Goal: Task Accomplishment & Management: Manage account settings

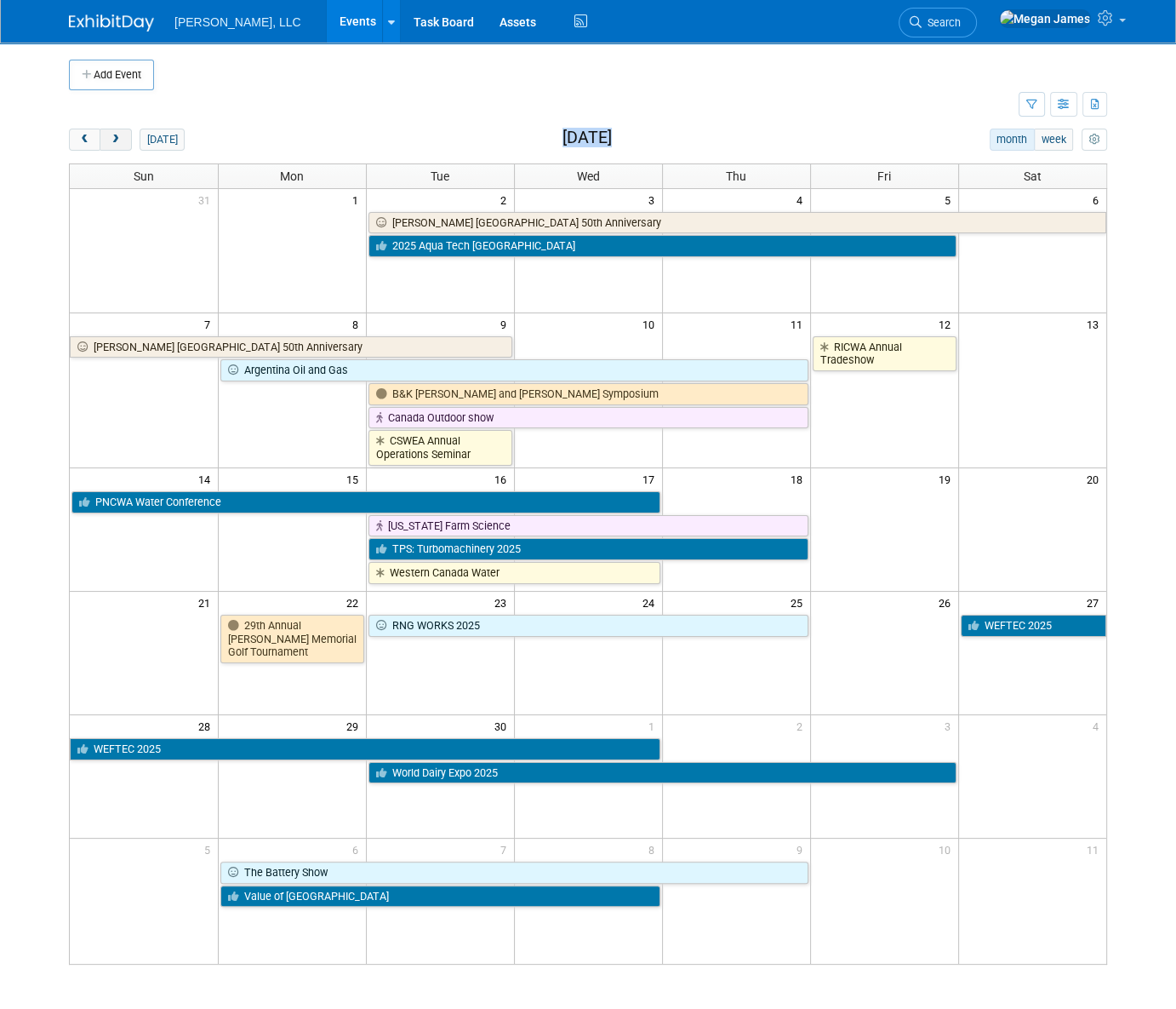
click at [126, 144] on button "next" at bounding box center [116, 139] width 32 height 22
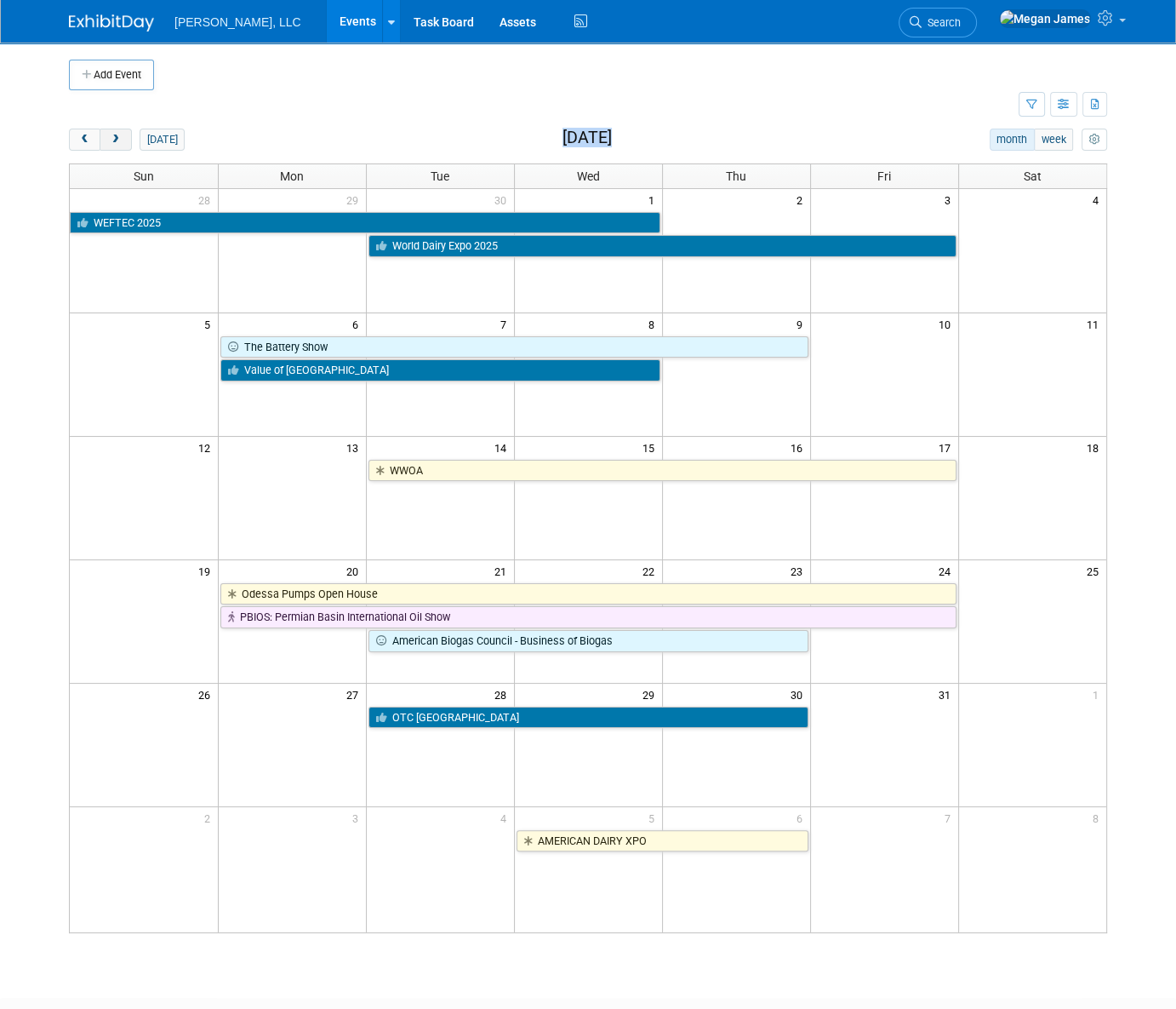
click at [126, 144] on button "next" at bounding box center [116, 139] width 32 height 22
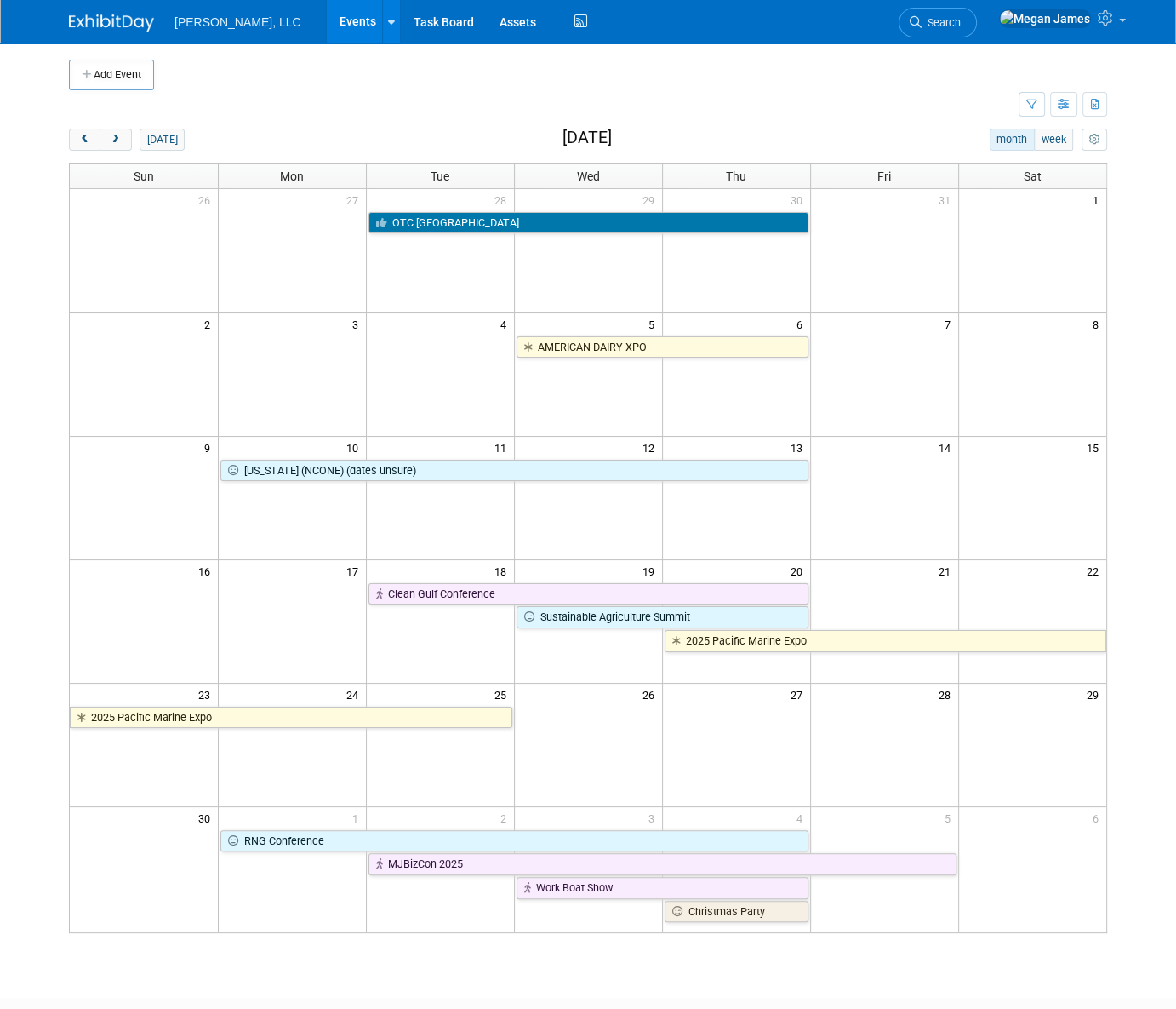
drag, startPoint x: 126, startPoint y: 144, endPoint x: 370, endPoint y: 117, distance: 245.5
click at [414, 107] on td at bounding box center [544, 106] width 950 height 30
click at [125, 136] on button "next" at bounding box center [116, 139] width 32 height 22
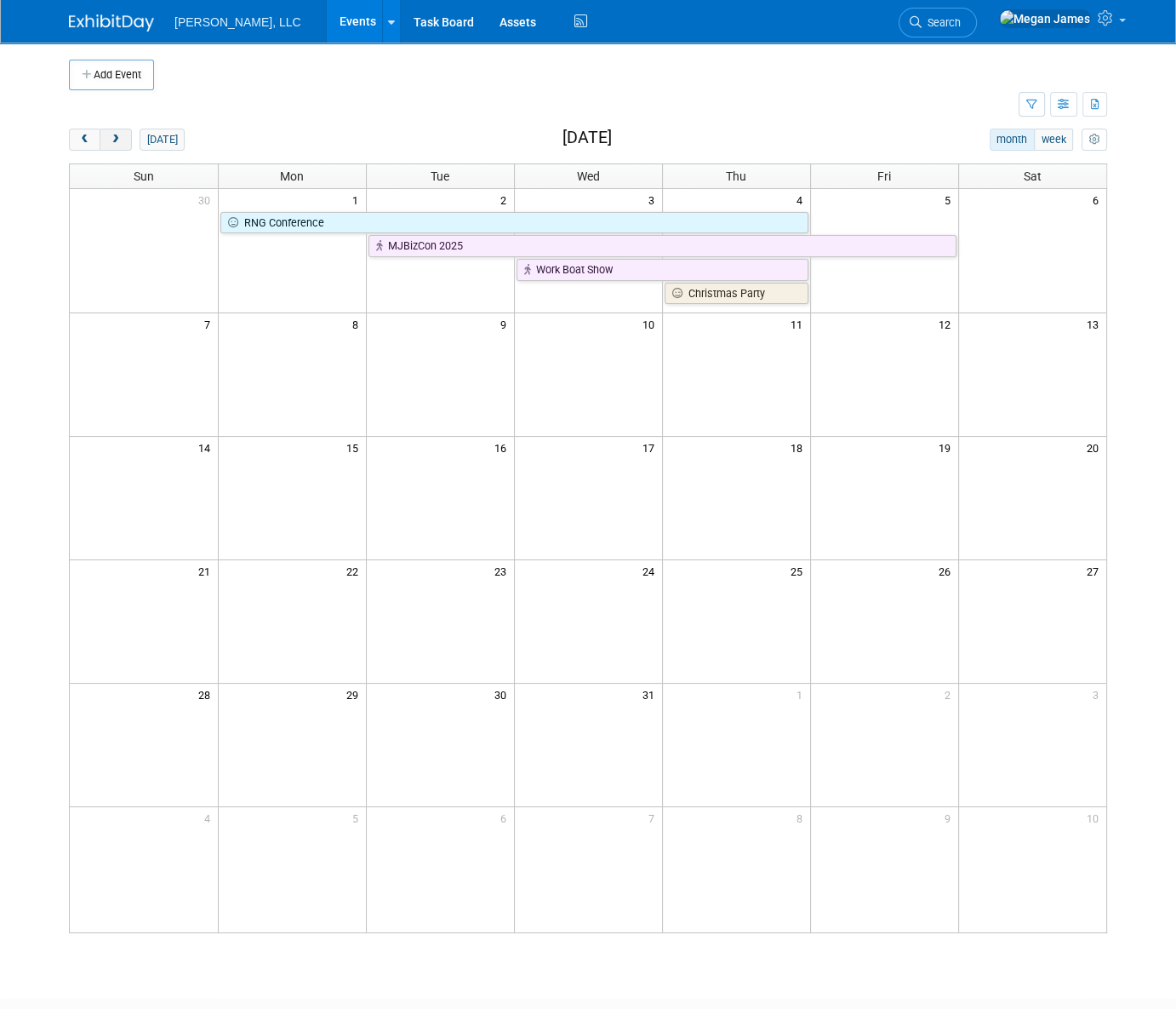
click at [125, 136] on button "next" at bounding box center [116, 139] width 32 height 22
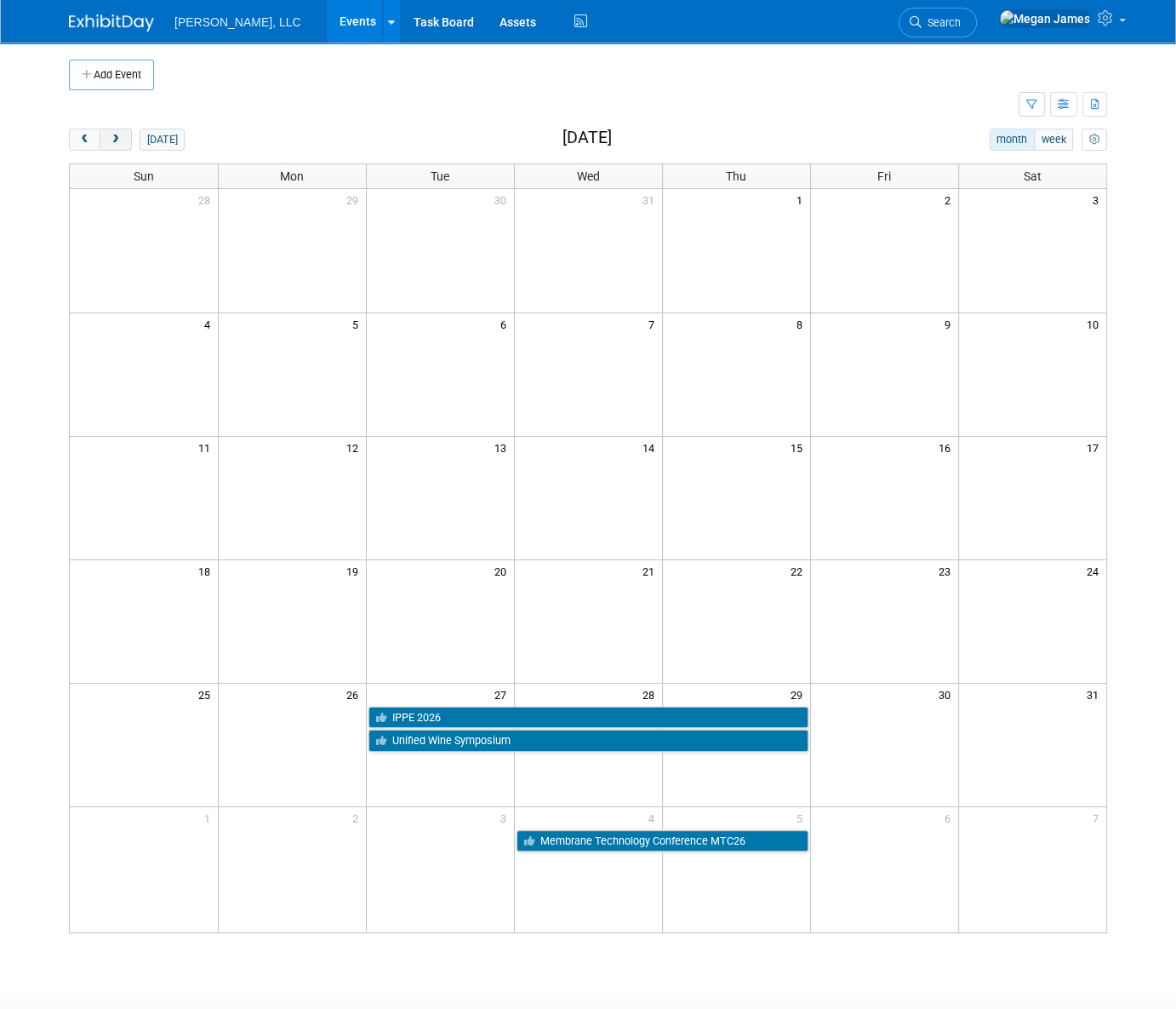
click at [125, 136] on button "next" at bounding box center [116, 139] width 32 height 22
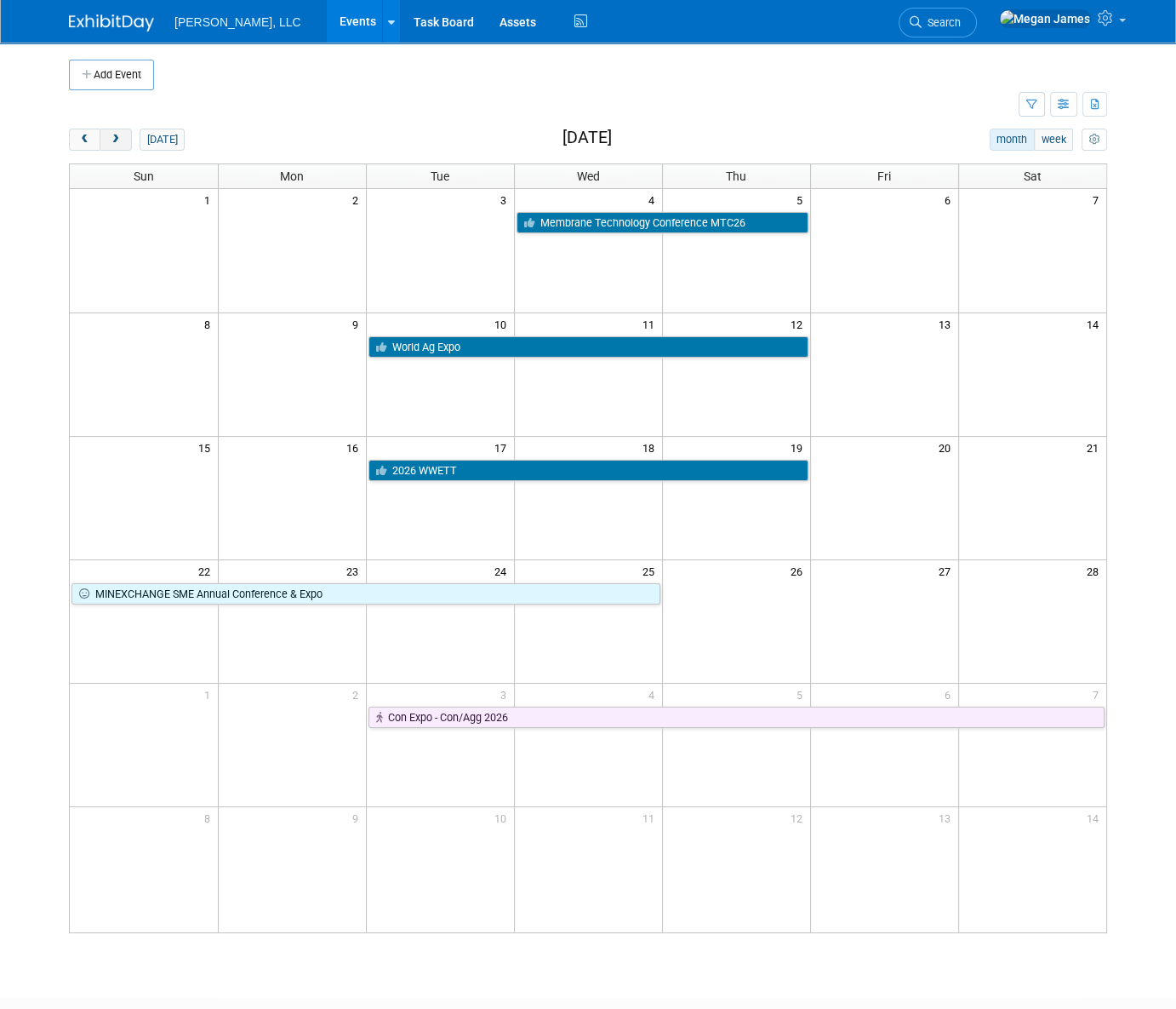
click at [125, 136] on button "next" at bounding box center [116, 139] width 32 height 22
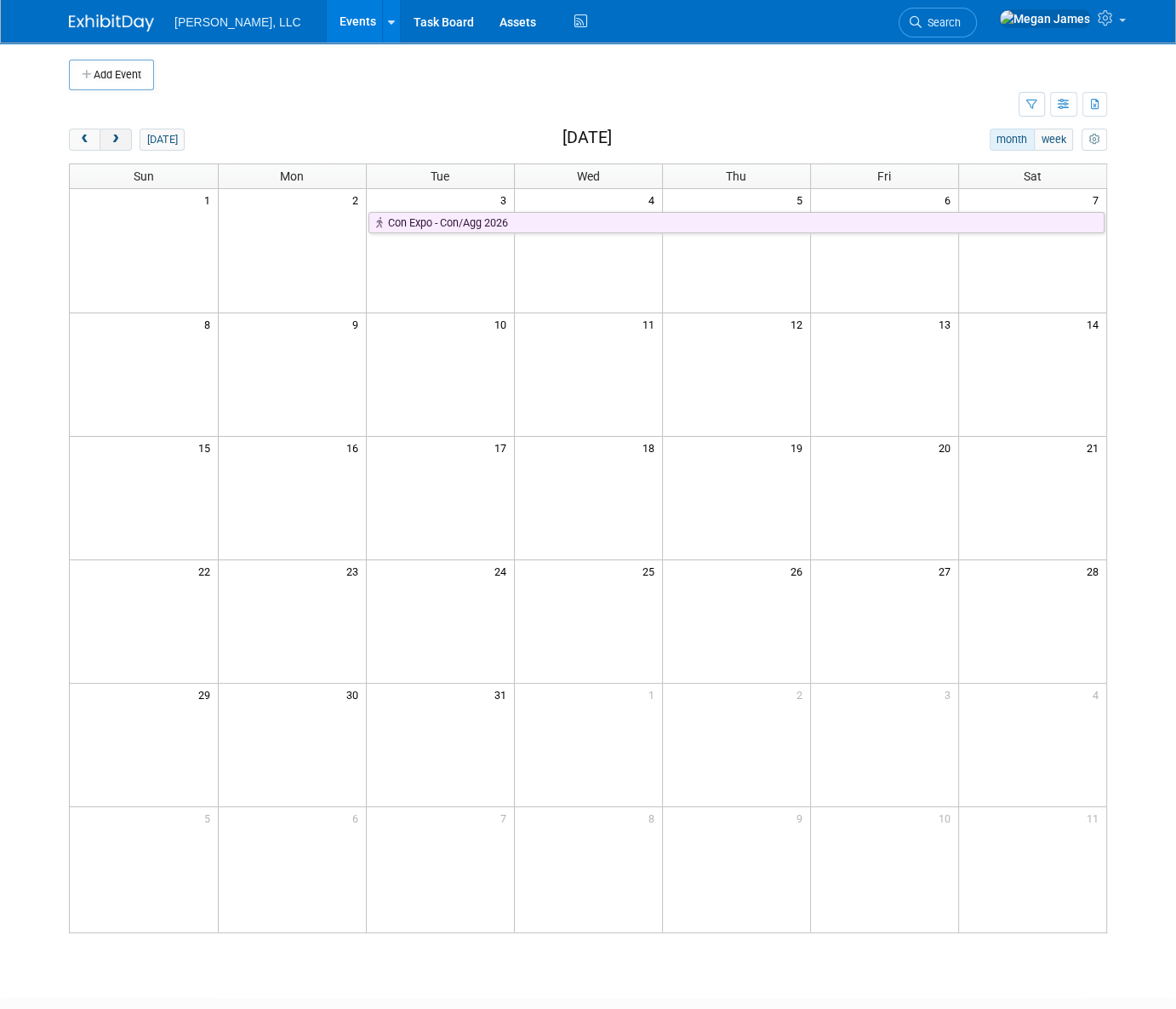
click at [125, 136] on button "next" at bounding box center [116, 139] width 32 height 22
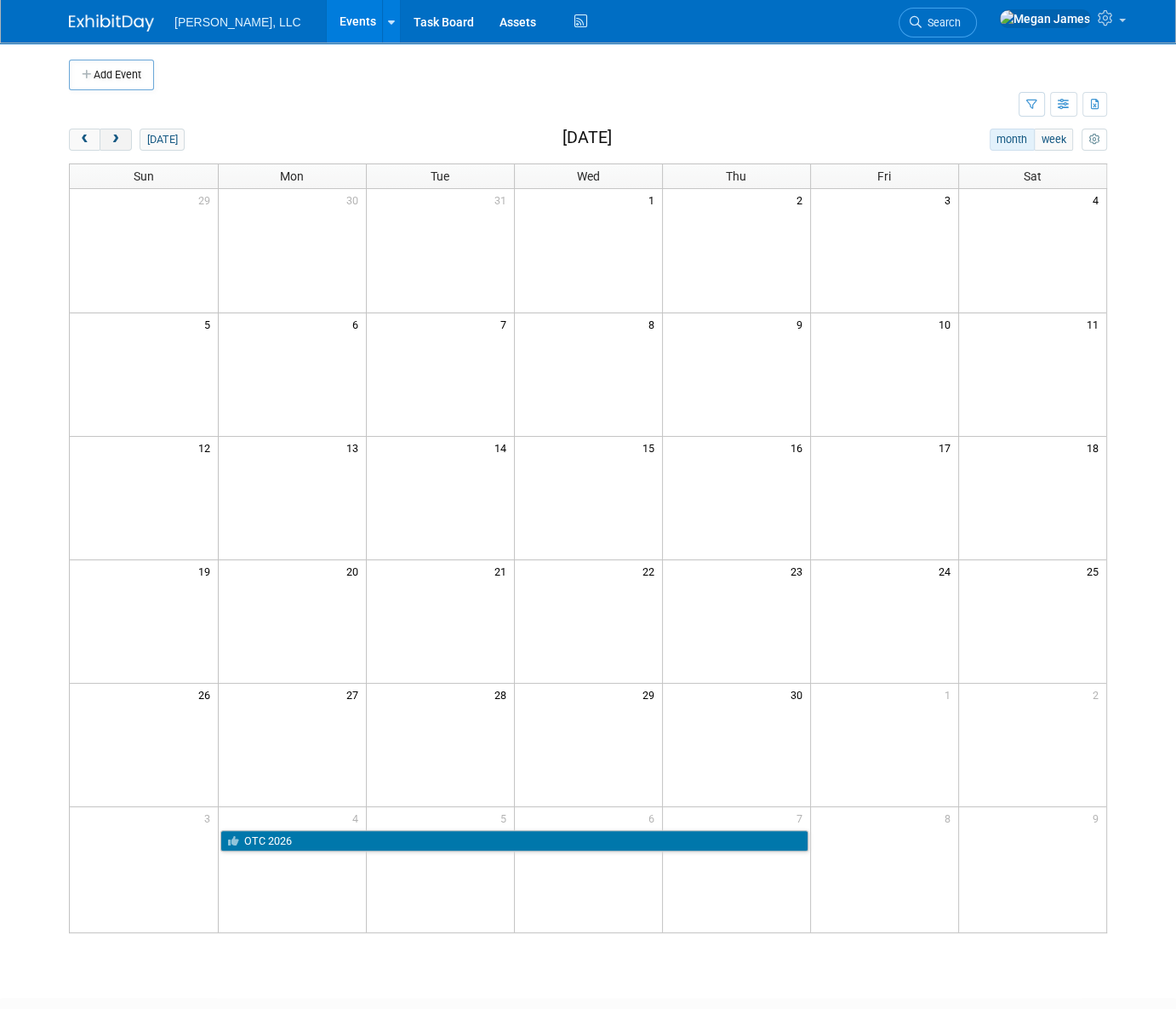
click at [125, 136] on button "next" at bounding box center [116, 139] width 32 height 22
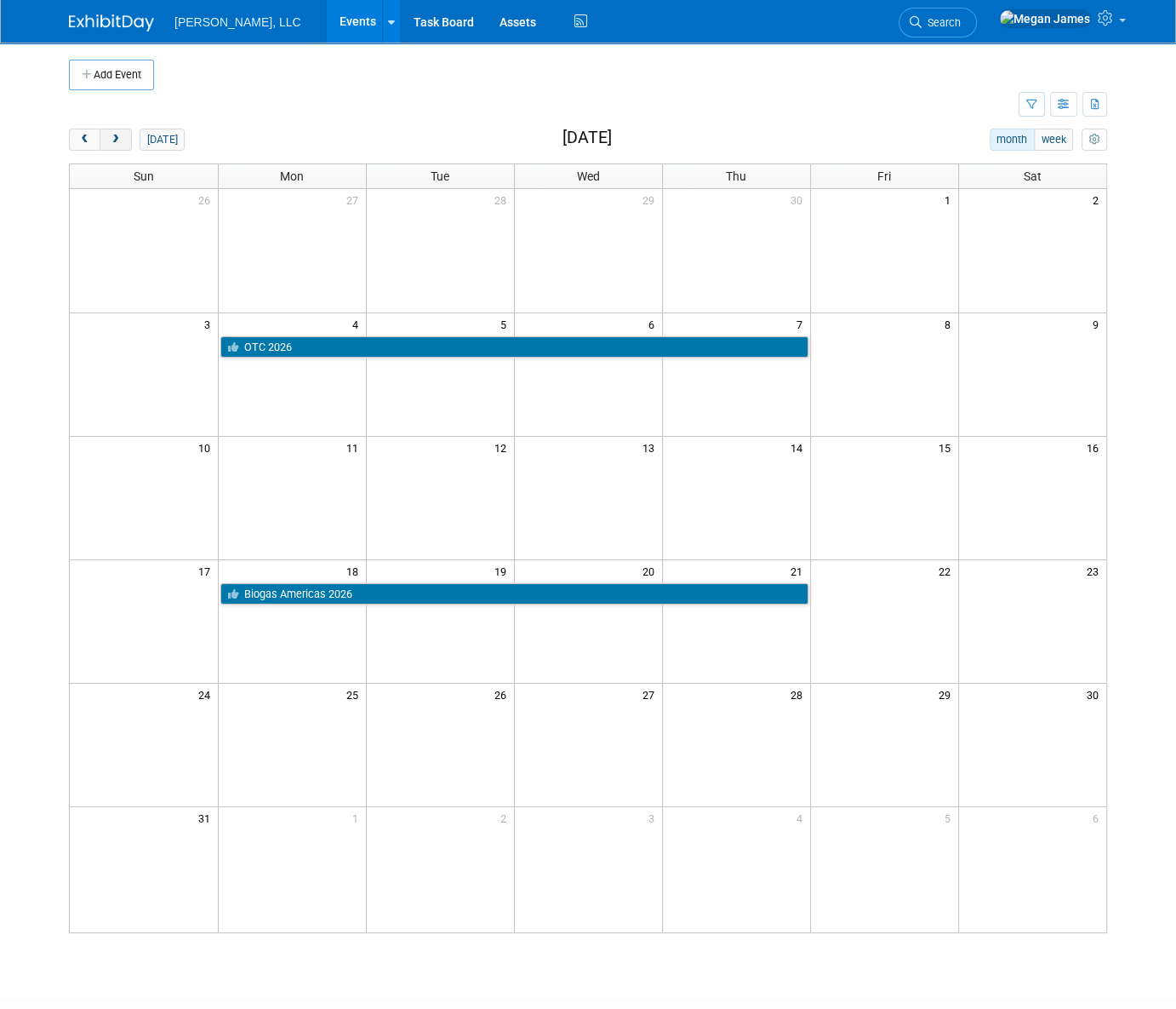
click at [125, 136] on button "next" at bounding box center [116, 139] width 32 height 22
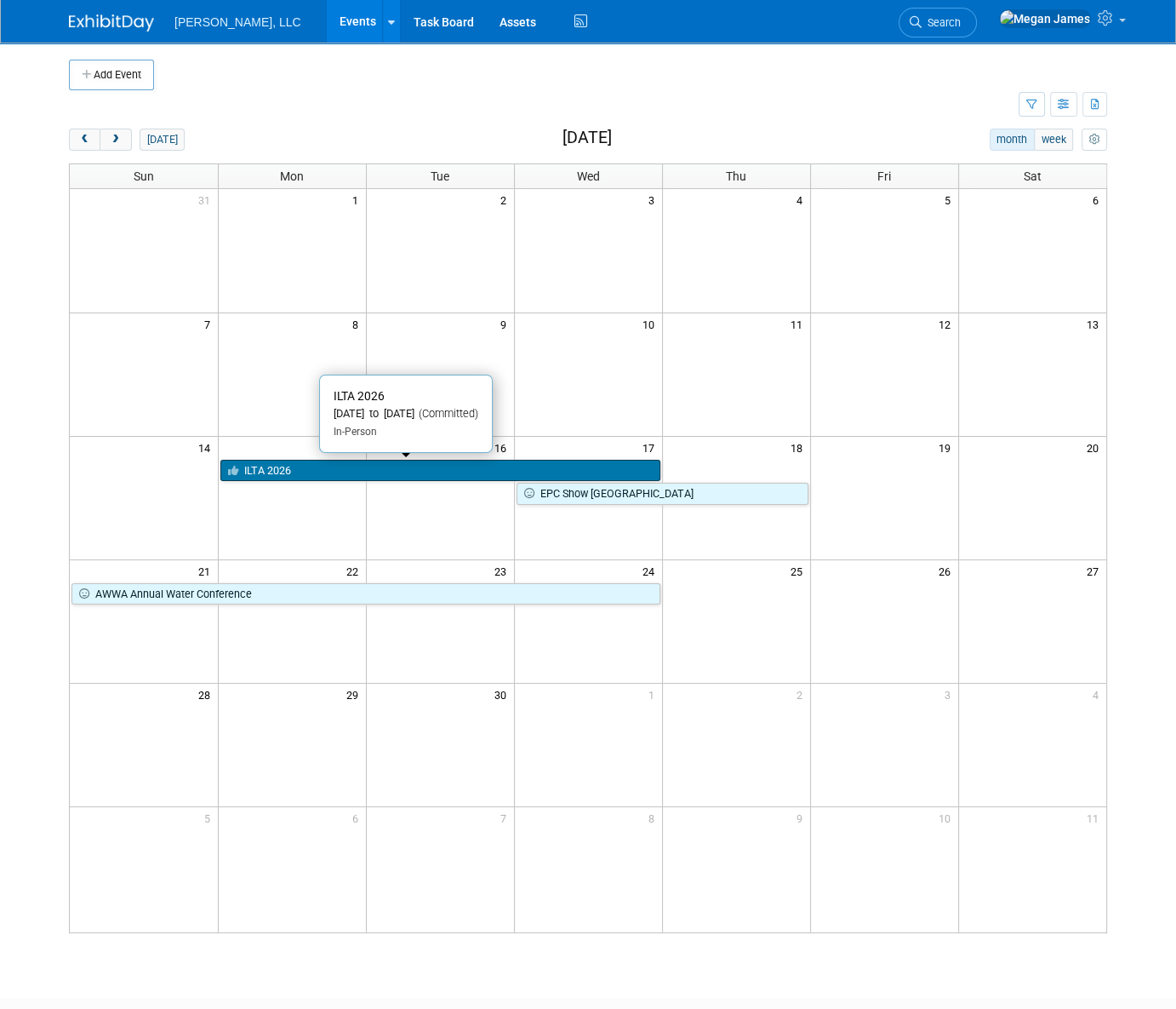
click at [274, 468] on link "ILTA 2026" at bounding box center [440, 471] width 440 height 22
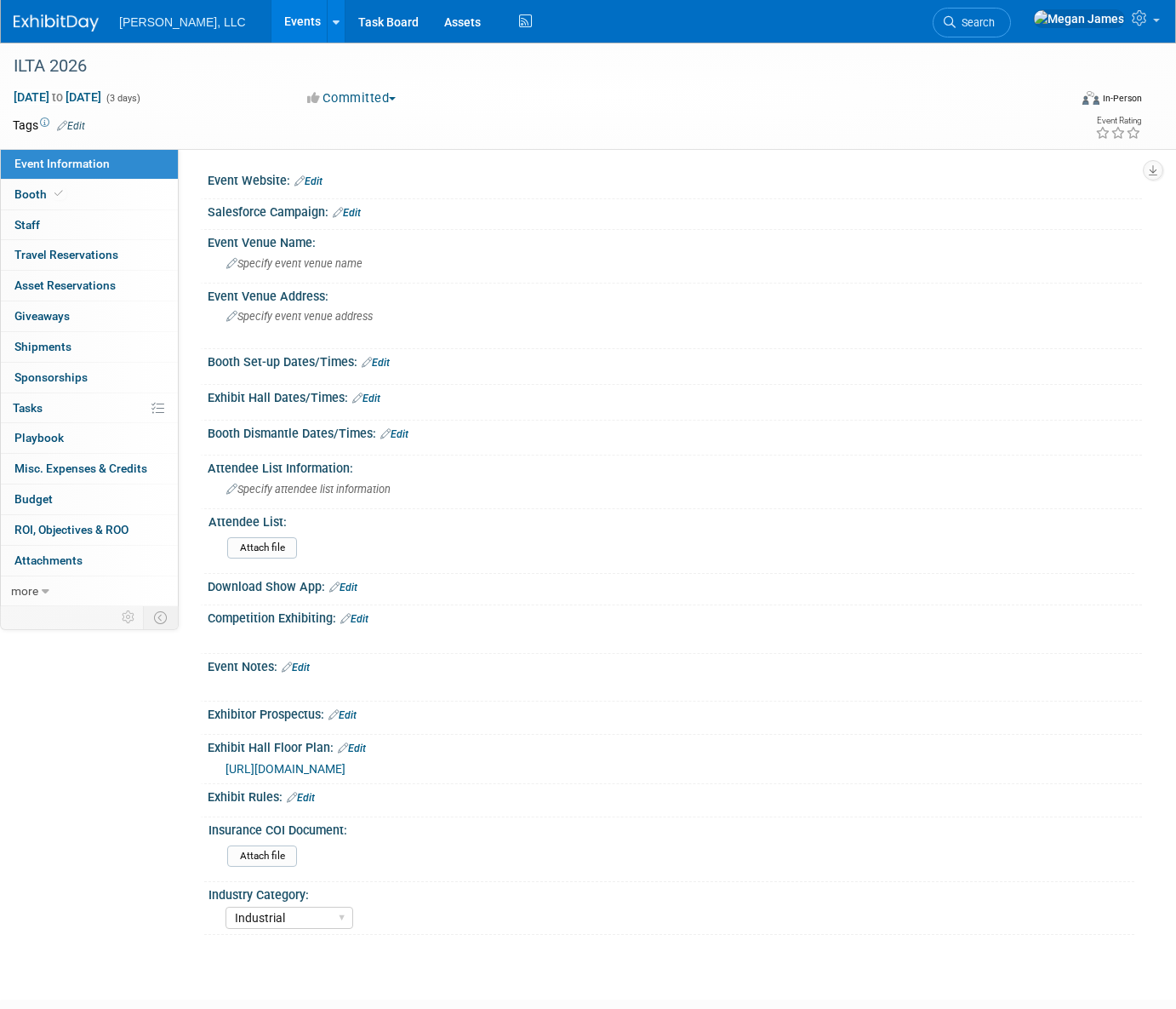
select select "Industrial"
click at [133, 188] on link "Booth" at bounding box center [90, 194] width 177 height 30
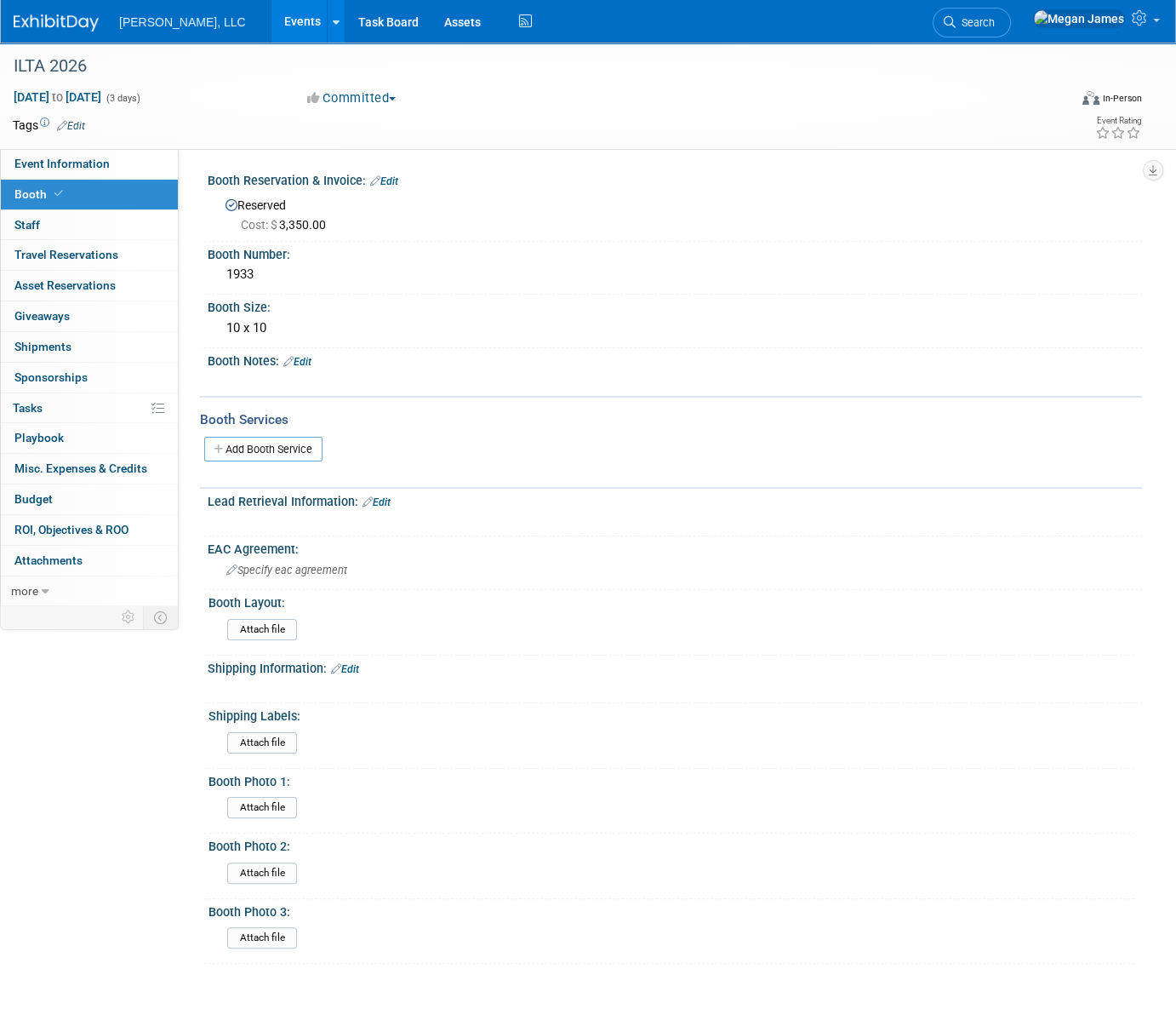
click at [387, 179] on link "Edit" at bounding box center [384, 181] width 28 height 12
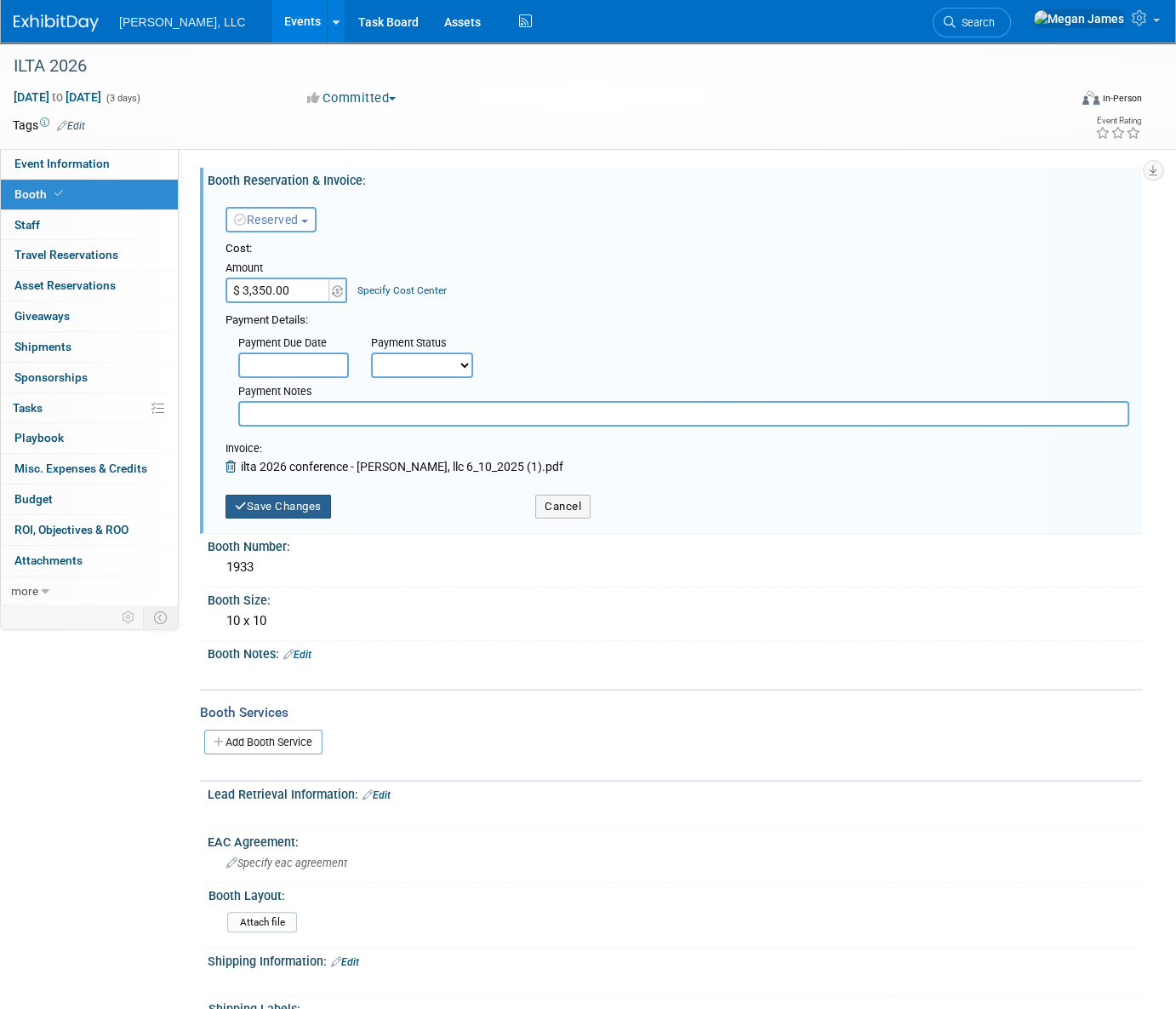
click at [307, 502] on button "Save Changes" at bounding box center [279, 507] width 106 height 24
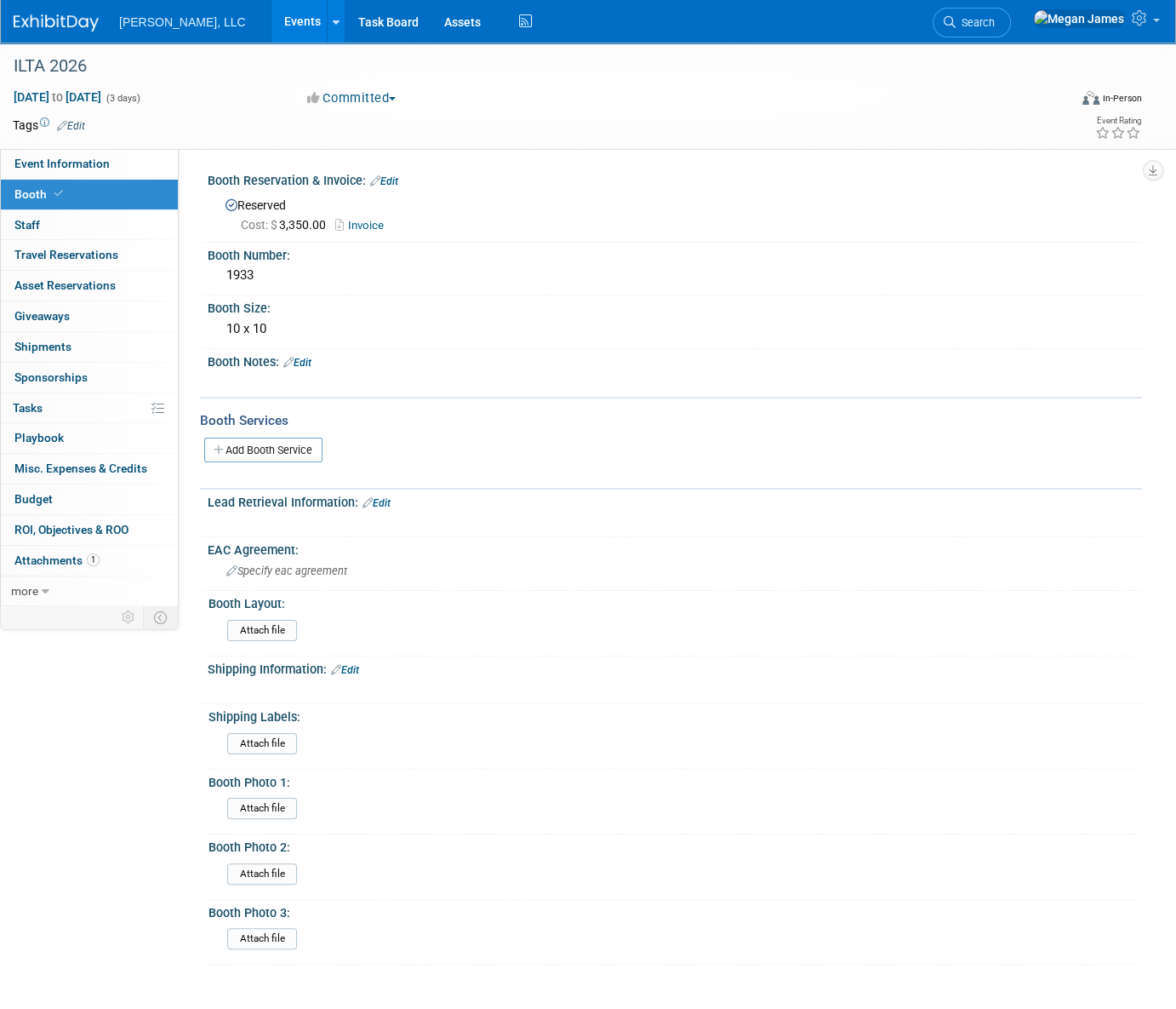
click at [387, 175] on link "Edit" at bounding box center [384, 181] width 28 height 12
select select "7"
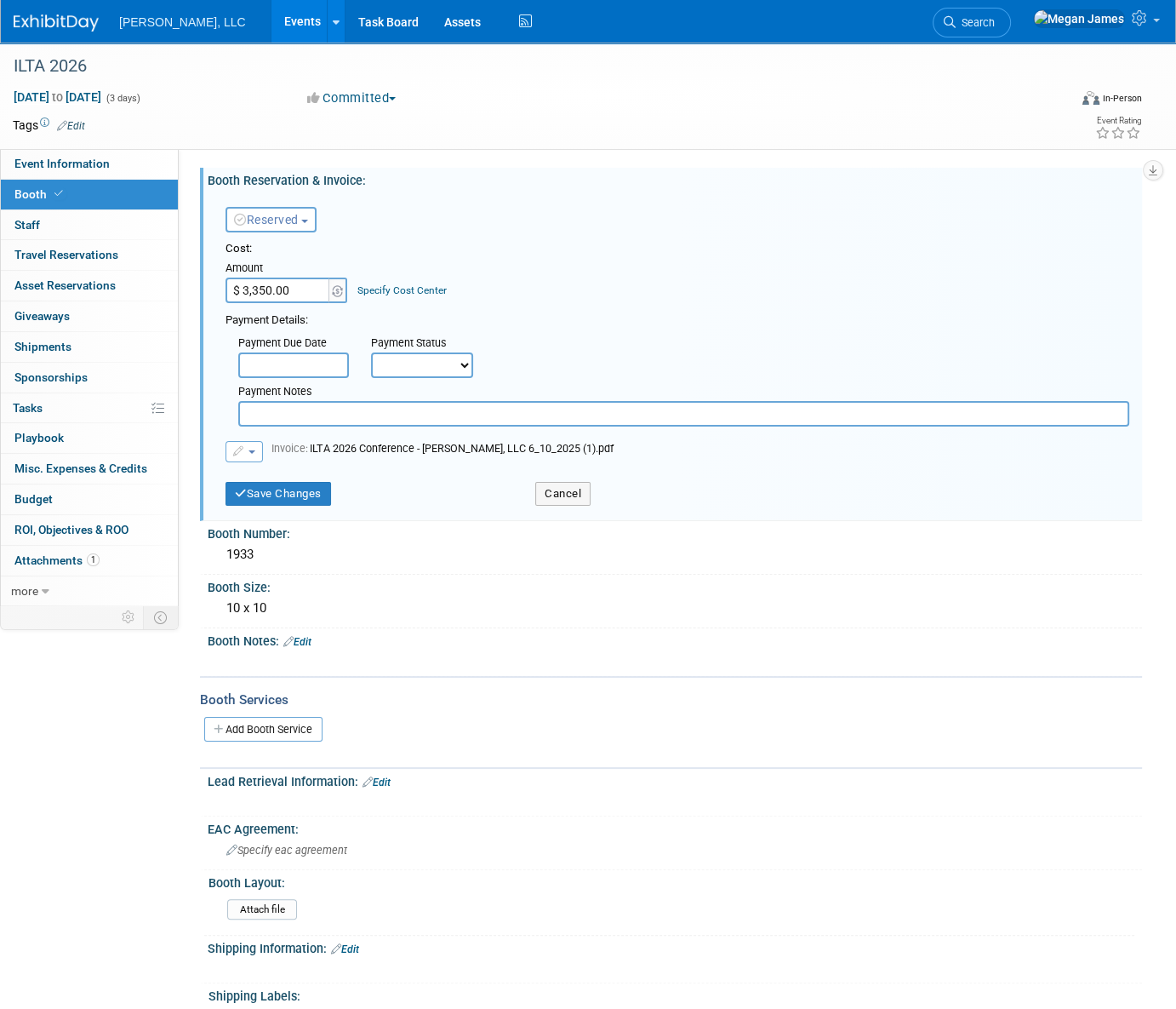
click at [407, 355] on select "Not Paid Yet Partially Paid Paid in Full" at bounding box center [422, 366] width 103 height 26
select select "1"
click at [371, 353] on select "Not Paid Yet Partially Paid Paid in Full" at bounding box center [422, 366] width 103 height 26
click at [313, 368] on input "text" at bounding box center [293, 366] width 111 height 26
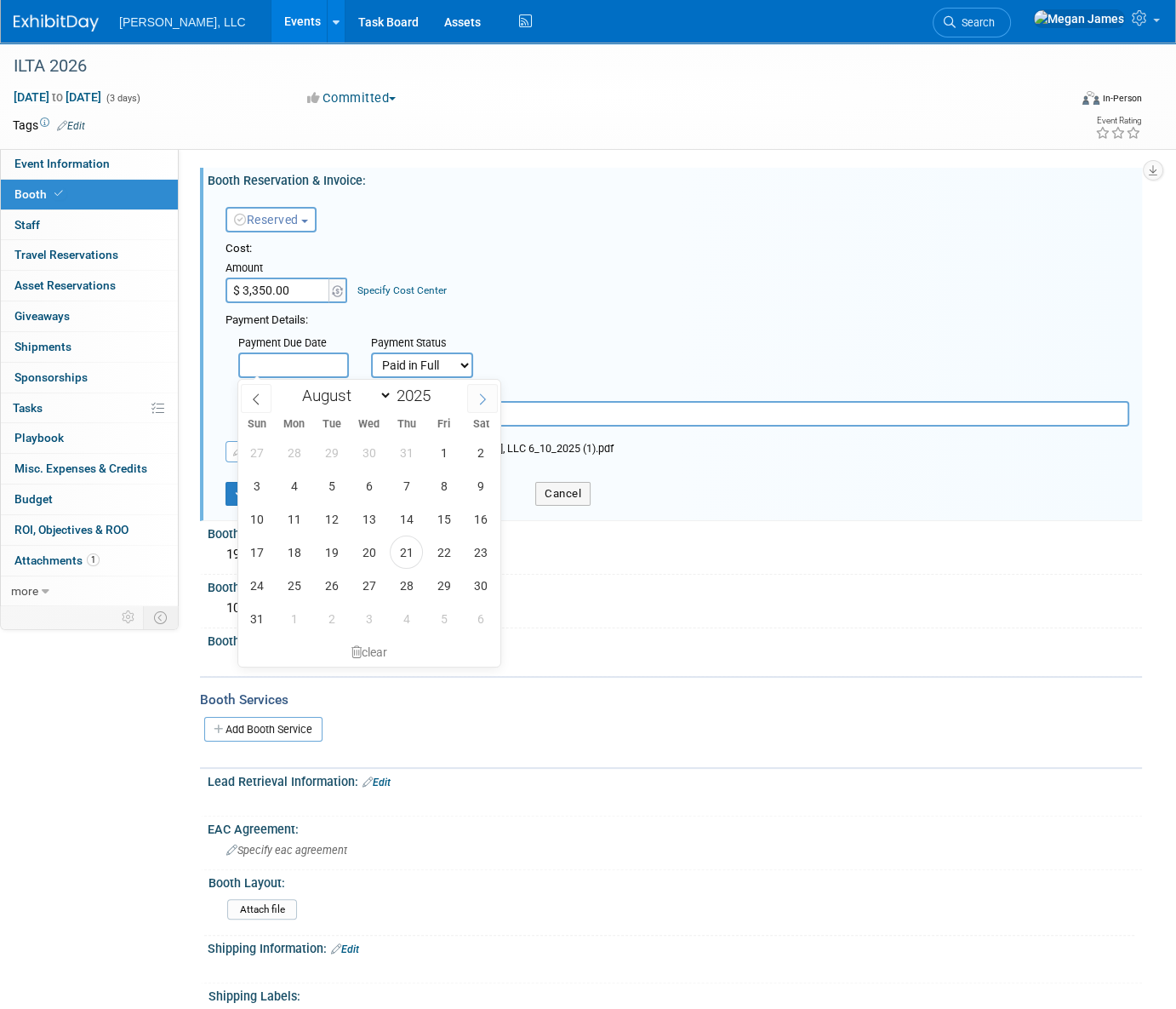
click at [484, 402] on icon at bounding box center [483, 399] width 12 height 12
select select "8"
click at [480, 448] on span "6" at bounding box center [481, 452] width 33 height 33
type input "Sep 6, 2025"
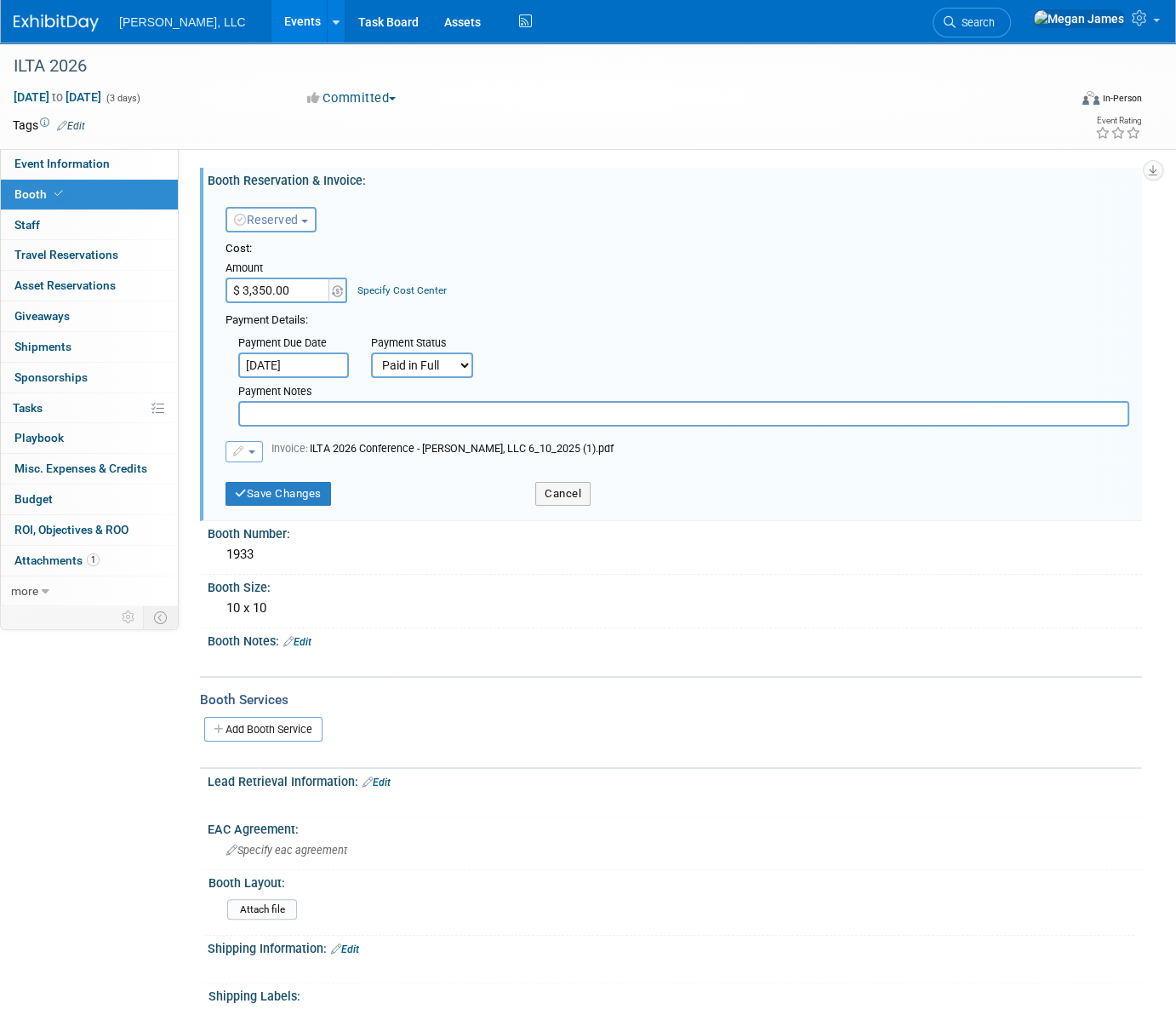
click at [552, 321] on div "Payment Details:" at bounding box center [678, 318] width 904 height 21
click at [244, 451] on icon "button" at bounding box center [239, 451] width 13 height 10
click at [289, 501] on link "Remove attachment" at bounding box center [311, 502] width 170 height 24
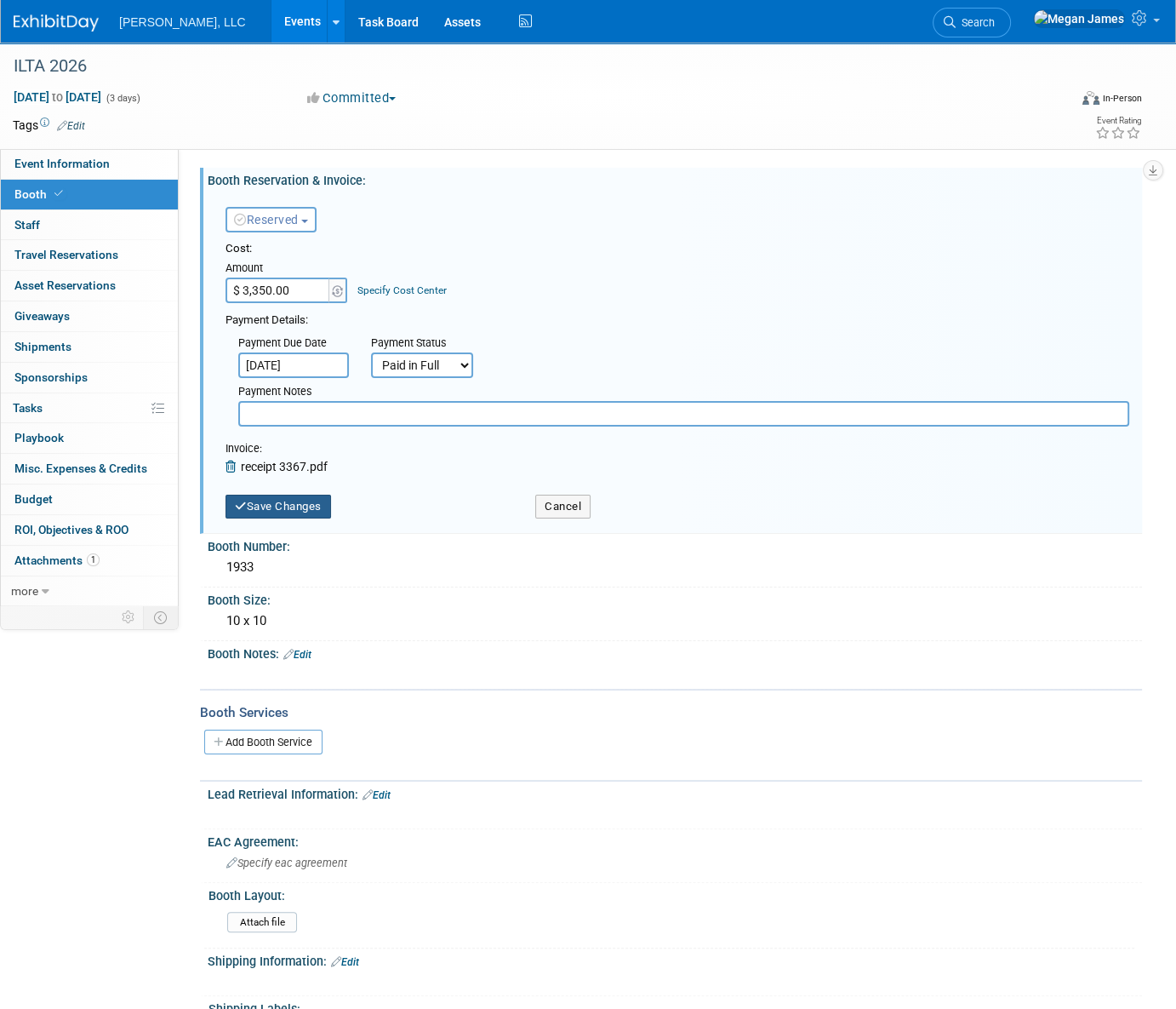
click at [313, 507] on button "Save Changes" at bounding box center [279, 507] width 106 height 24
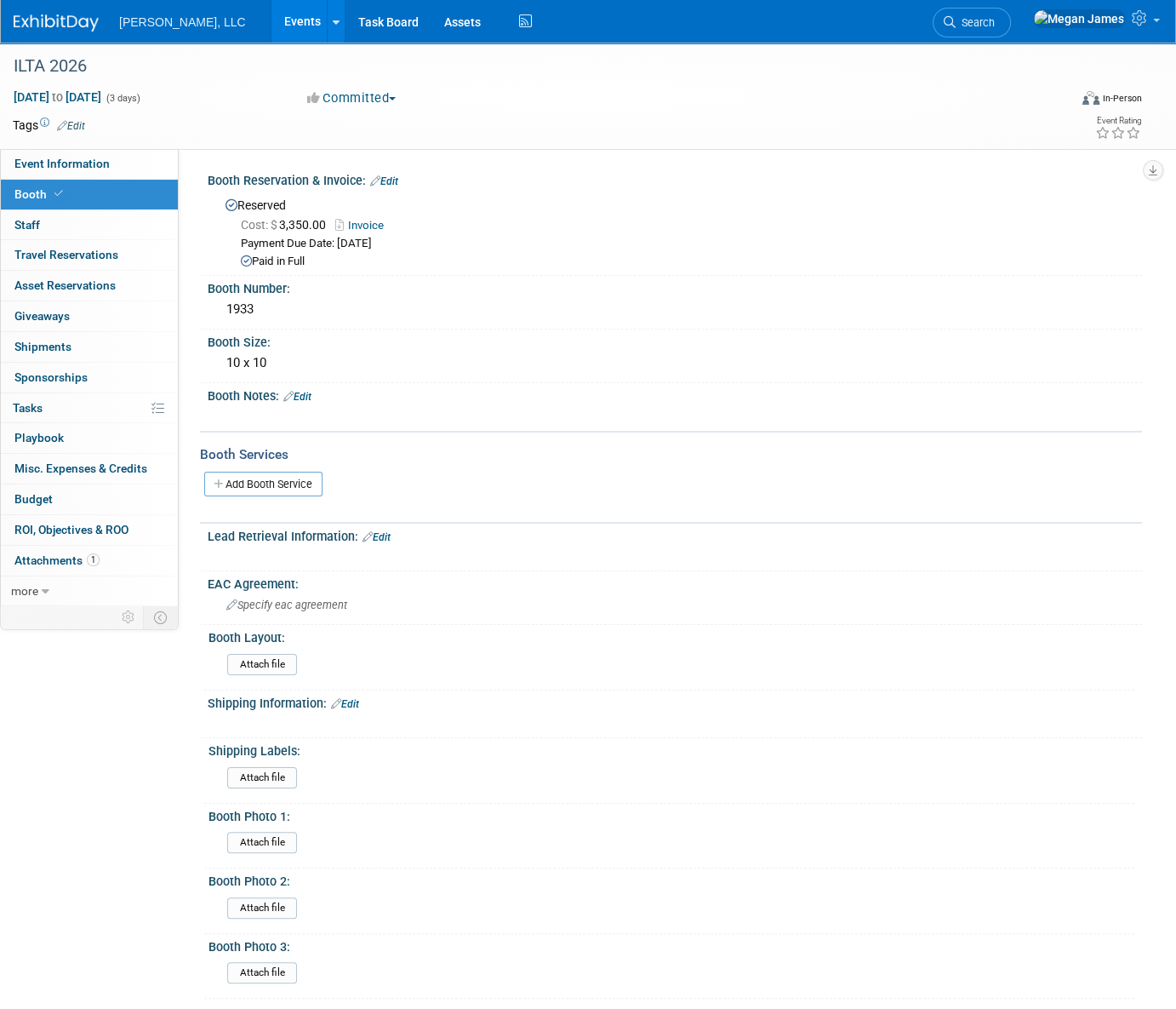
click at [272, 26] on link "Events" at bounding box center [303, 21] width 62 height 43
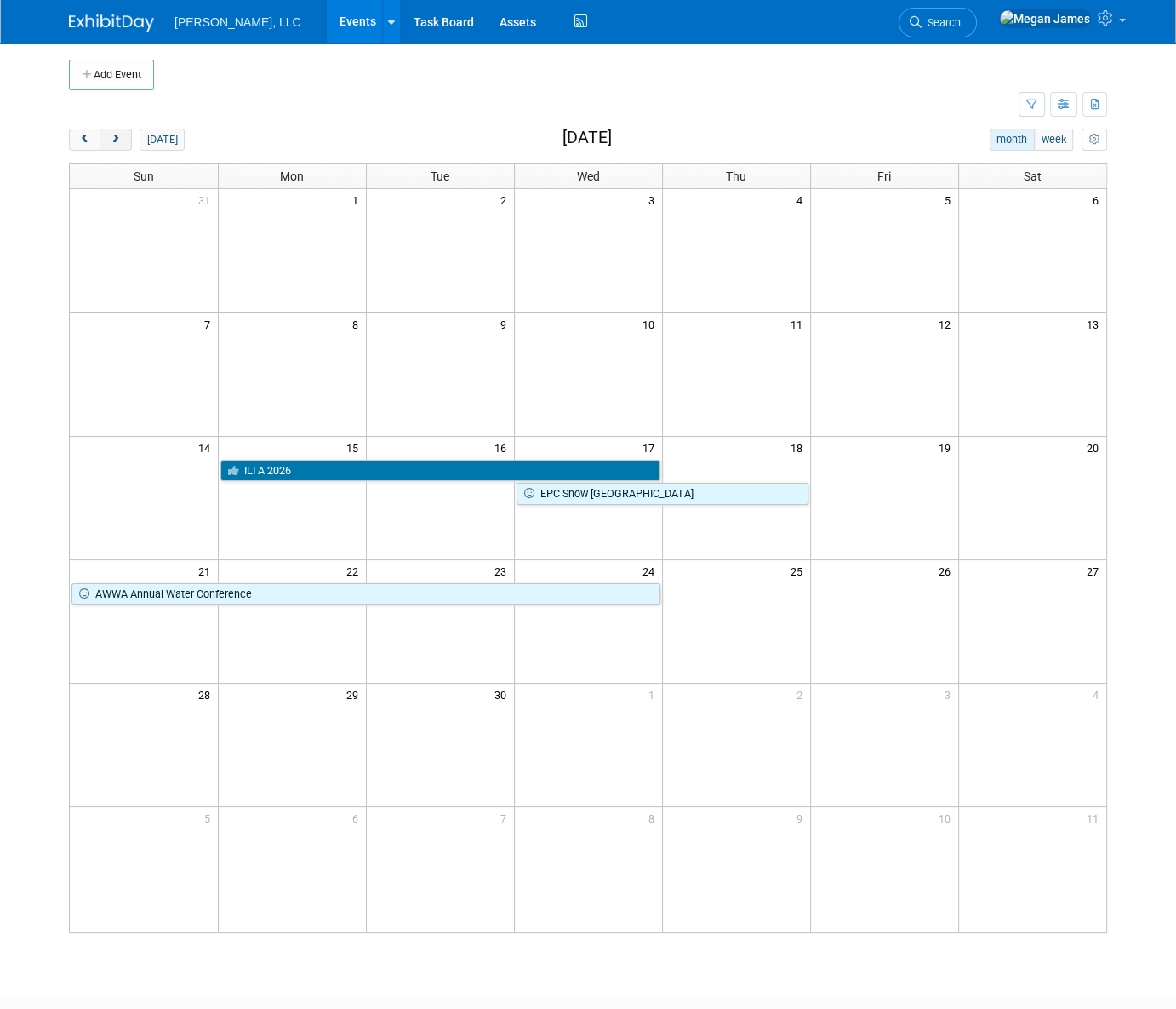
click at [126, 141] on button "next" at bounding box center [116, 139] width 32 height 22
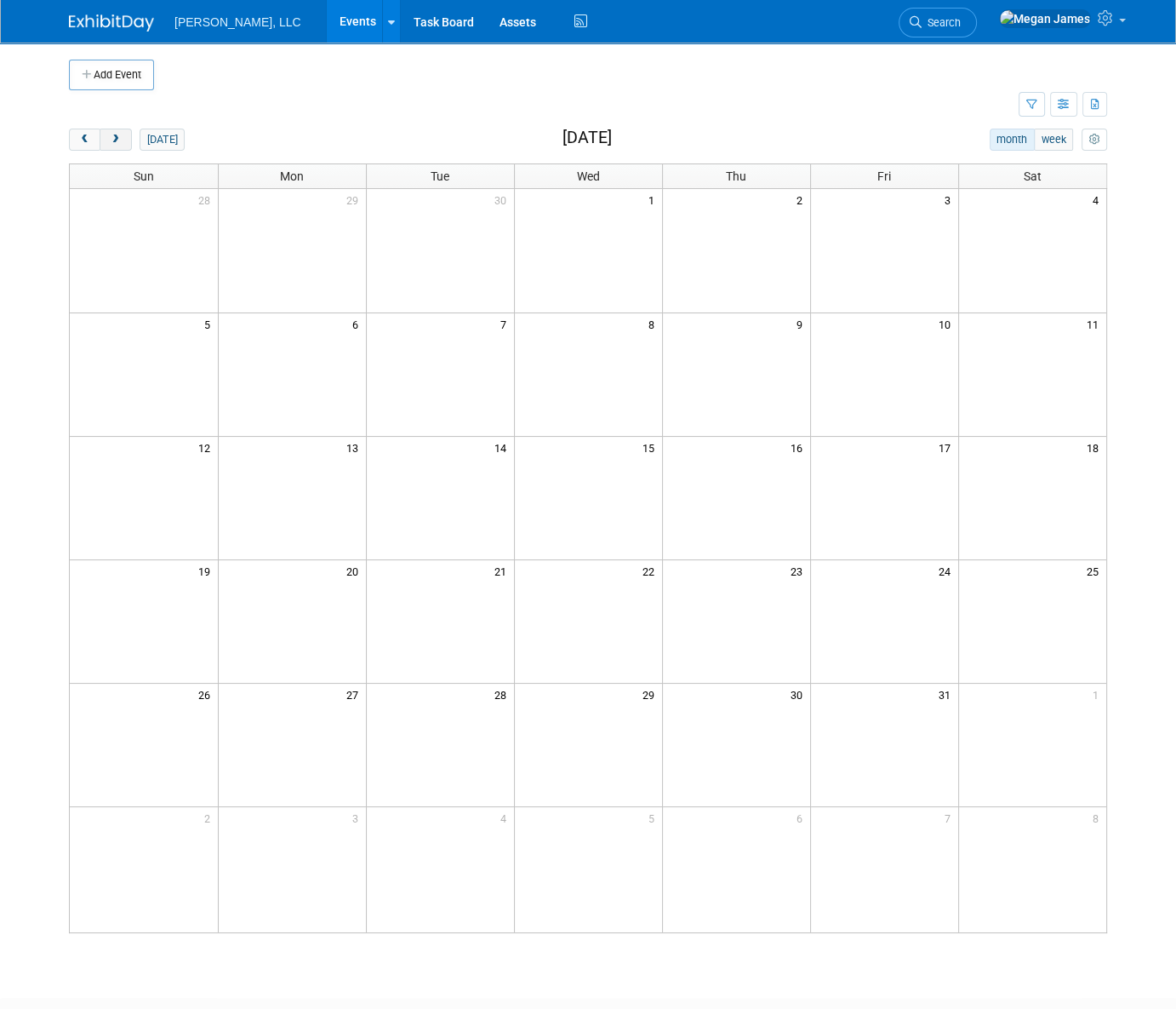
click at [124, 139] on button "next" at bounding box center [116, 139] width 32 height 22
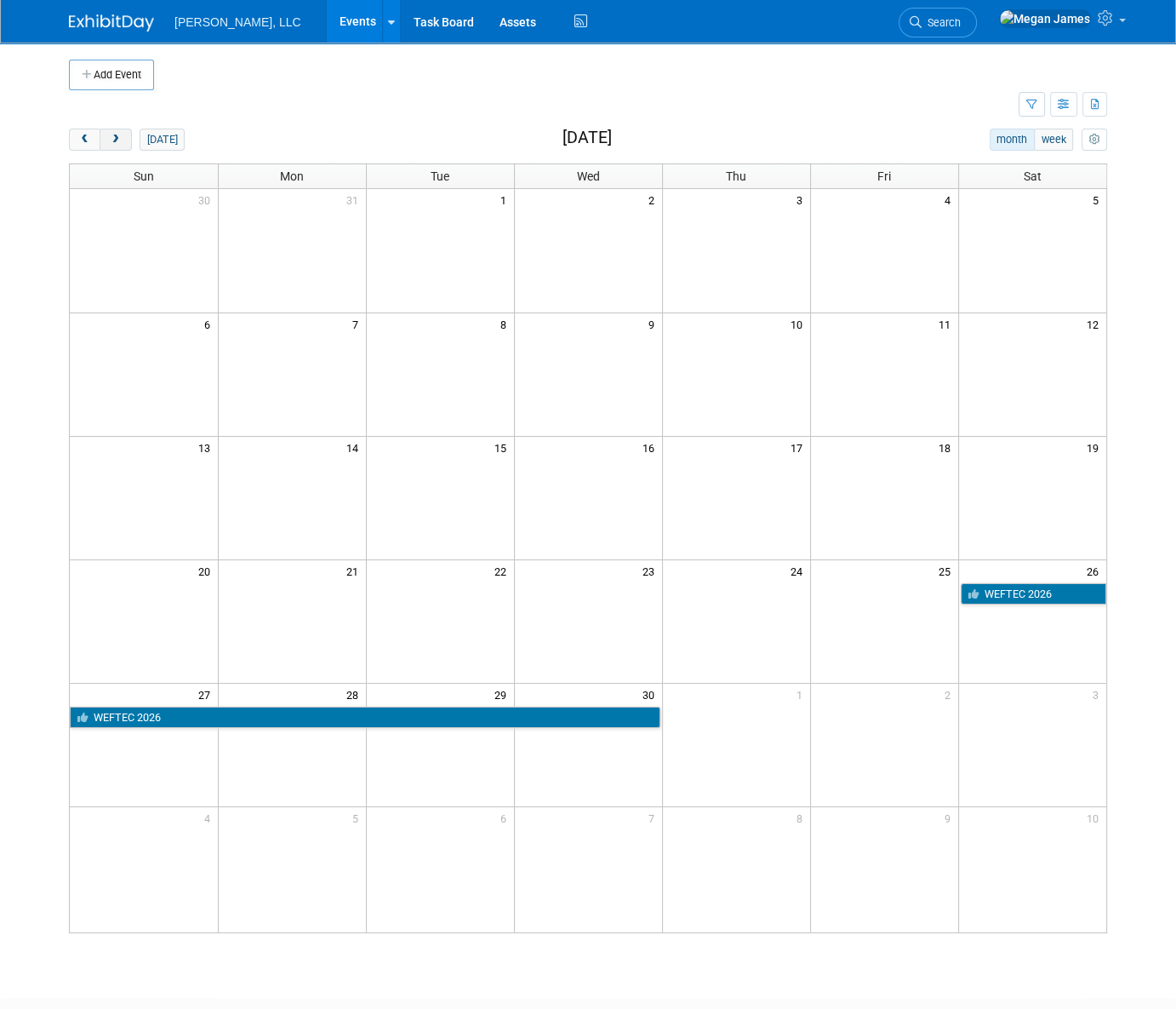
click at [124, 139] on button "next" at bounding box center [116, 139] width 32 height 22
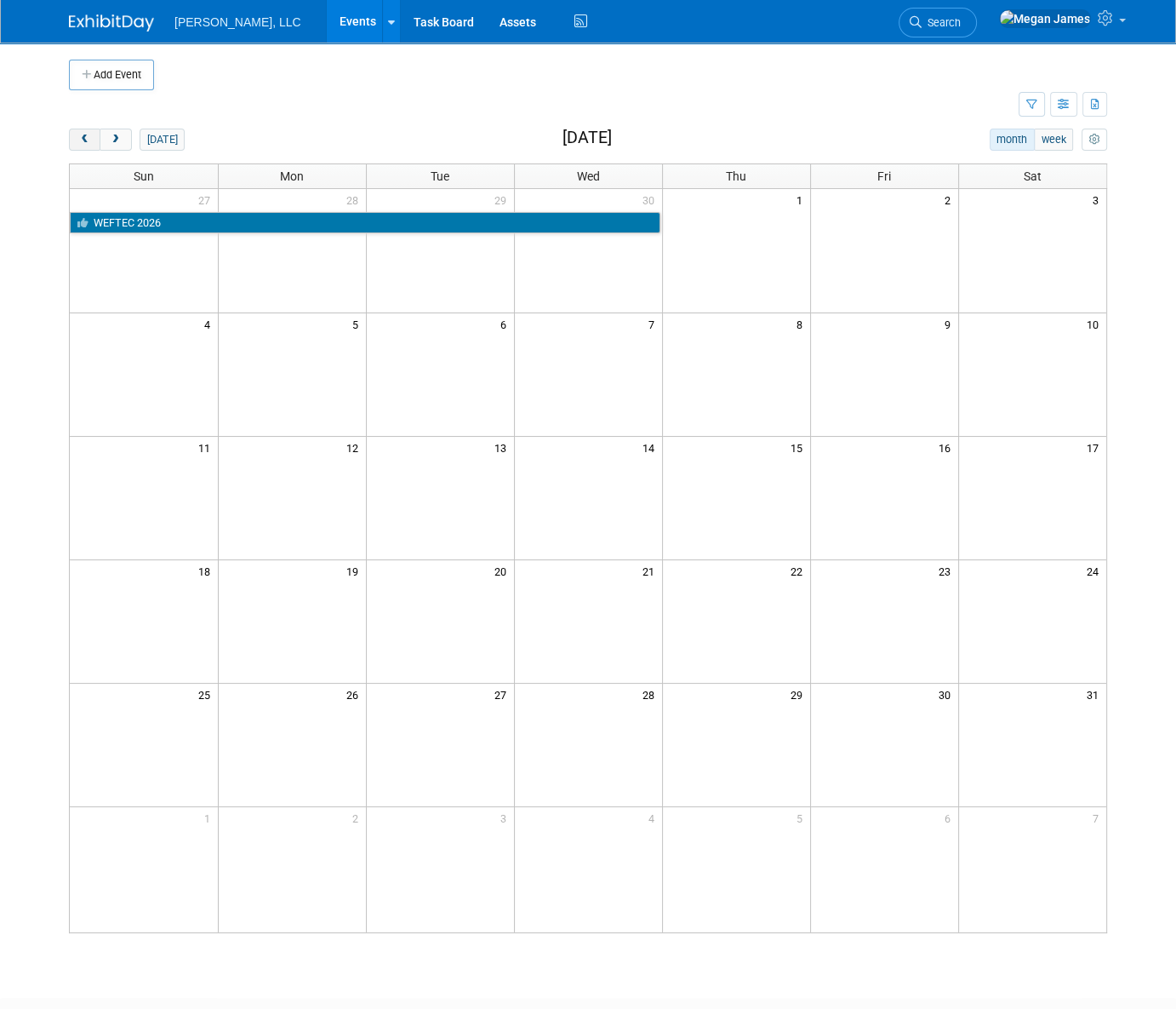
click at [93, 140] on button "prev" at bounding box center [85, 139] width 32 height 22
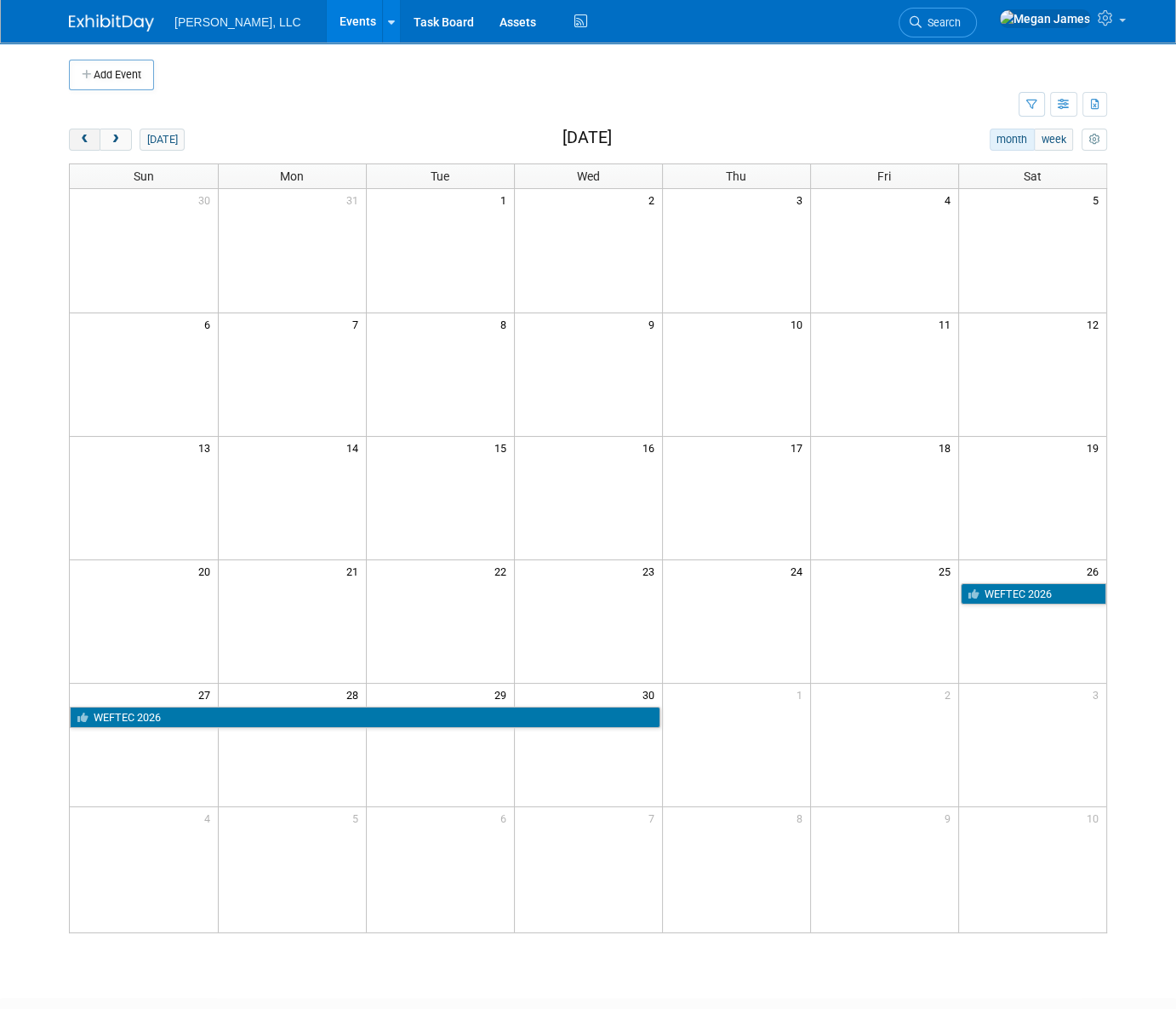
click at [93, 140] on button "prev" at bounding box center [85, 139] width 32 height 22
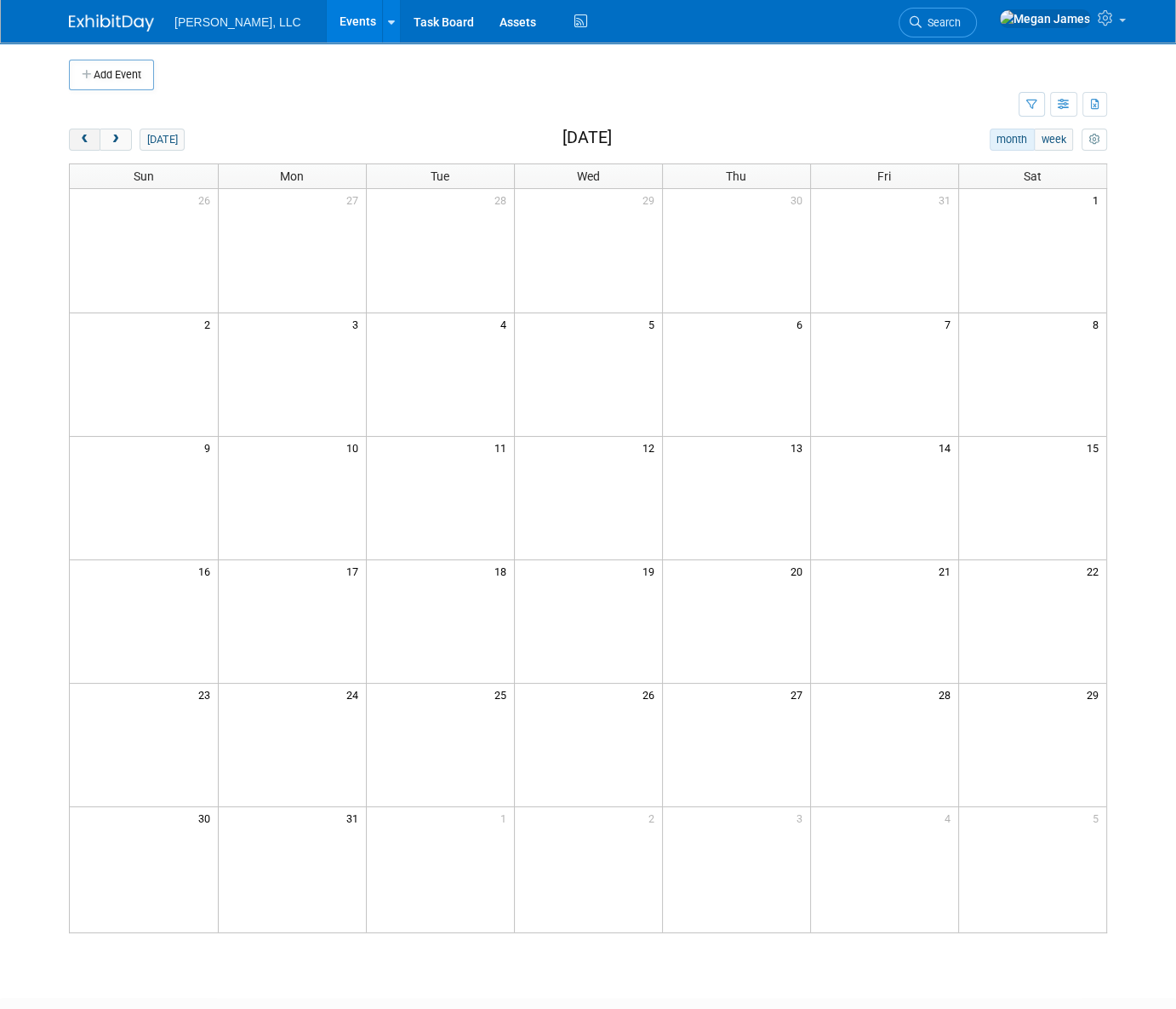
click at [93, 140] on button "prev" at bounding box center [85, 139] width 32 height 22
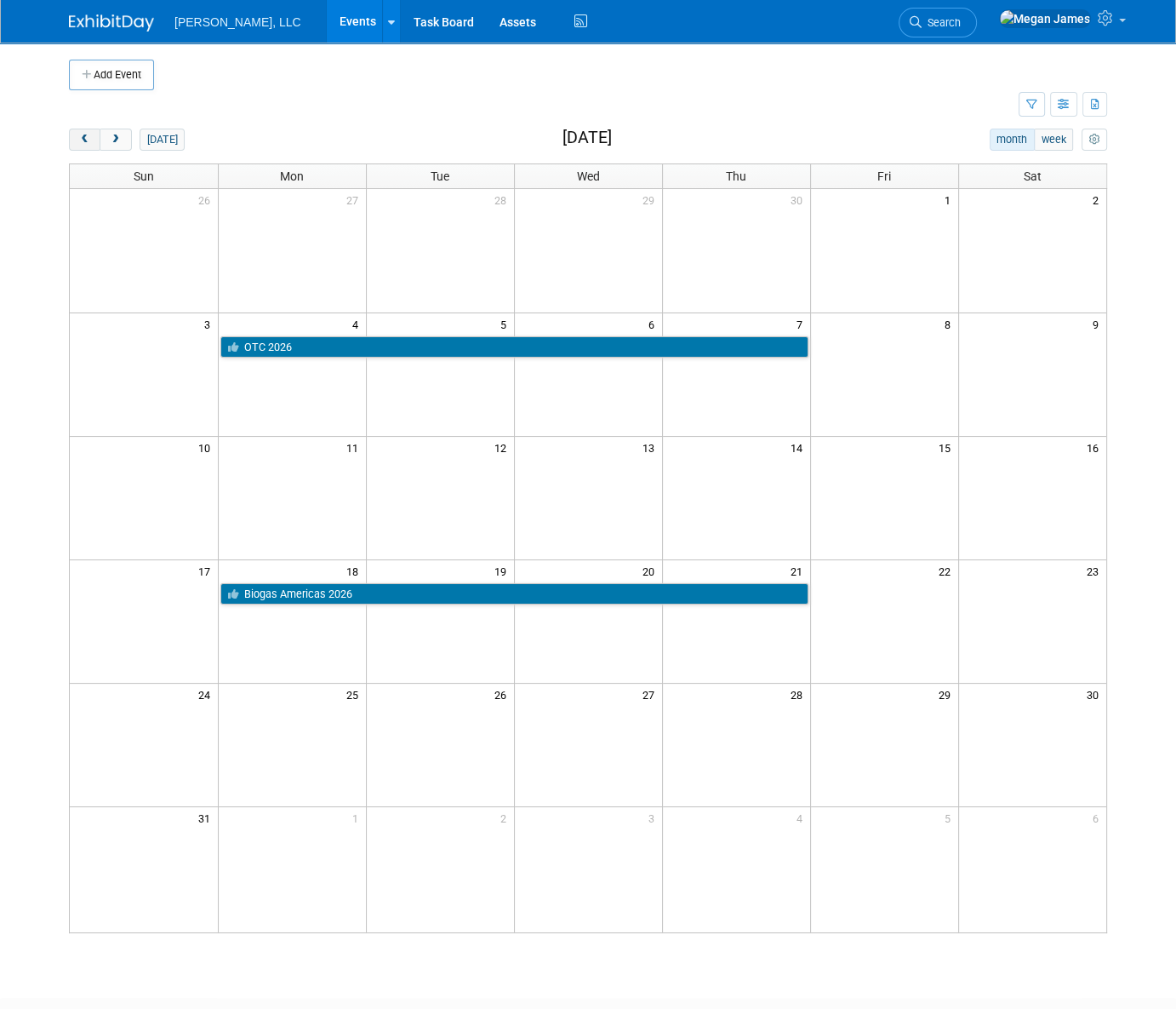
click at [93, 140] on button "prev" at bounding box center [85, 139] width 32 height 22
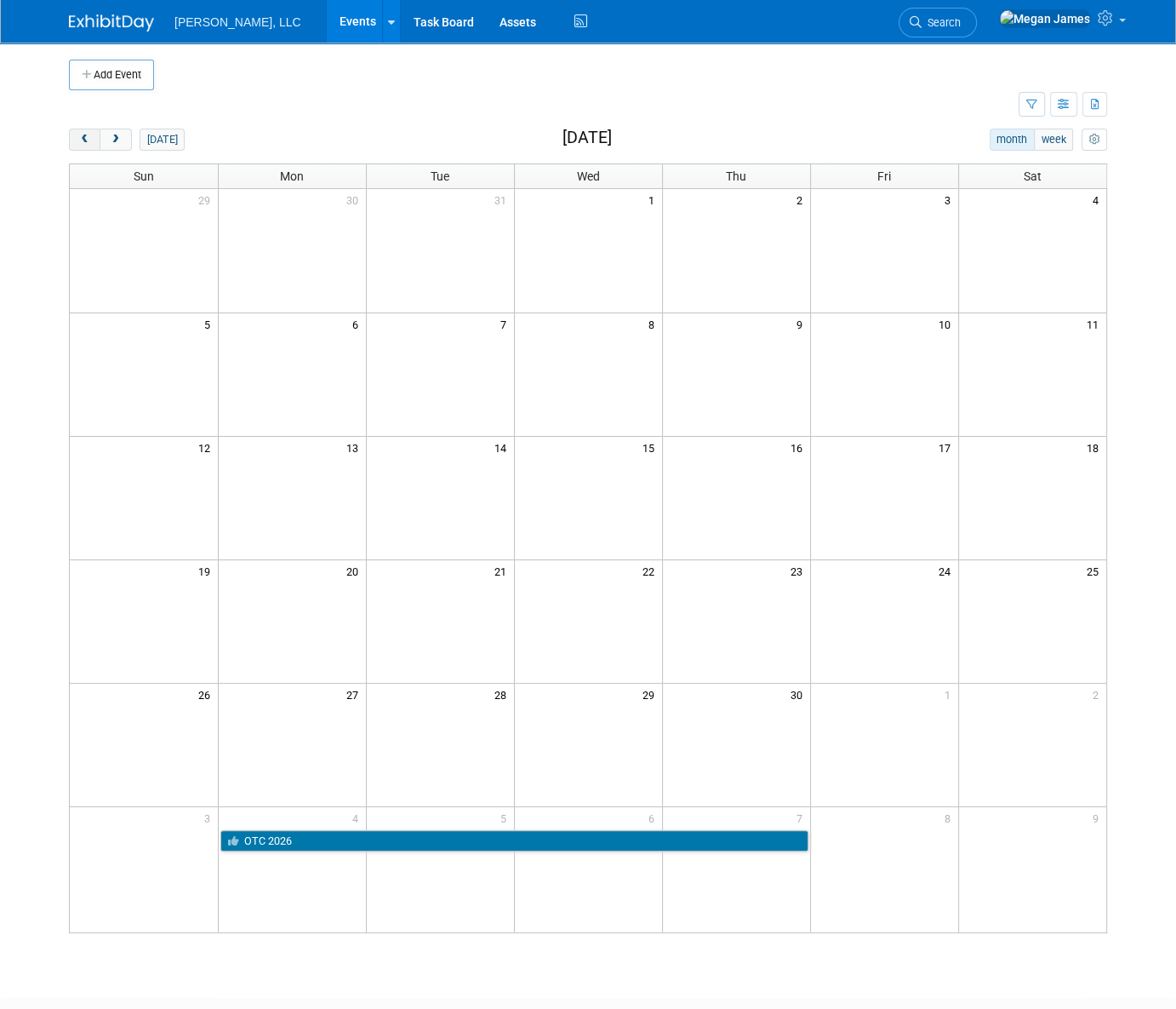
click at [93, 140] on button "prev" at bounding box center [85, 139] width 32 height 22
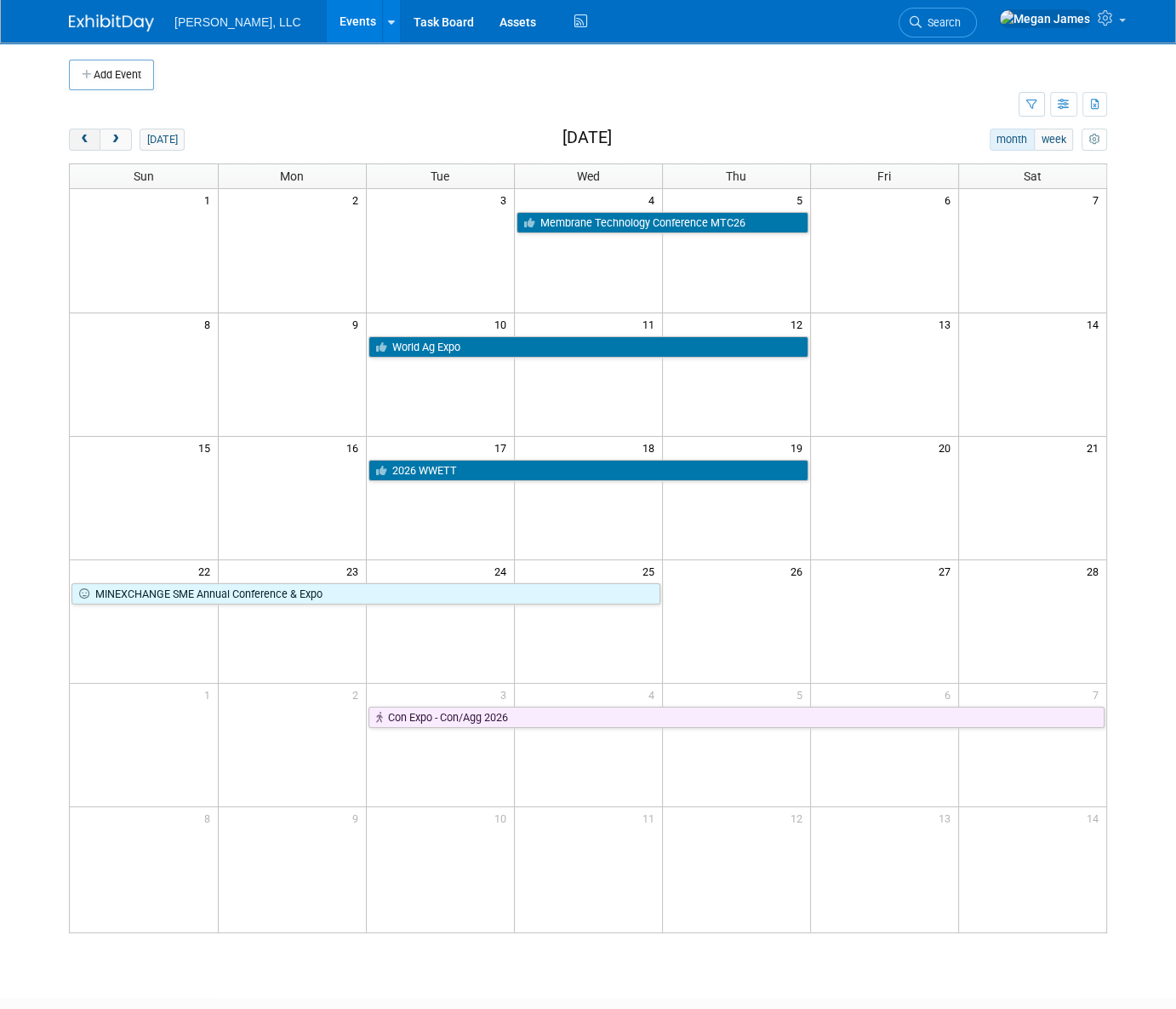
click at [93, 140] on button "prev" at bounding box center [85, 139] width 32 height 22
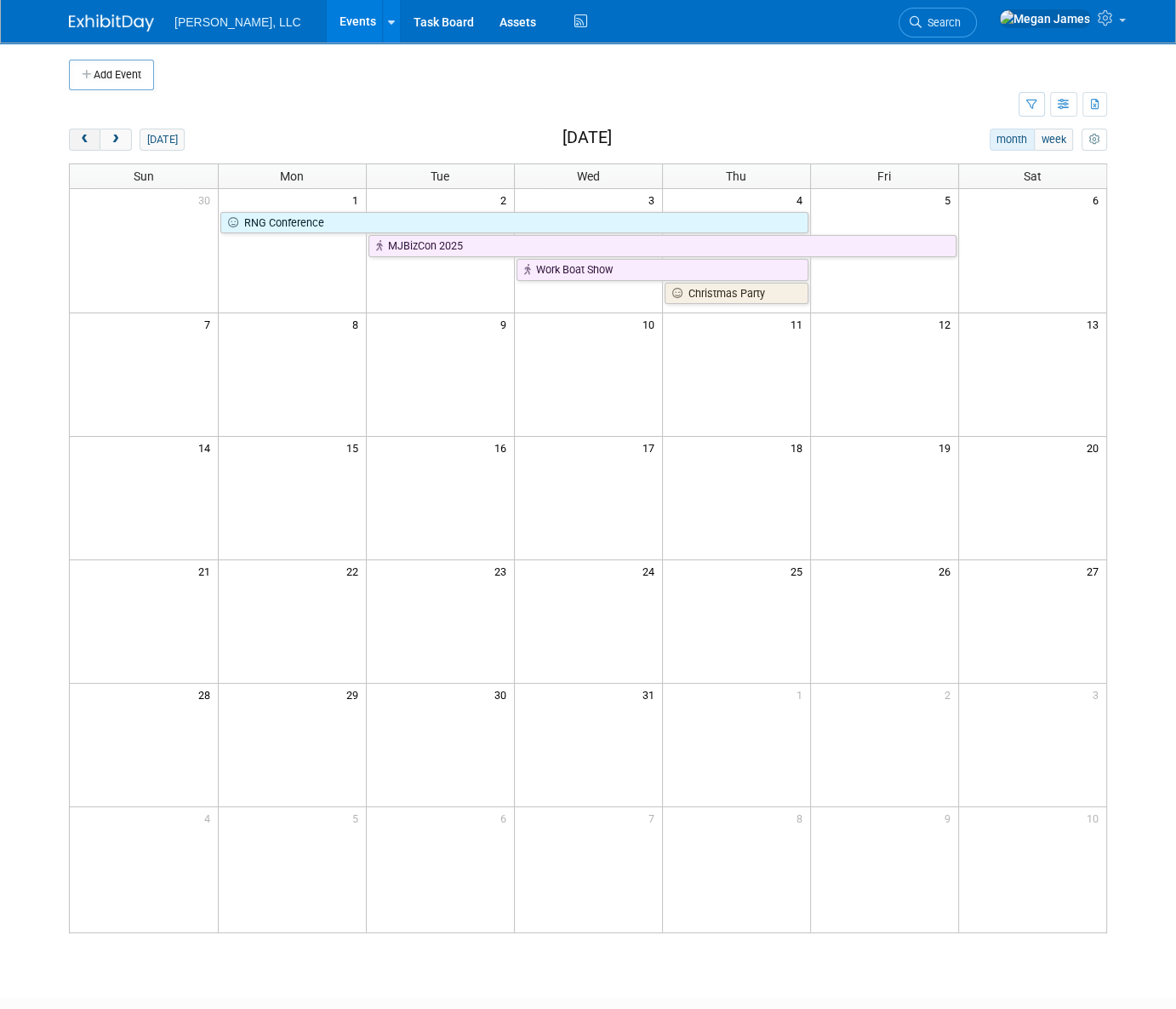
click at [93, 140] on button "prev" at bounding box center [85, 139] width 32 height 22
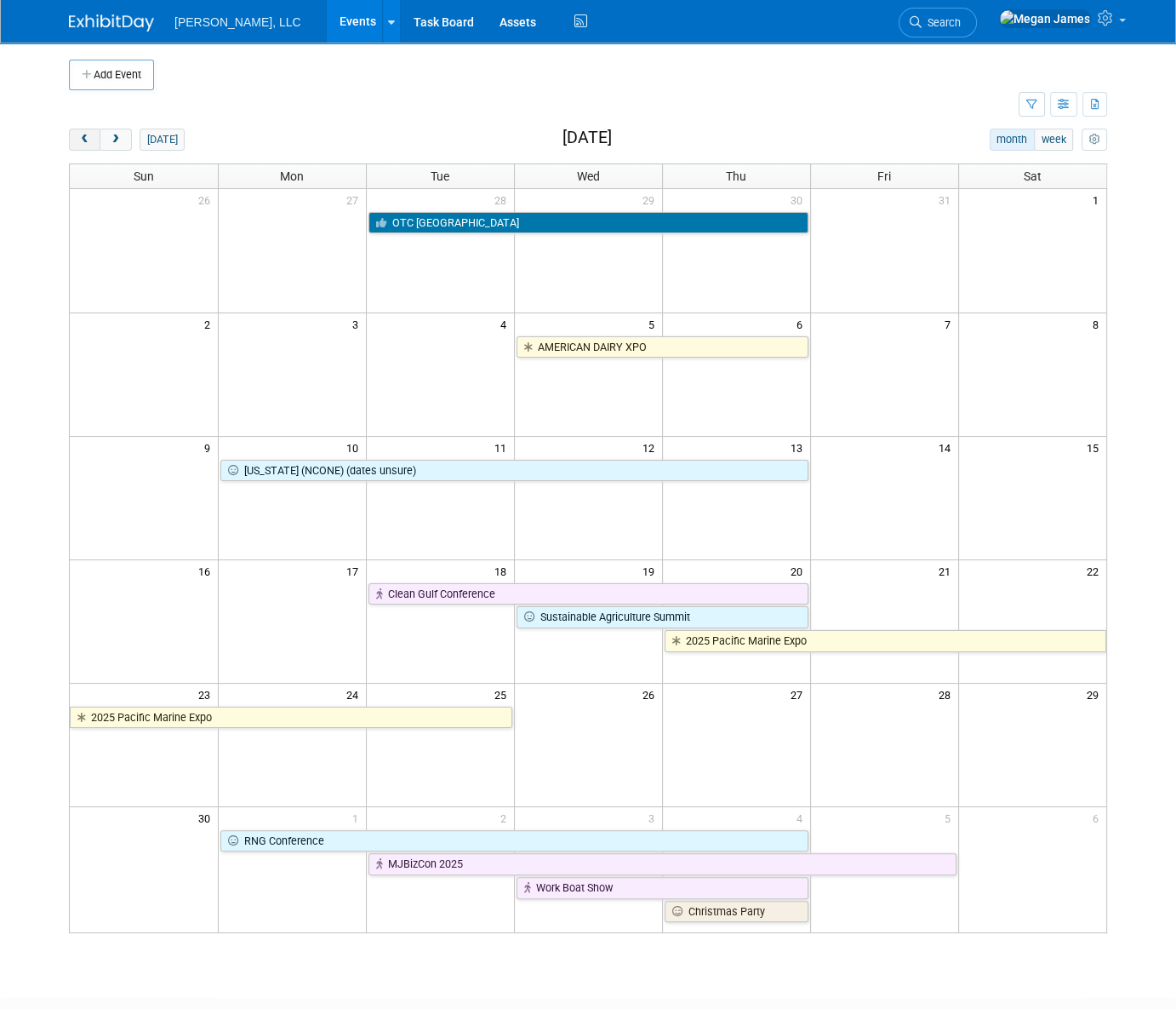
click at [93, 140] on button "prev" at bounding box center [85, 139] width 32 height 22
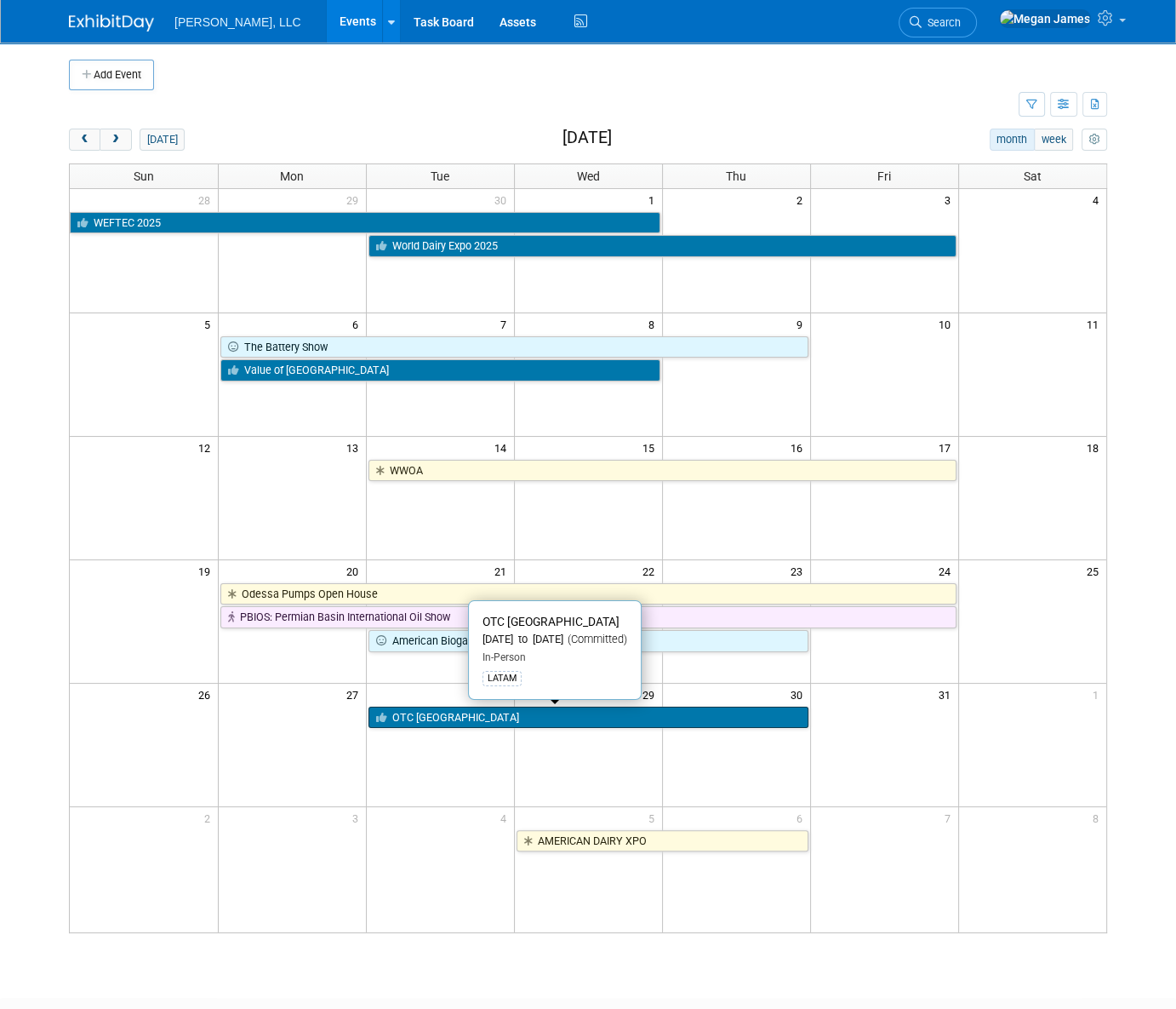
click at [466, 712] on link "OTC [GEOGRAPHIC_DATA]" at bounding box center [588, 717] width 440 height 22
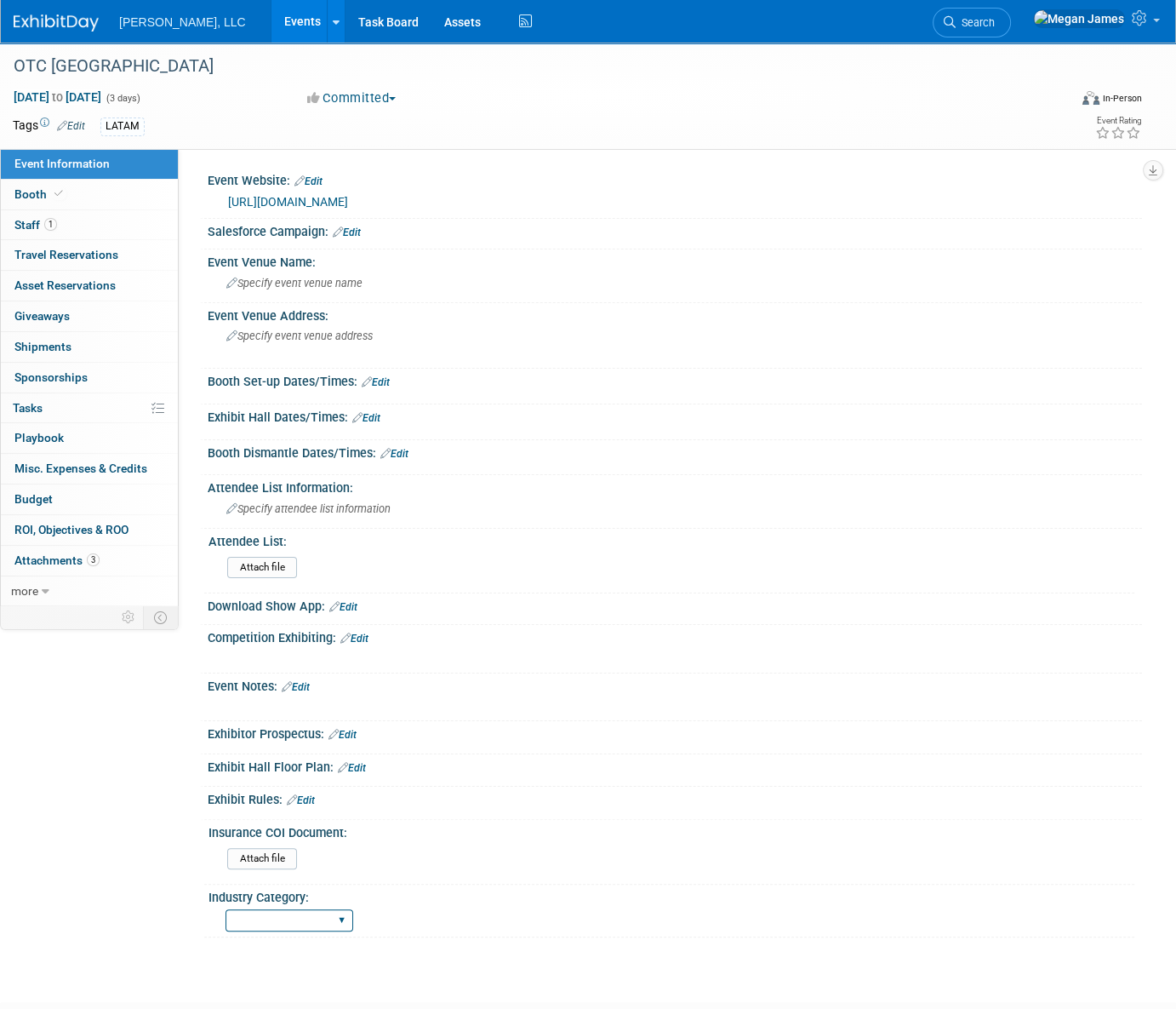
click at [315, 915] on select "Municipal Industrial Ag/Biogas" at bounding box center [290, 920] width 127 height 23
select select "Industrial"
click at [226, 909] on select "Municipal Industrial Ag/Biogas" at bounding box center [290, 920] width 127 height 23
click at [161, 912] on div "Event Information Event Info Booth Booth 1 Staff 1 Staff 0 Travel Reservations …" at bounding box center [588, 490] width 1176 height 894
click at [370, 416] on link "Edit" at bounding box center [366, 418] width 28 height 12
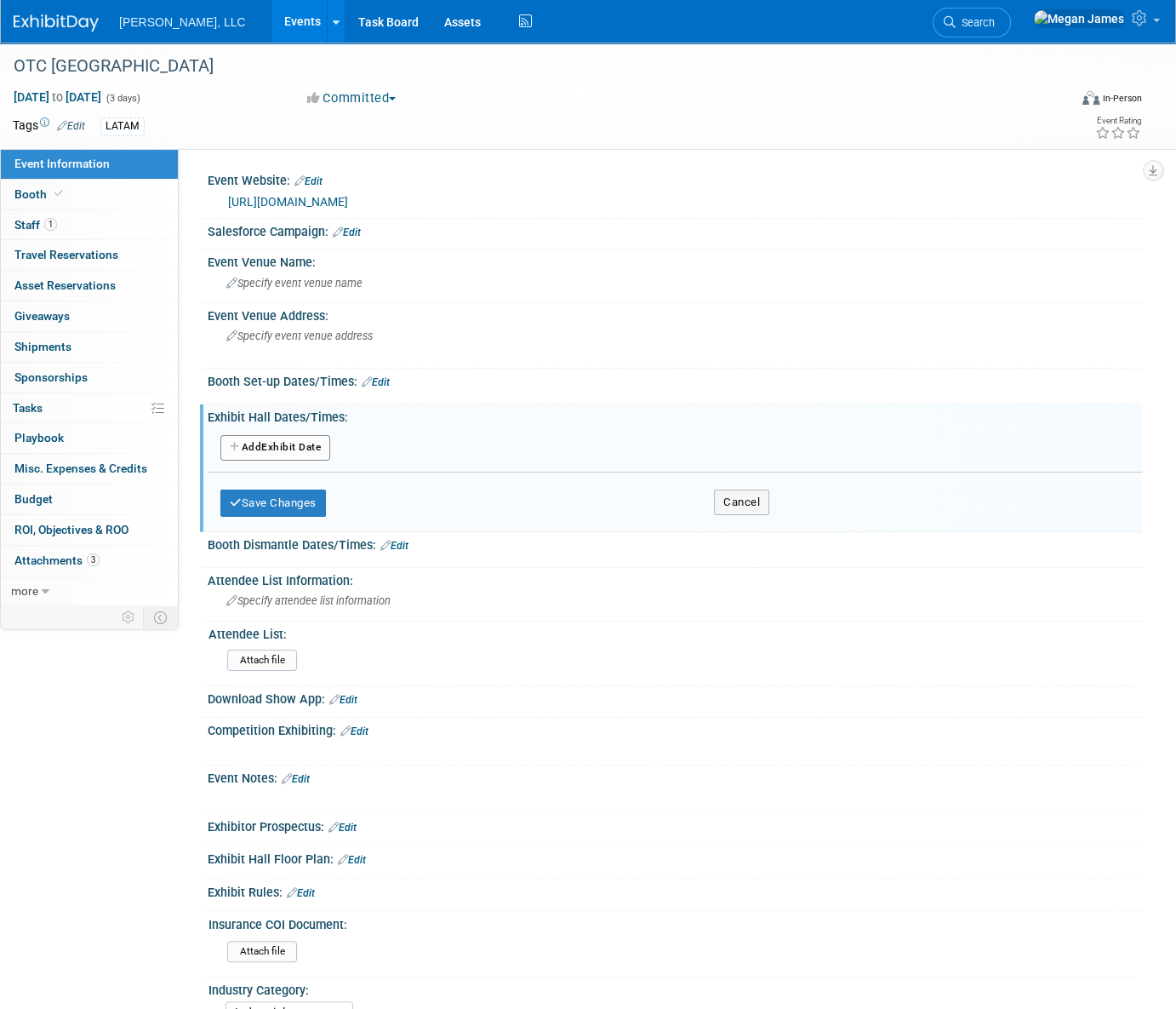
click at [319, 440] on button "Add Another Exhibit Date" at bounding box center [275, 448] width 110 height 26
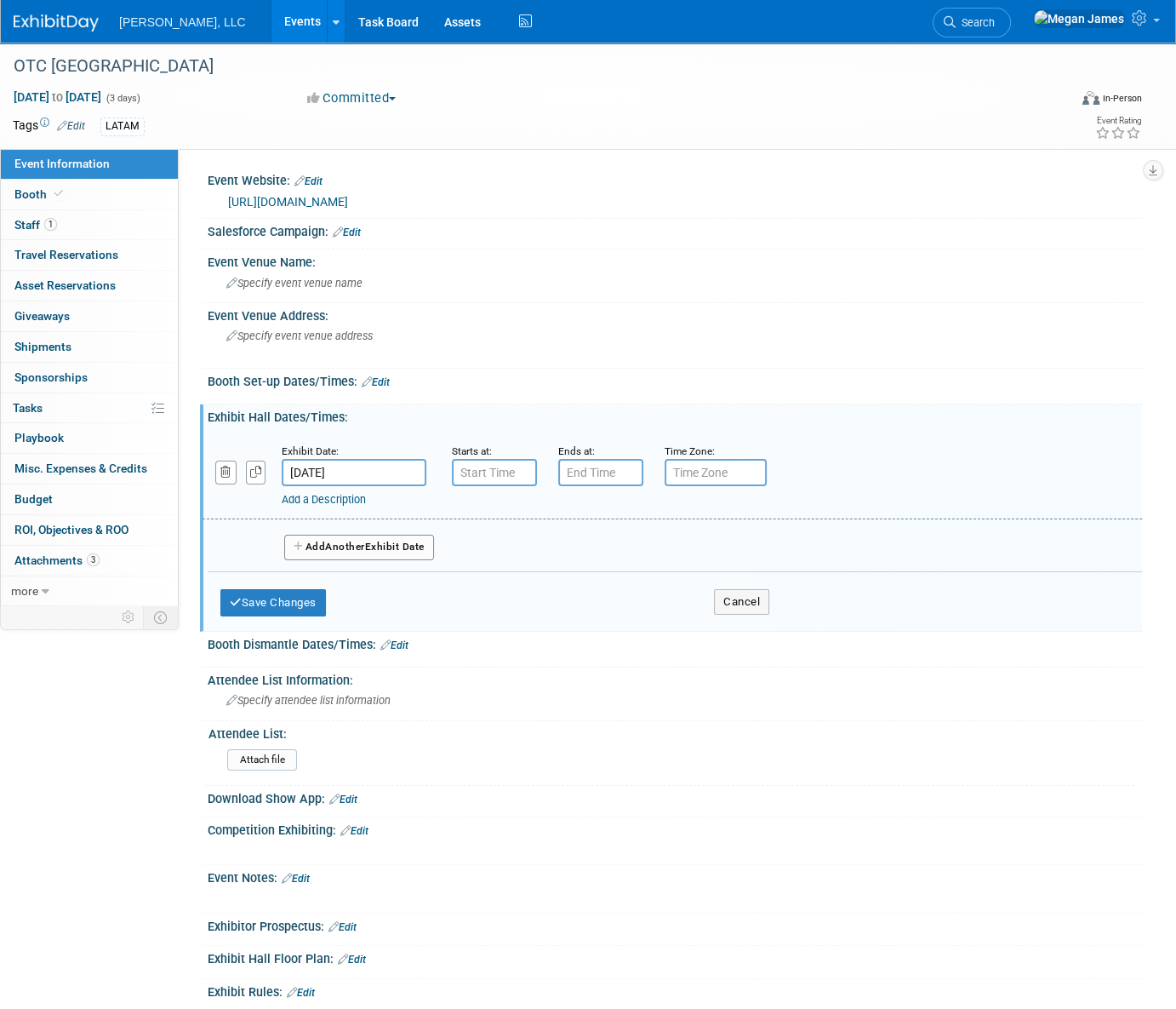
click at [359, 455] on div "Exhibit Date:" at bounding box center [353, 450] width 144 height 17
click at [382, 472] on input "Oct 28, 2025" at bounding box center [353, 472] width 144 height 27
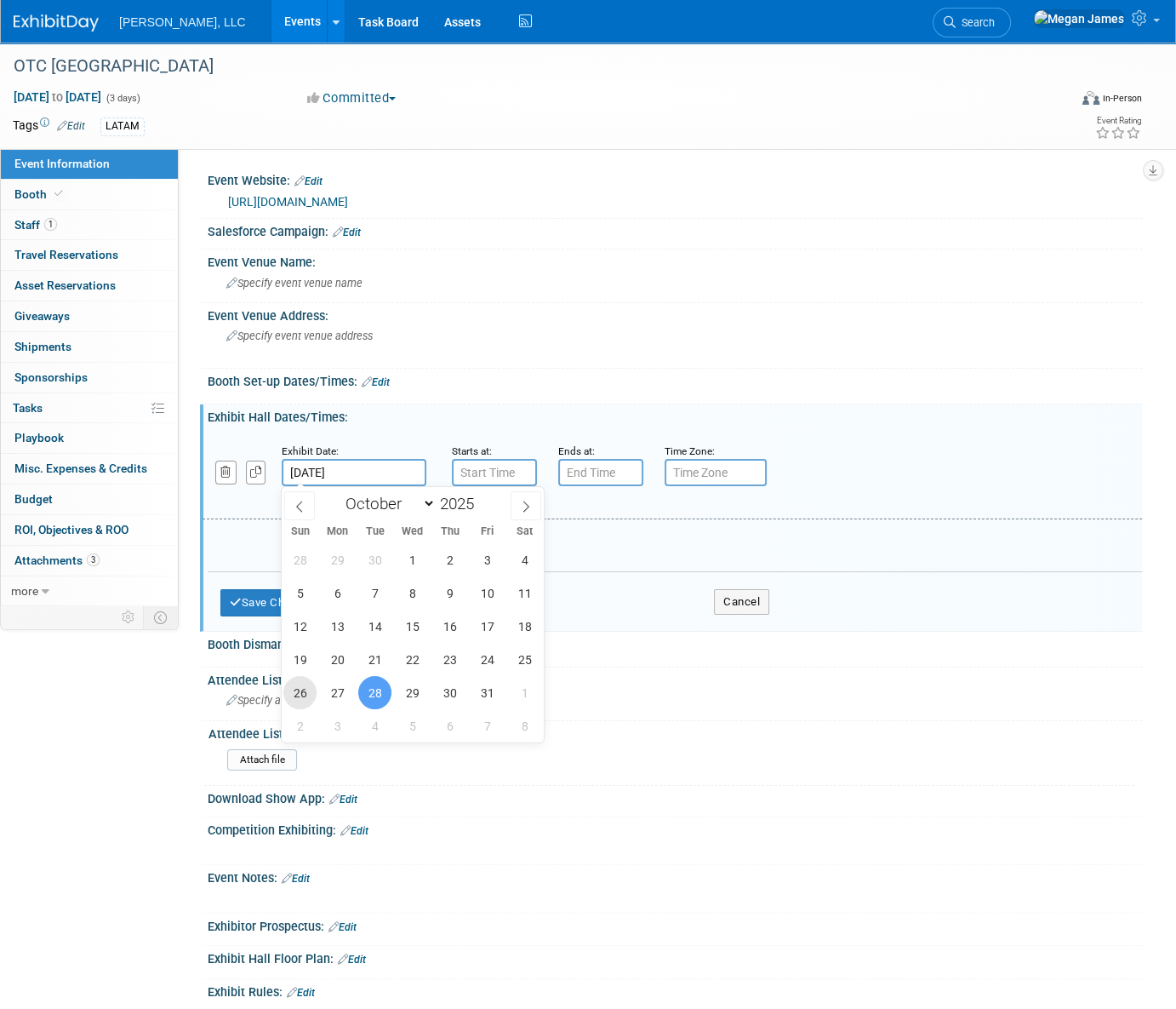
click at [298, 698] on span "26" at bounding box center [300, 692] width 33 height 33
type input "Oct 26, 2025"
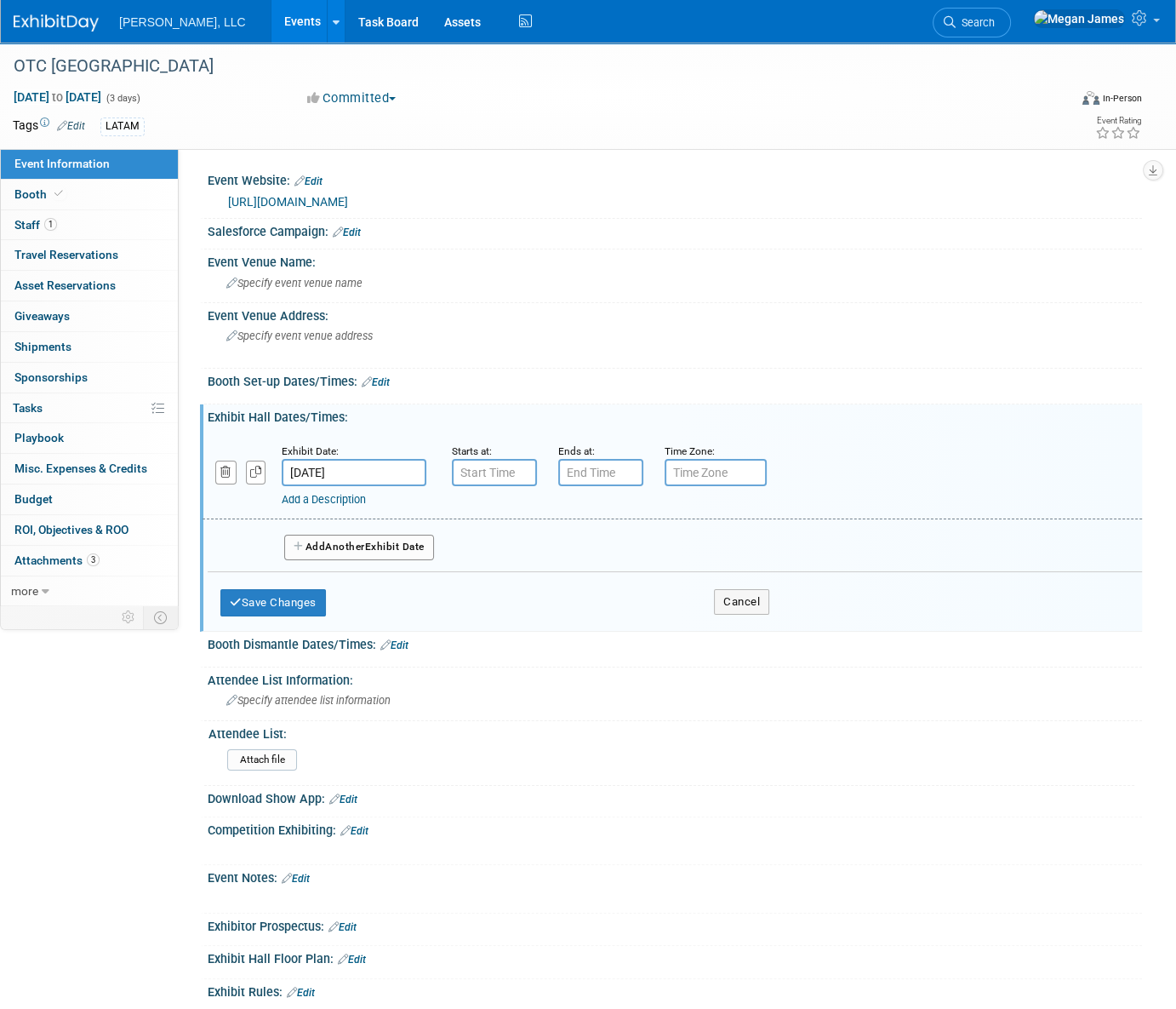
click at [545, 524] on div "Add Another Exhibit Date" at bounding box center [675, 541] width 935 height 45
click at [350, 502] on link "Add a Description" at bounding box center [324, 499] width 85 height 13
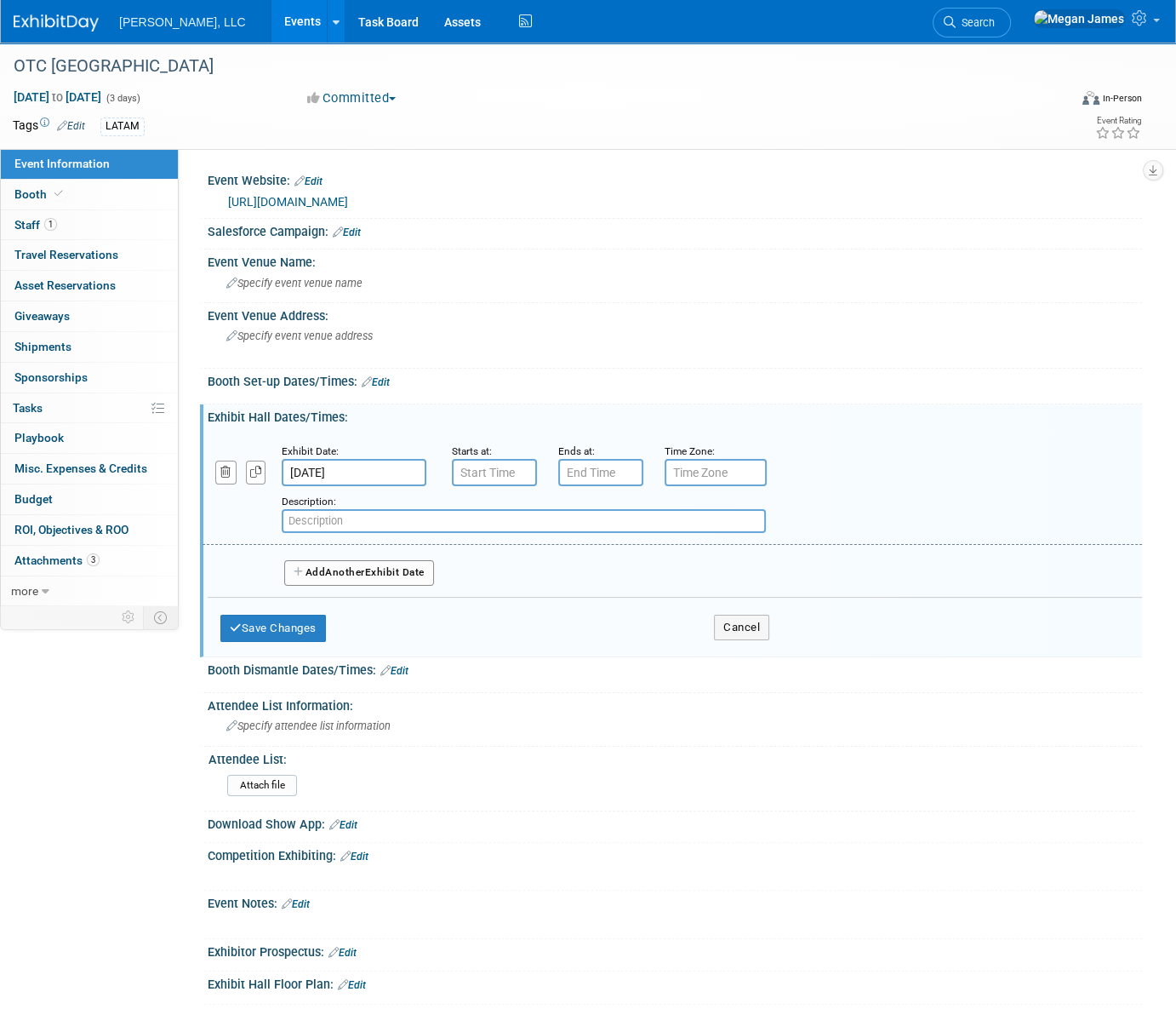
click at [431, 518] on input "text" at bounding box center [524, 521] width 484 height 24
paste input "OTC Brasil 2025 social event: Feijoada in Rio"
type input "OTC Brasil 2025 social event: Feijoada in [GEOGRAPHIC_DATA] @ [GEOGRAPHIC_DATA]"
click at [305, 625] on button "Save Changes" at bounding box center [273, 628] width 106 height 27
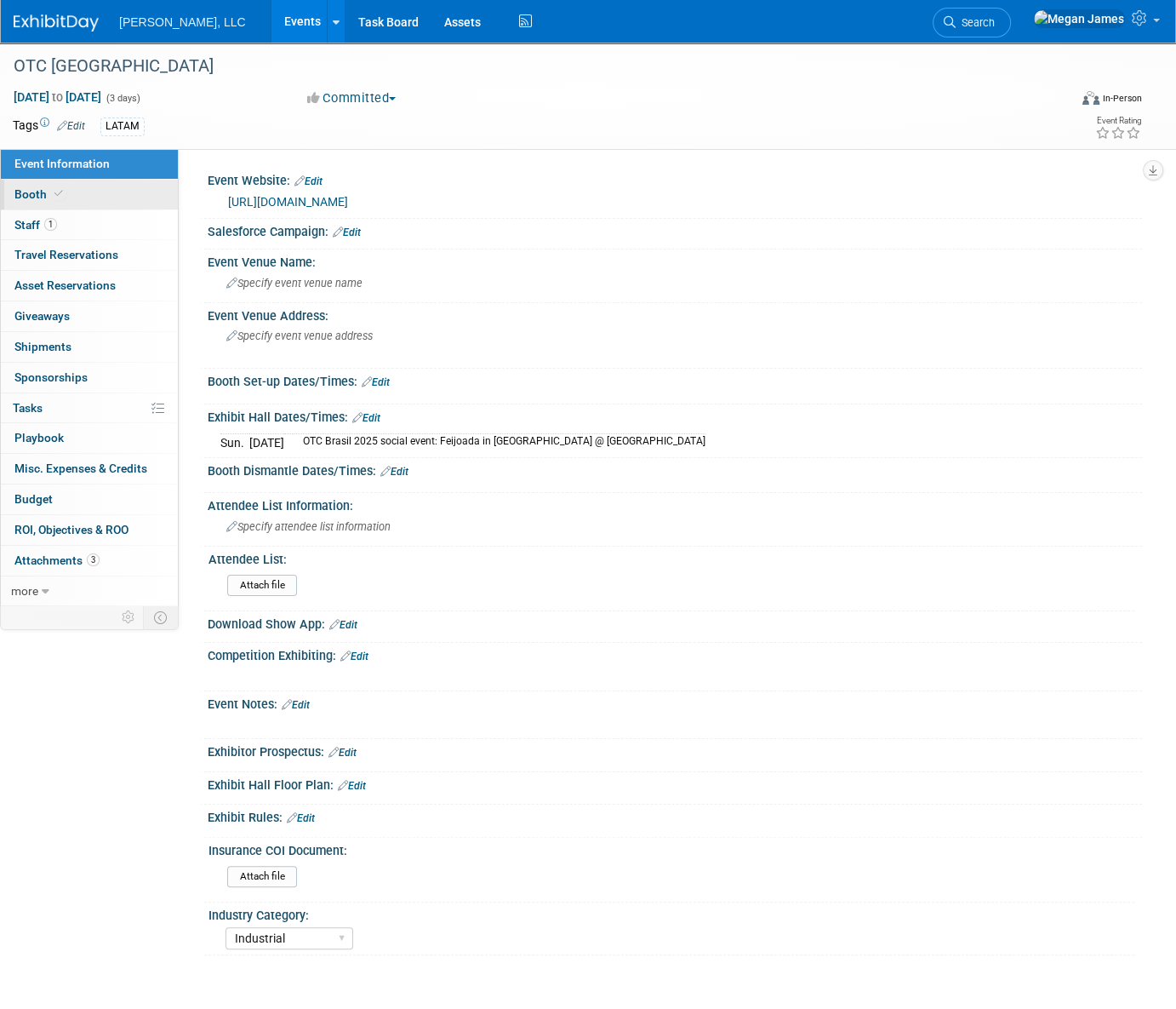
click at [142, 186] on link "Booth" at bounding box center [90, 194] width 177 height 30
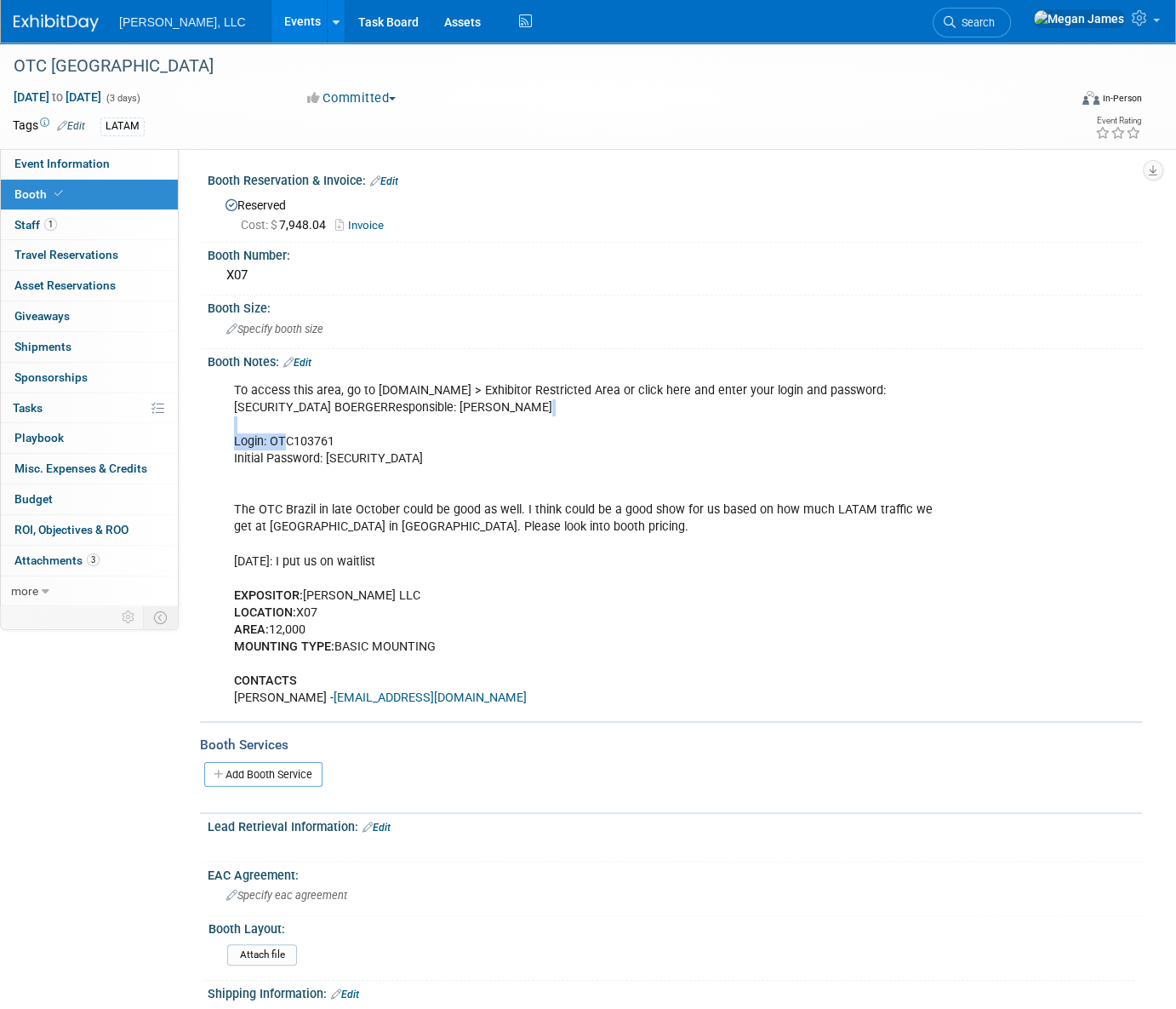
drag, startPoint x: 347, startPoint y: 431, endPoint x: 284, endPoint y: 439, distance: 63.5
click at [284, 439] on div "To access this area, go to www.otcbrasil.org > Exhibitor Restricted Area or cli…" at bounding box center [591, 544] width 739 height 342
drag, startPoint x: 272, startPoint y: 436, endPoint x: 335, endPoint y: 441, distance: 63.2
click at [335, 441] on div "To access this area, go to www.otcbrasil.org > Exhibitor Restricted Area or cli…" at bounding box center [591, 544] width 739 height 342
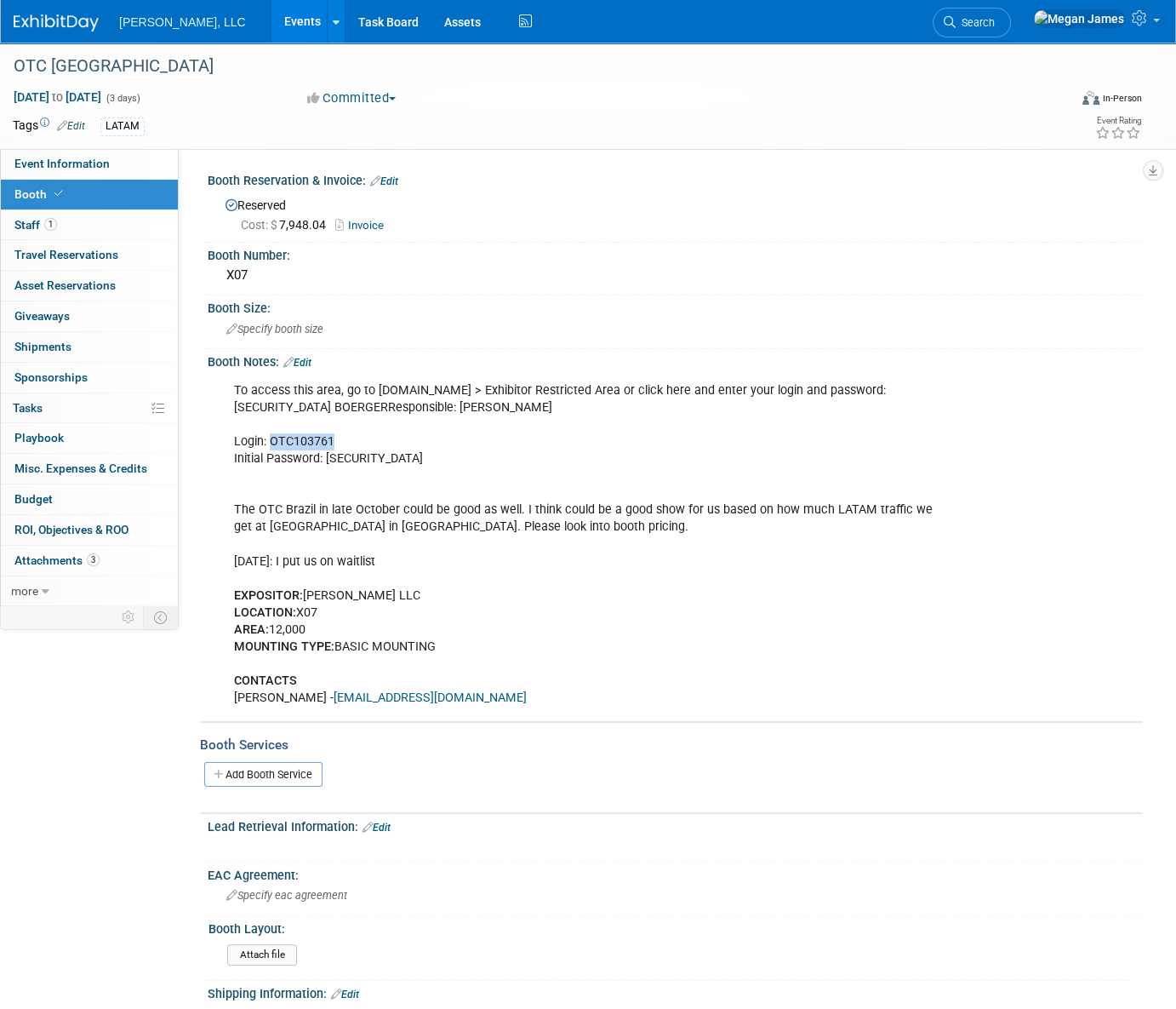
copy div "OTC103761"
drag, startPoint x: 366, startPoint y: 455, endPoint x: 326, endPoint y: 456, distance: 40.0
click at [326, 456] on div "To access this area, go to www.otcbrasil.org > Exhibitor Restricted Area or cli…" at bounding box center [591, 544] width 739 height 342
copy div "123456"
click at [478, 565] on div "To access this area, go to www.otcbrasil.org > Exhibitor Restricted Area or cli…" at bounding box center [591, 544] width 739 height 342
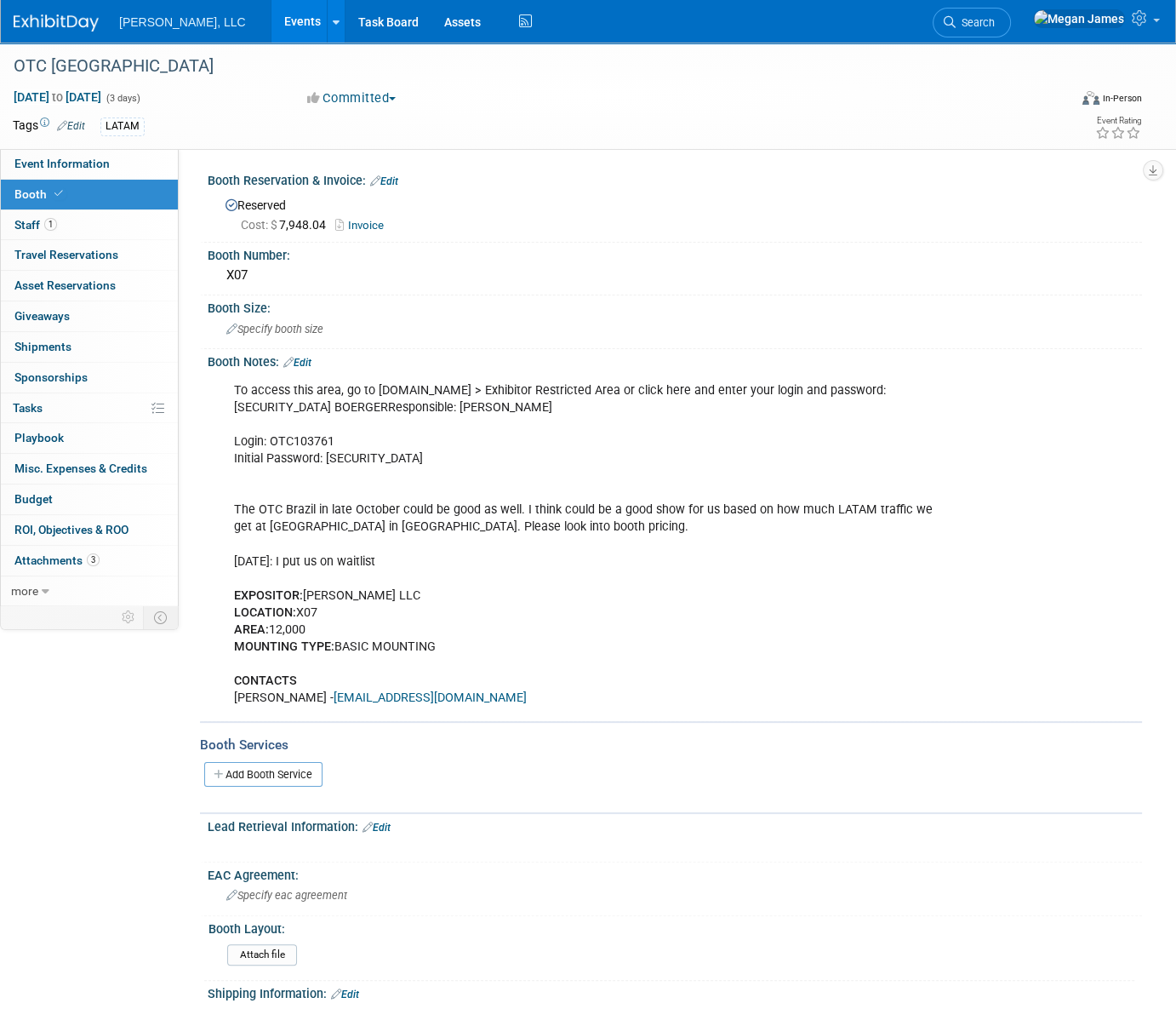
click at [479, 565] on div "To access this area, go to www.otcbrasil.org > Exhibitor Restricted Area or cli…" at bounding box center [591, 544] width 739 height 342
click at [430, 519] on div "To access this area, go to www.otcbrasil.org > Exhibitor Restricted Area or cli…" at bounding box center [591, 544] width 739 height 342
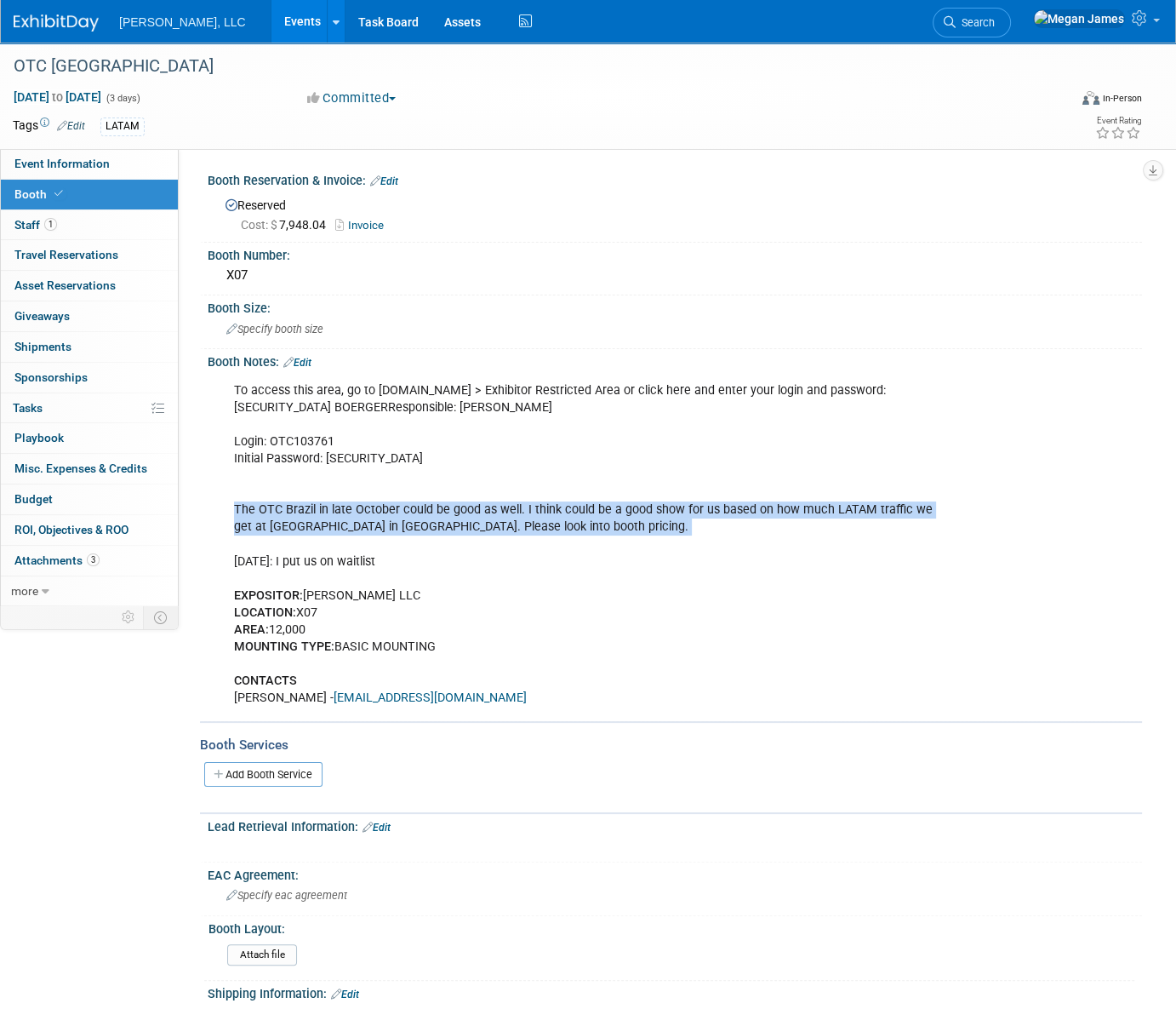
click at [428, 519] on div "To access this area, go to www.otcbrasil.org > Exhibitor Restricted Area or cli…" at bounding box center [591, 544] width 739 height 342
click at [460, 519] on div "To access this area, go to www.otcbrasil.org > Exhibitor Restricted Area or cli…" at bounding box center [591, 544] width 739 height 342
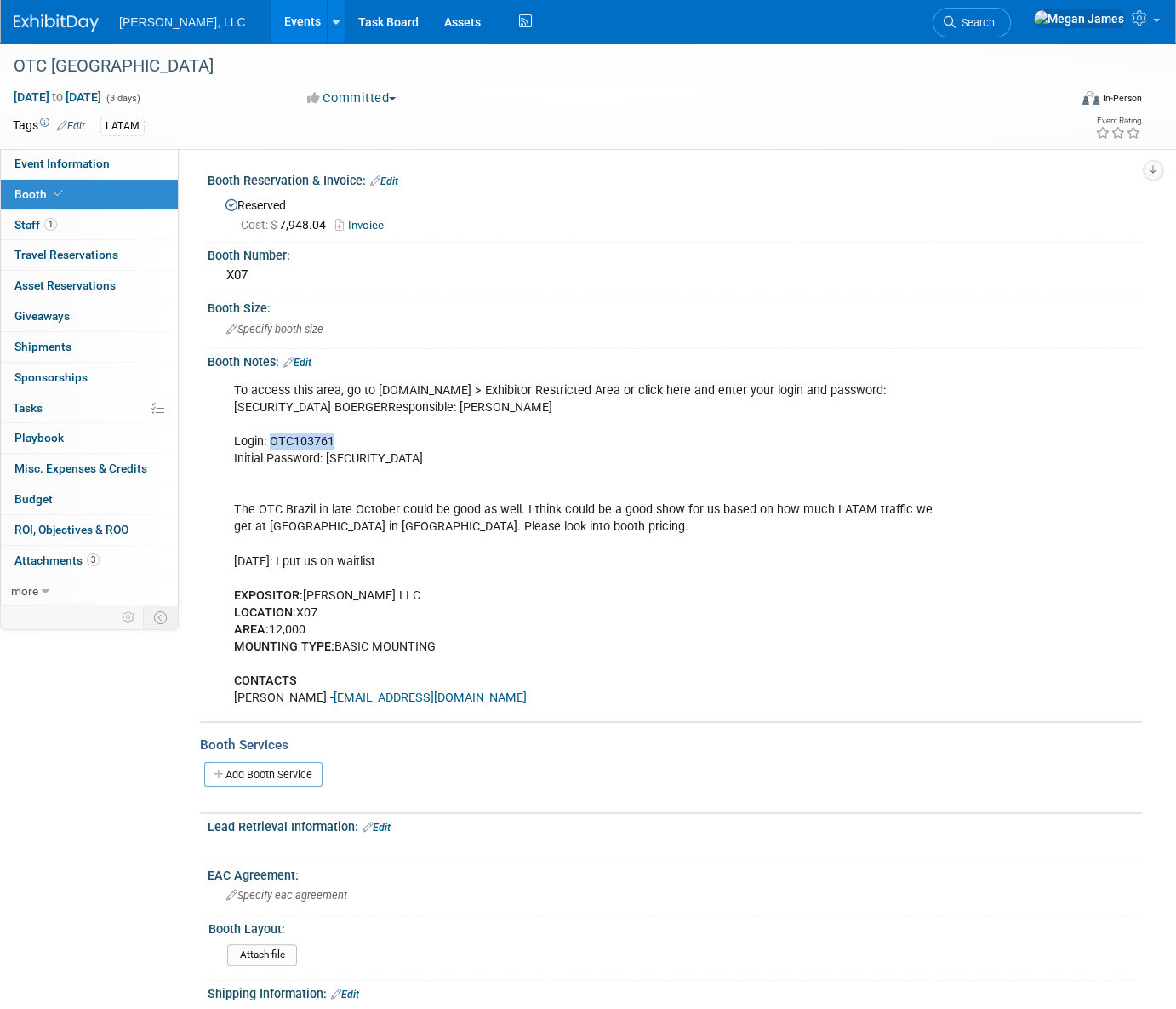
drag, startPoint x: 341, startPoint y: 436, endPoint x: 261, endPoint y: 472, distance: 87.7
click at [269, 442] on div "To access this area, go to www.otcbrasil.org > Exhibitor Restricted Area or cli…" at bounding box center [591, 544] width 739 height 342
copy div "OTC103761"
drag, startPoint x: 380, startPoint y: 454, endPoint x: 329, endPoint y: 460, distance: 51.4
click at [329, 460] on div "To access this area, go to www.otcbrasil.org > Exhibitor Restricted Area or cli…" at bounding box center [591, 544] width 739 height 342
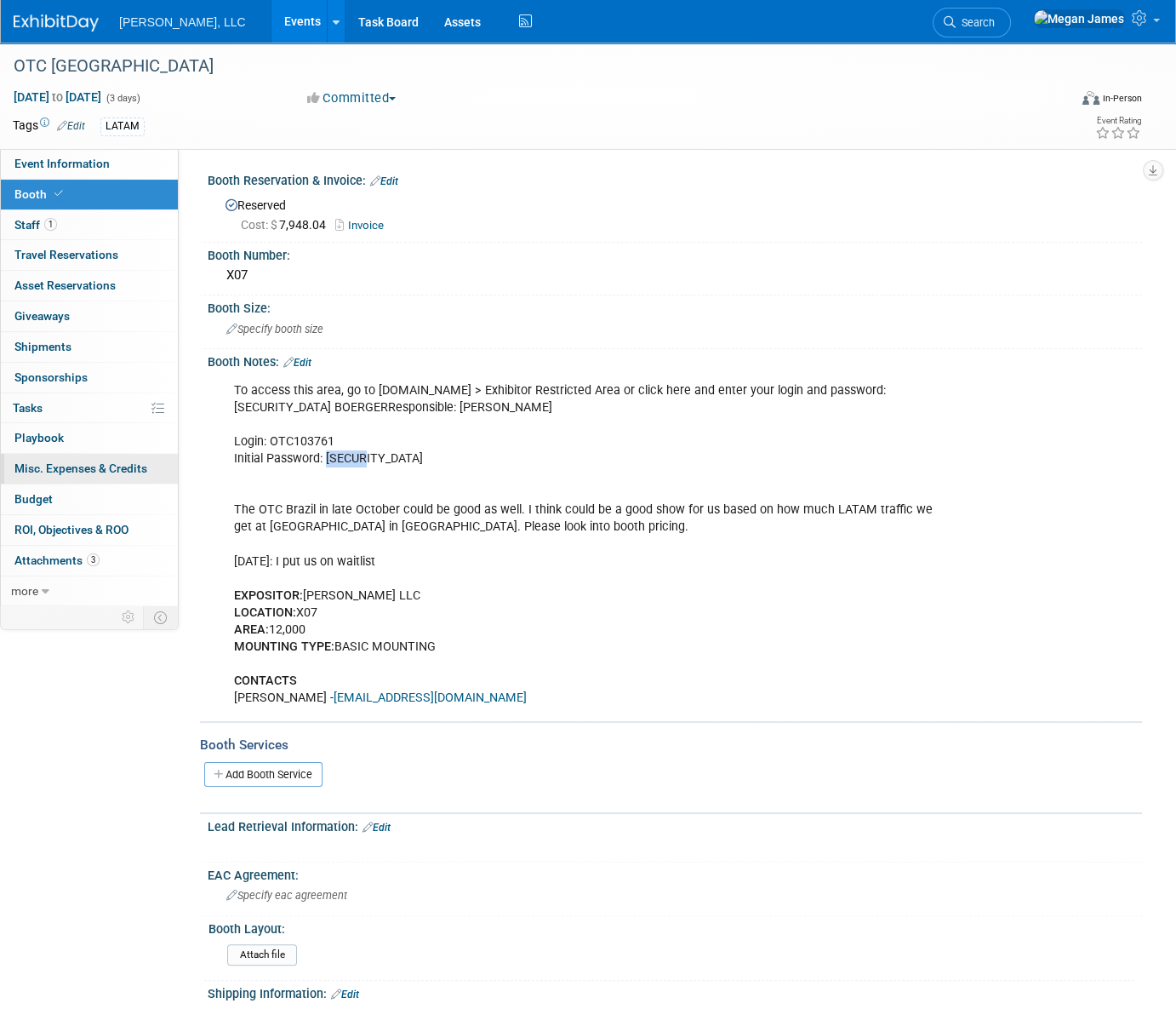
copy div "123456"
click at [138, 988] on div "Event Information Event Info Booth Booth 1 Staff 1 Staff 0 Travel Reservations …" at bounding box center [588, 666] width 1176 height 1247
click at [272, 23] on link "Events" at bounding box center [303, 21] width 62 height 43
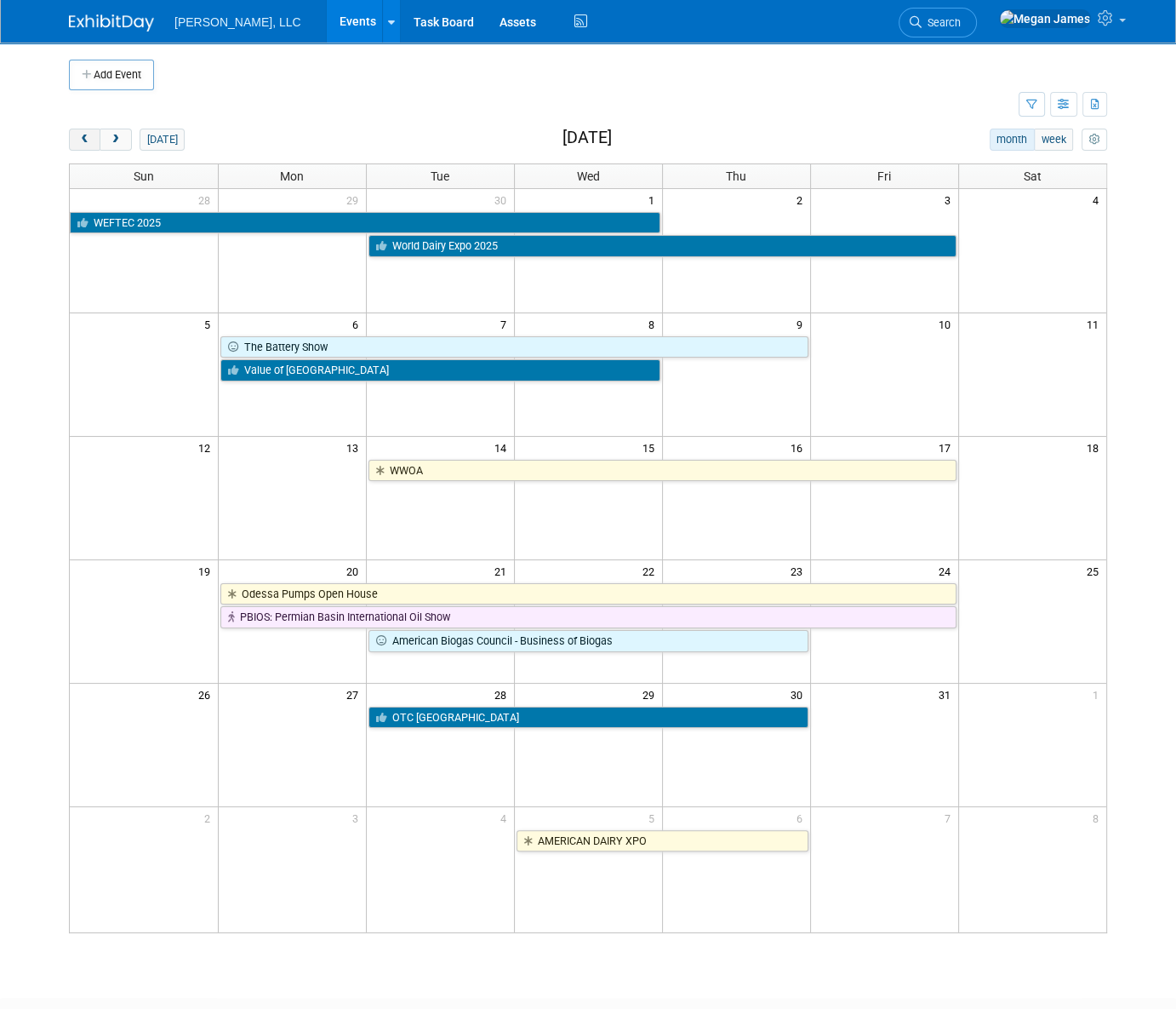
click at [92, 139] on button "prev" at bounding box center [85, 139] width 32 height 22
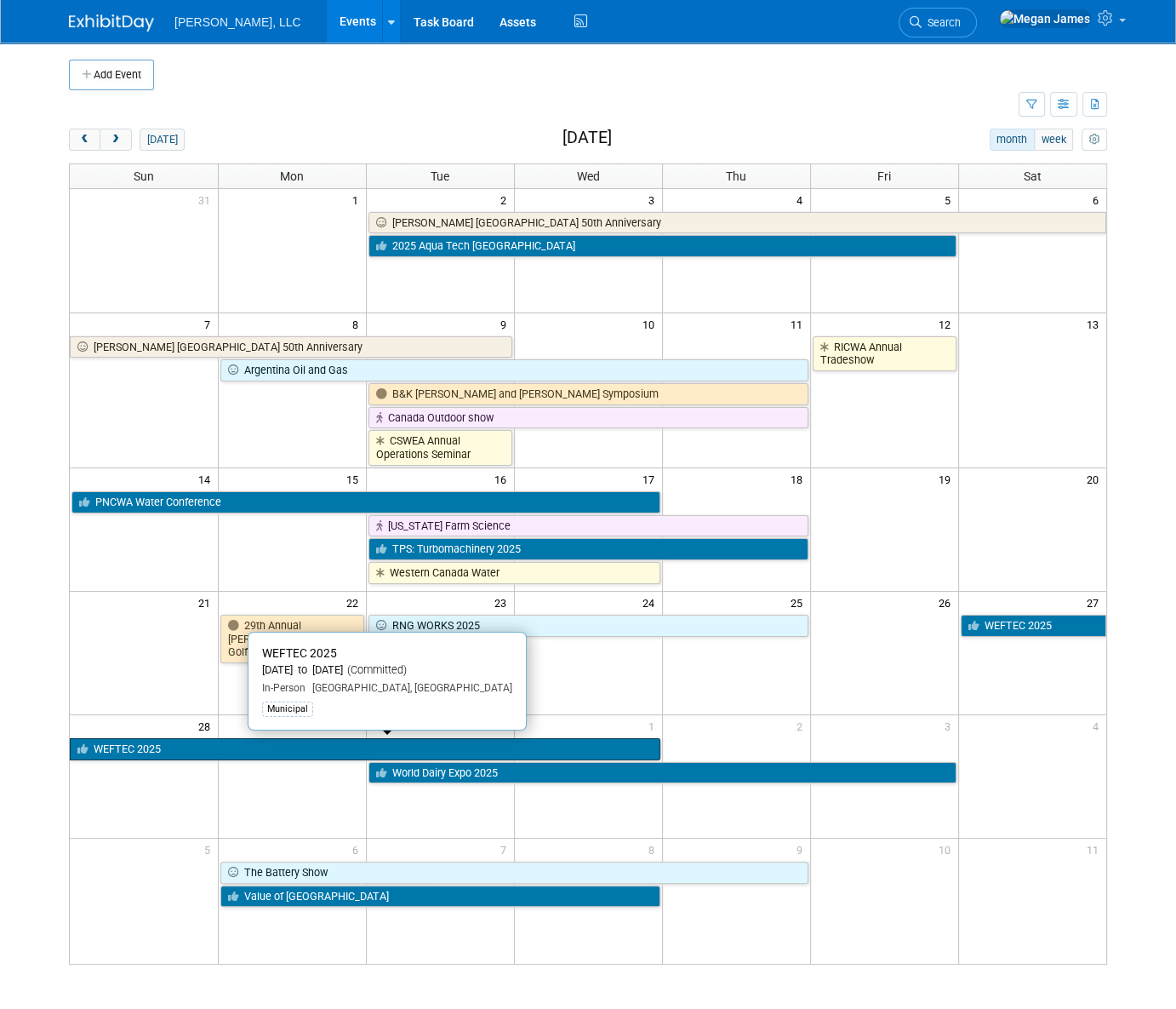
click at [225, 747] on link "WEFTEC 2025" at bounding box center [364, 749] width 590 height 22
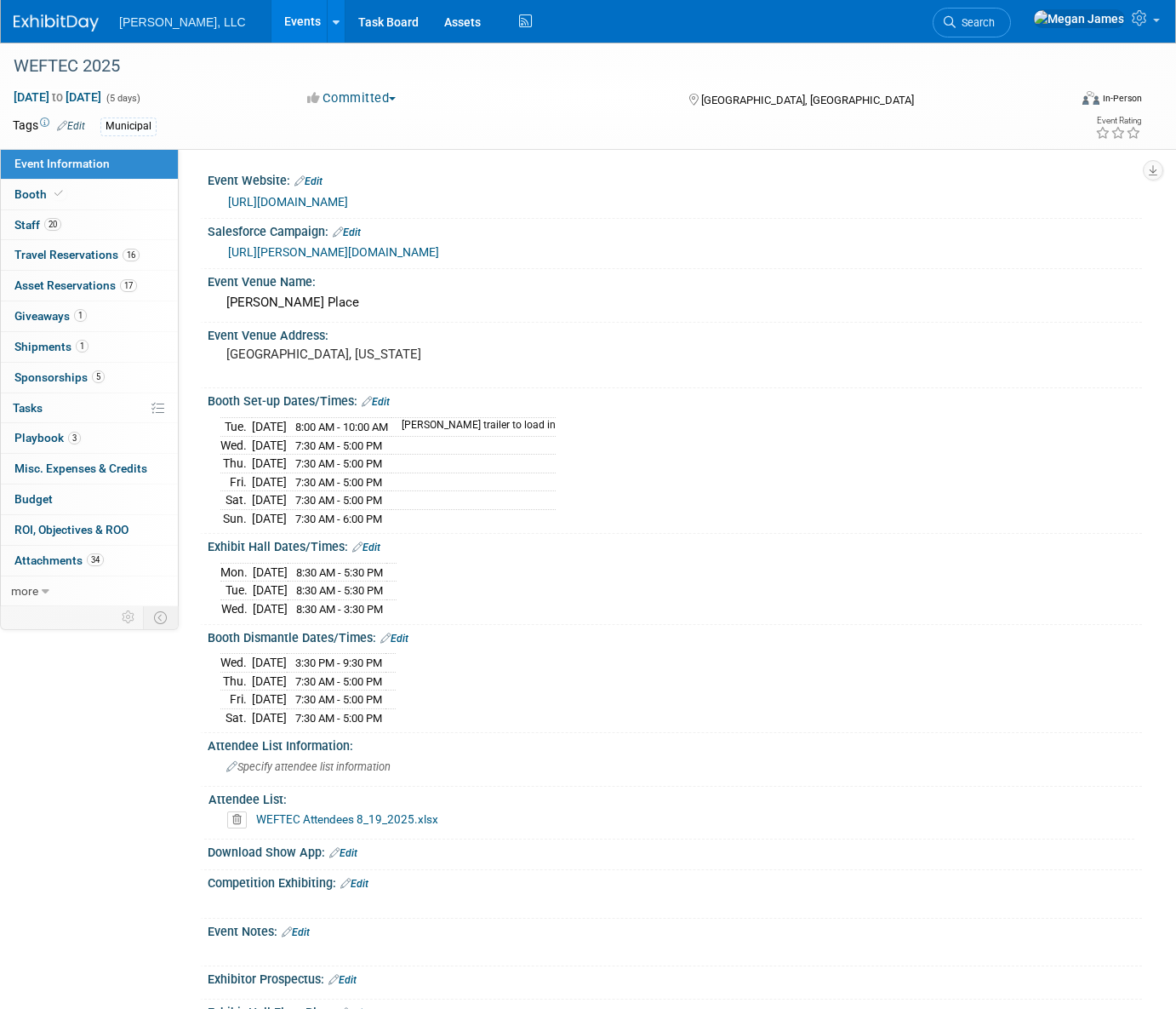
select select "Municipal"
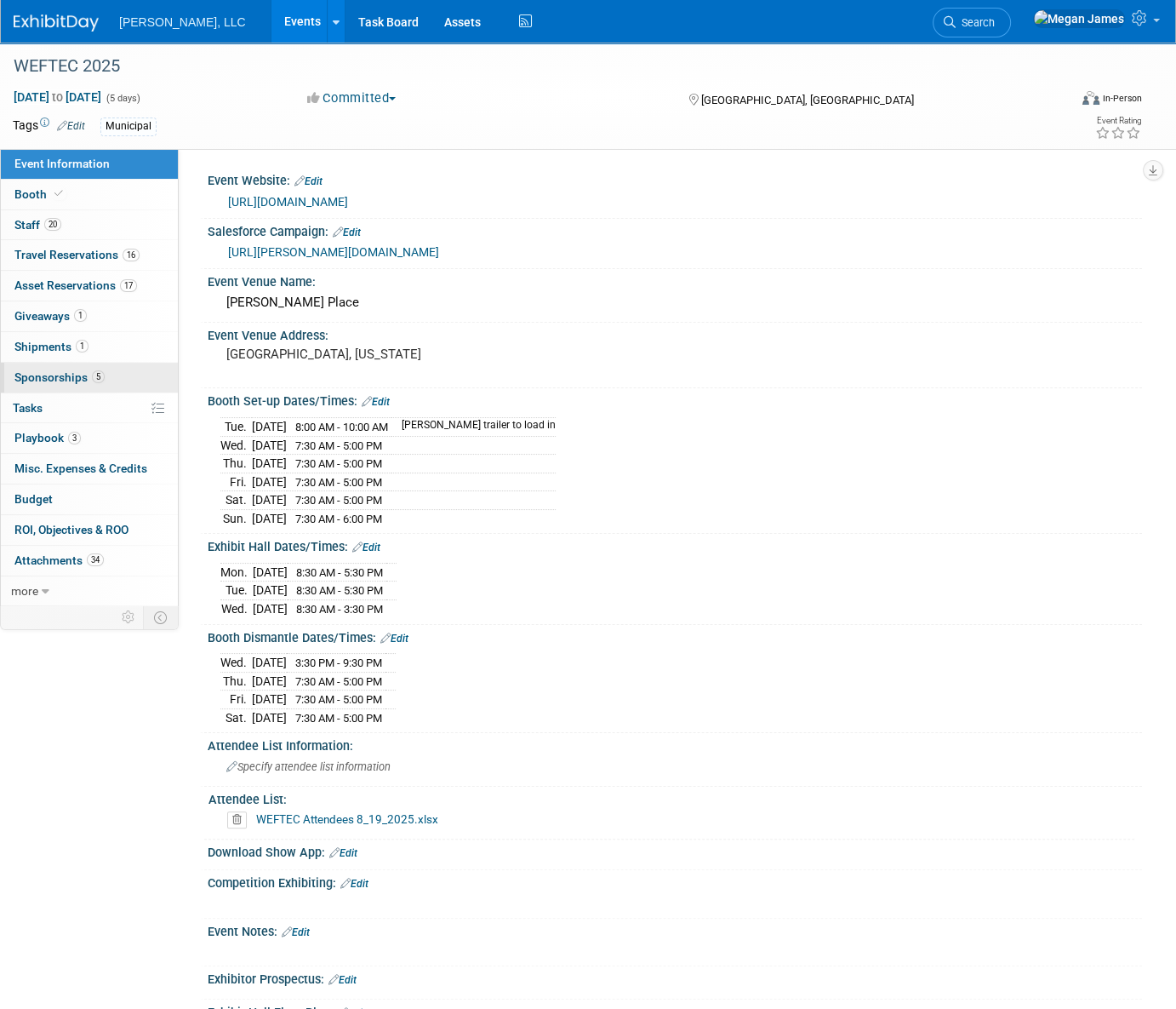
click at [111, 372] on link "5 Sponsorships 5" at bounding box center [90, 378] width 177 height 30
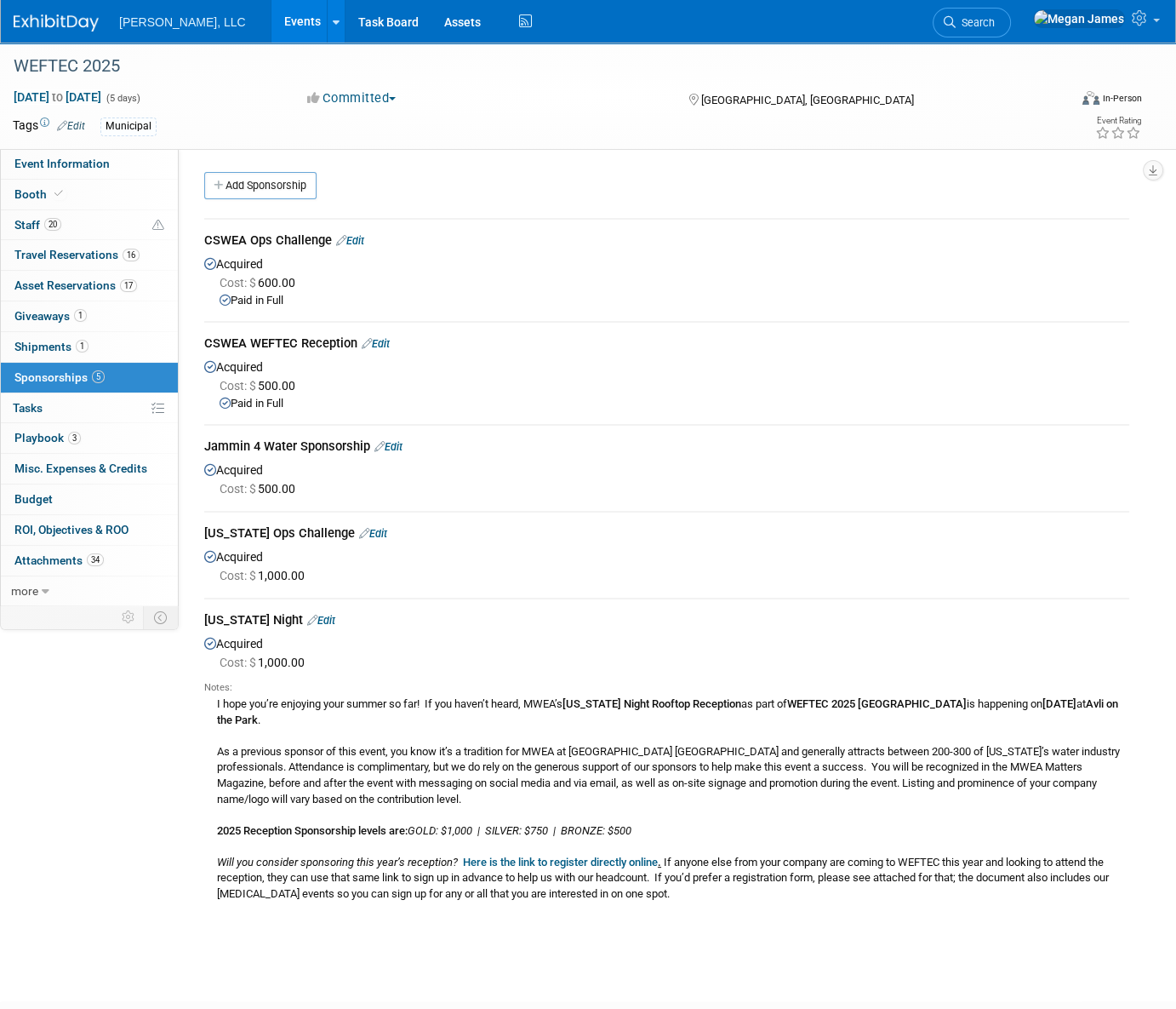
click at [271, 528] on div "[US_STATE] Ops Challenge Edit" at bounding box center [666, 535] width 925 height 21
click at [272, 26] on link "Events" at bounding box center [303, 21] width 62 height 43
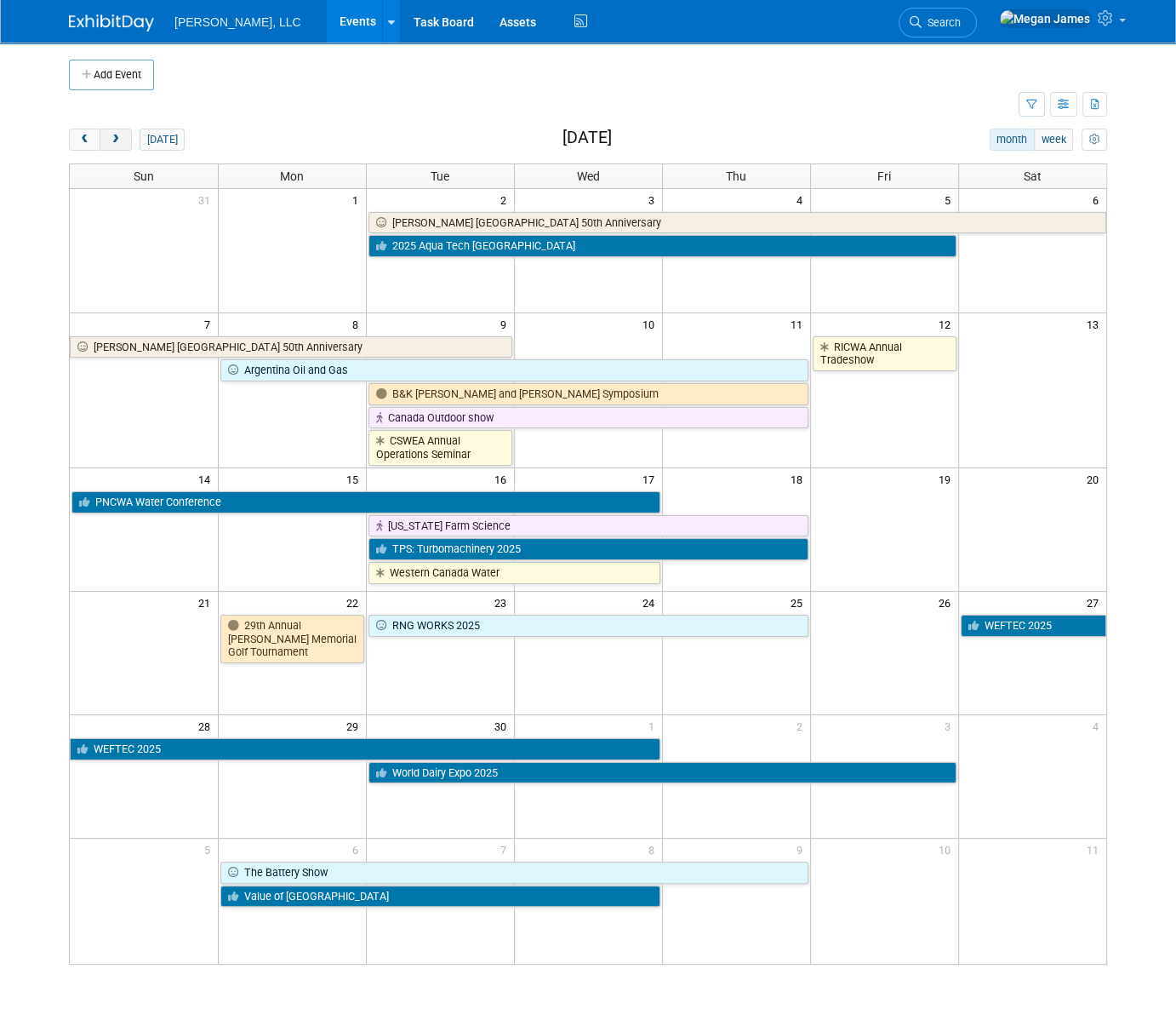
click at [119, 136] on span "next" at bounding box center [115, 139] width 13 height 11
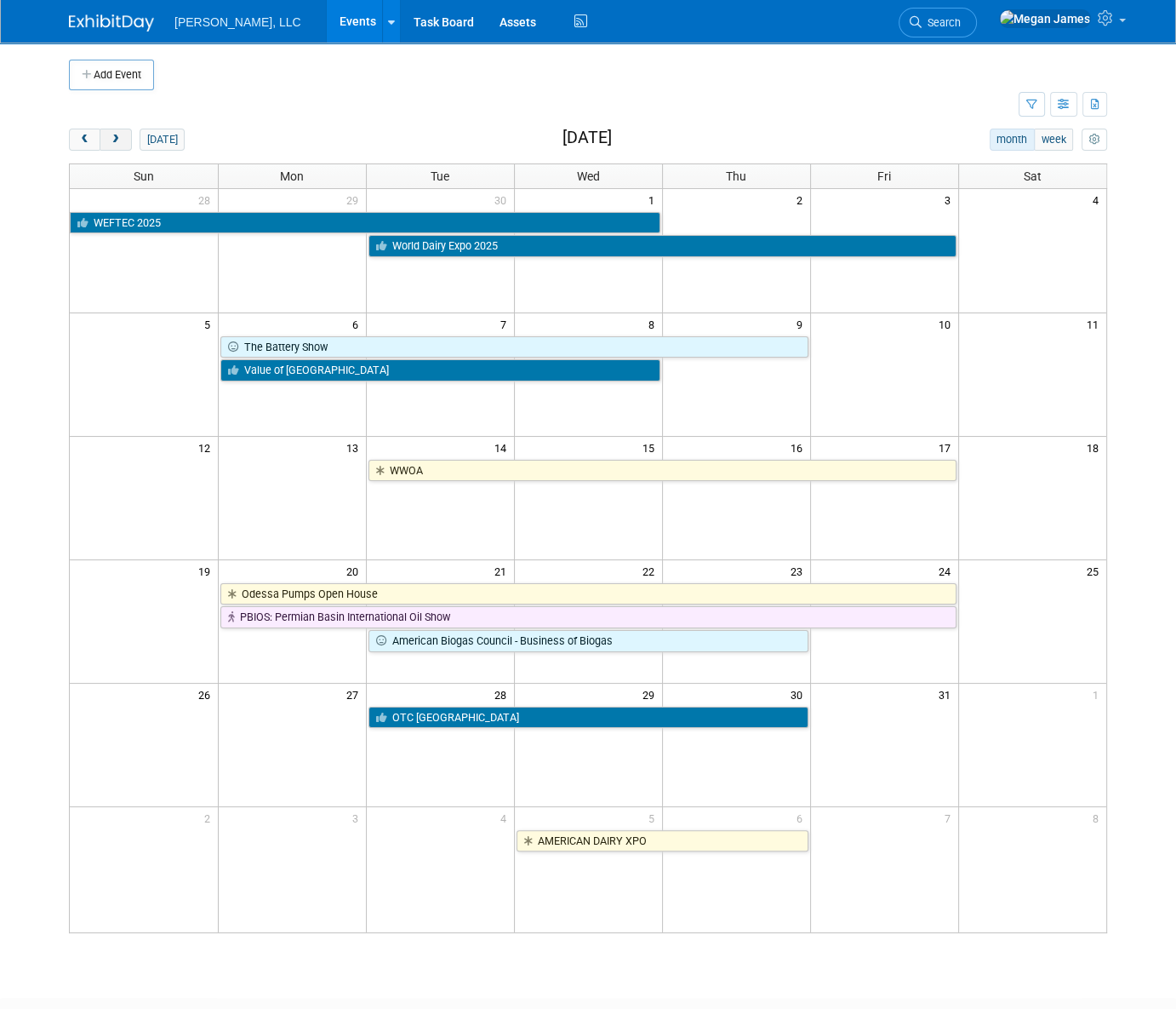
click at [119, 136] on span "next" at bounding box center [115, 139] width 13 height 11
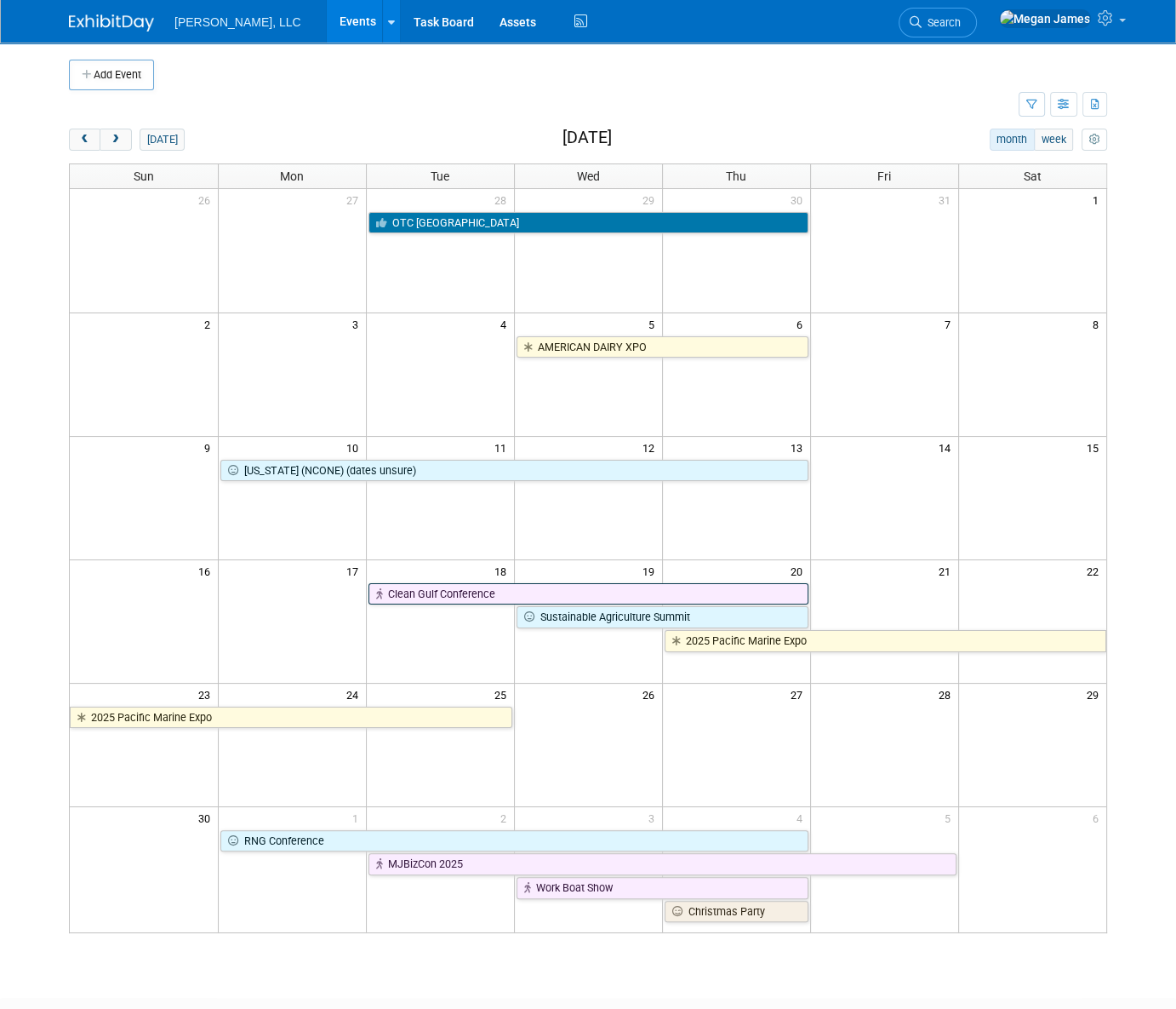
click at [525, 596] on link "Clean Gulf Conference" at bounding box center [588, 595] width 440 height 22
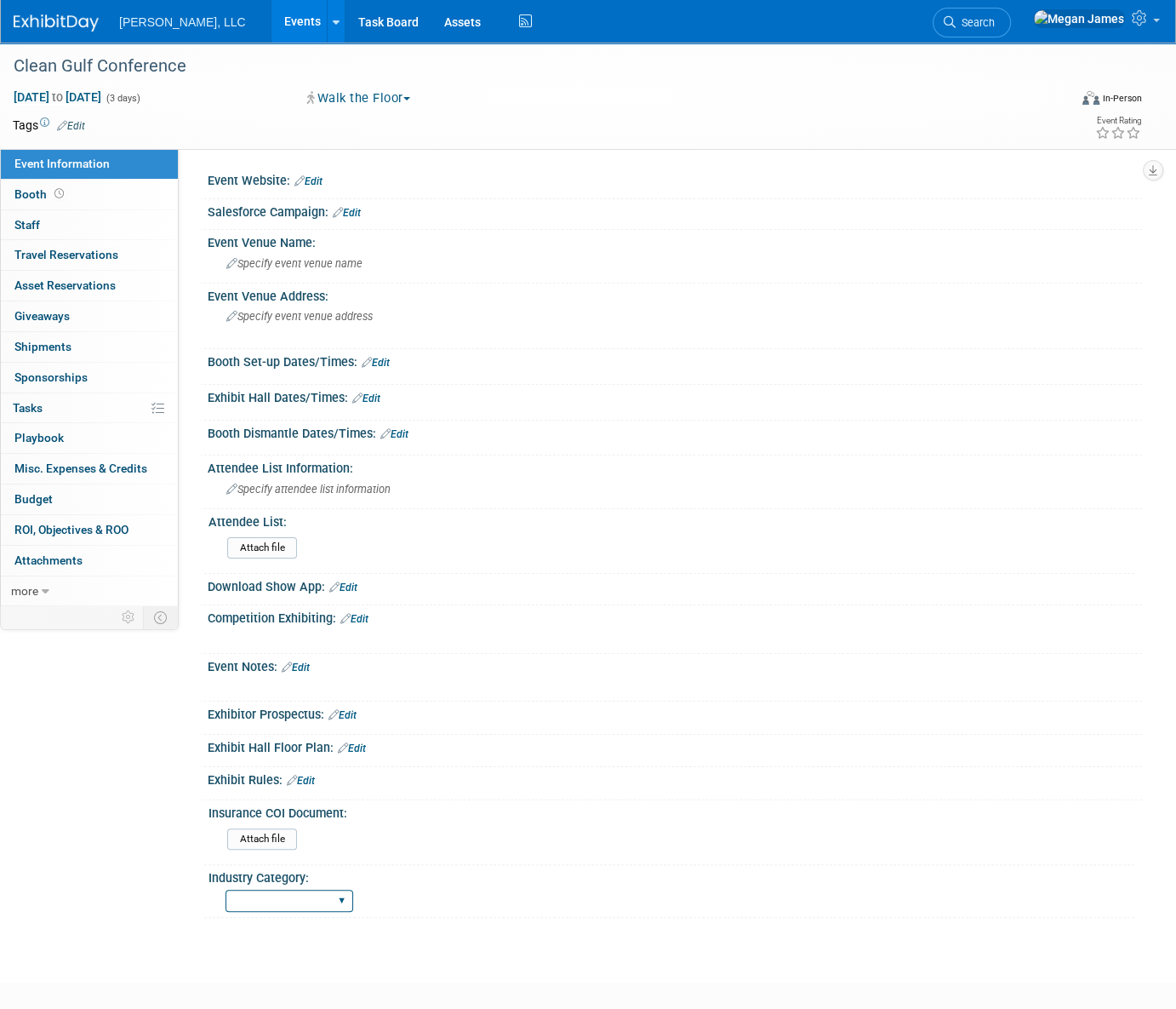
click at [315, 893] on select "Municipal Industrial Ag/Biogas" at bounding box center [290, 900] width 127 height 23
select select "Industrial"
click at [226, 889] on select "Municipal Industrial Ag/Biogas" at bounding box center [290, 900] width 127 height 23
click at [79, 191] on link "Booth" at bounding box center [90, 194] width 177 height 30
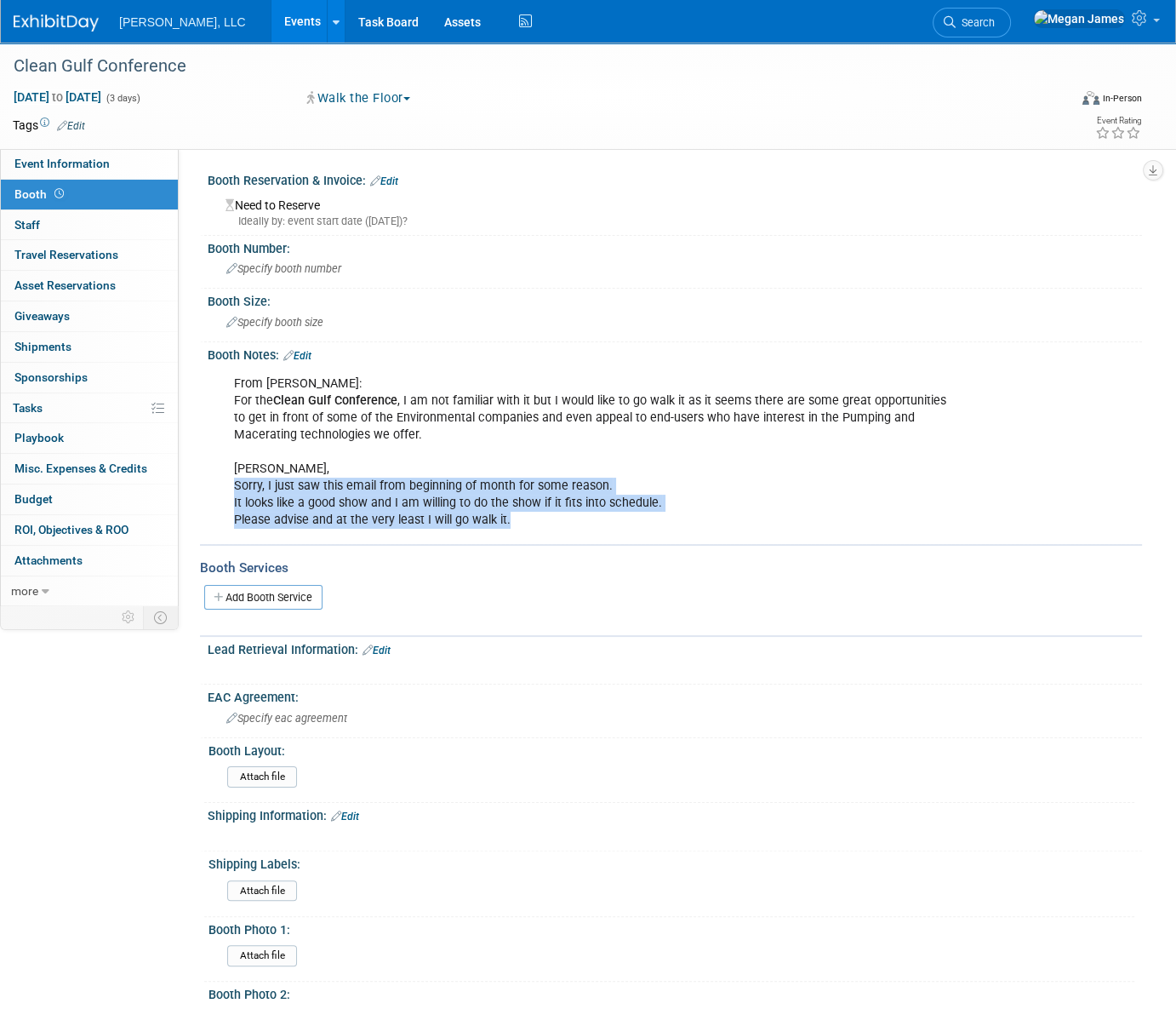
drag, startPoint x: 234, startPoint y: 483, endPoint x: 572, endPoint y: 518, distance: 339.8
click at [572, 518] on div "From Rodney: For the Clean Gulf Conference , I am not familiar with it but I wo…" at bounding box center [591, 452] width 739 height 171
click at [573, 518] on div "From Rodney: For the Clean Gulf Conference , I am not familiar with it but I wo…" at bounding box center [591, 452] width 739 height 171
click at [318, 510] on div "From Rodney: For the Clean Gulf Conference , I am not familiar with it but I wo…" at bounding box center [591, 452] width 739 height 171
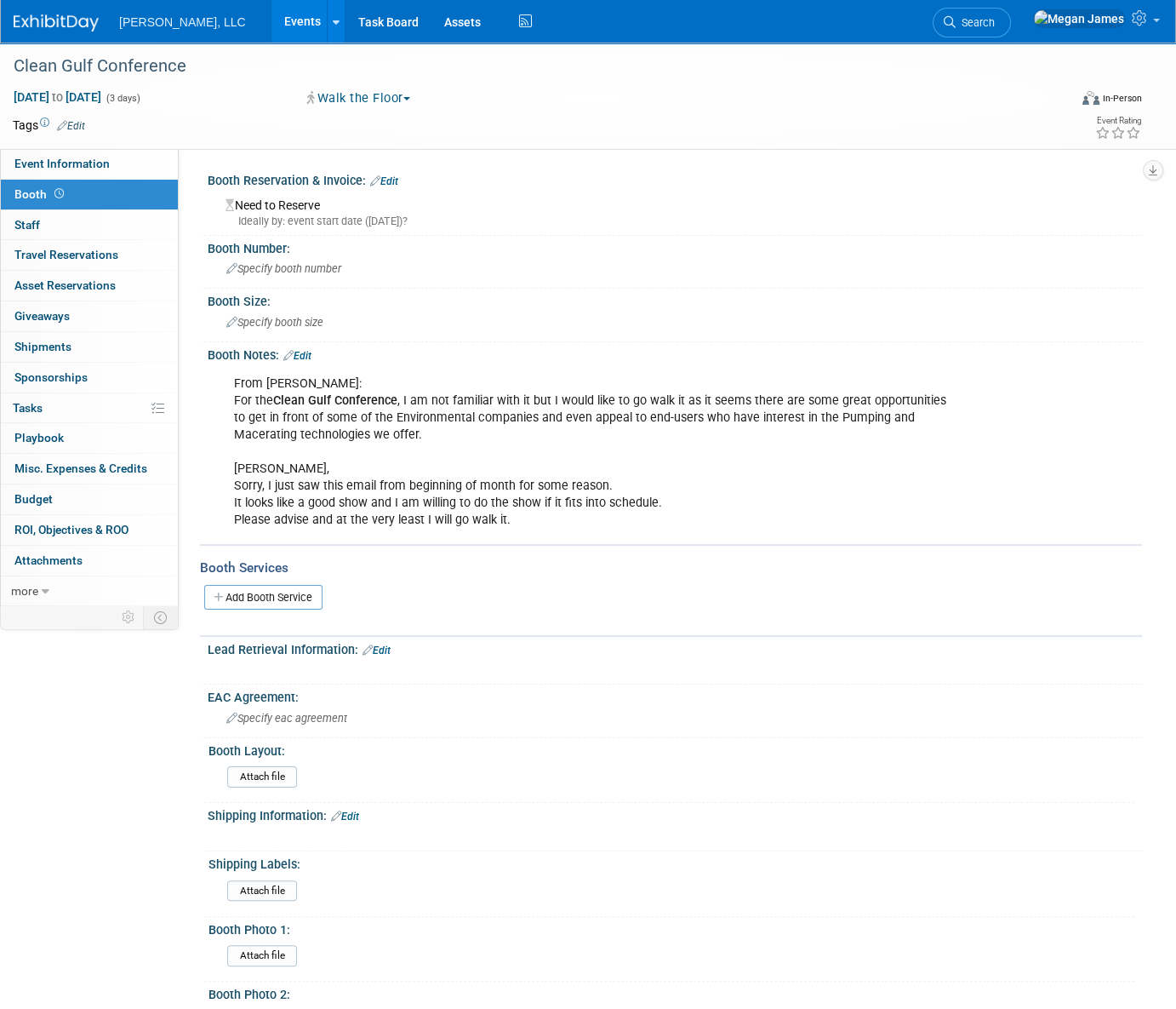
click at [302, 490] on div "From Rodney: For the Clean Gulf Conference , I am not familiar with it but I wo…" at bounding box center [591, 452] width 739 height 171
drag, startPoint x: 302, startPoint y: 490, endPoint x: 350, endPoint y: 513, distance: 53.2
click at [367, 514] on div "From Rodney: For the Clean Gulf Conference , I am not familiar with it but I wo…" at bounding box center [591, 452] width 739 height 171
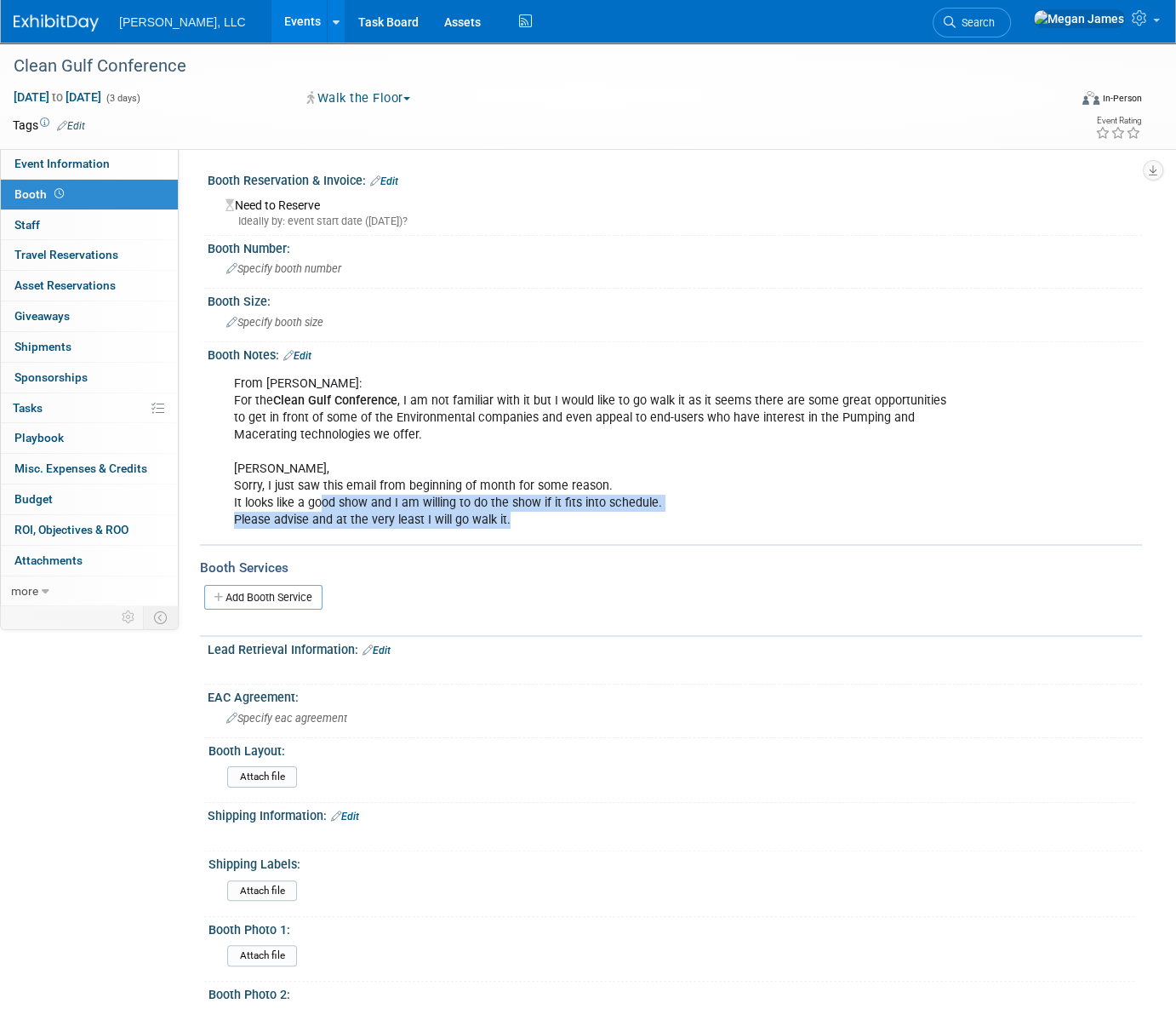
drag, startPoint x: 319, startPoint y: 503, endPoint x: 566, endPoint y: 514, distance: 247.2
click at [566, 514] on div "From Rodney: For the Clean Gulf Conference , I am not familiar with it but I wo…" at bounding box center [591, 452] width 739 height 171
drag, startPoint x: 566, startPoint y: 514, endPoint x: 556, endPoint y: 515, distance: 10.0
click at [560, 515] on div "From Rodney: For the Clean Gulf Conference , I am not familiar with it but I wo…" at bounding box center [591, 452] width 739 height 171
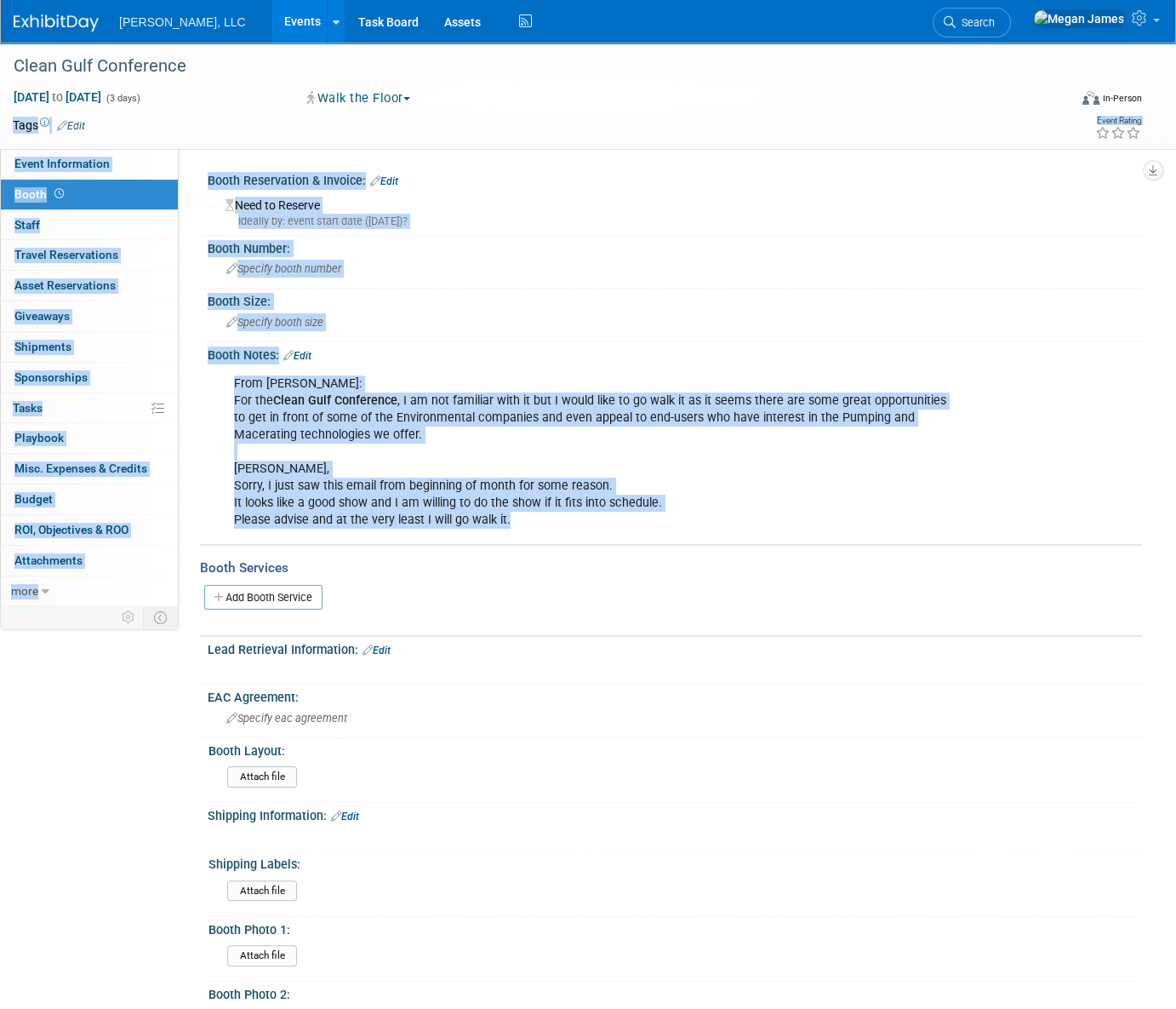
drag, startPoint x: 505, startPoint y: 520, endPoint x: 145, endPoint y: 123, distance: 535.9
click at [145, 123] on div "Clean Gulf Conference Nov 18, 2025 to Nov 20, 2025 (3 days) Nov 18, 2025 to Nov…" at bounding box center [588, 595] width 1176 height 1104
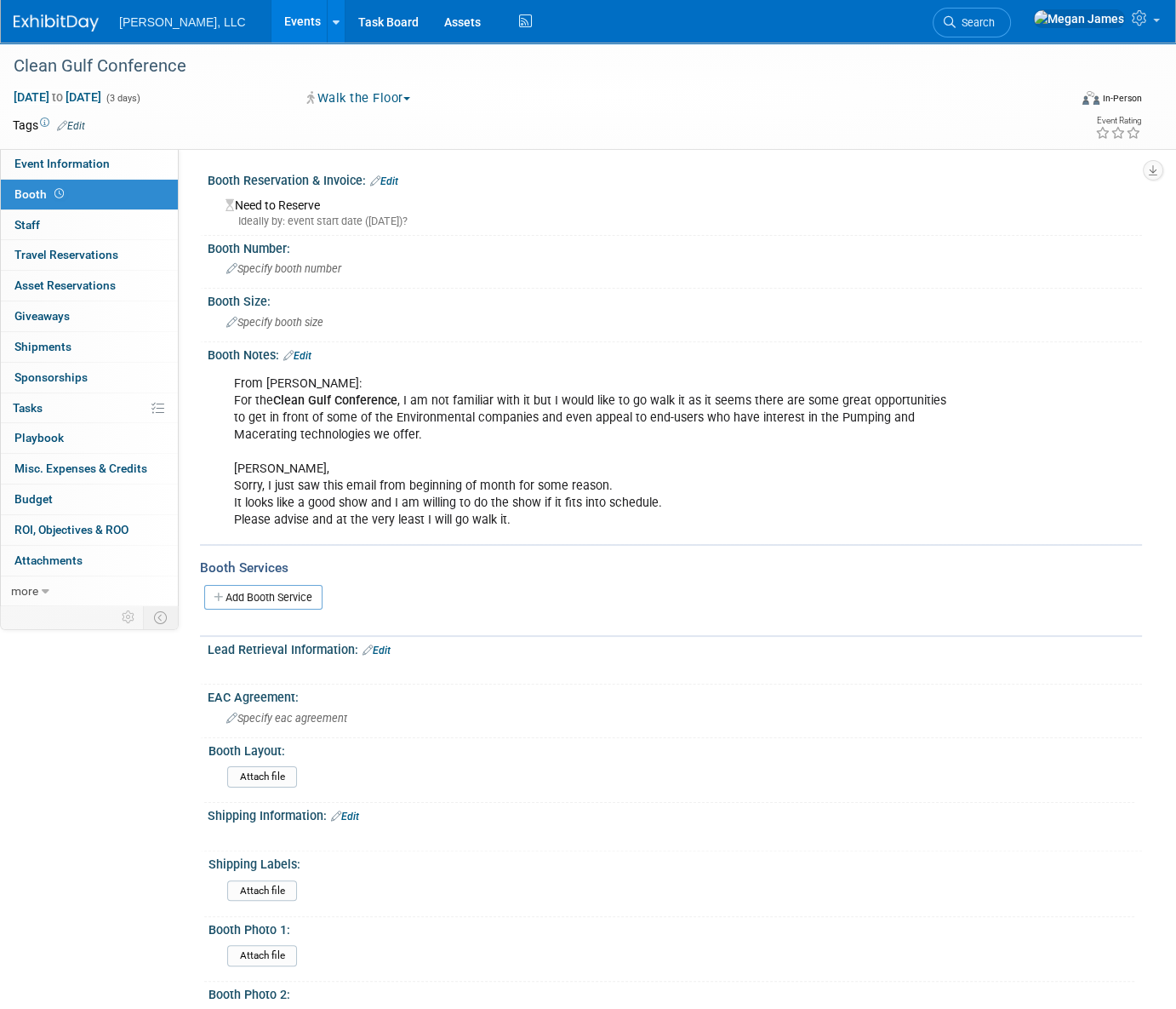
drag, startPoint x: 145, startPoint y: 123, endPoint x: 623, endPoint y: 87, distance: 479.4
click at [623, 89] on div "Walk the Floor Committed Considering Not Going Walk the Floor Cancelled Committ…" at bounding box center [481, 99] width 384 height 20
click at [272, 24] on link "Events" at bounding box center [303, 21] width 62 height 43
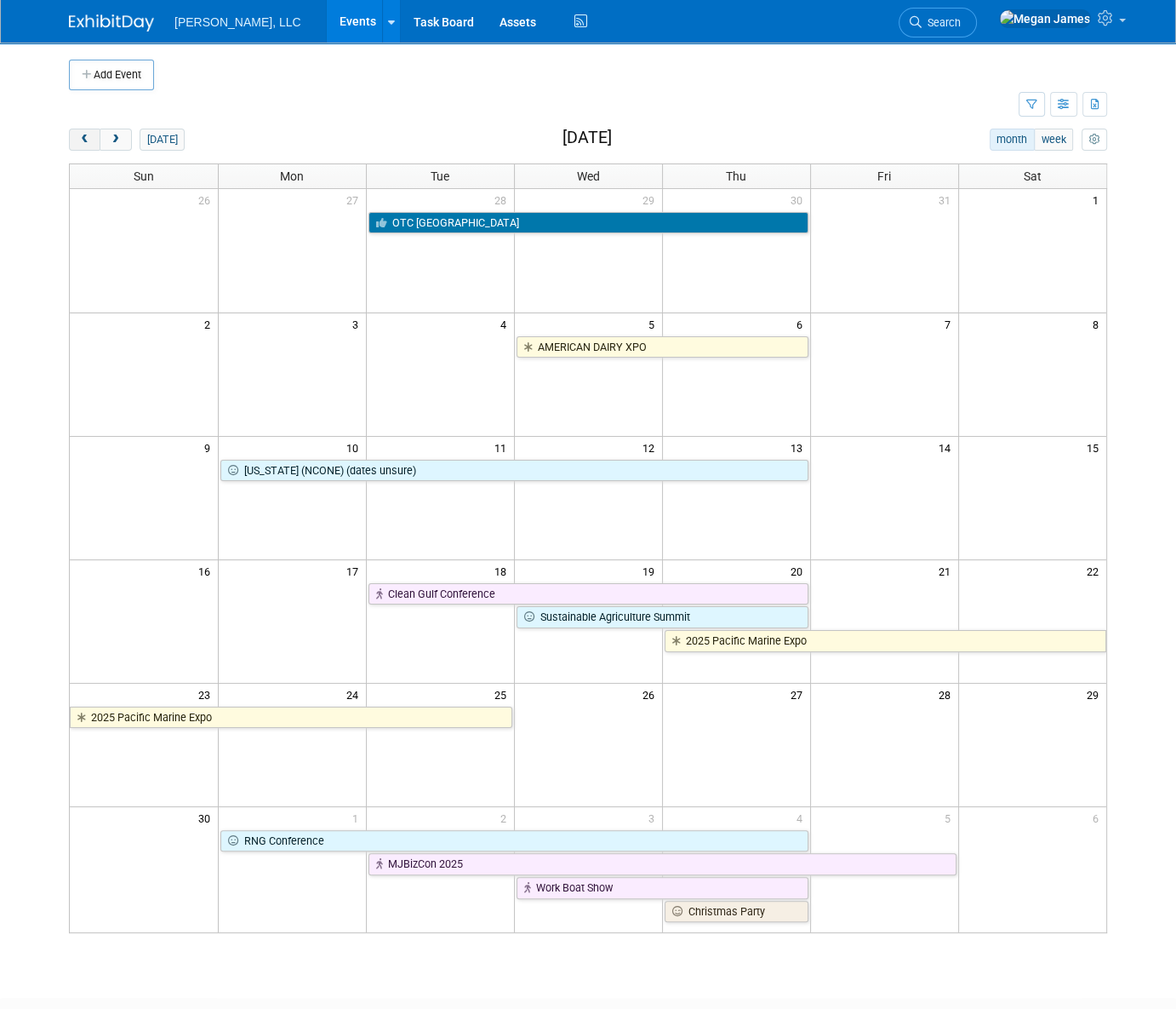
click at [96, 141] on button "prev" at bounding box center [85, 139] width 32 height 22
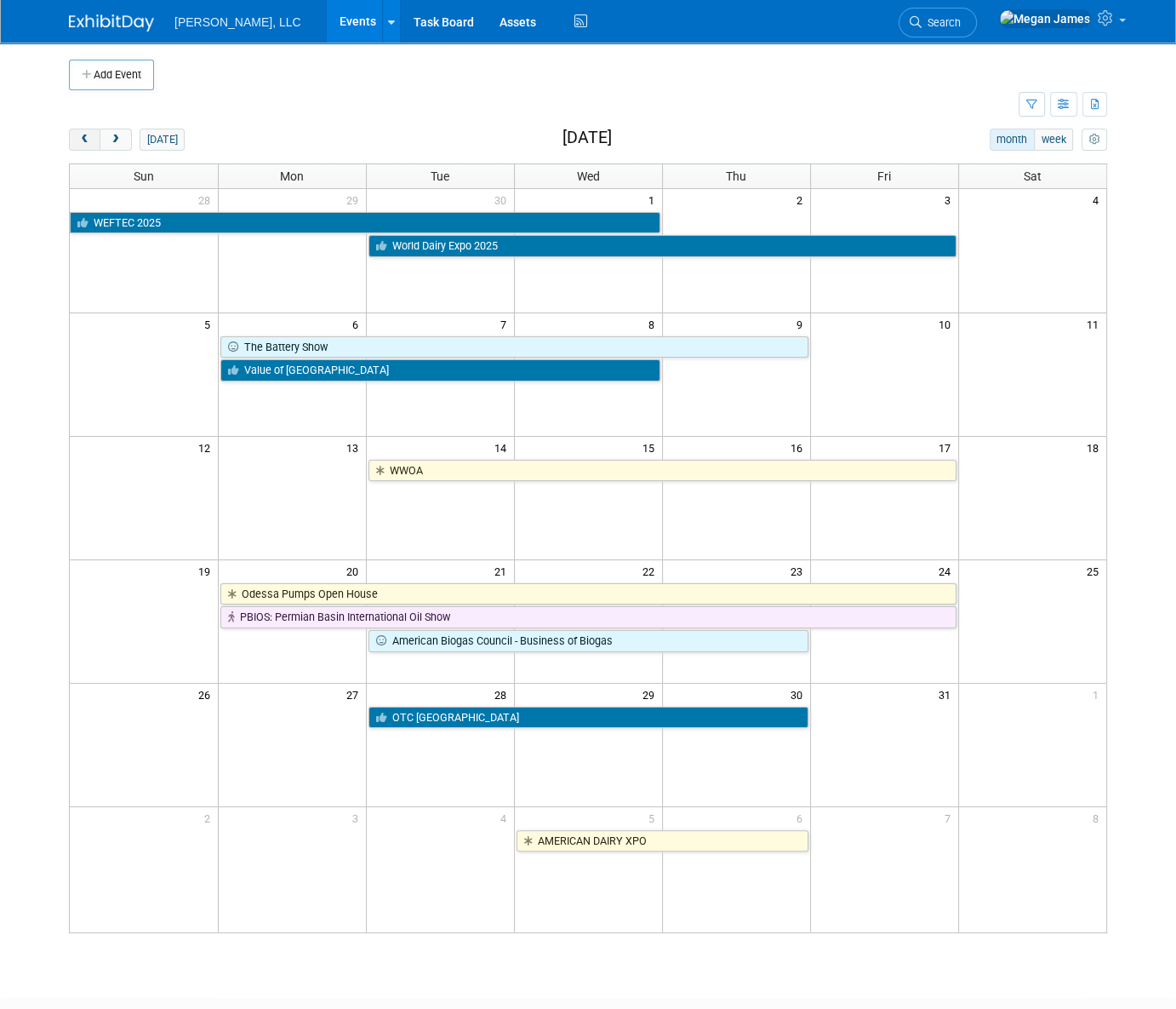
click at [96, 141] on button "prev" at bounding box center [85, 139] width 32 height 22
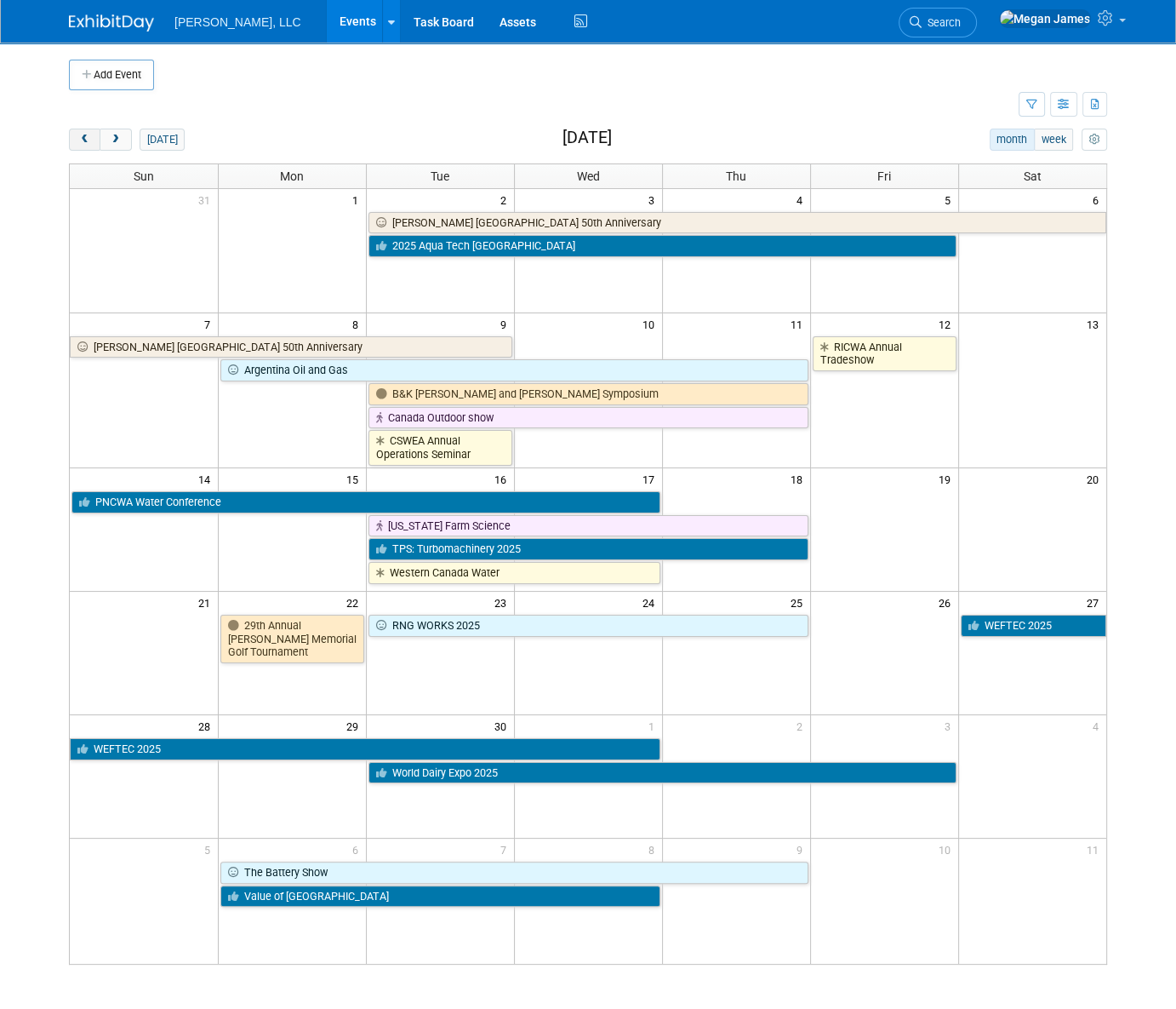
click at [96, 141] on button "prev" at bounding box center [85, 139] width 32 height 22
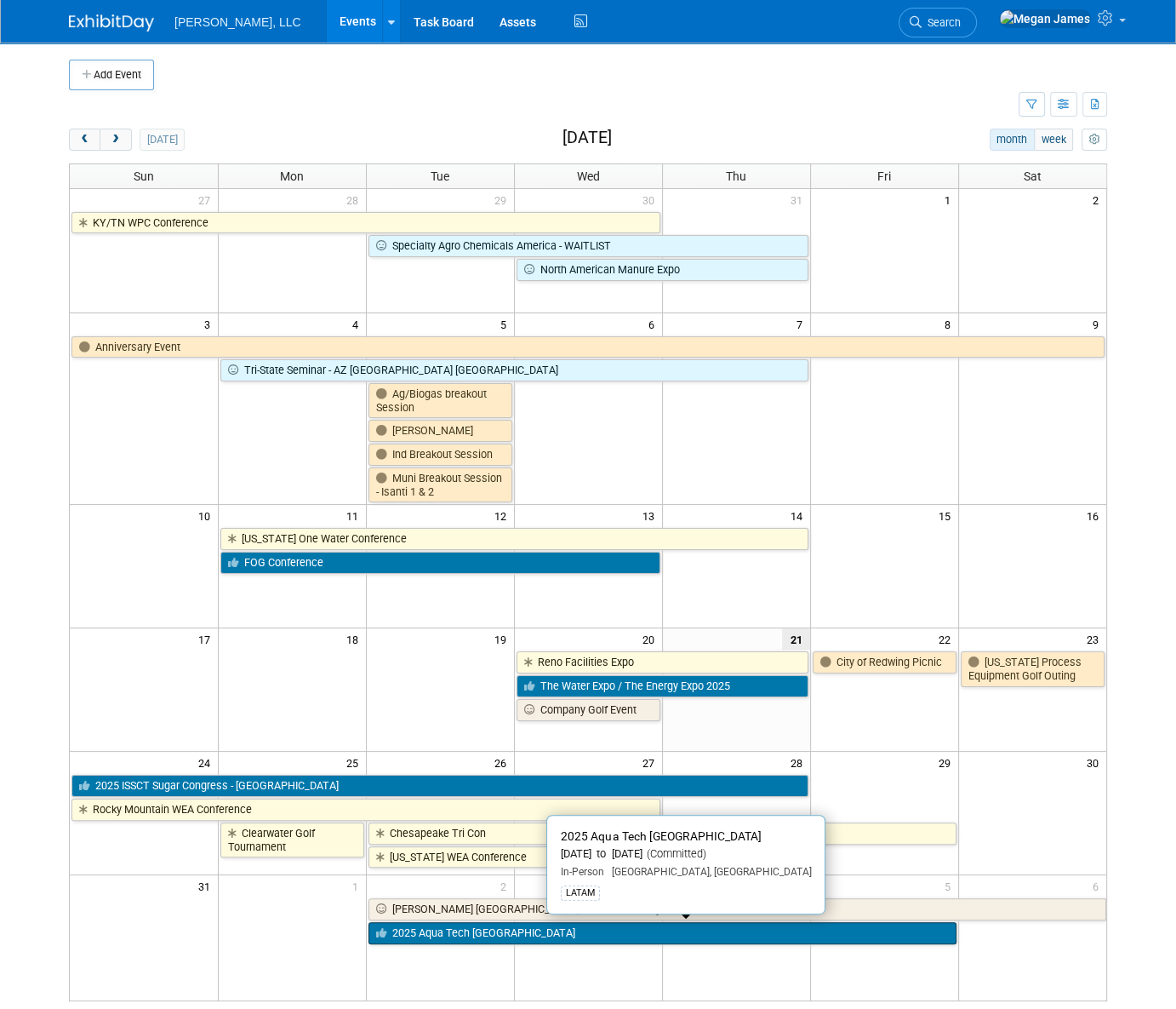
click at [442, 936] on link "2025 Aqua Tech [GEOGRAPHIC_DATA]" at bounding box center [662, 933] width 588 height 22
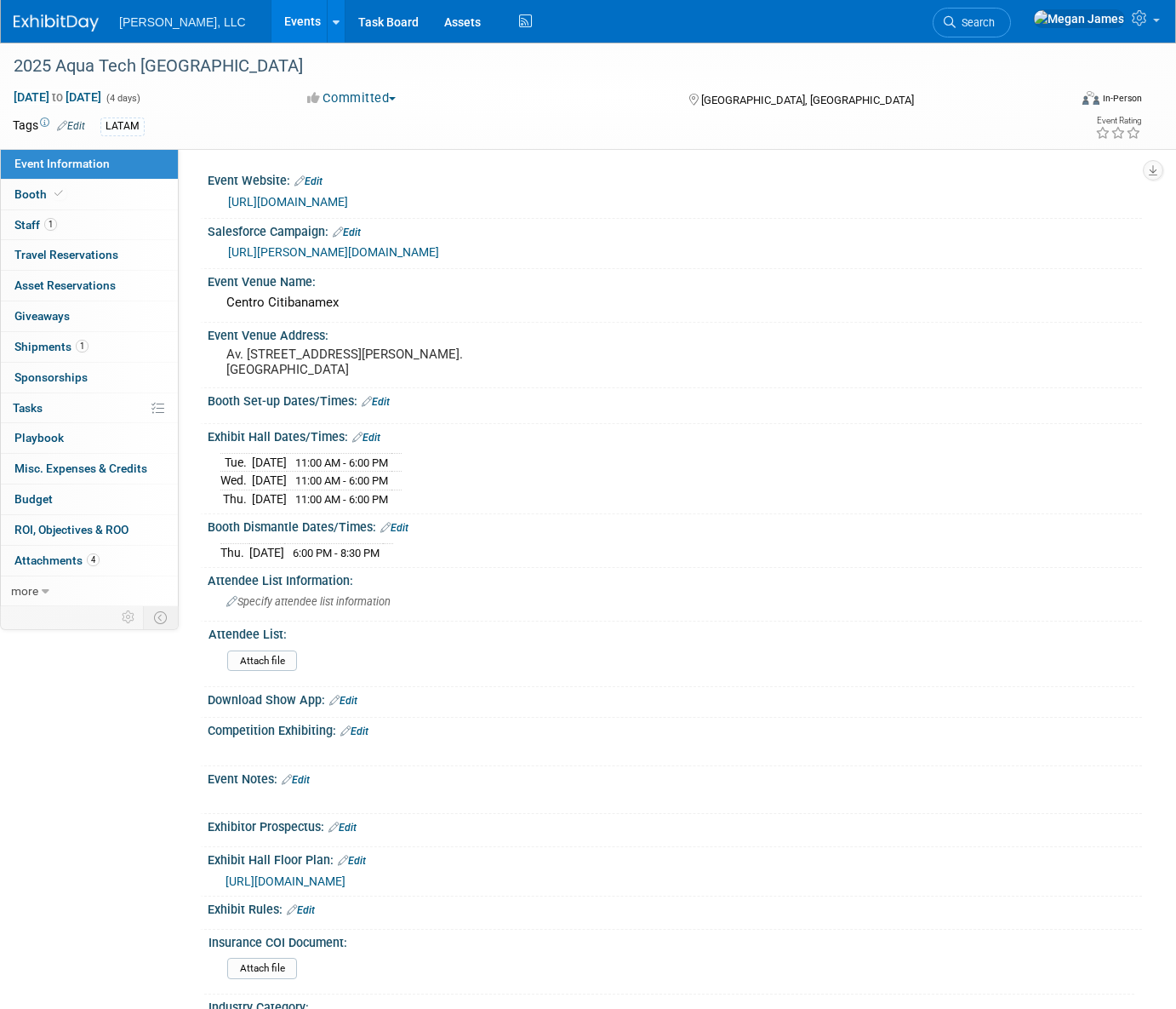
select select "Municipal"
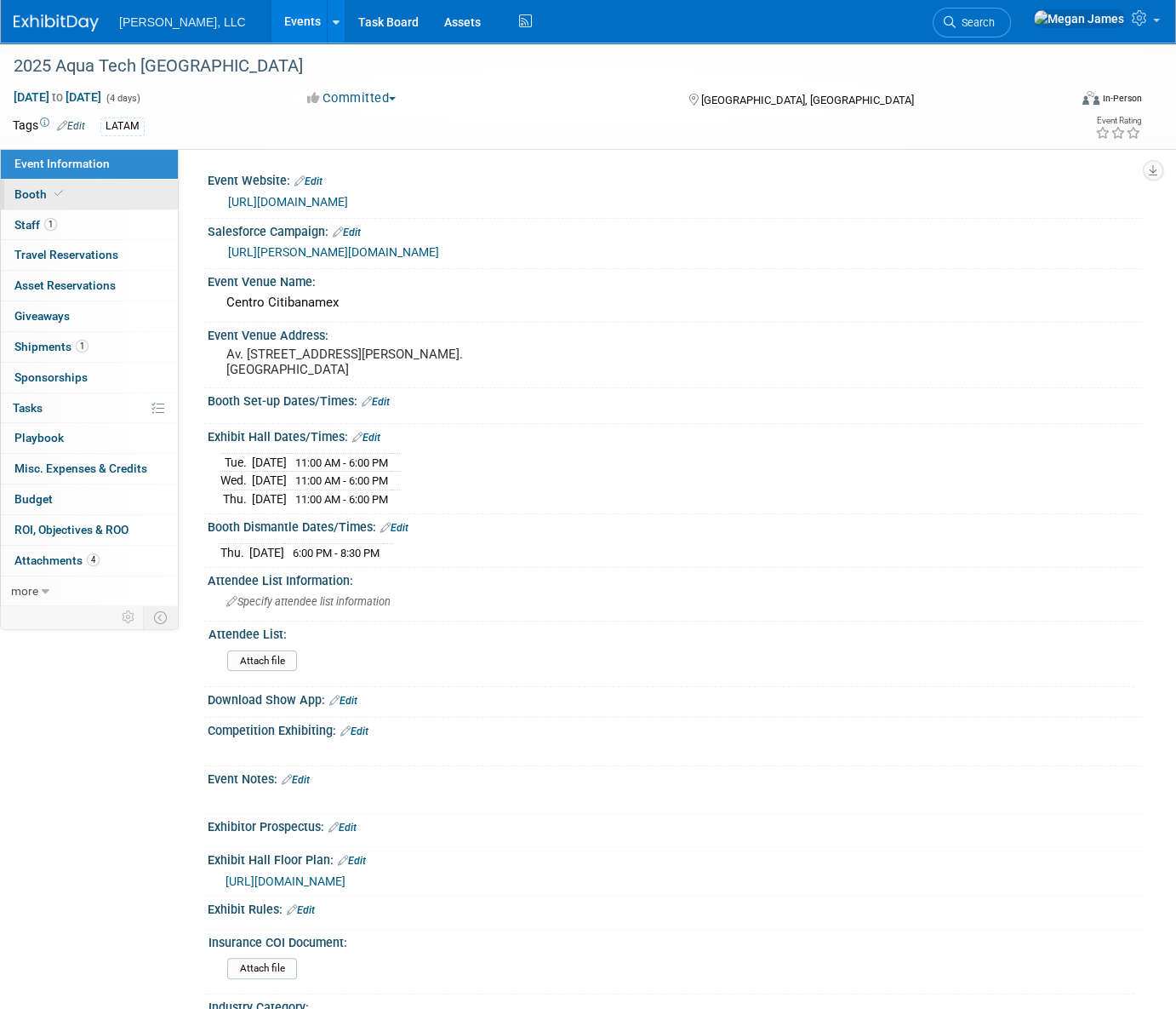
click at [129, 184] on link "Booth" at bounding box center [90, 194] width 177 height 30
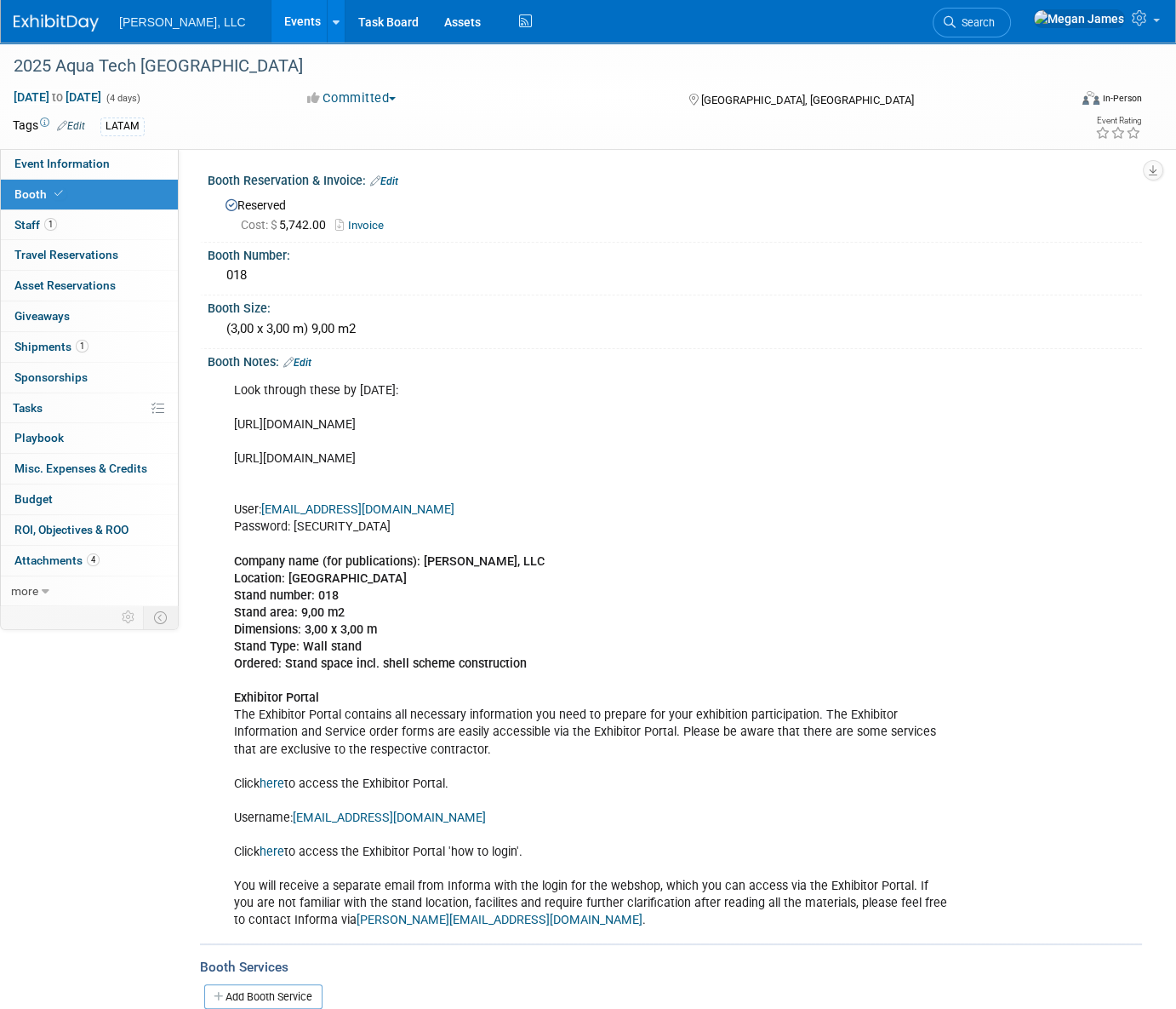
click at [272, 19] on link "Events" at bounding box center [303, 21] width 62 height 43
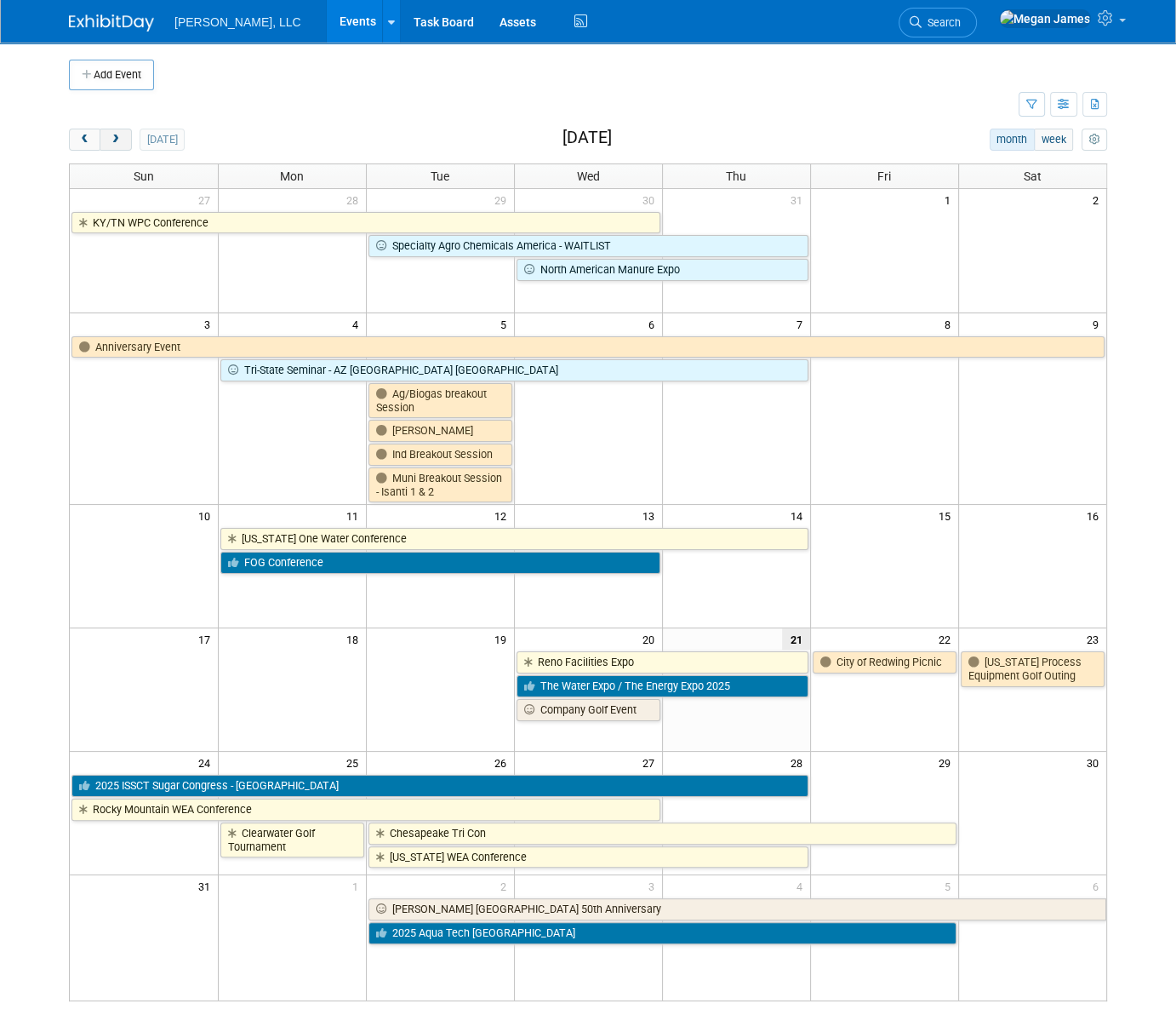
click at [123, 144] on button "next" at bounding box center [116, 139] width 32 height 22
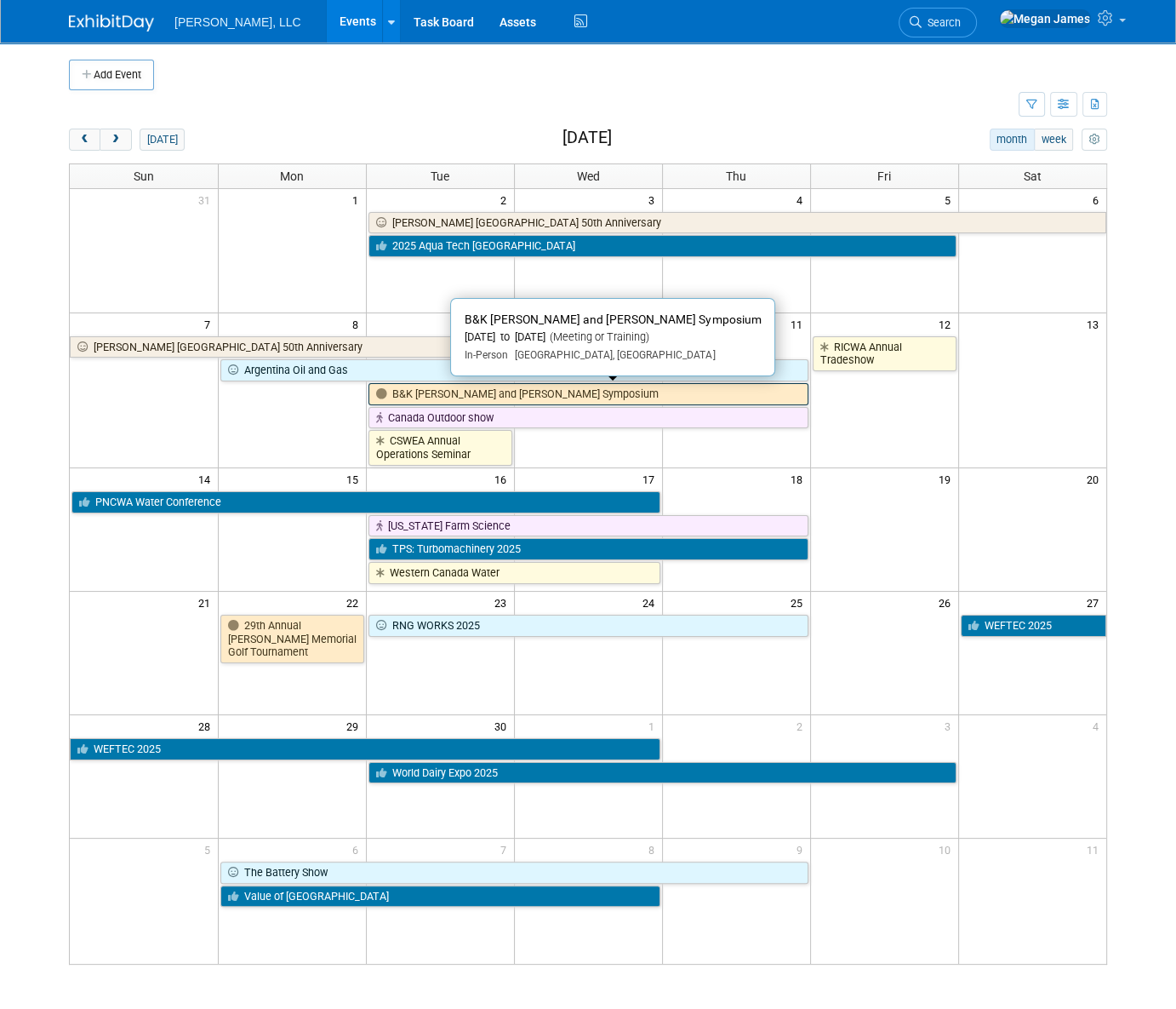
click at [423, 399] on link "B&K [PERSON_NAME] and [PERSON_NAME] Symposium" at bounding box center [588, 394] width 440 height 22
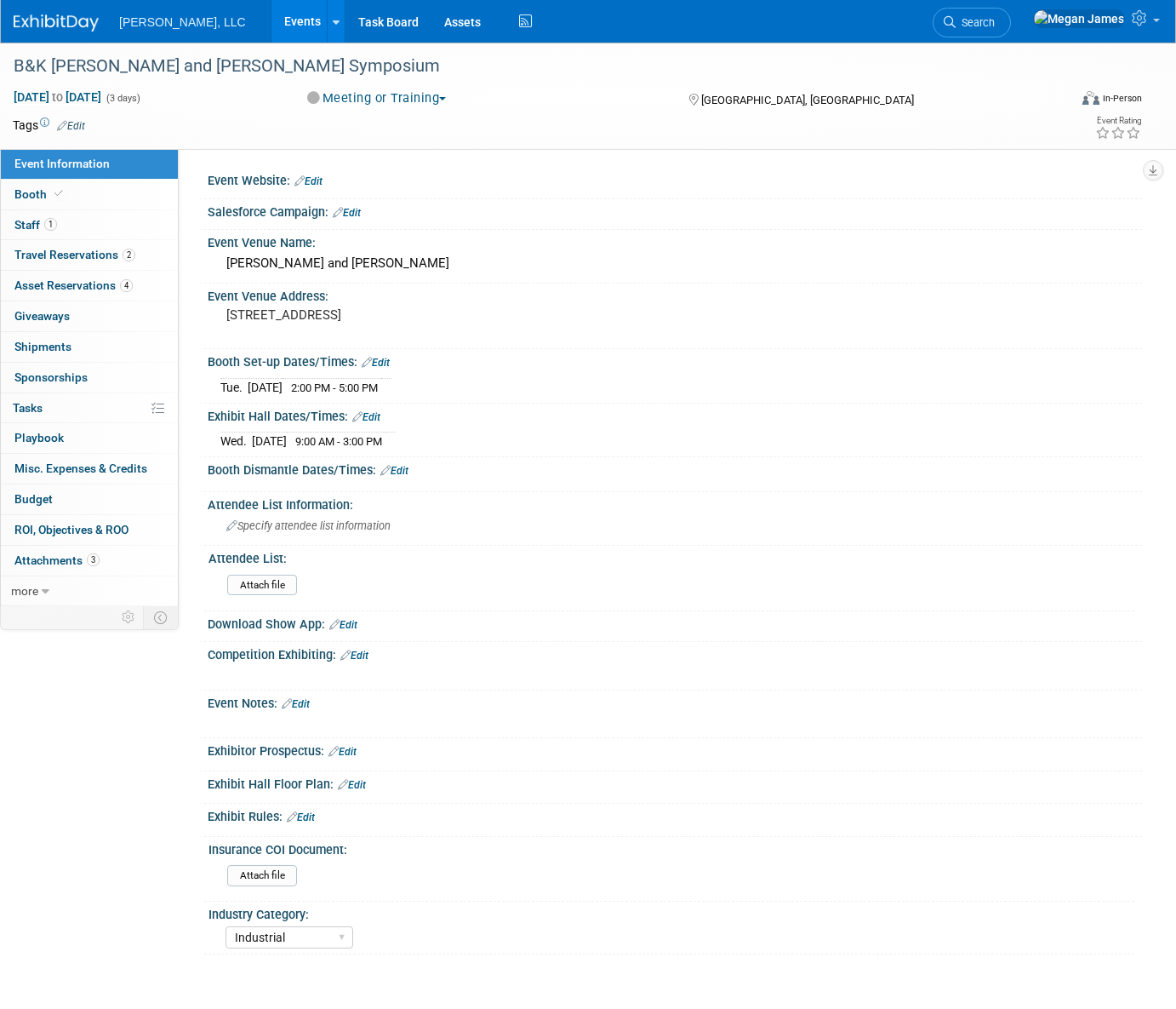
select select "Industrial"
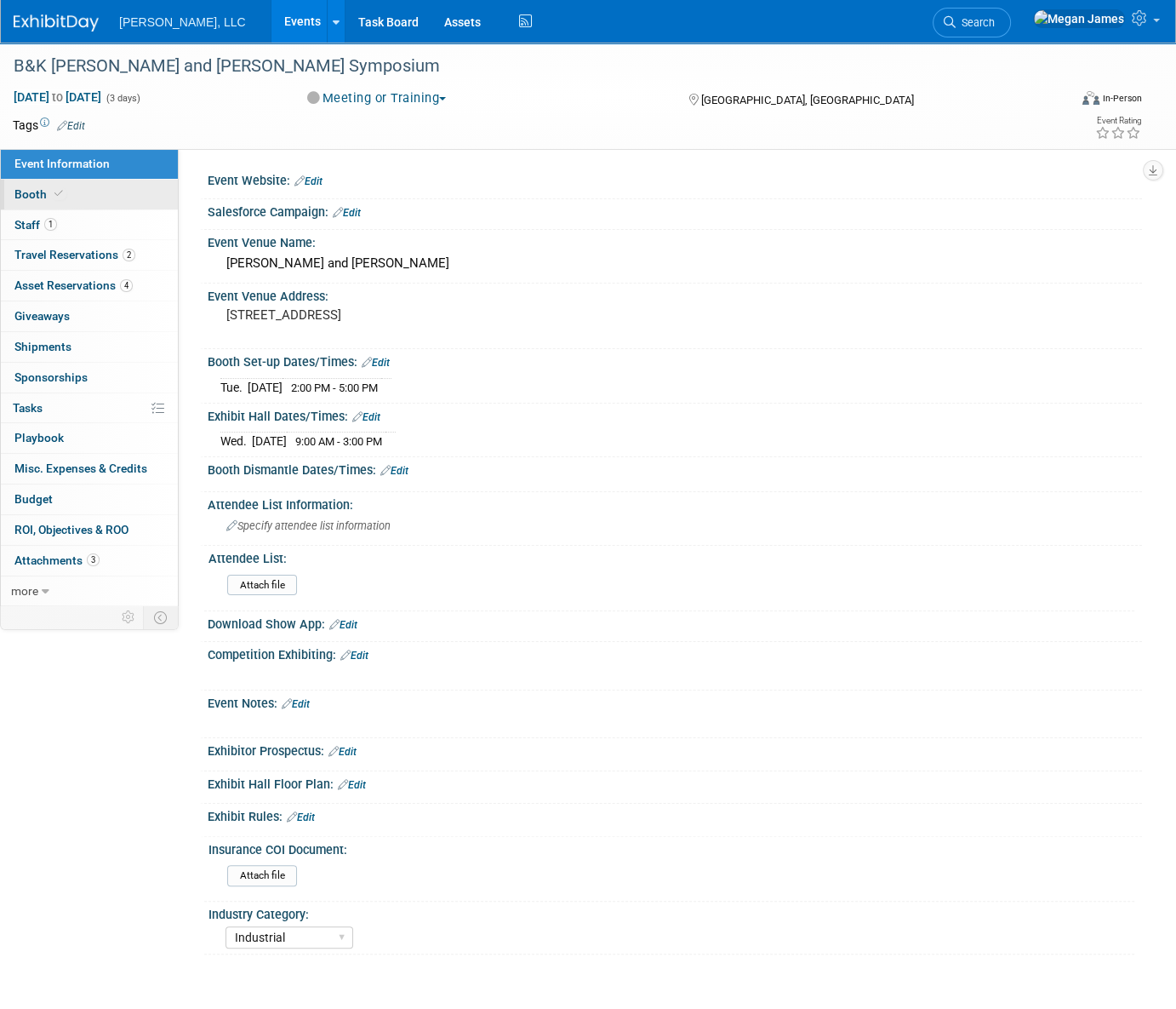
click at [129, 186] on link "Booth" at bounding box center [90, 194] width 177 height 30
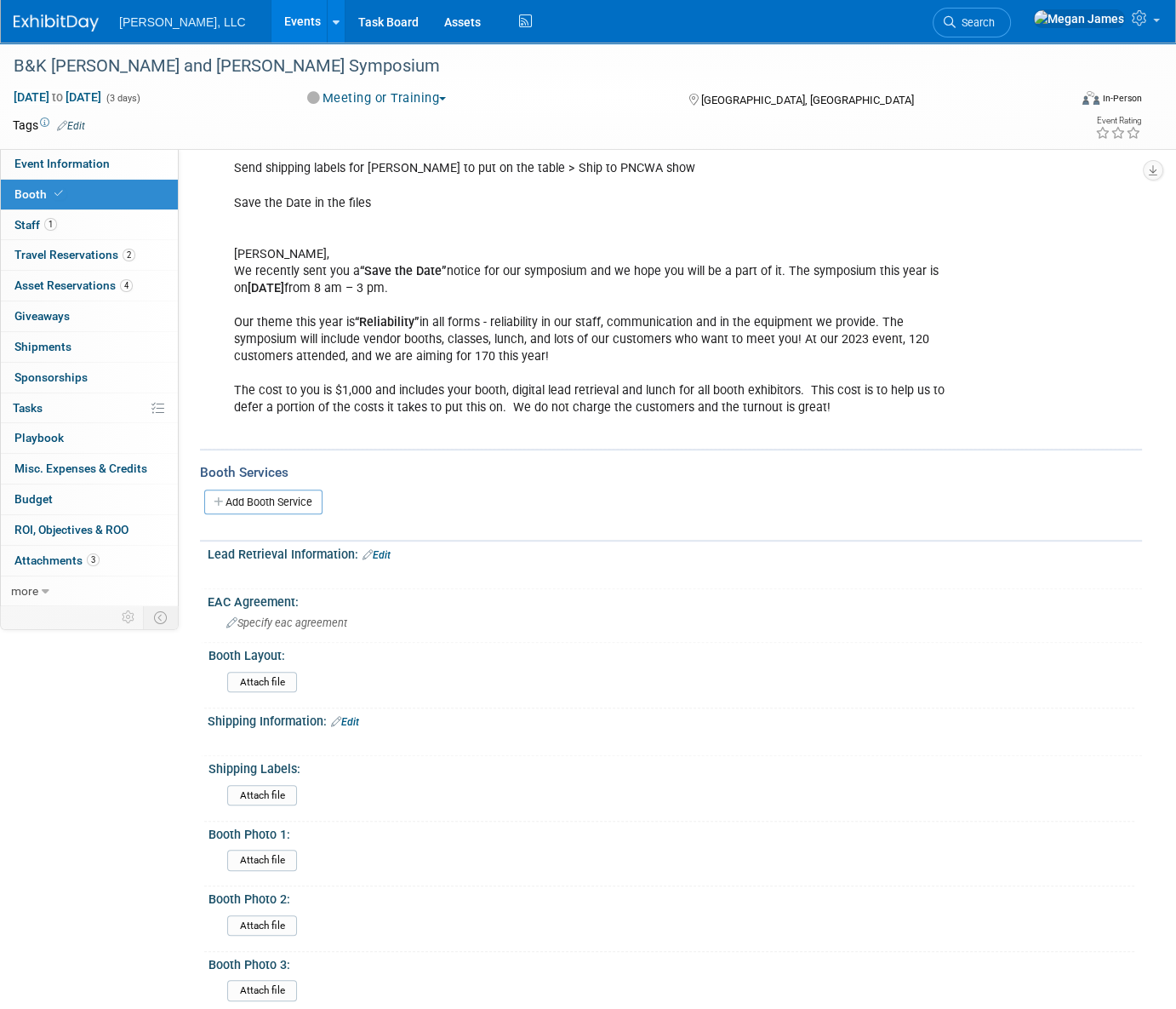
scroll to position [955, 0]
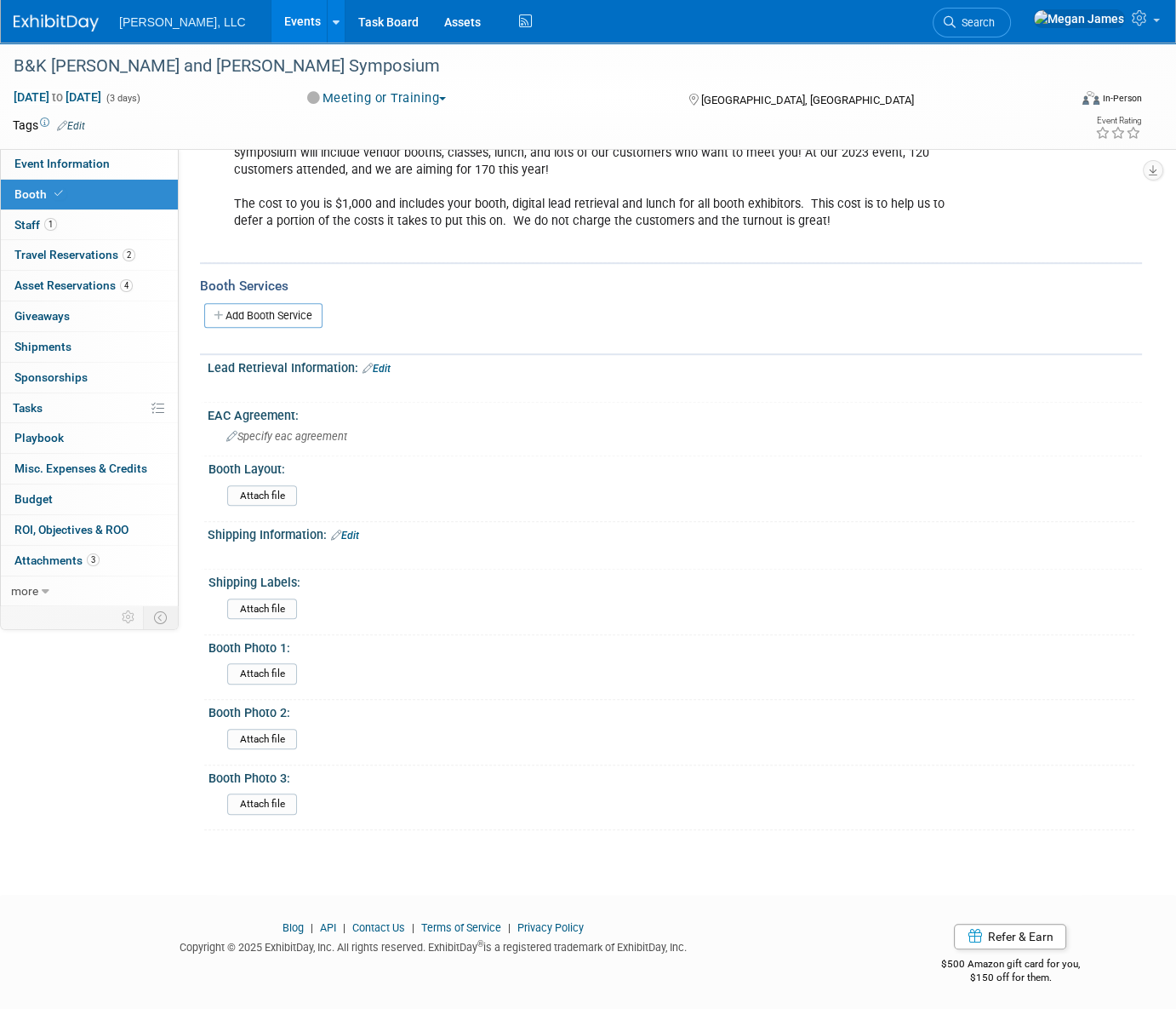
click at [387, 366] on link "Edit" at bounding box center [376, 369] width 28 height 12
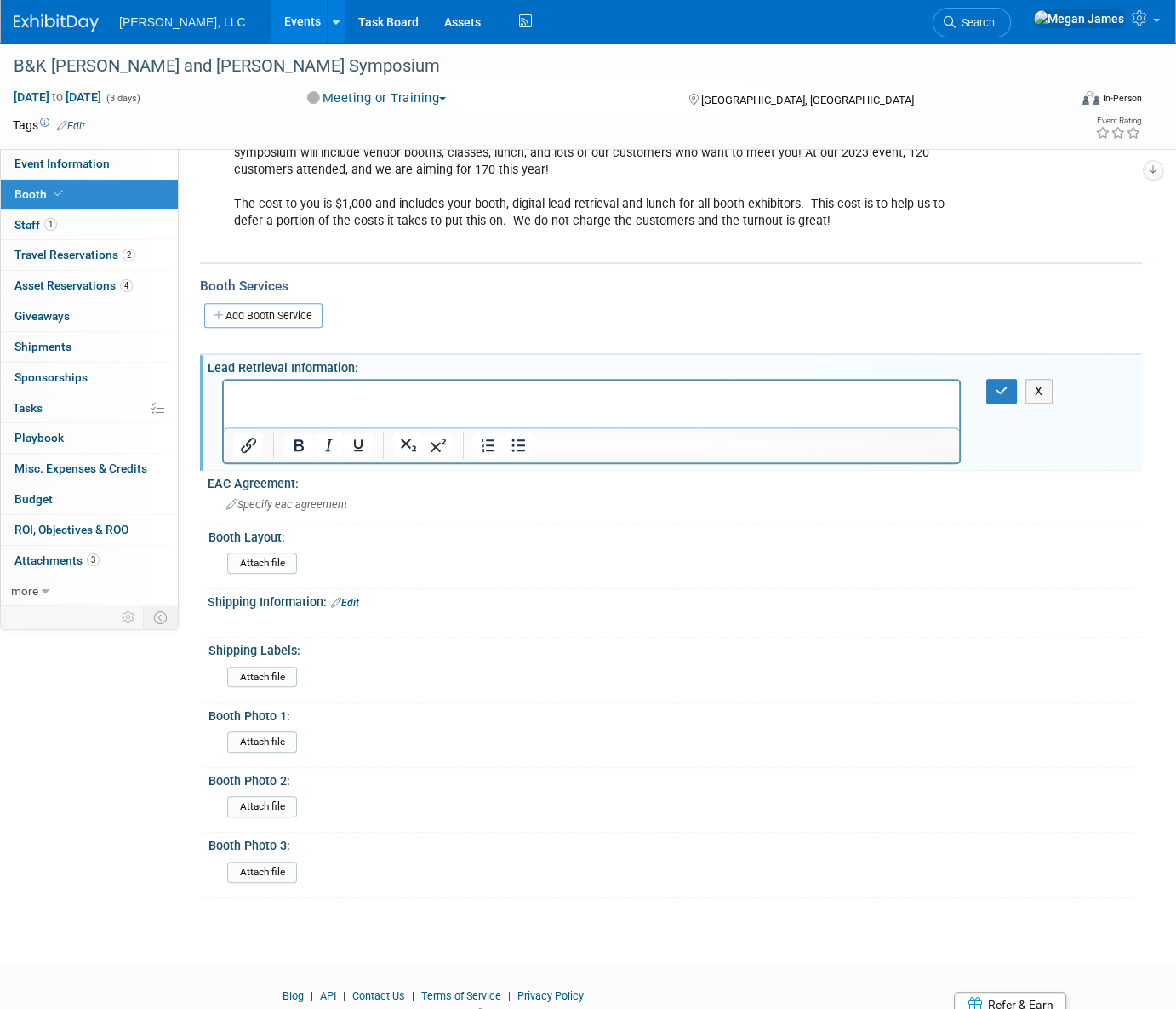
scroll to position [0, 0]
click at [270, 396] on li "We will have a lead retrieval system for you to use at the Symposium. You will …" at bounding box center [608, 395] width 682 height 17
click at [1000, 380] on button "button" at bounding box center [1003, 390] width 32 height 25
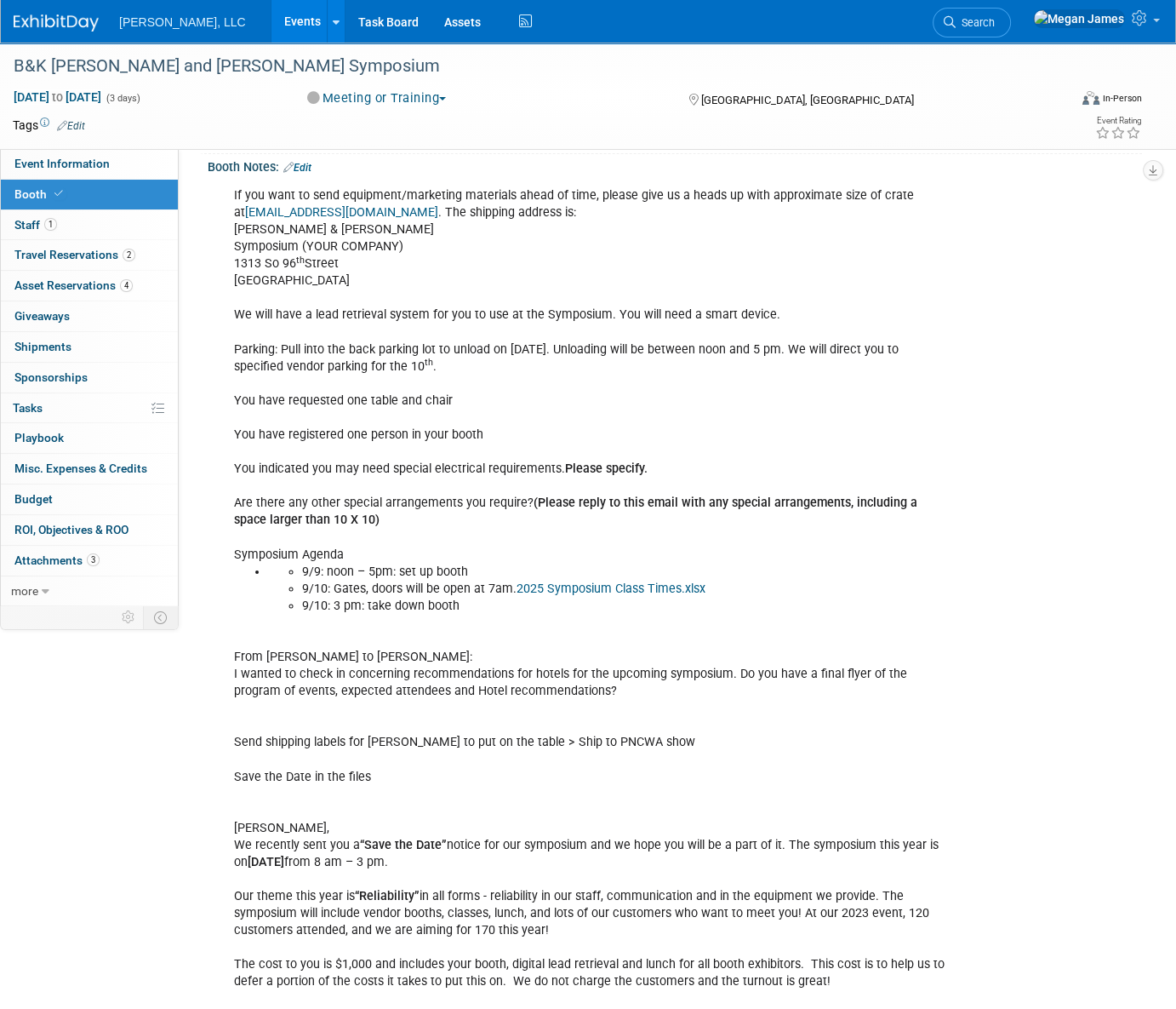
scroll to position [26, 0]
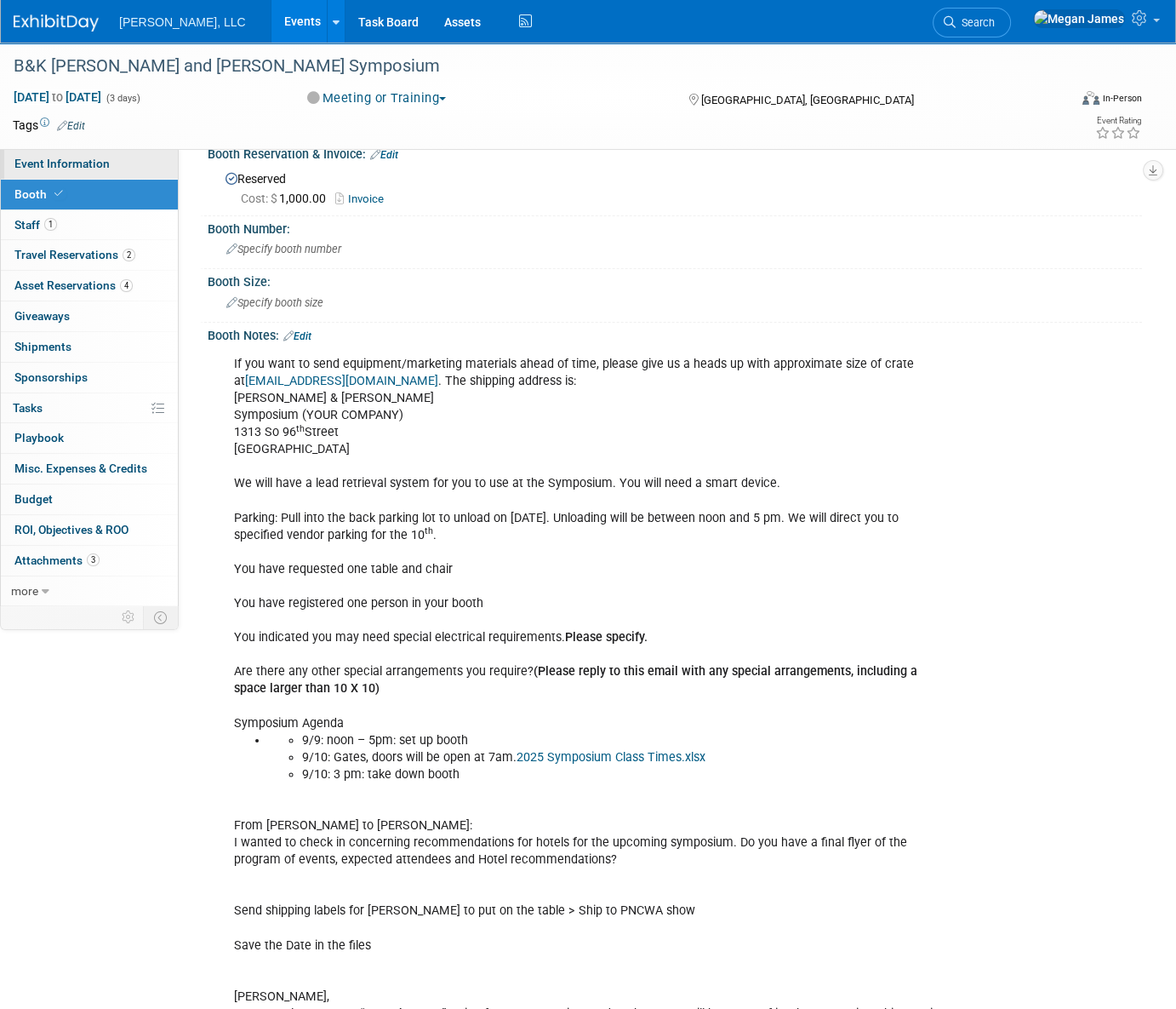
click at [127, 167] on link "Event Information" at bounding box center [90, 164] width 177 height 30
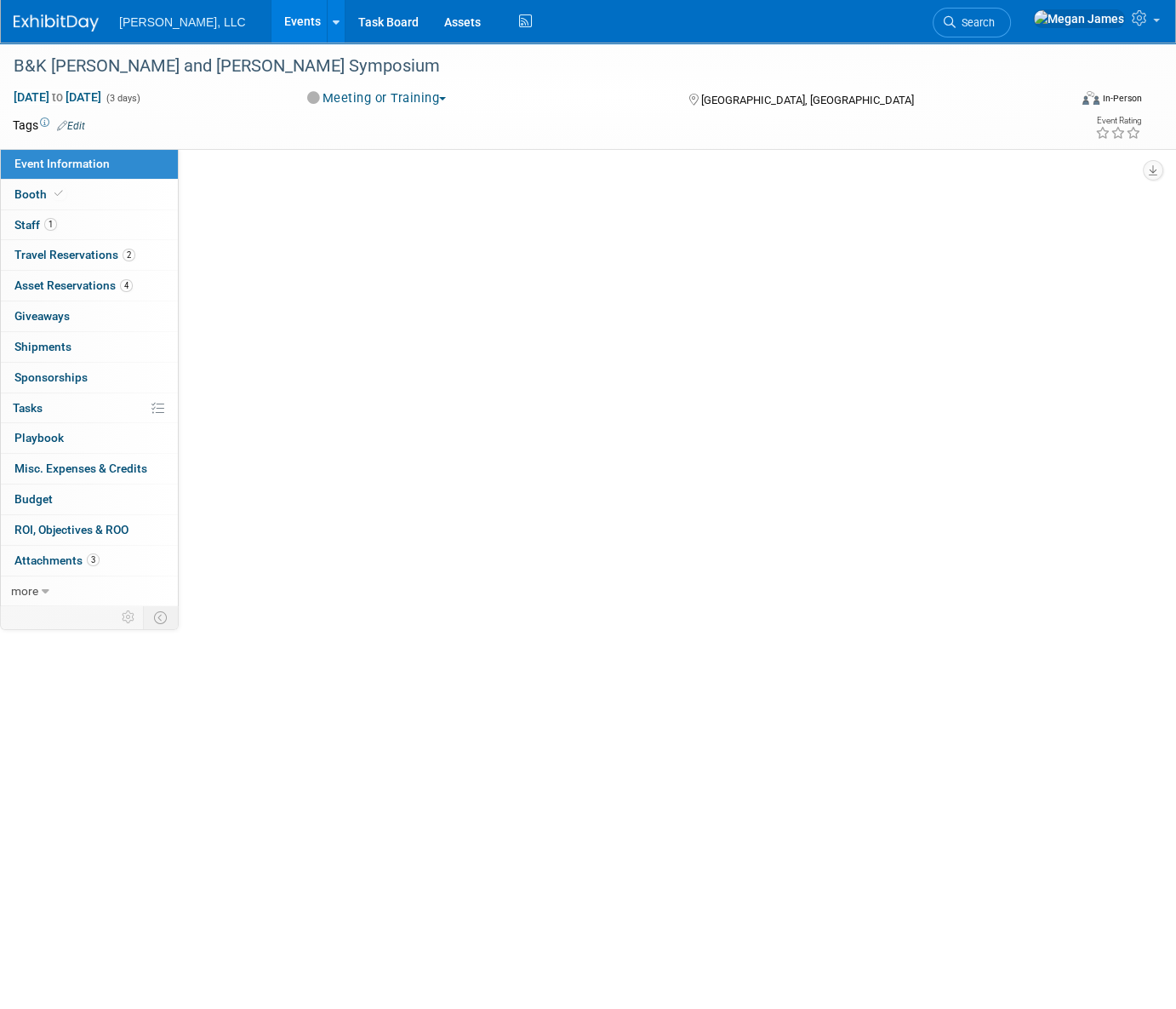
scroll to position [0, 0]
select select "Industrial"
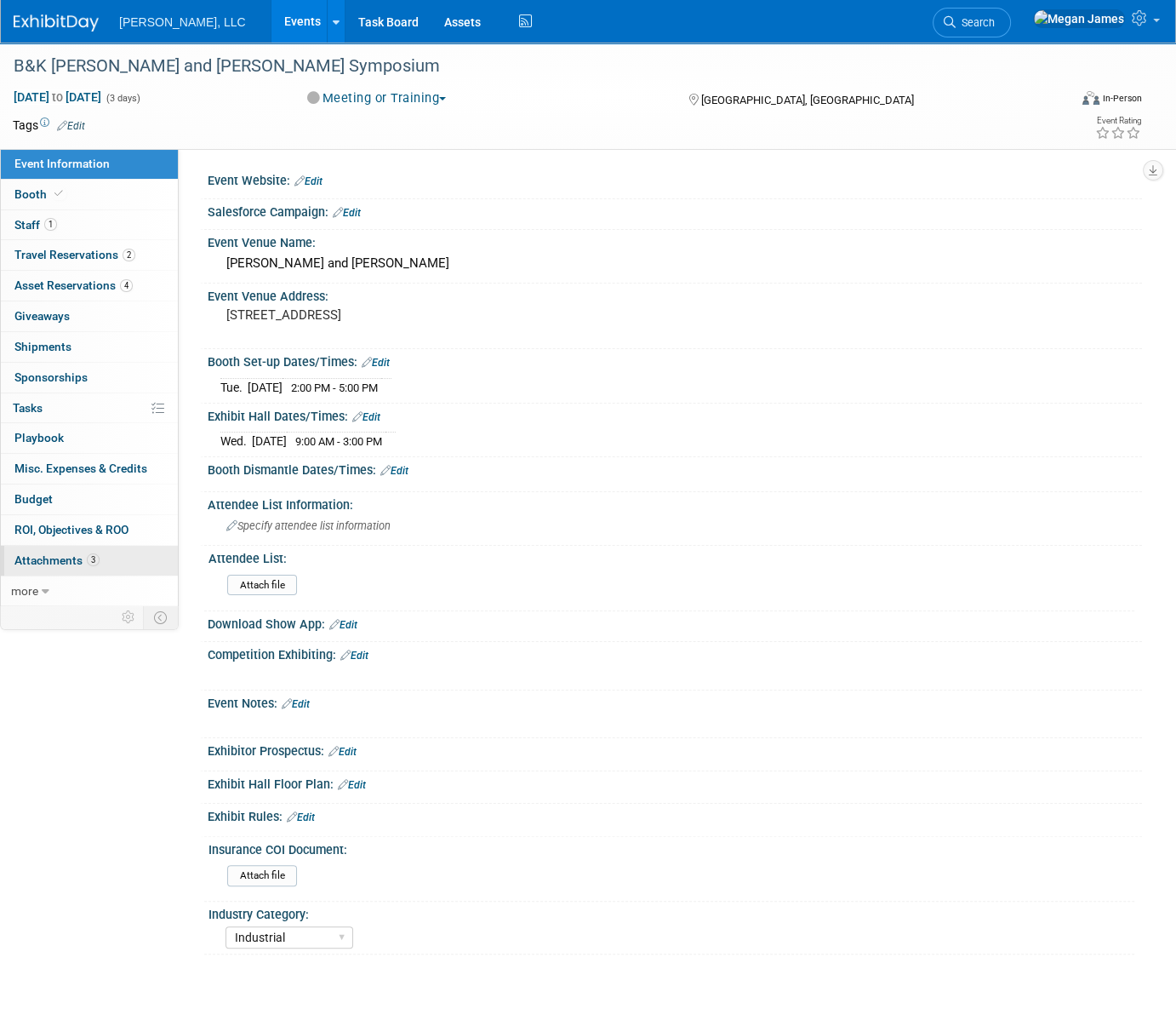
click at [93, 562] on span "3" at bounding box center [93, 560] width 13 height 13
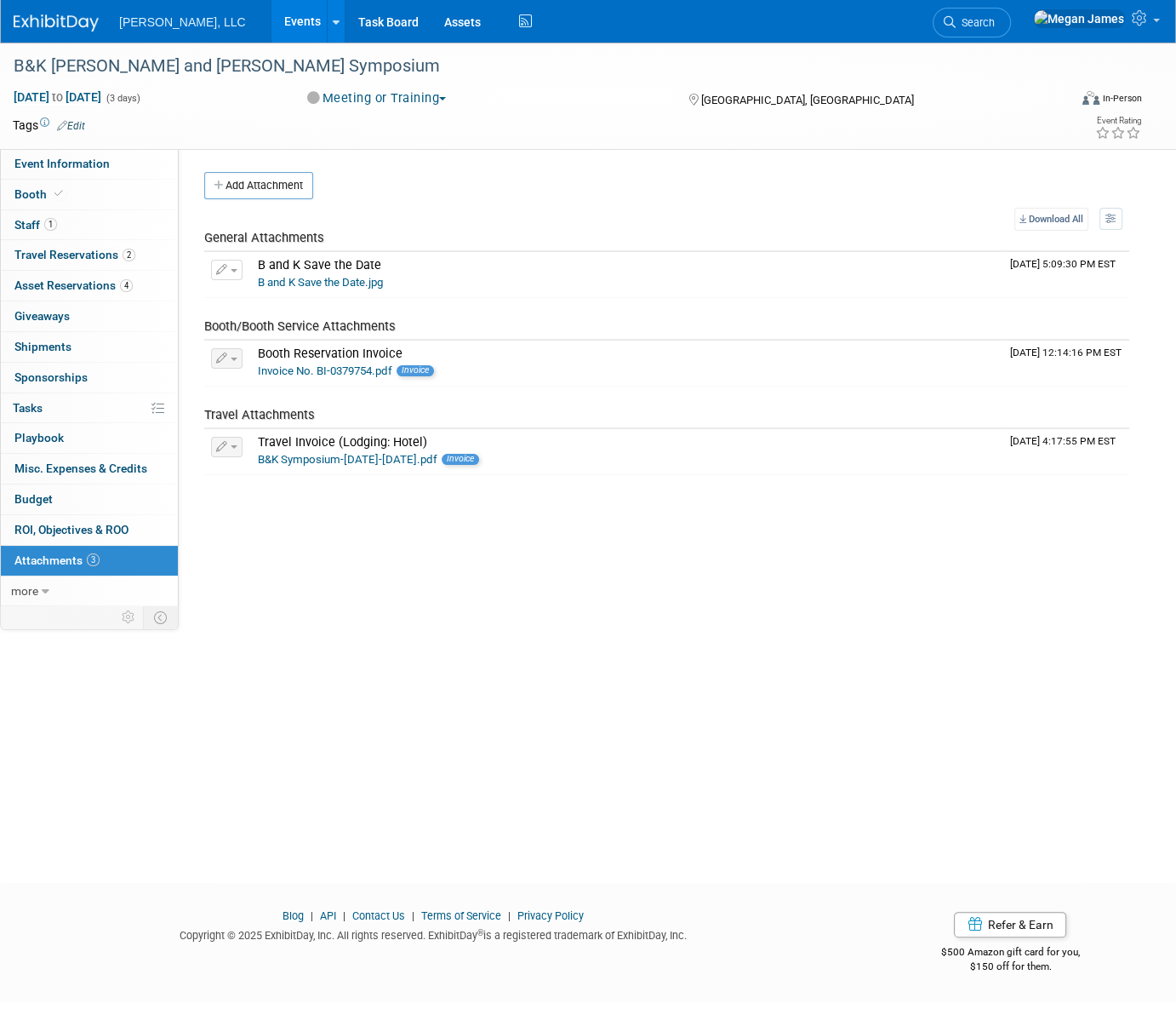
click at [440, 641] on div "B&K Beckwith and Kuffel Symposium Sep 9, 2025 to Sep 11, 2025 (3 days) Sep 9, 2…" at bounding box center [588, 447] width 1176 height 810
click at [272, 32] on link "Events" at bounding box center [303, 21] width 62 height 43
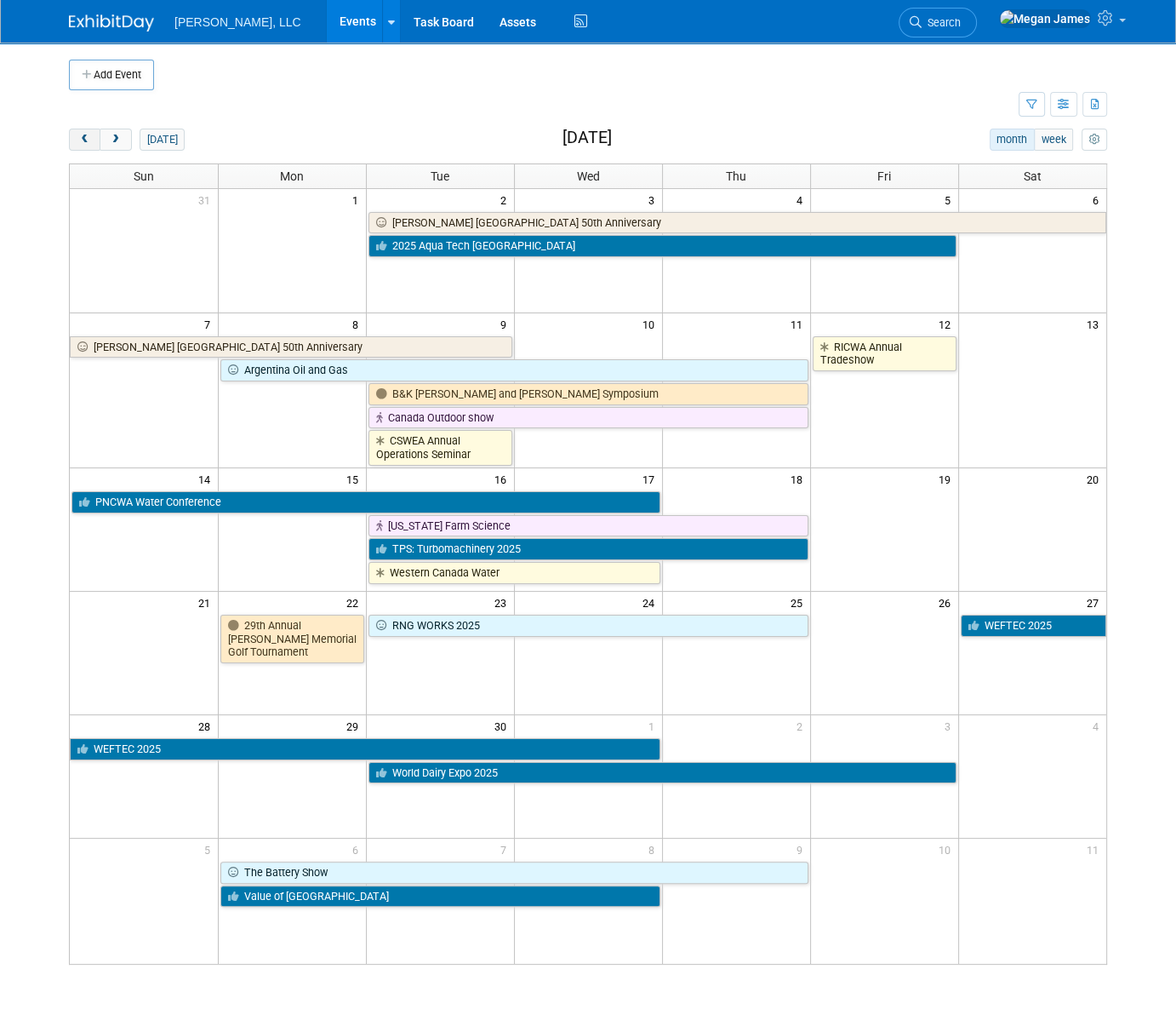
click at [81, 148] on div "today month week September 2025 Sun Mon Tue Wed Thu Fri Sat 31 1 2 3 4 5 6 Boer…" at bounding box center [588, 546] width 1039 height 836
click at [81, 144] on button "prev" at bounding box center [85, 139] width 32 height 22
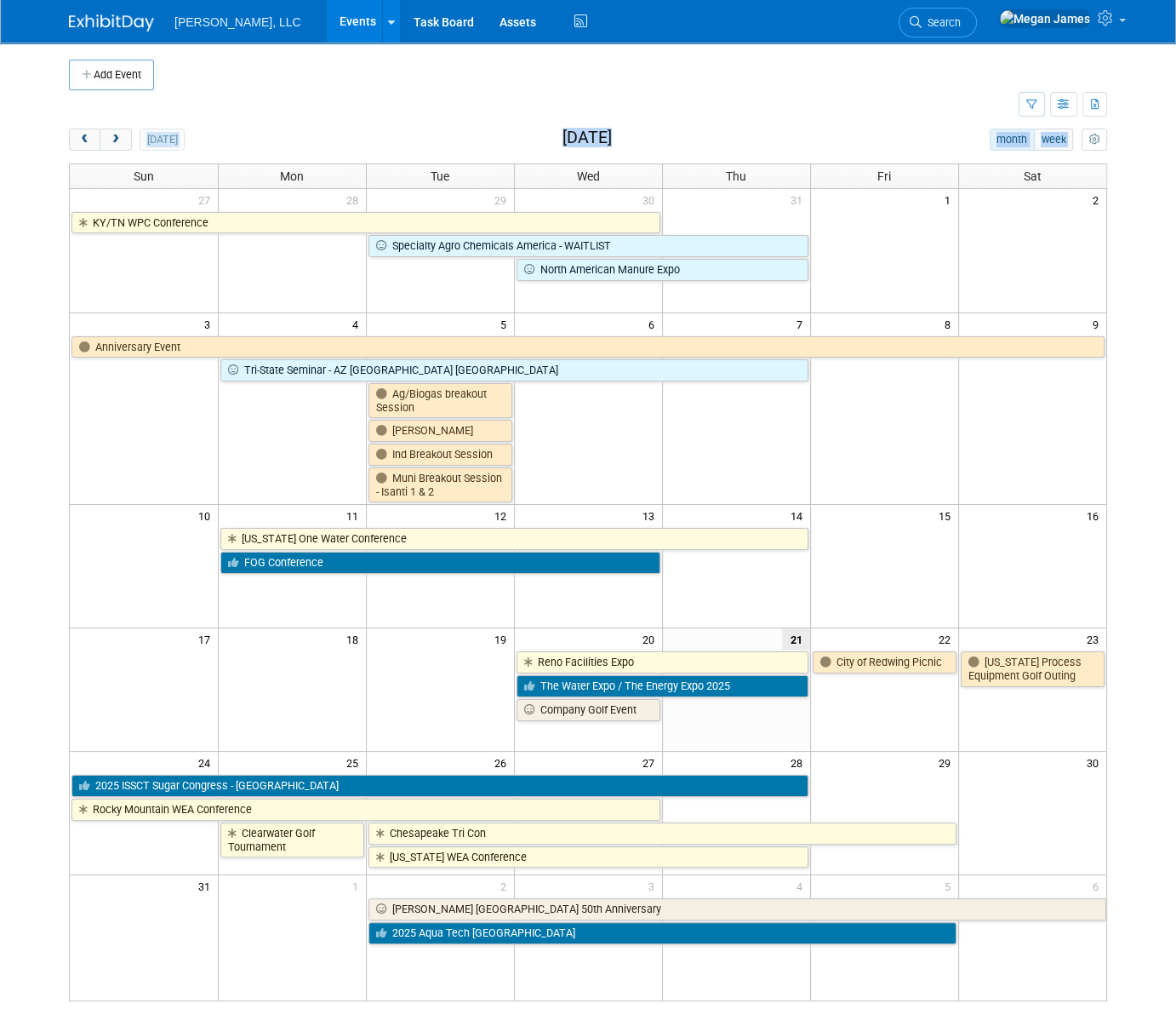
click at [53, 439] on body "Boerger, LLC Events Add Event Bulk Upload Events Shareable Event Boards Recentl…" at bounding box center [588, 504] width 1176 height 1009
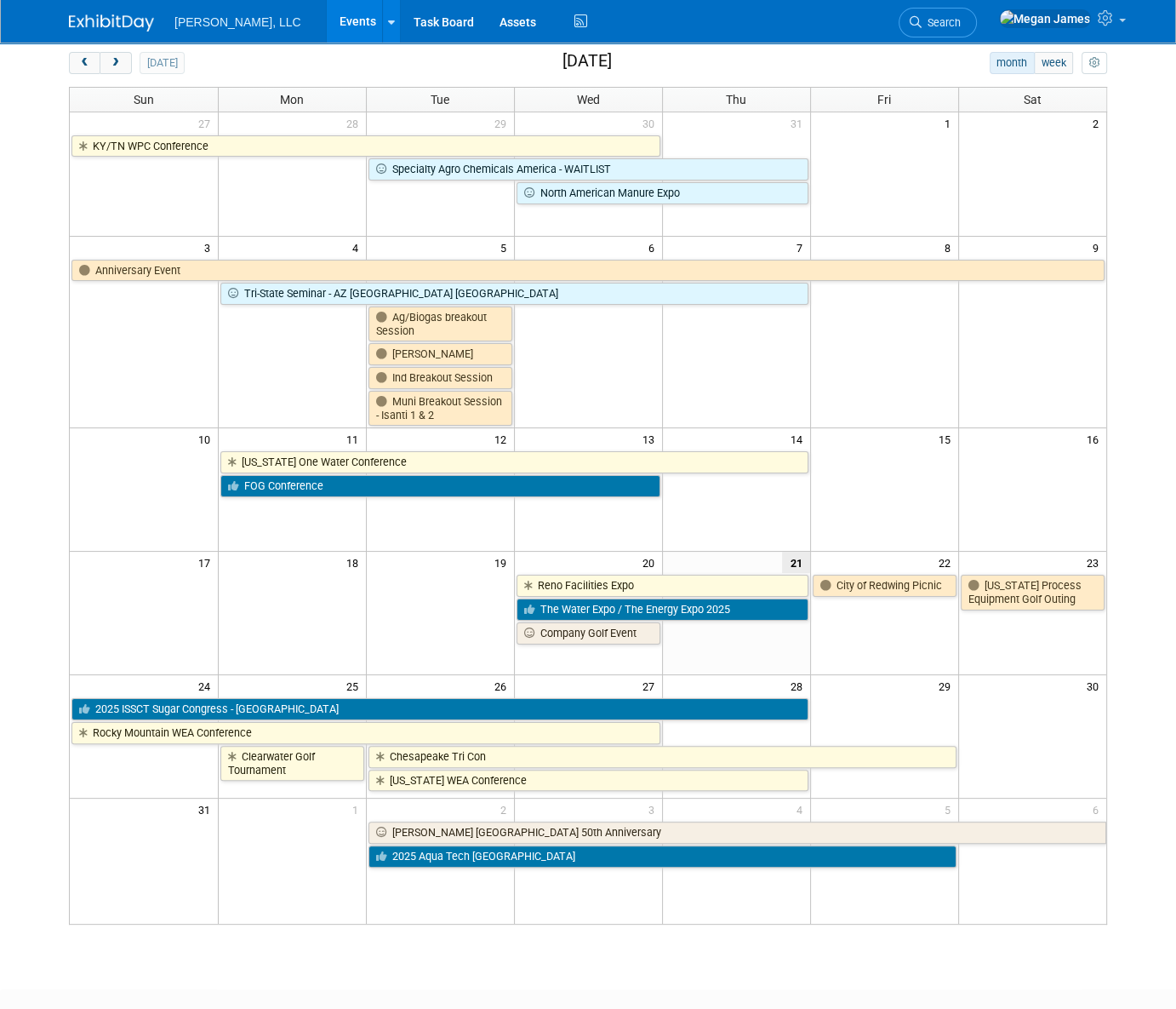
scroll to position [175, 0]
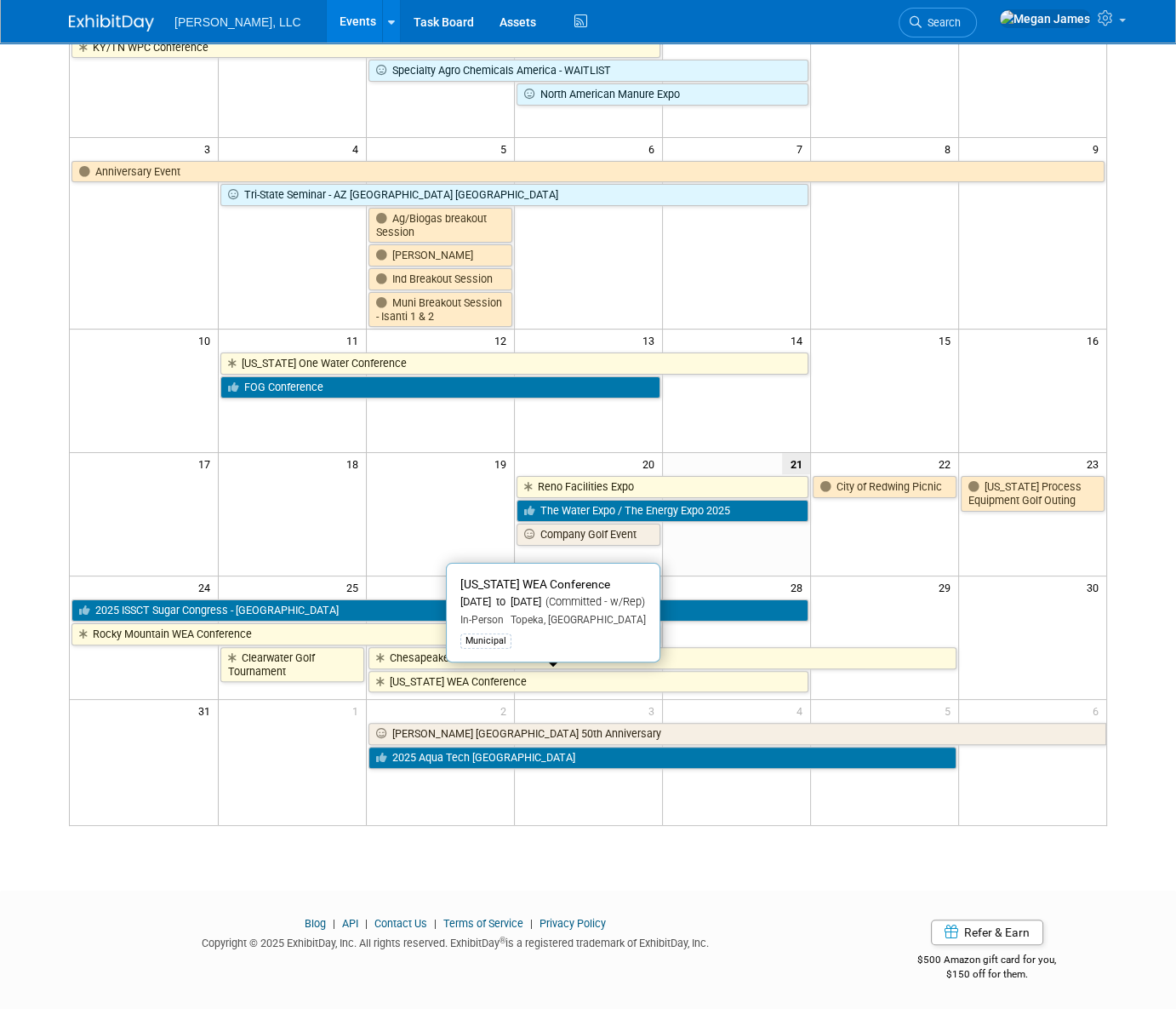
click at [421, 681] on link "[US_STATE] WEA Conference" at bounding box center [588, 682] width 440 height 22
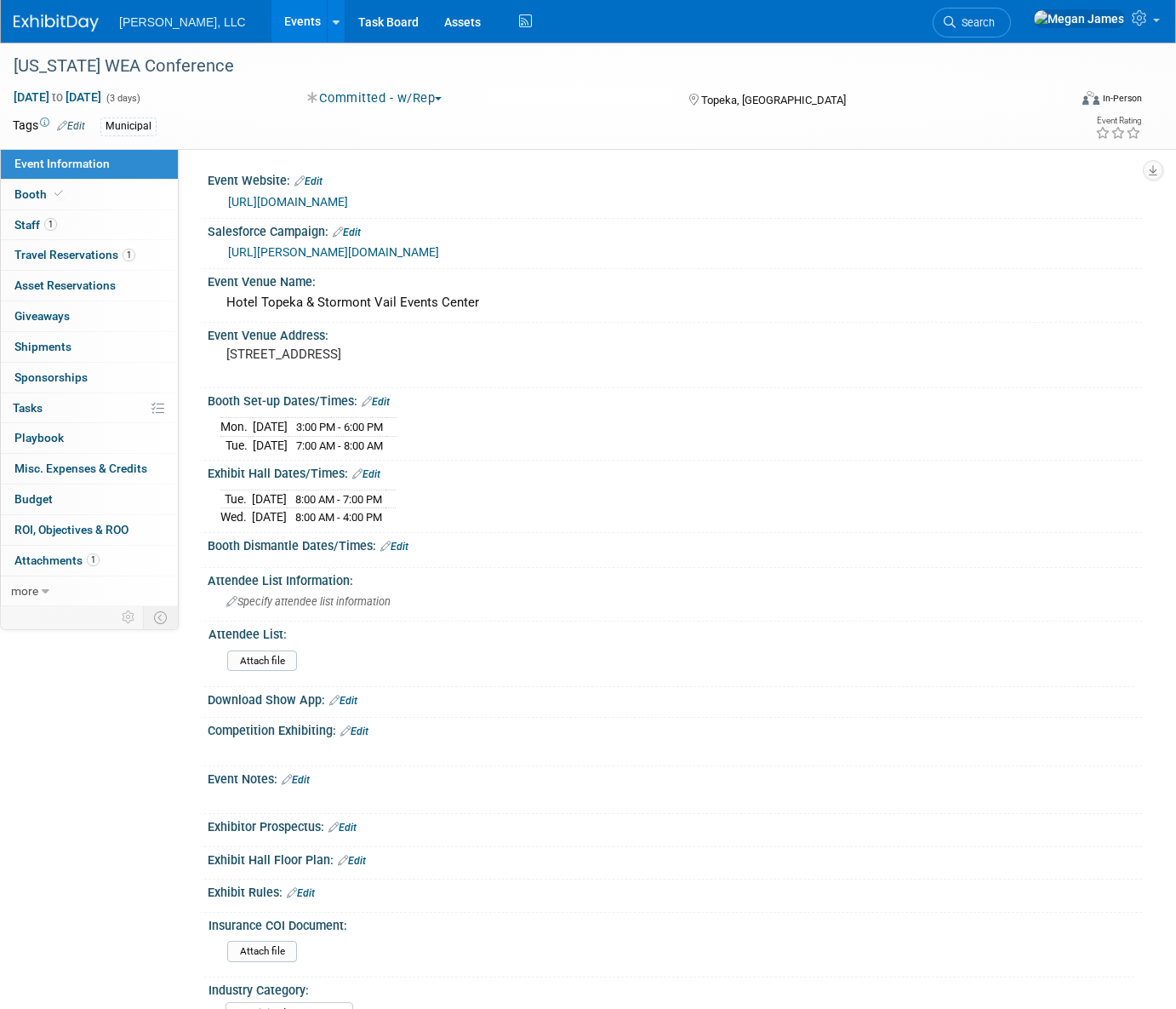
select select "Municipal"
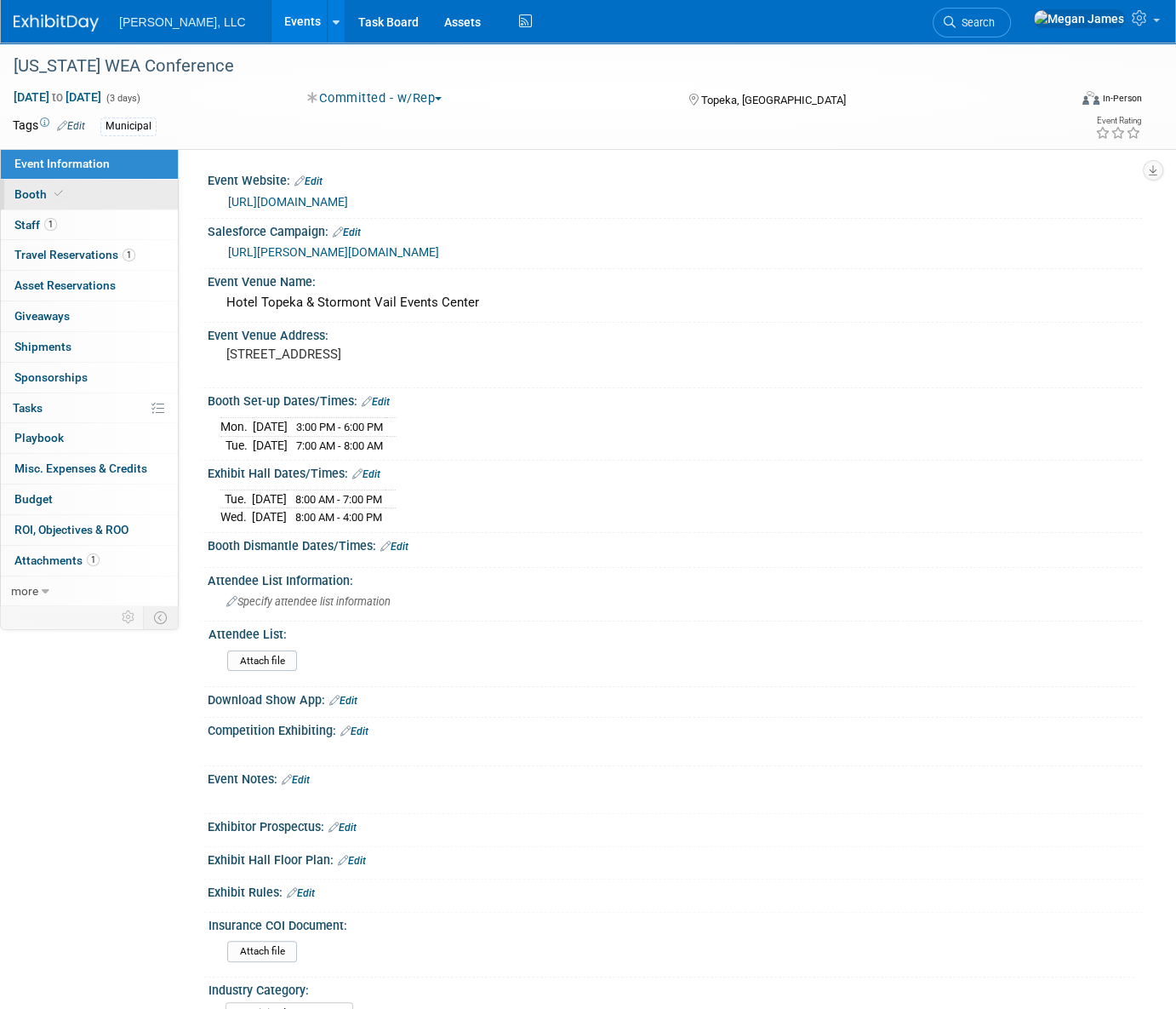
click at [108, 197] on link "Booth" at bounding box center [90, 194] width 177 height 30
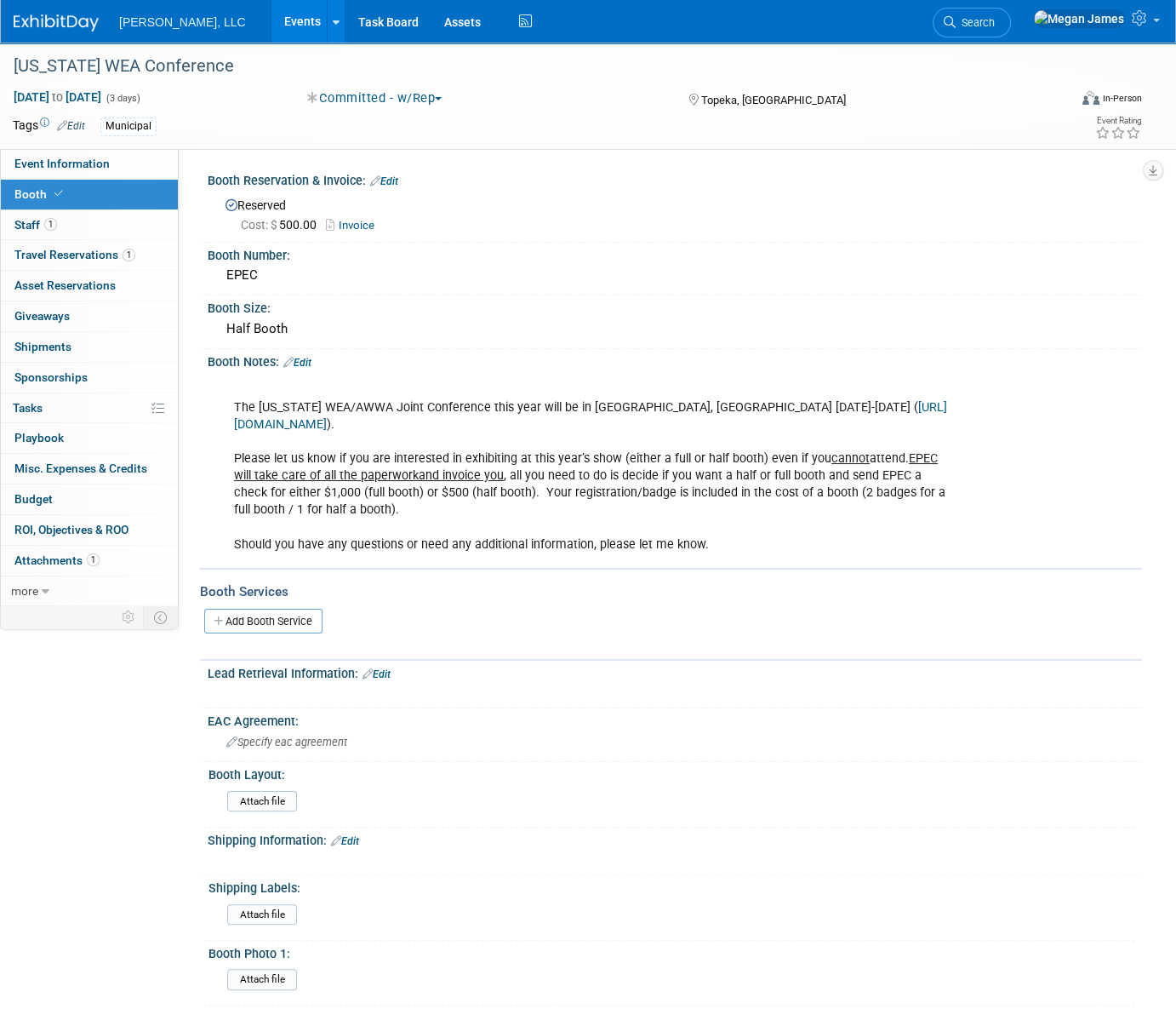
click at [309, 358] on link "Edit" at bounding box center [298, 363] width 28 height 12
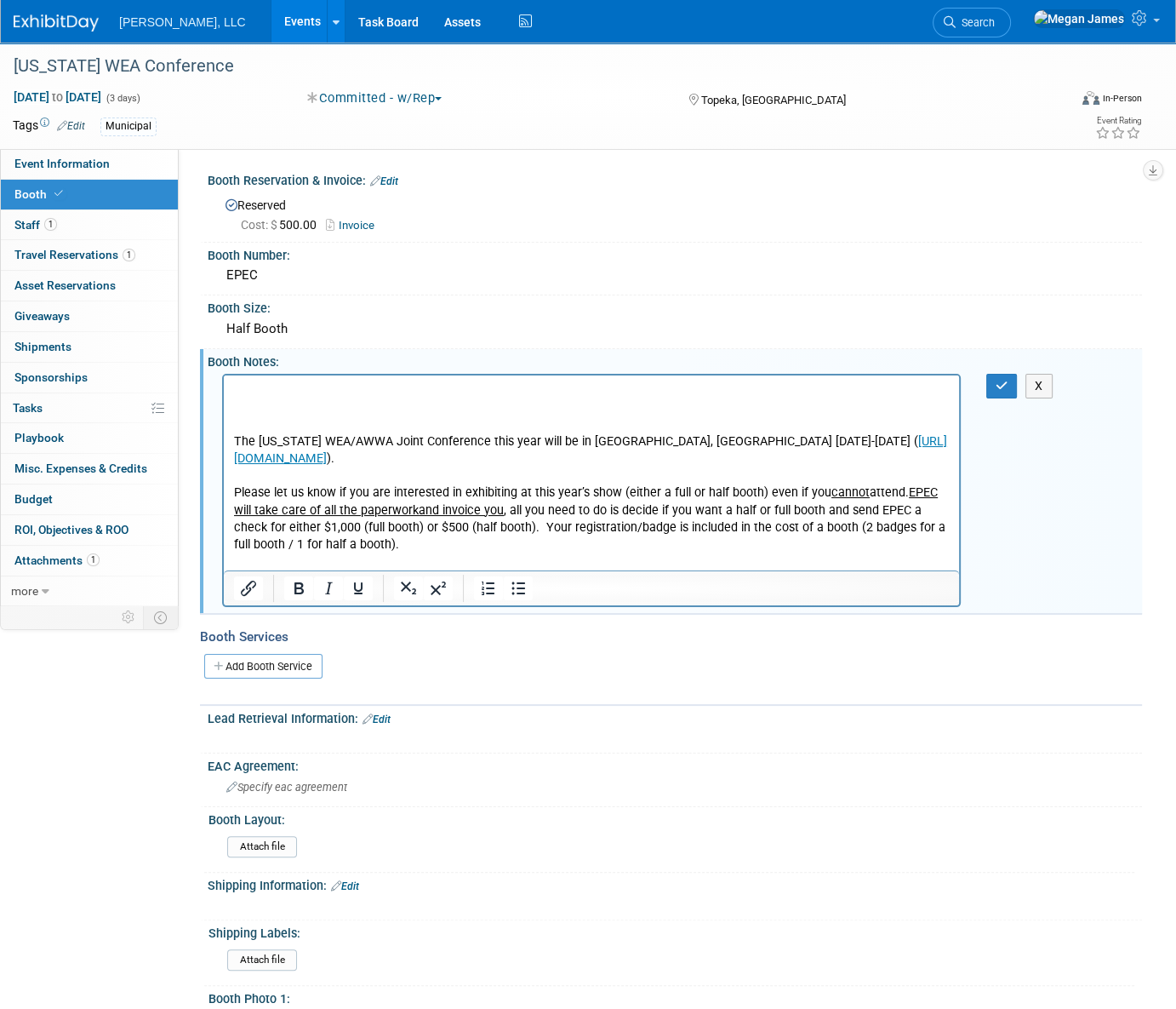
click at [356, 400] on p "Rich Text Area. Press ALT-0 for help." at bounding box center [591, 406] width 716 height 17
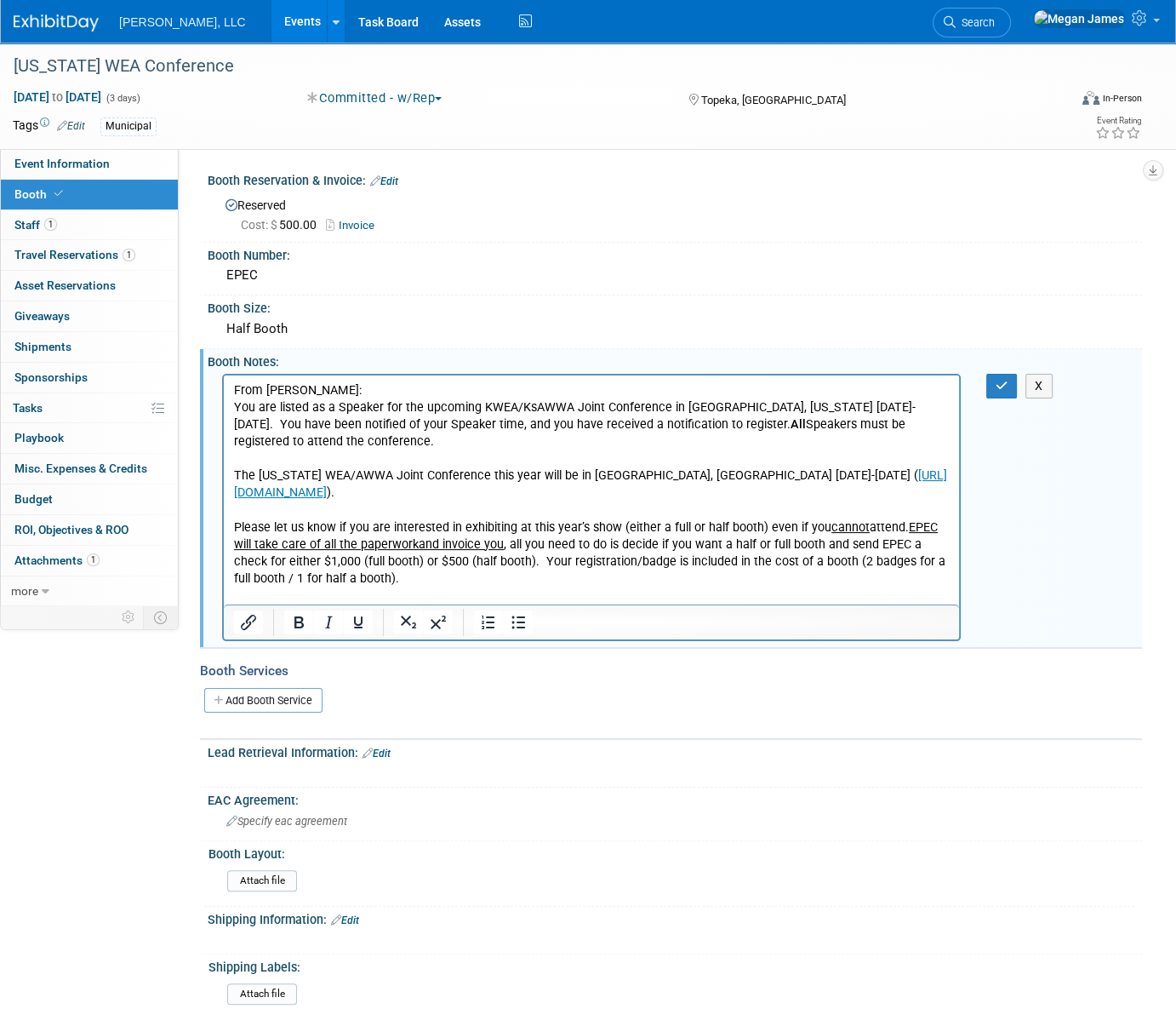
click at [472, 437] on p "You are listed as a Speaker for the upcoming KWEA/KsAWWA Joint Conference in To…" at bounding box center [591, 423] width 716 height 51
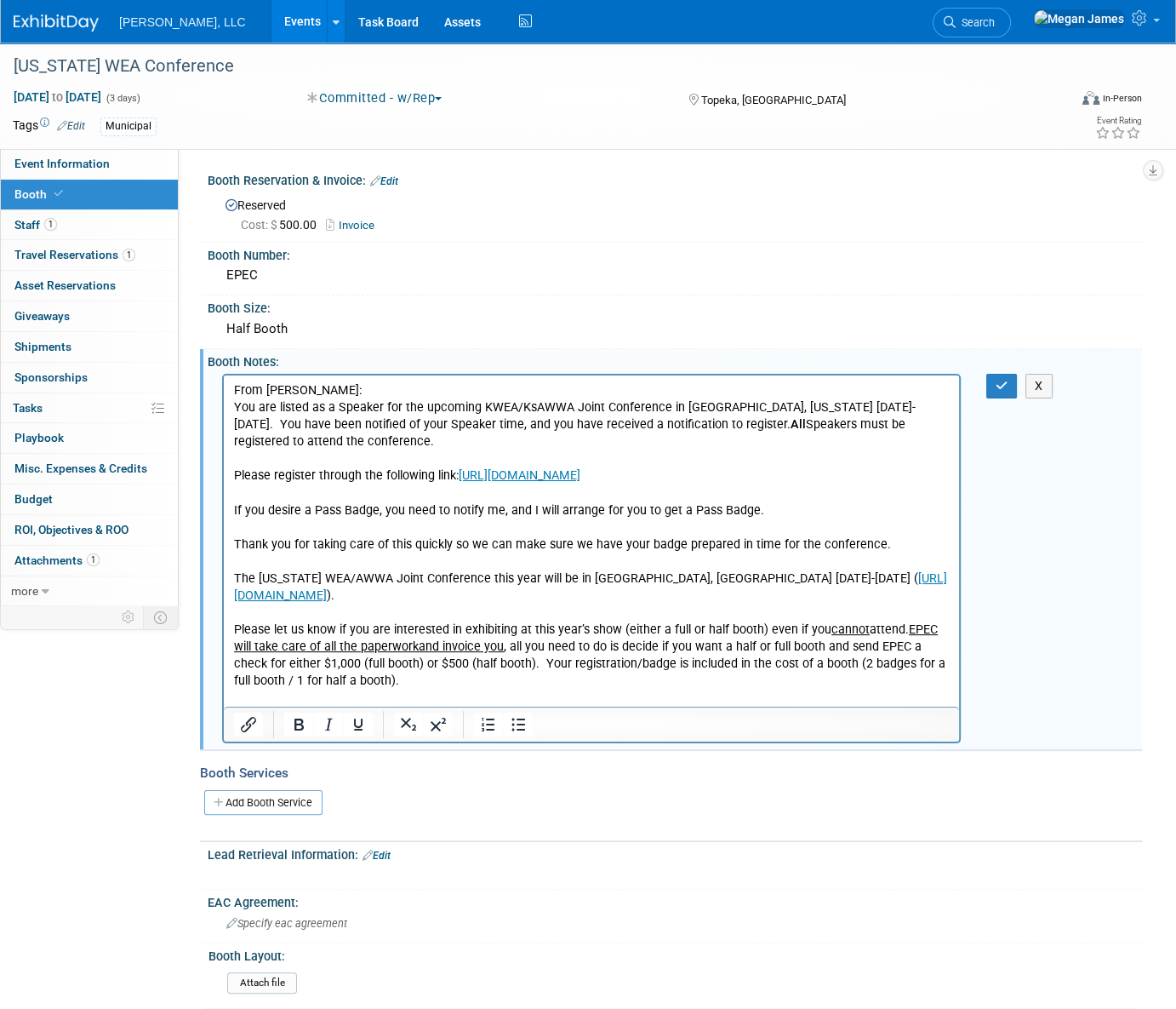
click at [888, 542] on p "Thank you for taking care of this quickly so we can make sure we have your badg…" at bounding box center [591, 544] width 716 height 17
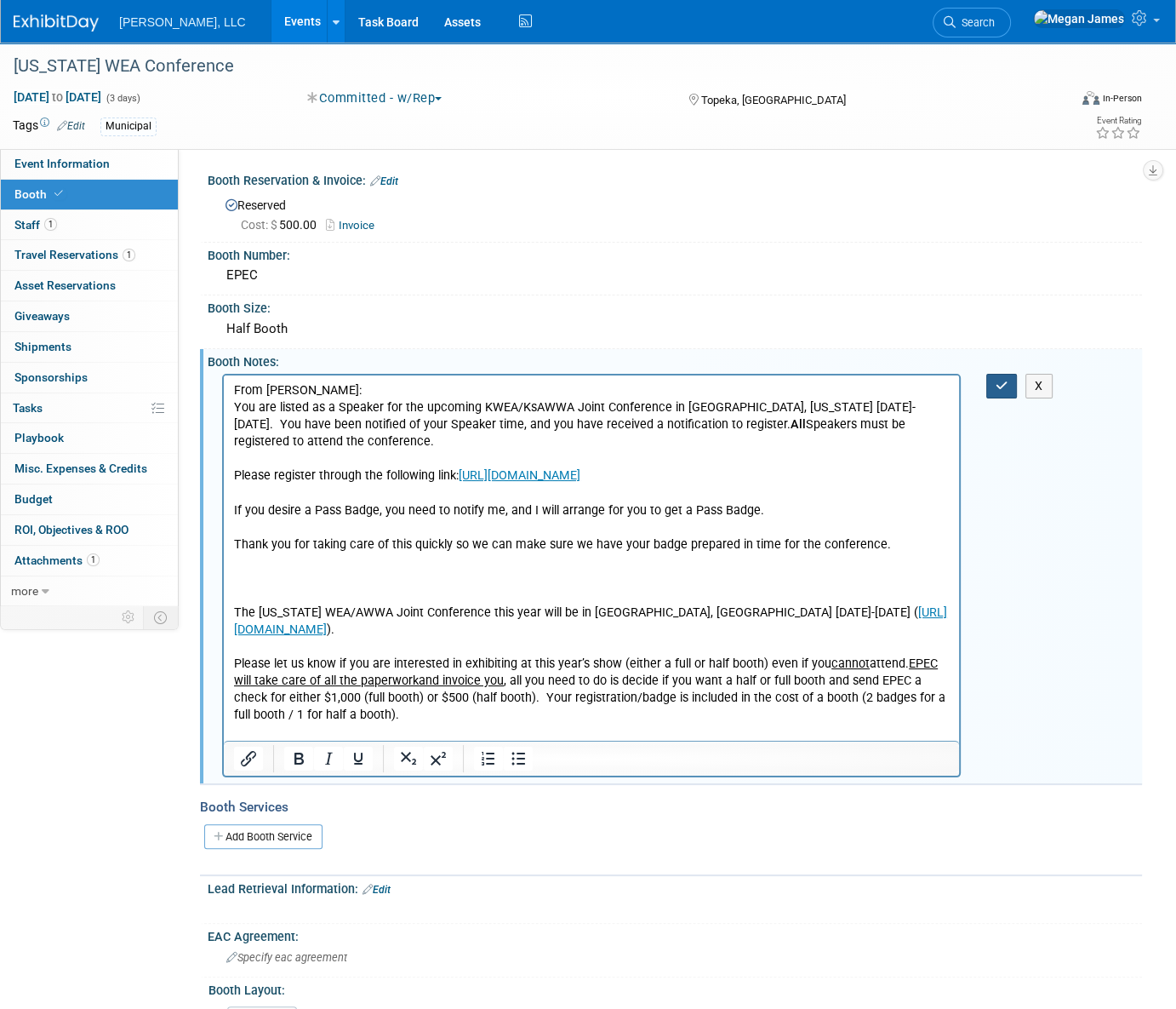
click at [996, 381] on icon "button" at bounding box center [1002, 385] width 13 height 12
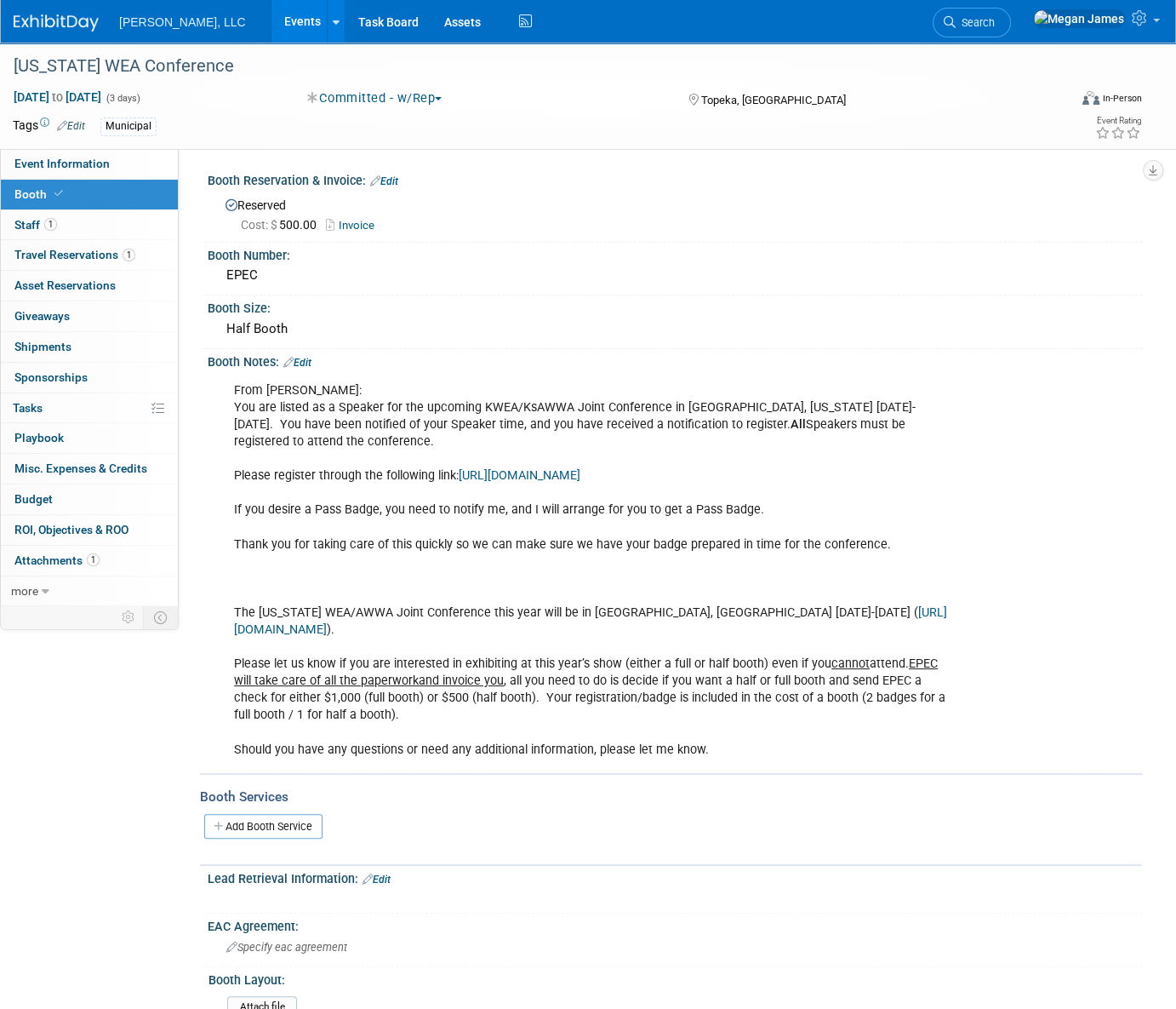
click at [305, 357] on link "Edit" at bounding box center [298, 363] width 28 height 12
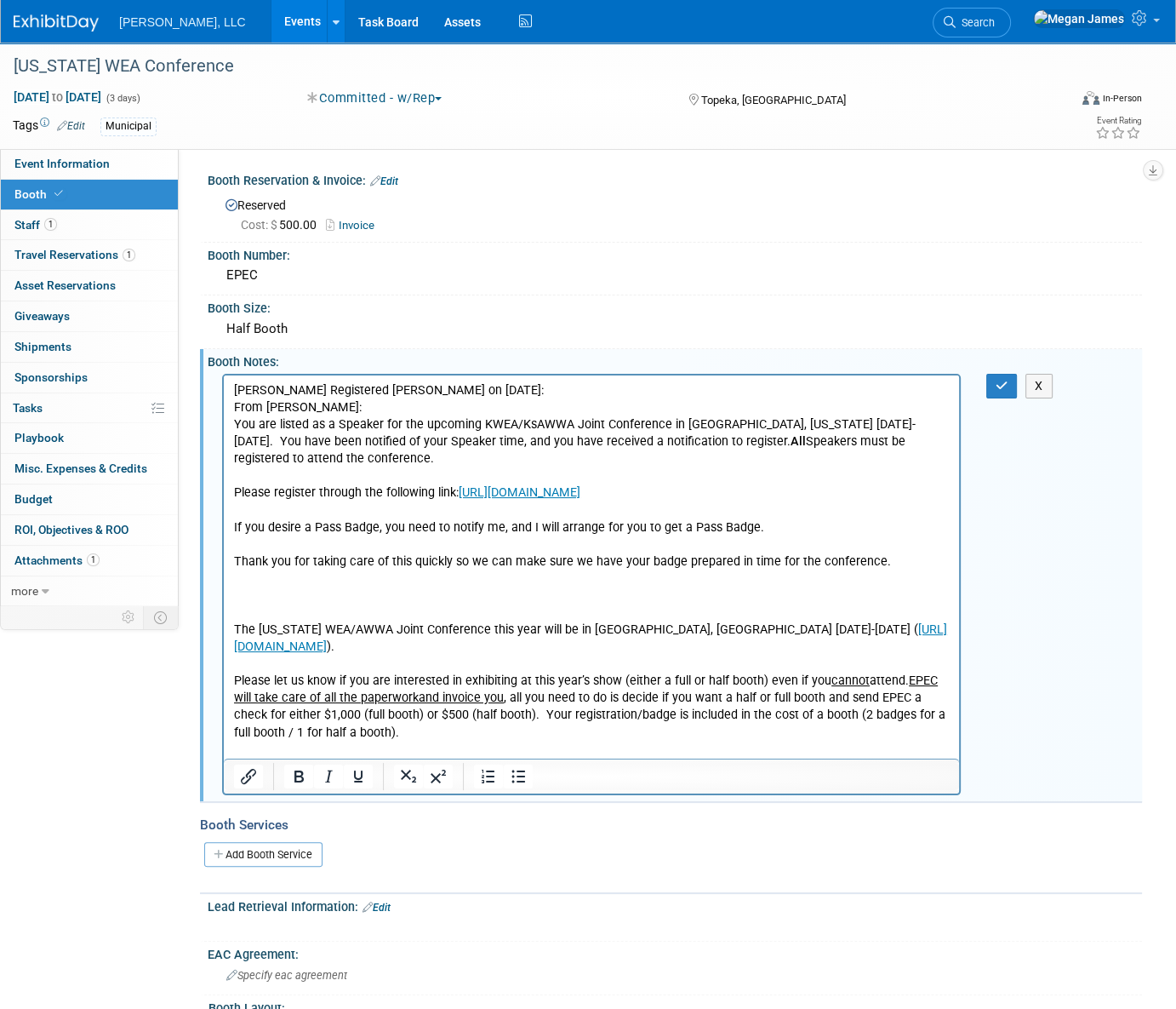
click at [275, 471] on p "Hannah Registered Nate on 8/7/25: From Nate: You are listed as a Speaker for th…" at bounding box center [591, 578] width 716 height 393
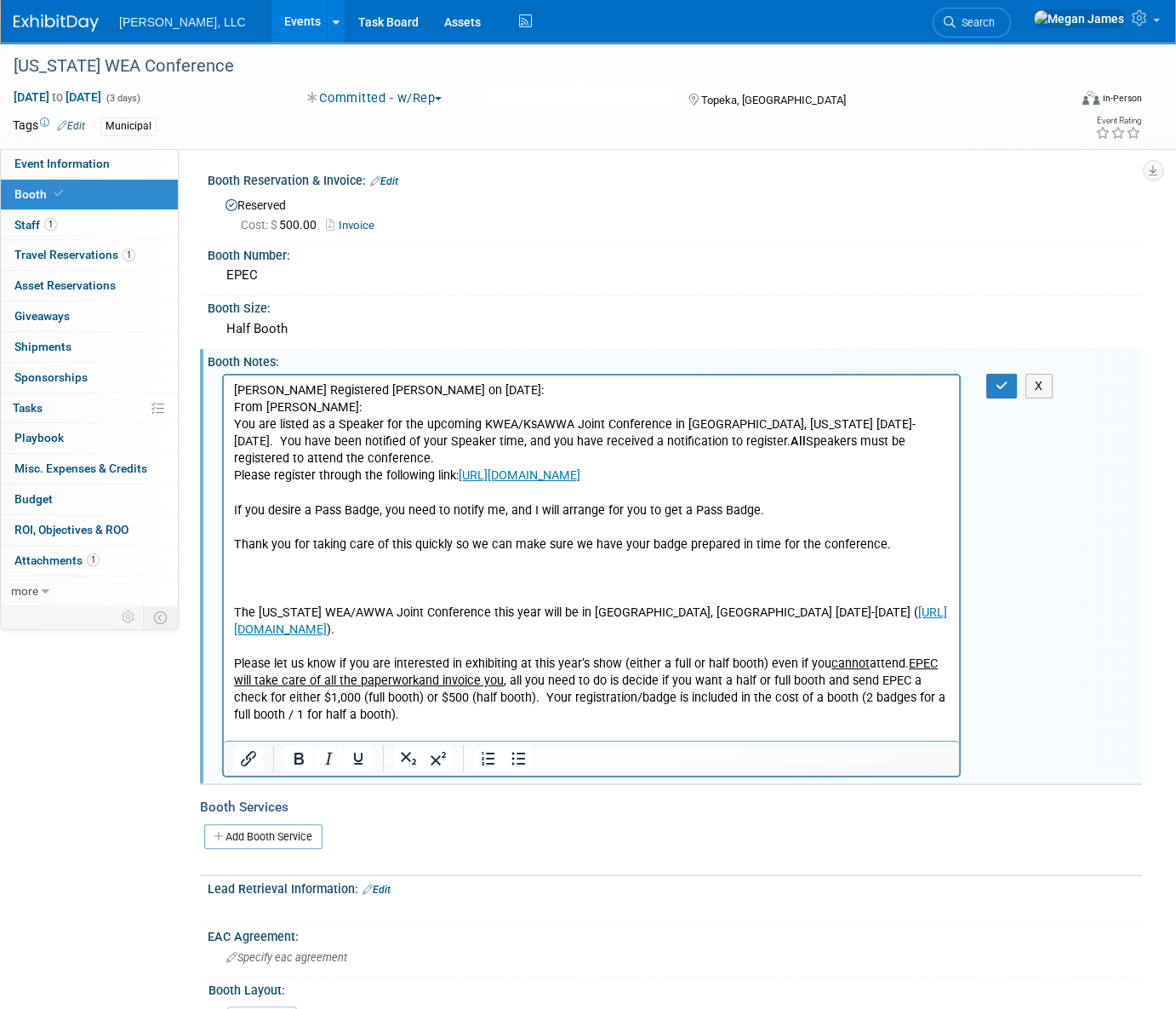
click at [284, 494] on p "Hannah Registered Nate on 8/7/25: From Nate: You are listed as a Speaker for th…" at bounding box center [591, 570] width 716 height 377
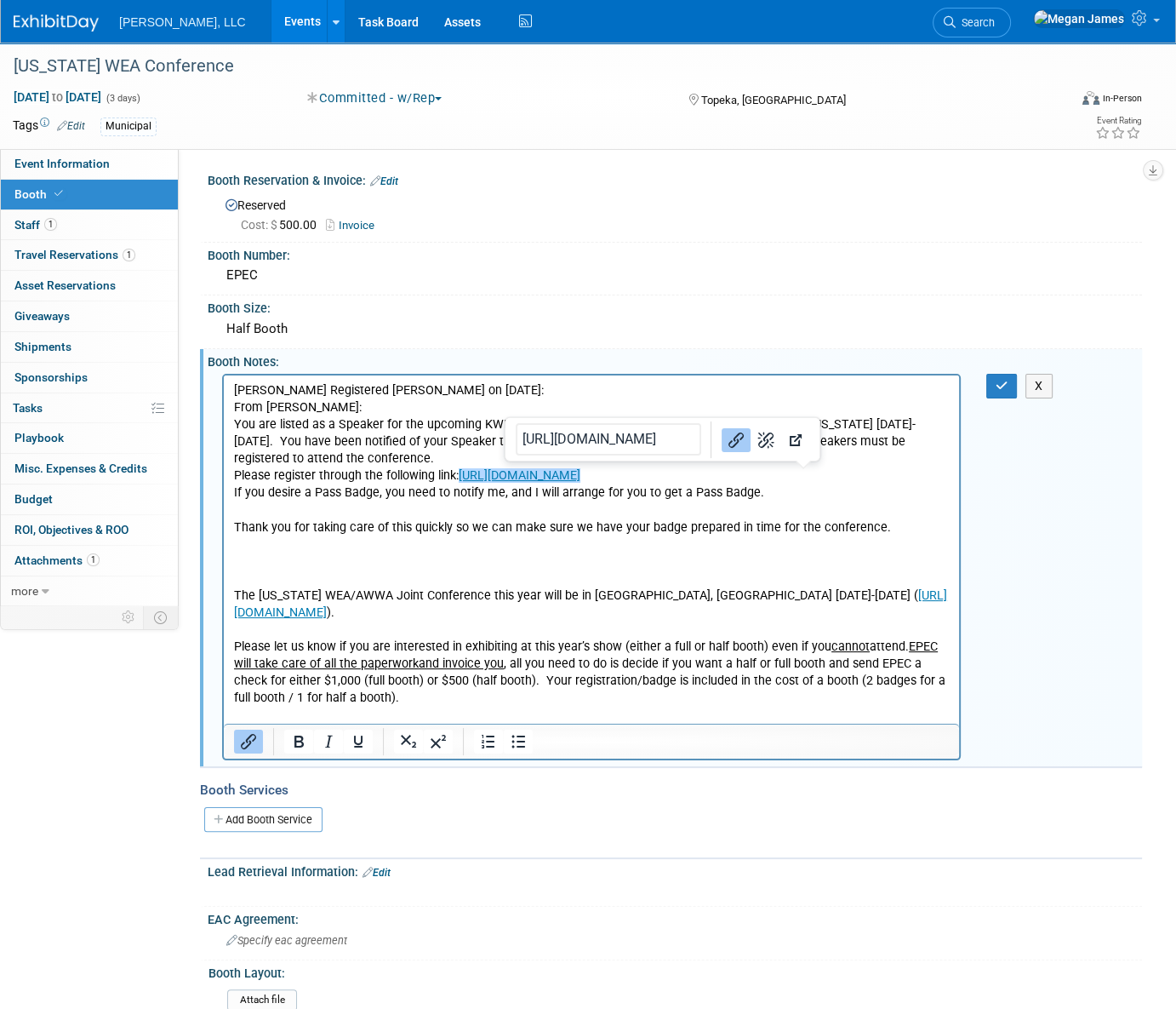
click at [282, 506] on p "Hannah Registered Nate on 8/7/25: From Nate: You are listed as a Speaker for th…" at bounding box center [591, 561] width 716 height 360
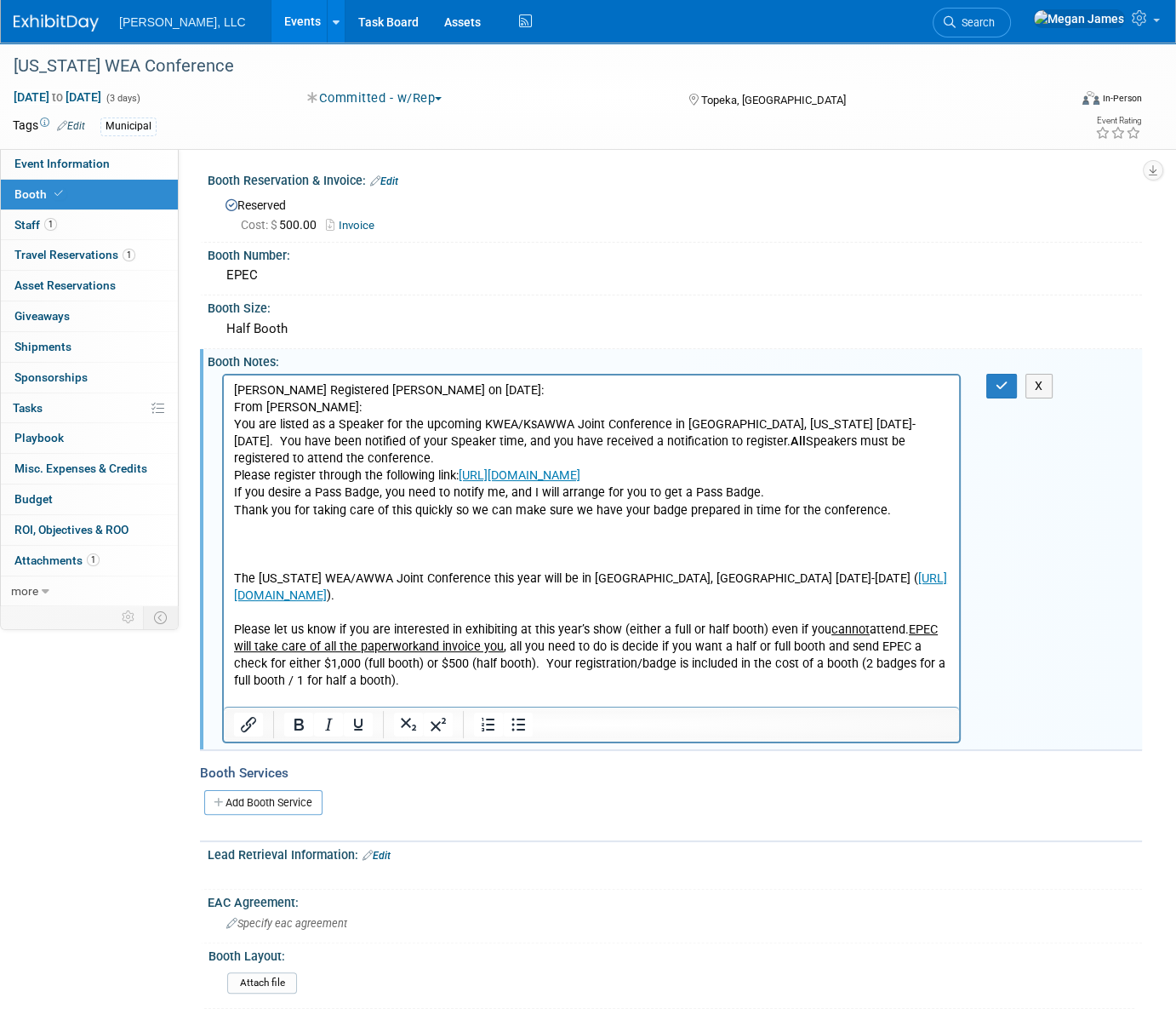
click at [383, 553] on p "Hannah Registered Nate on 8/7/25: From Nate: You are listed as a Speaker for th…" at bounding box center [591, 553] width 716 height 343
click at [1010, 381] on button "button" at bounding box center [1003, 385] width 32 height 25
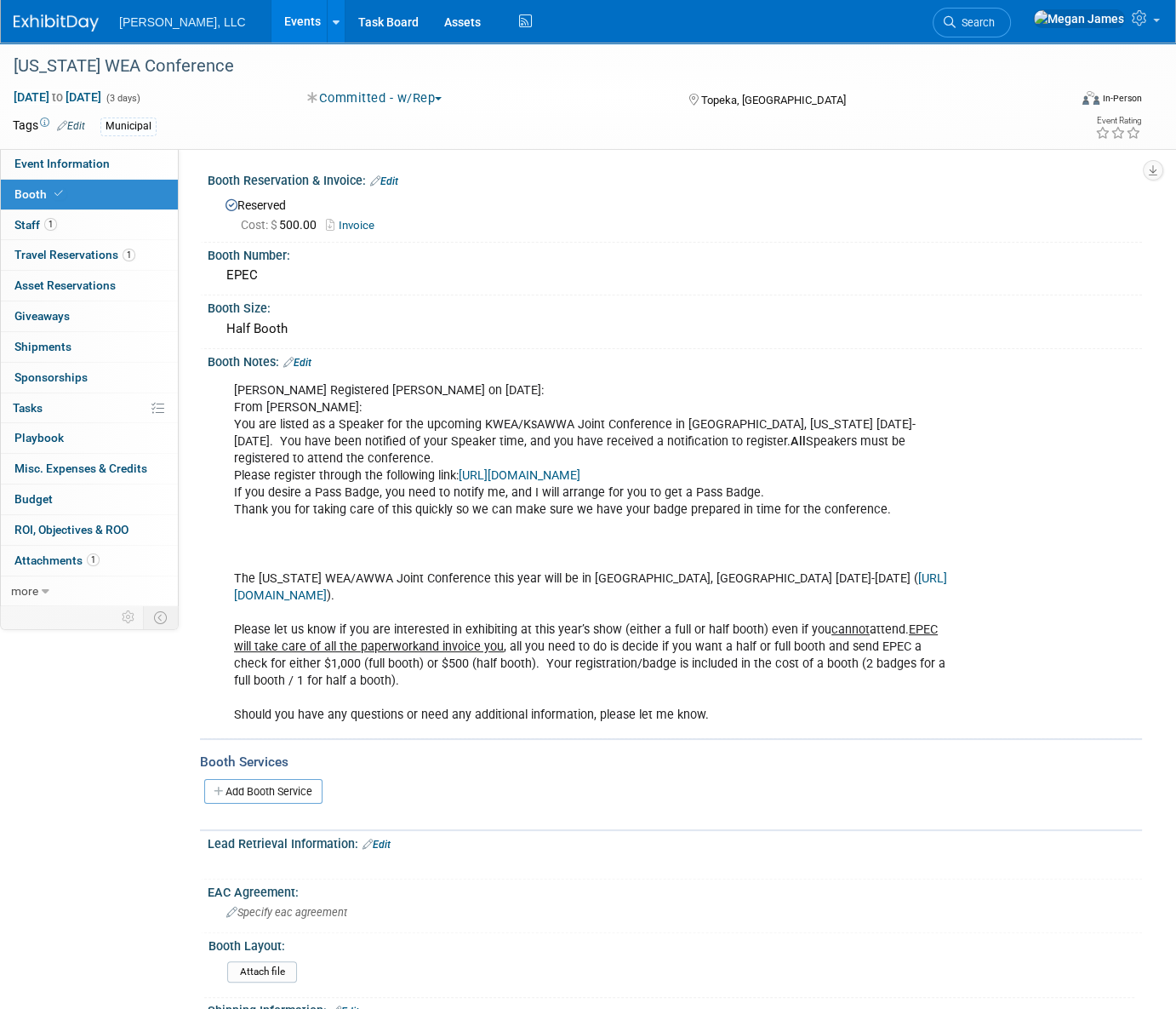
click at [327, 21] on link at bounding box center [336, 21] width 18 height 43
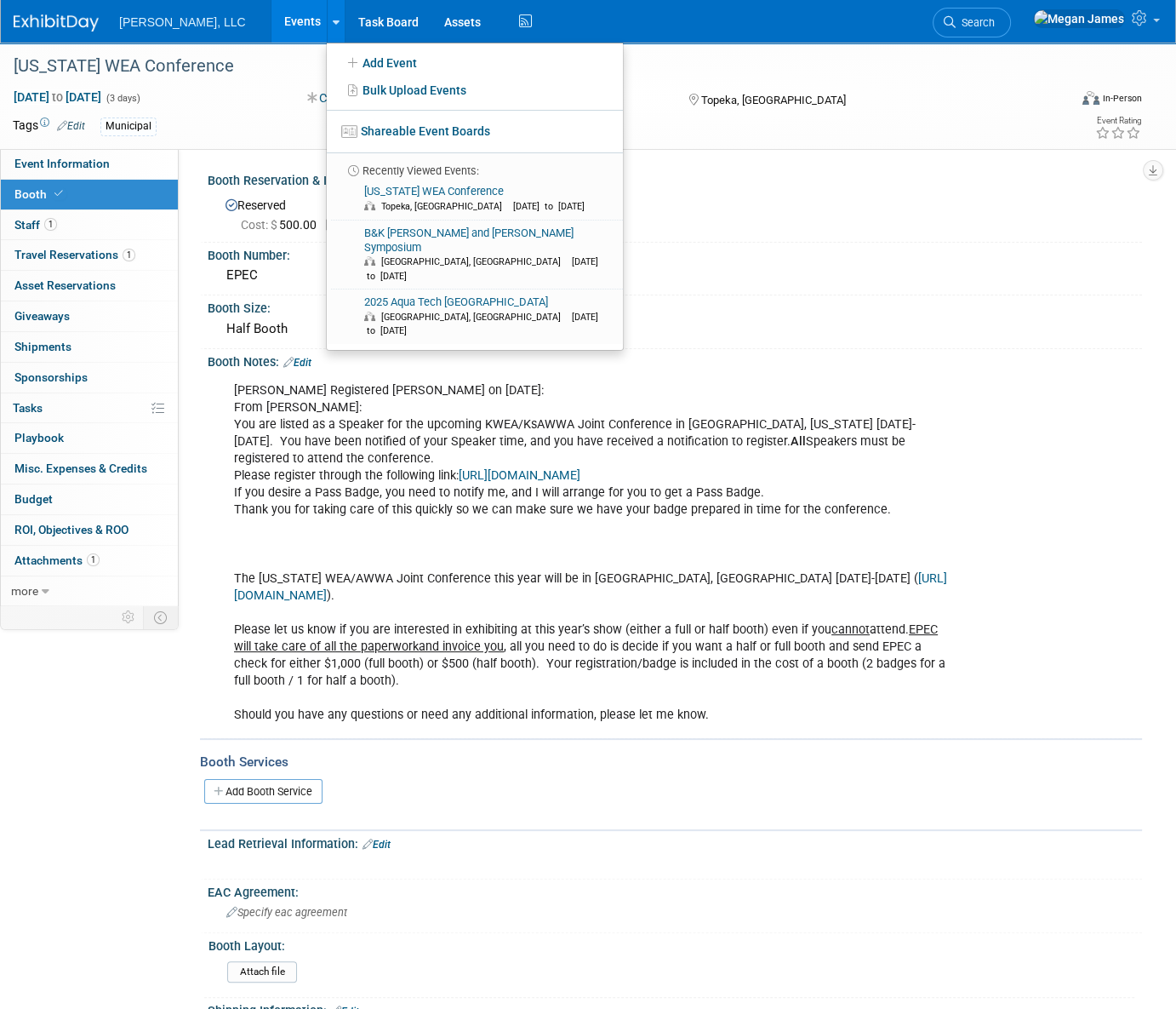
click at [272, 21] on link "Events" at bounding box center [303, 21] width 62 height 43
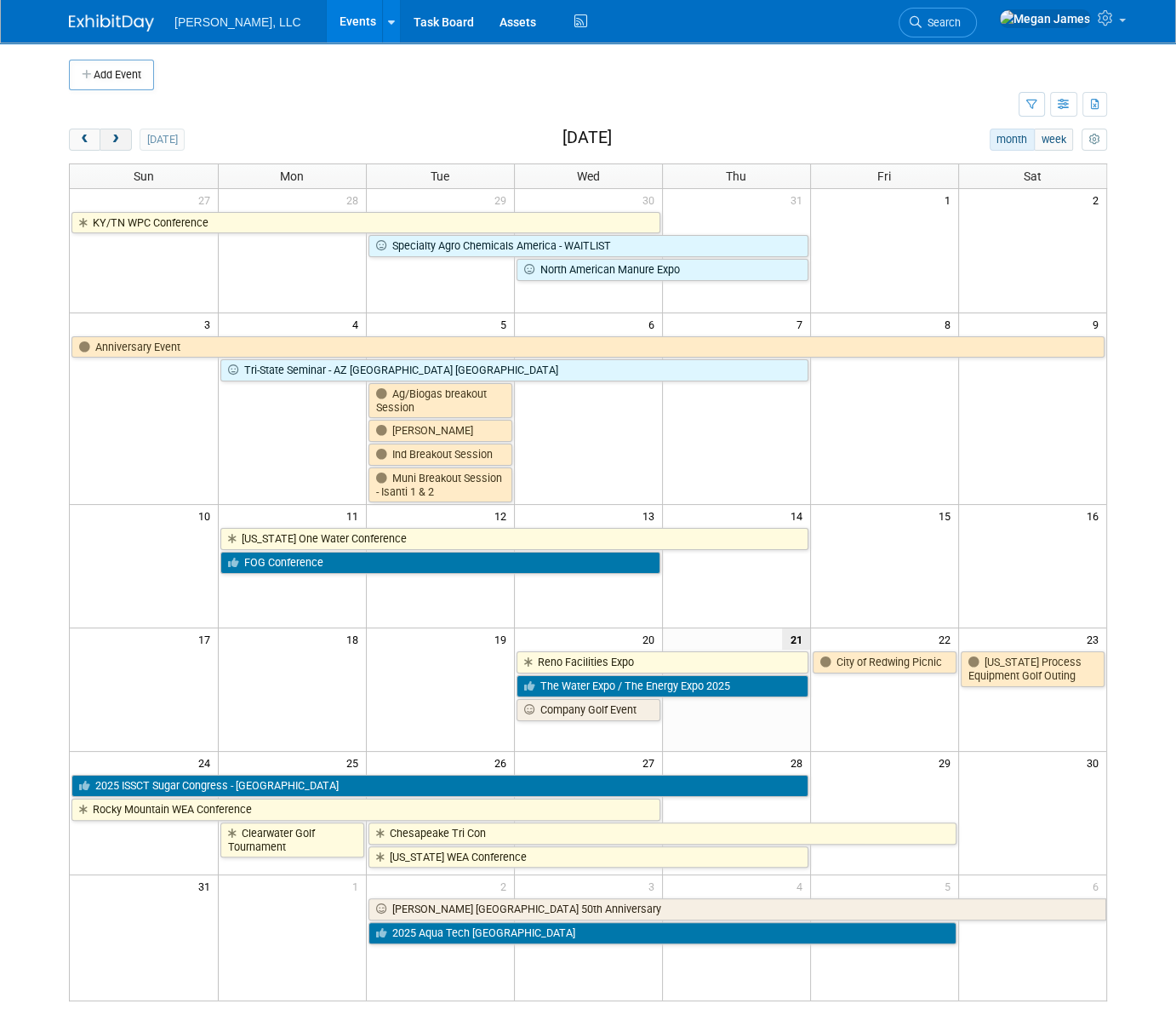
click at [119, 136] on span "next" at bounding box center [115, 139] width 13 height 11
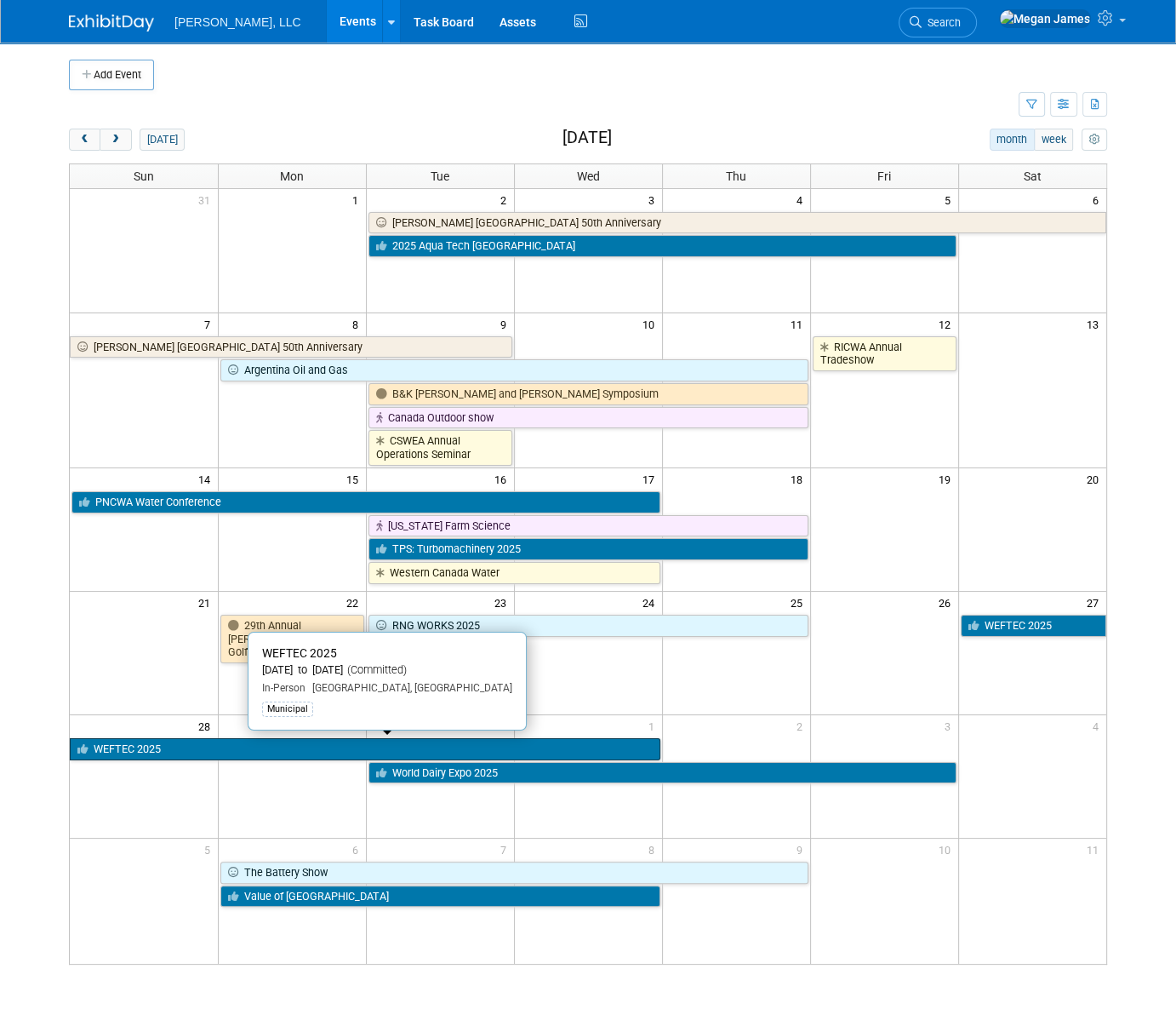
click at [174, 747] on link "WEFTEC 2025" at bounding box center [364, 749] width 590 height 22
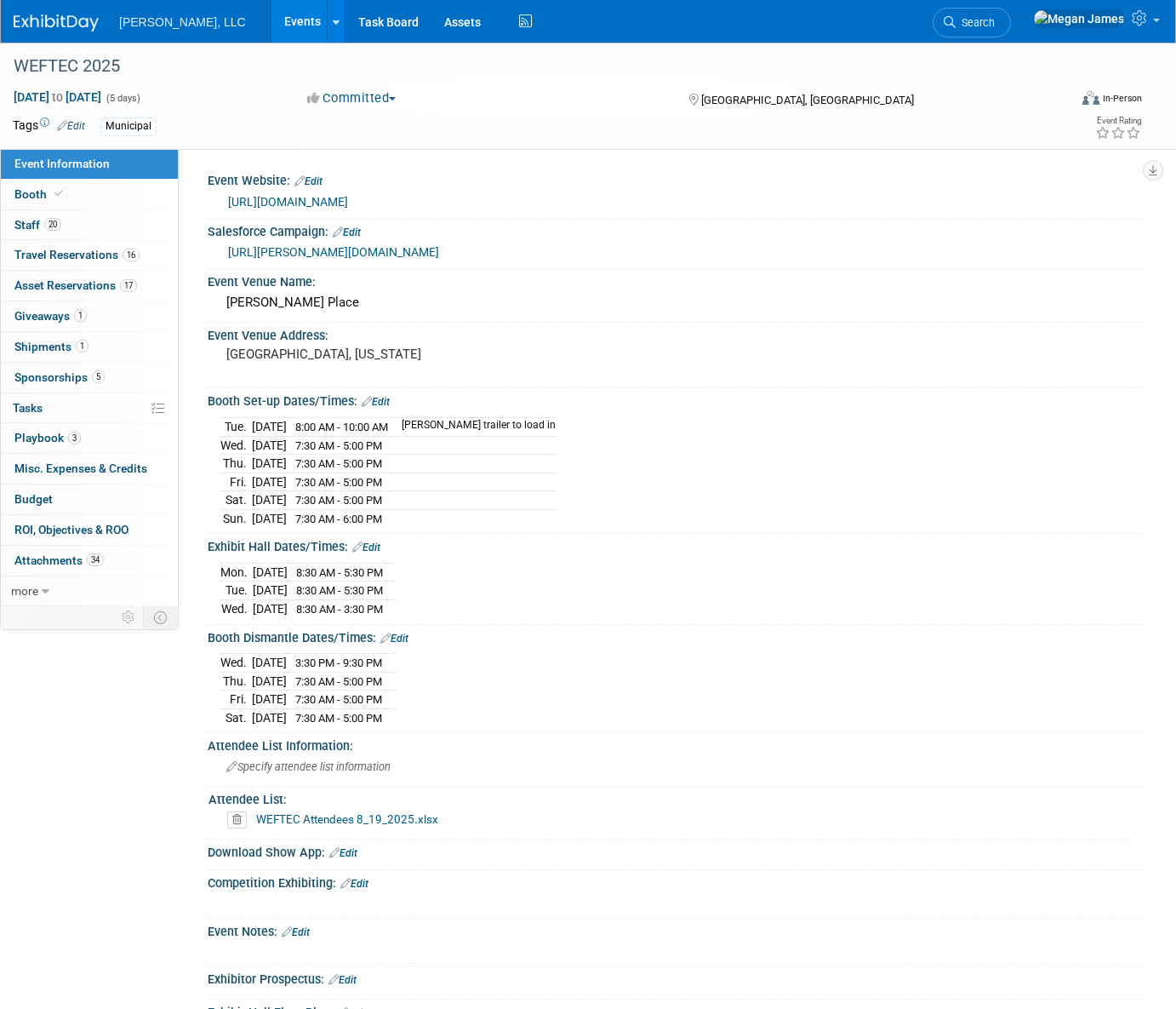
select select "Municipal"
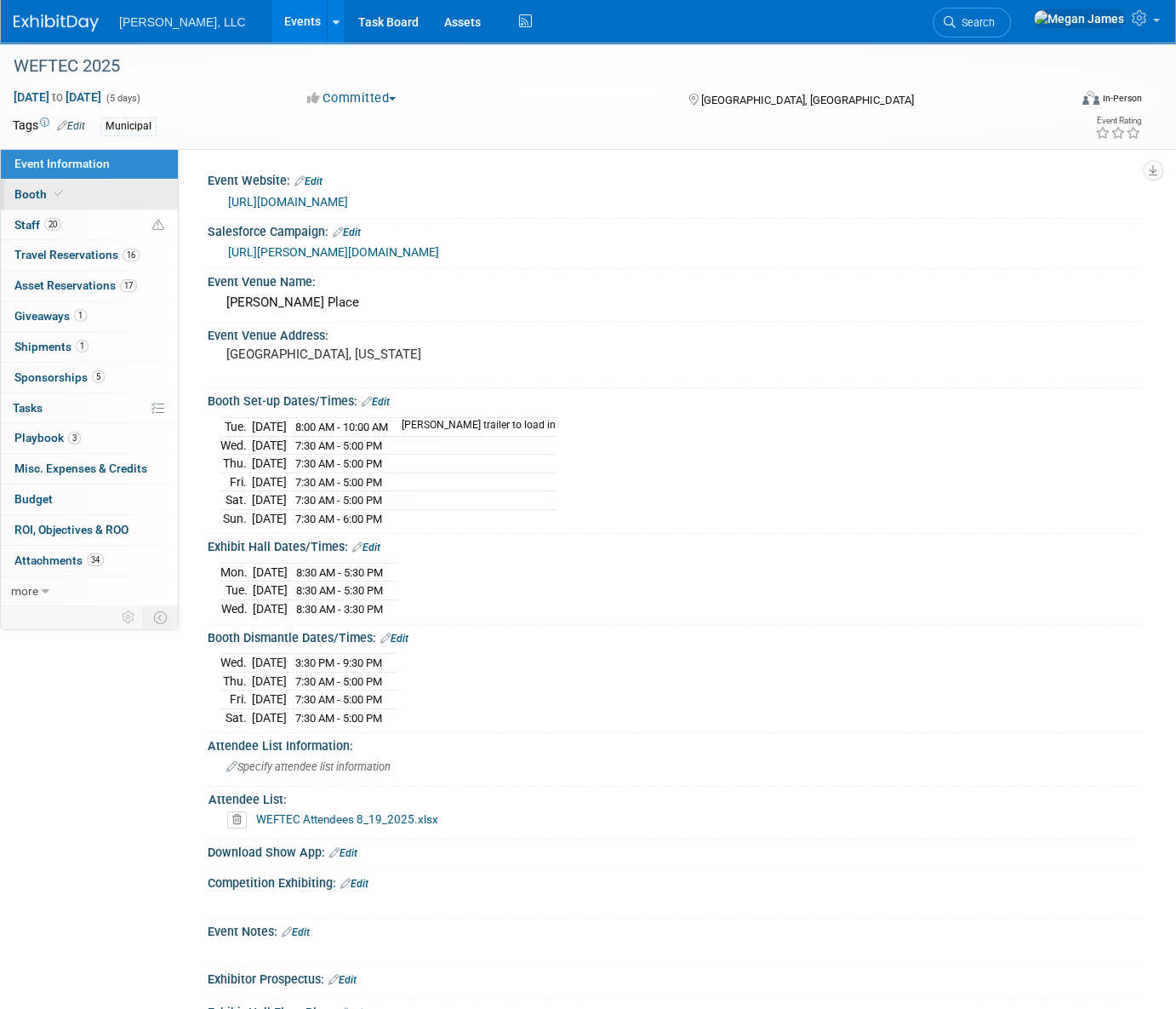
click at [106, 192] on link "Booth" at bounding box center [90, 194] width 177 height 30
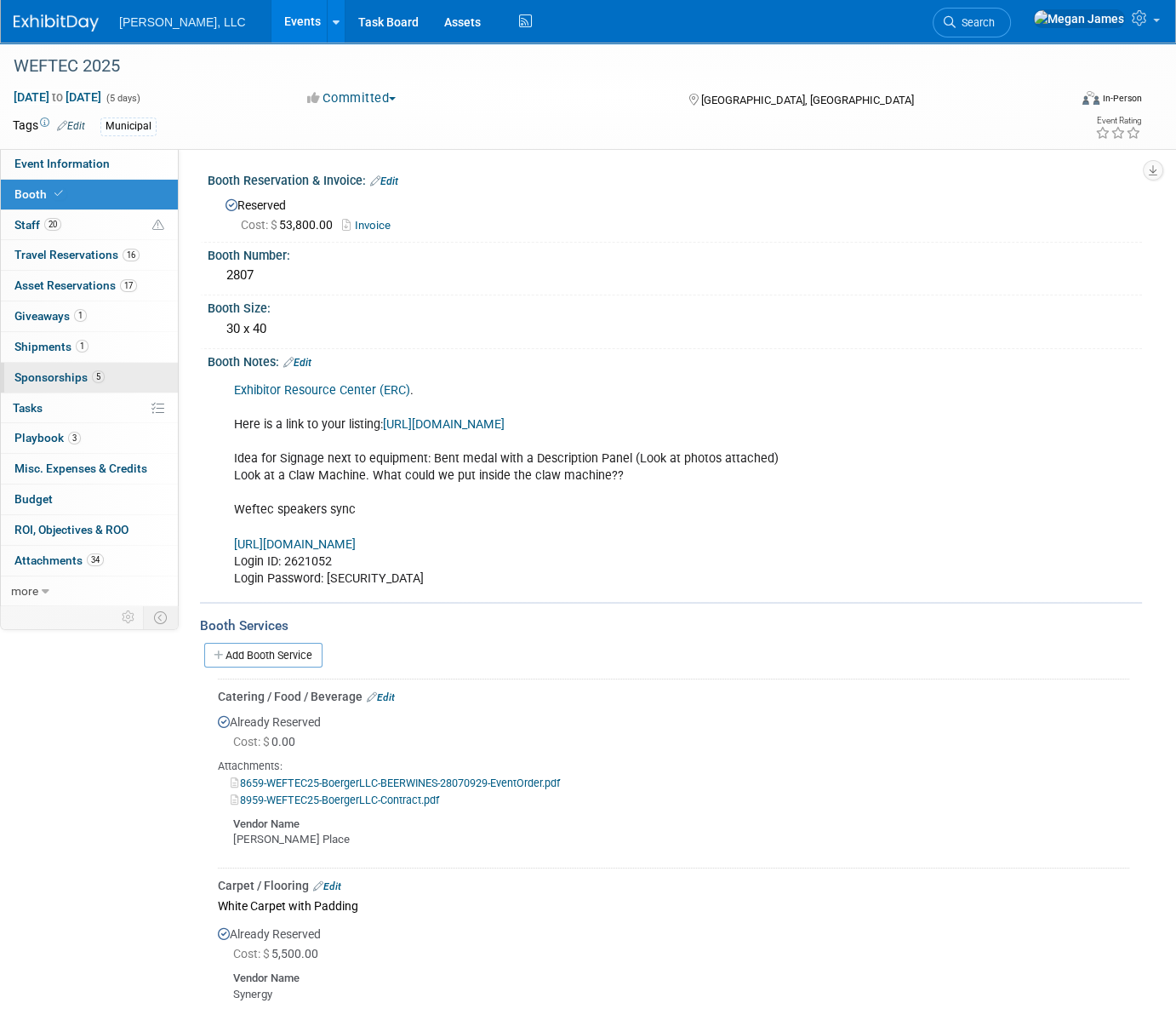
click at [97, 375] on span "5" at bounding box center [98, 377] width 13 height 13
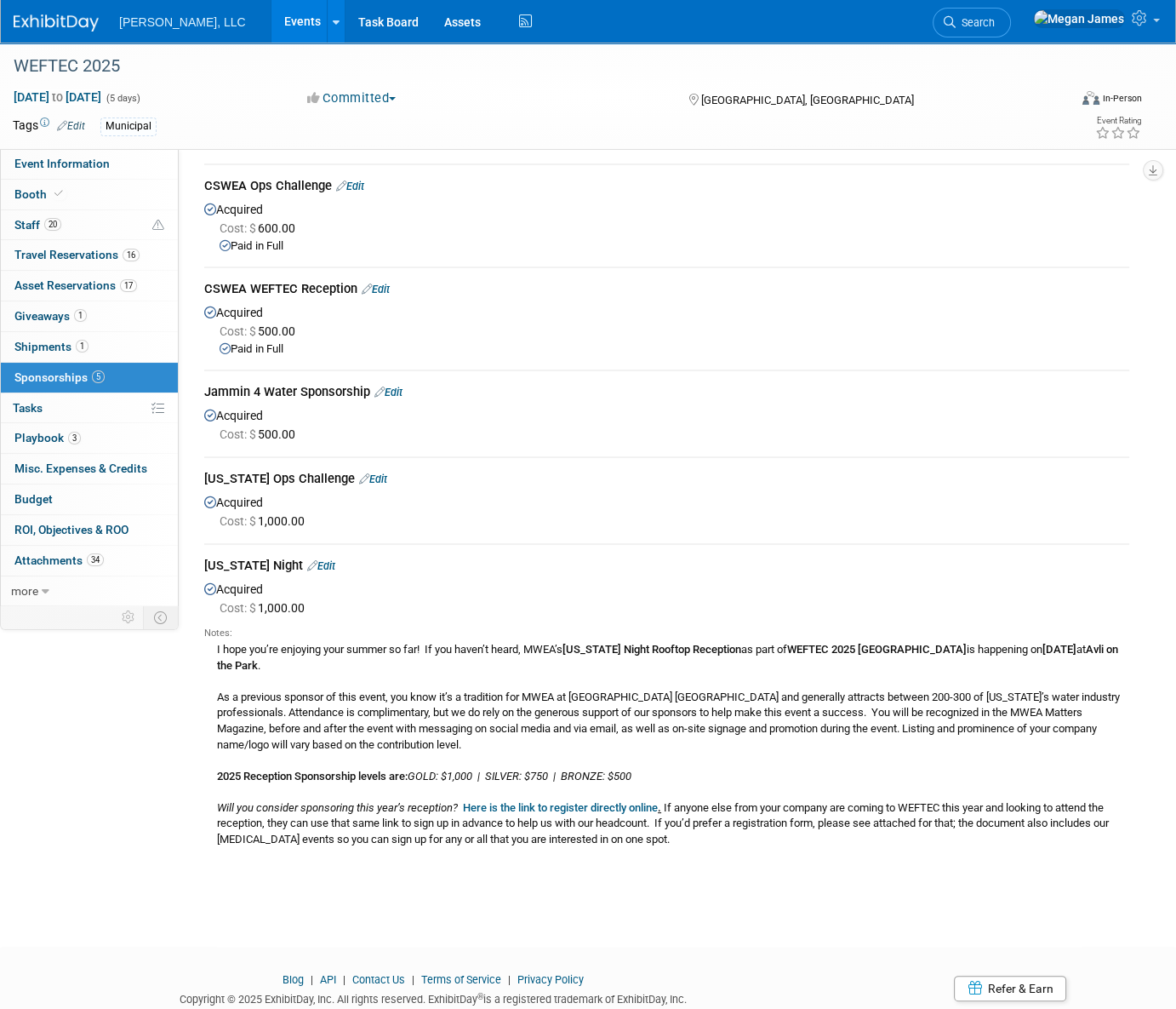
scroll to position [111, 0]
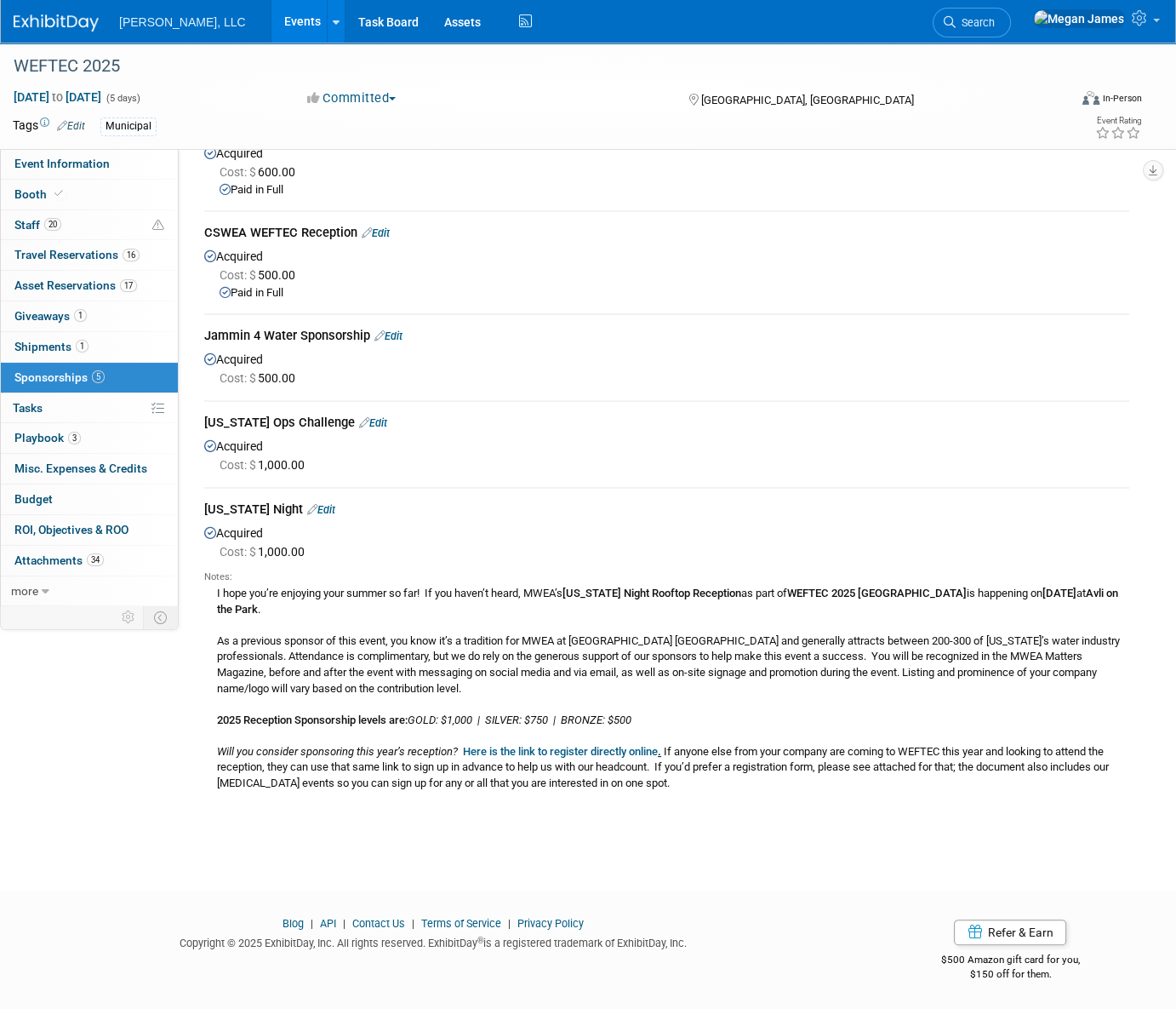
click at [314, 507] on link "Edit" at bounding box center [322, 509] width 28 height 13
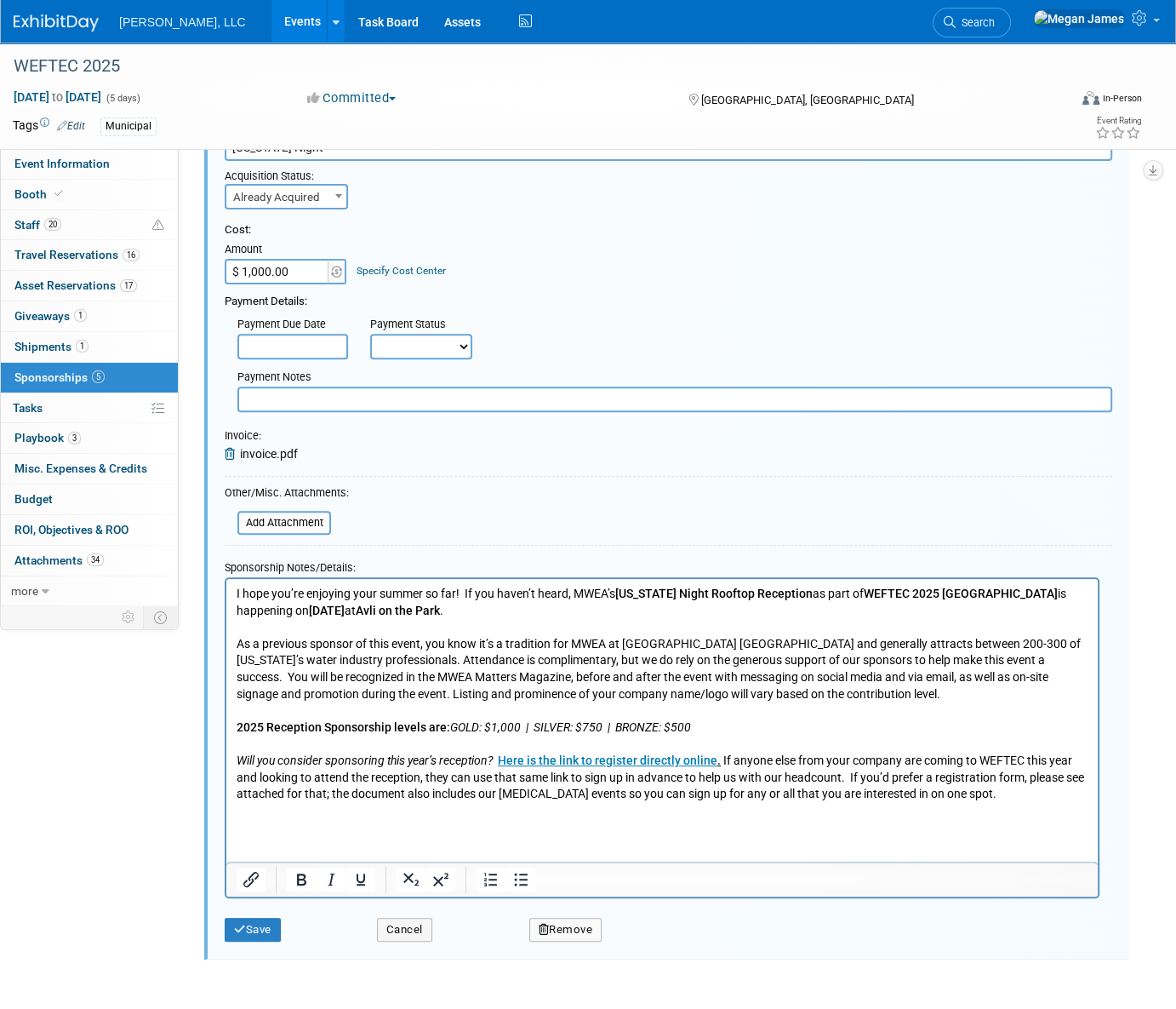
scroll to position [631, 0]
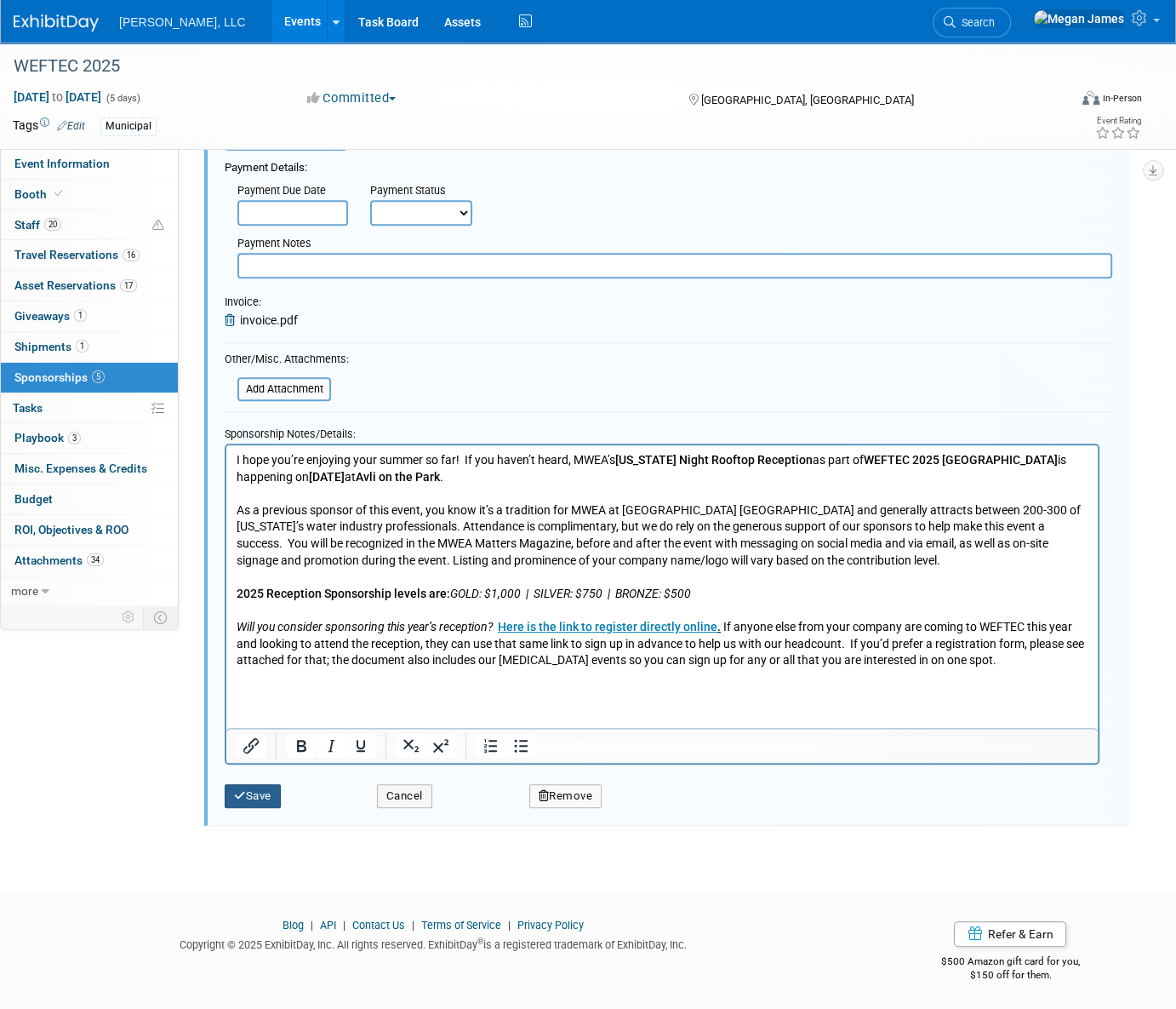
drag, startPoint x: 253, startPoint y: 796, endPoint x: 208, endPoint y: 688, distance: 117.0
click at [254, 796] on button "Save" at bounding box center [253, 796] width 56 height 24
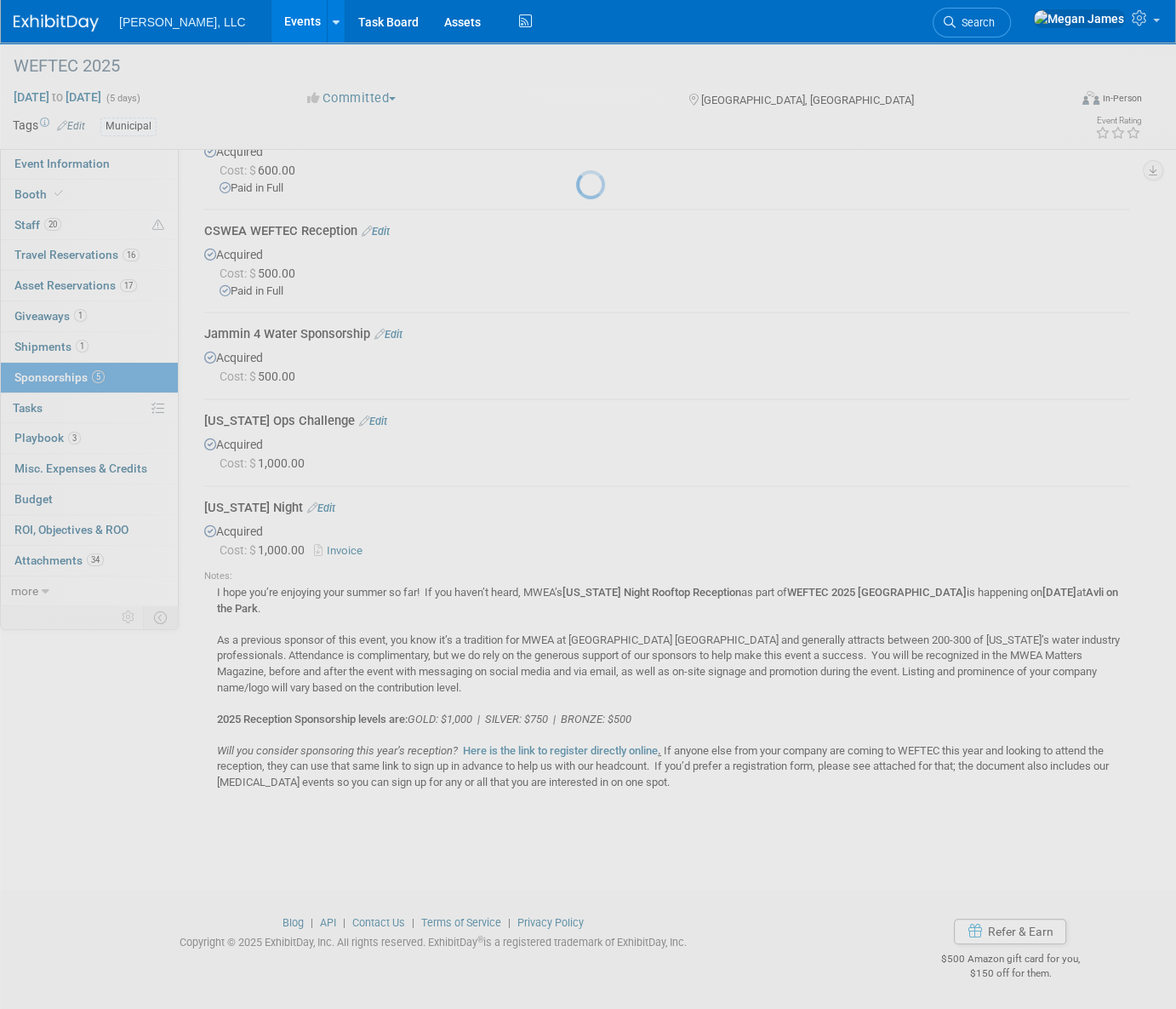
scroll to position [111, 0]
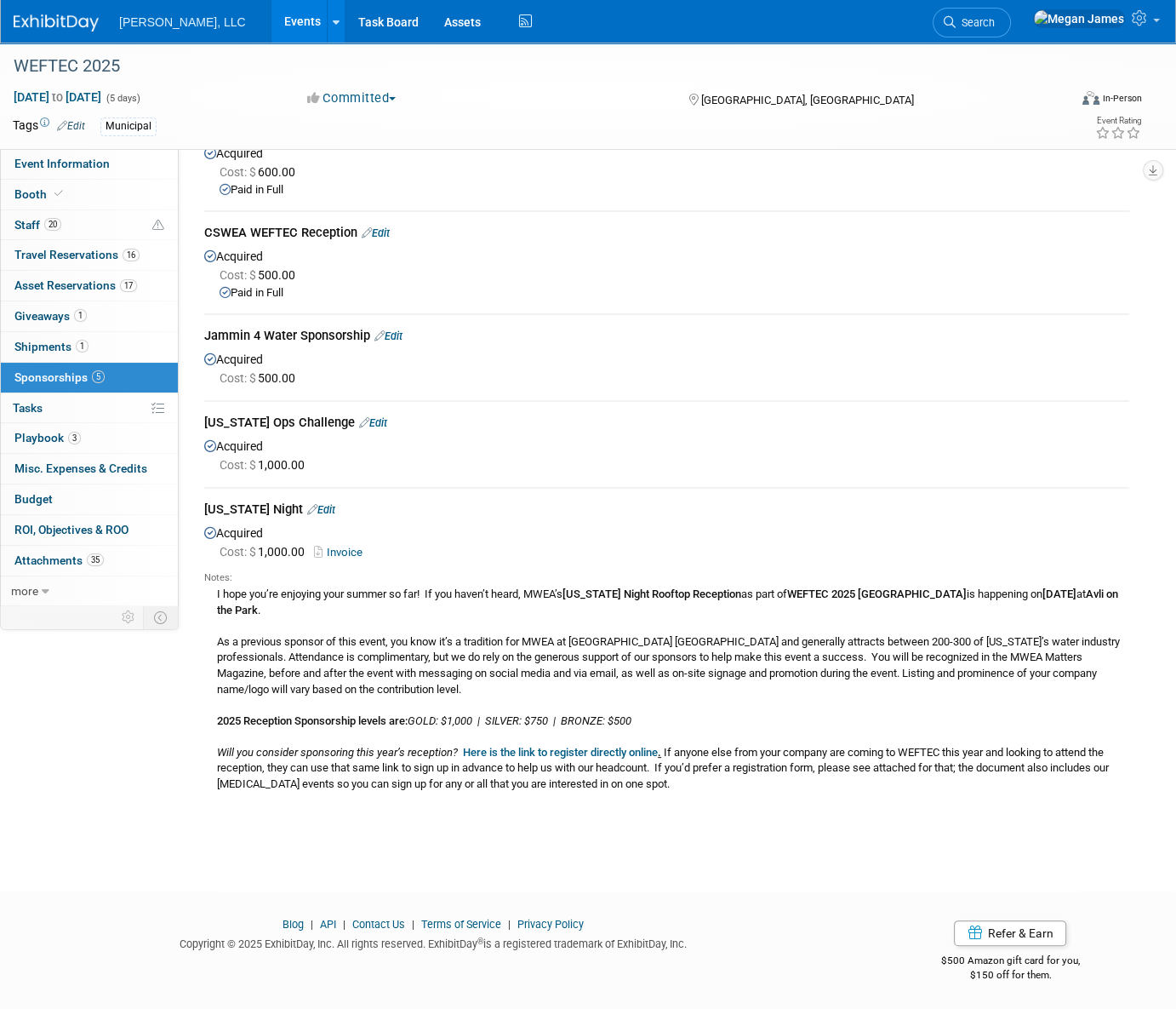
click at [320, 511] on link "Edit" at bounding box center [322, 509] width 28 height 13
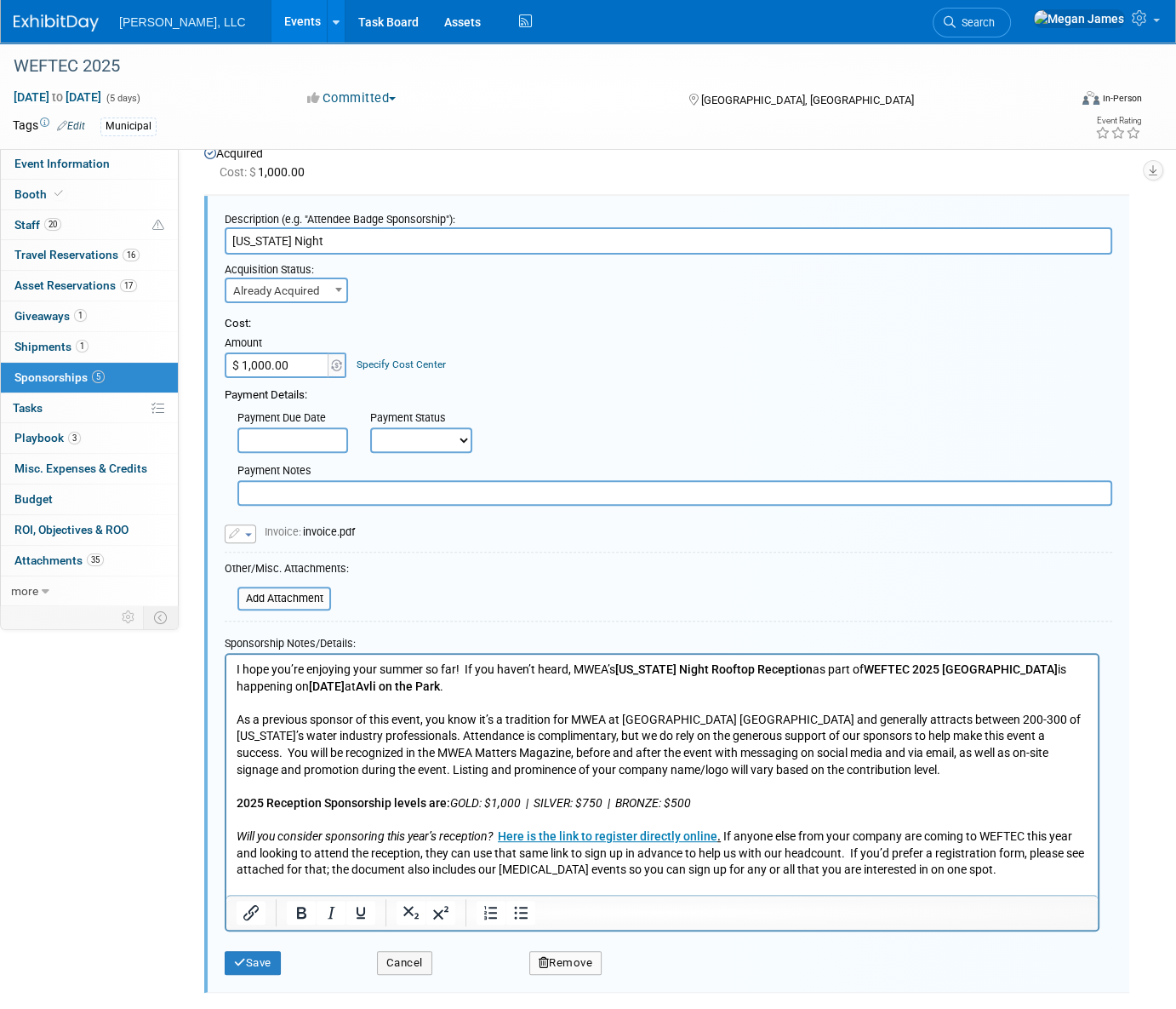
scroll to position [0, 0]
drag, startPoint x: 425, startPoint y: 437, endPoint x: 460, endPoint y: 451, distance: 37.7
click at [425, 437] on select "Not Paid Yet Partially Paid Paid in Full" at bounding box center [421, 440] width 103 height 26
select select "1"
click at [370, 427] on select "Not Paid Yet Partially Paid Paid in Full" at bounding box center [421, 440] width 103 height 26
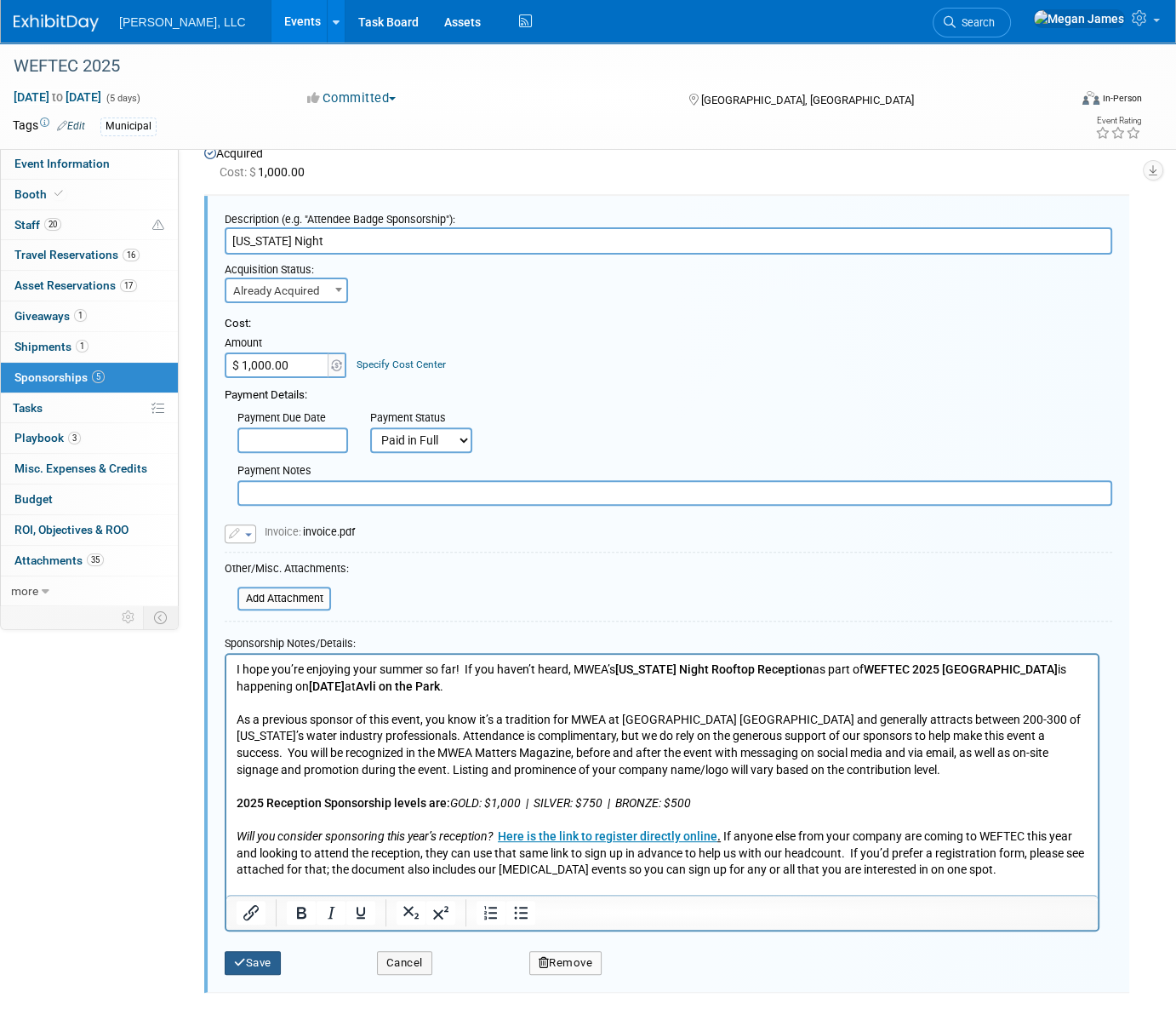
click at [264, 956] on button "Save" at bounding box center [253, 963] width 56 height 24
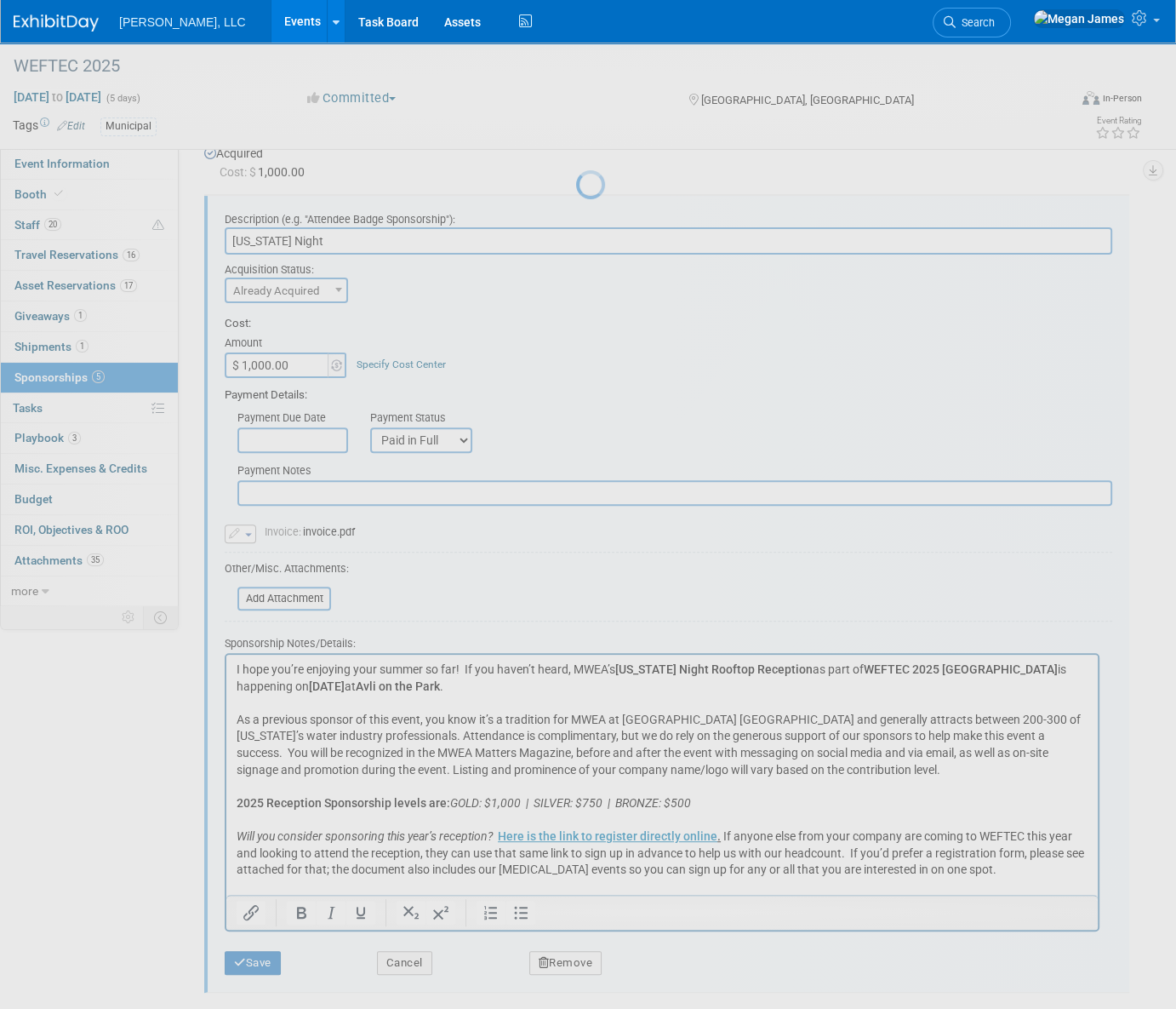
scroll to position [126, 0]
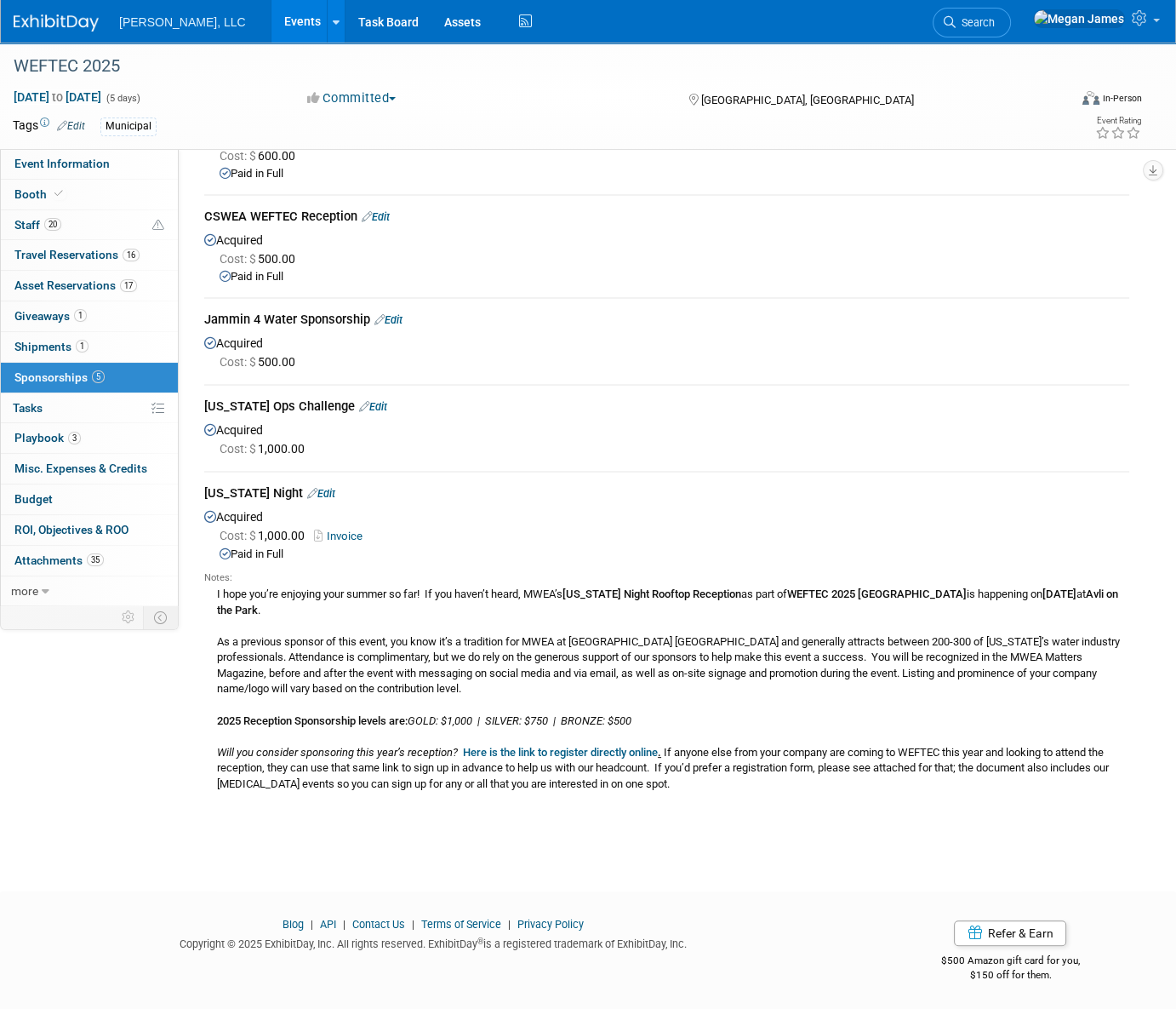
click at [272, 17] on link "Events" at bounding box center [303, 21] width 62 height 43
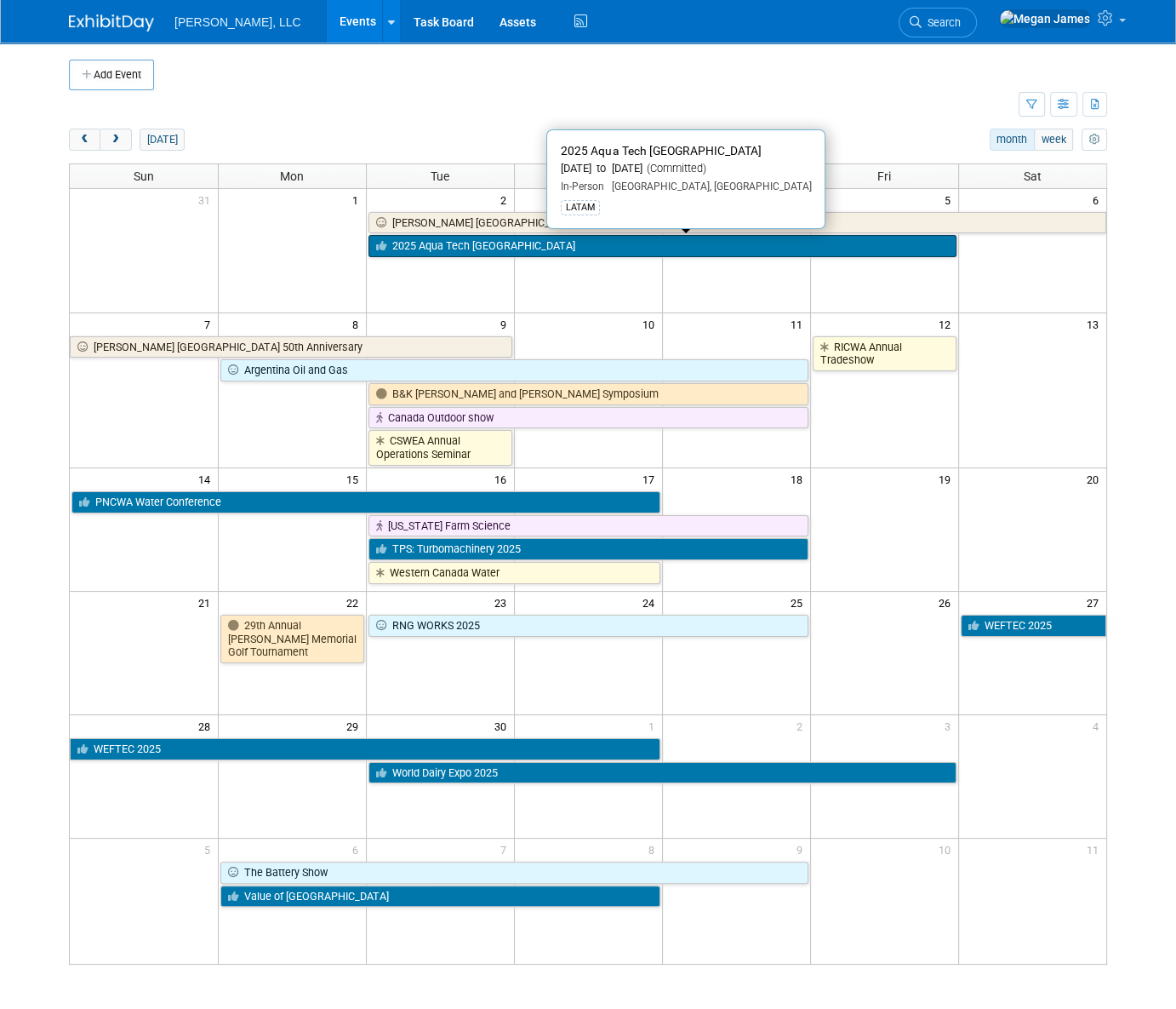
click at [460, 238] on link "2025 Aqua Tech [GEOGRAPHIC_DATA]" at bounding box center [662, 246] width 588 height 22
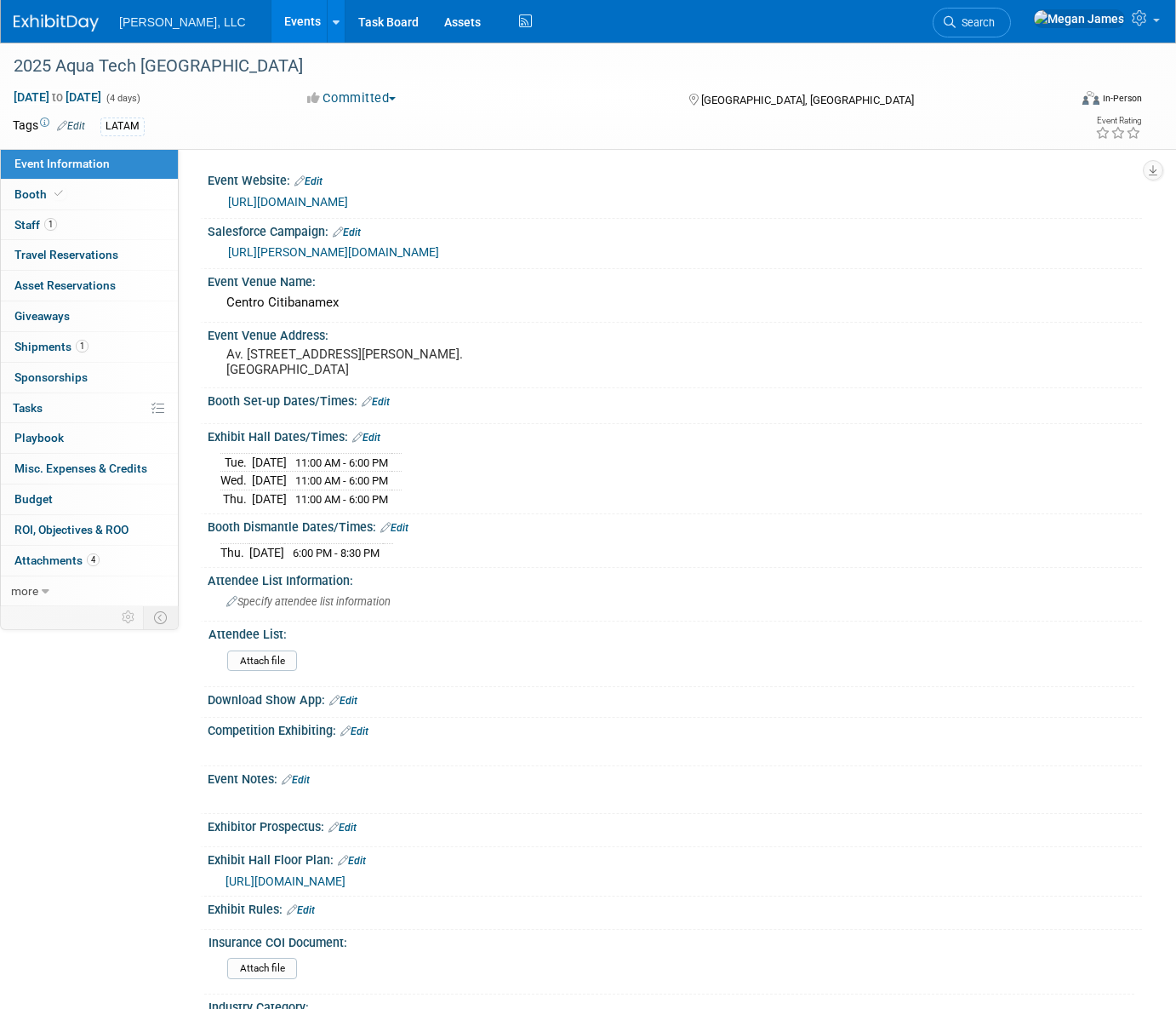
select select "Municipal"
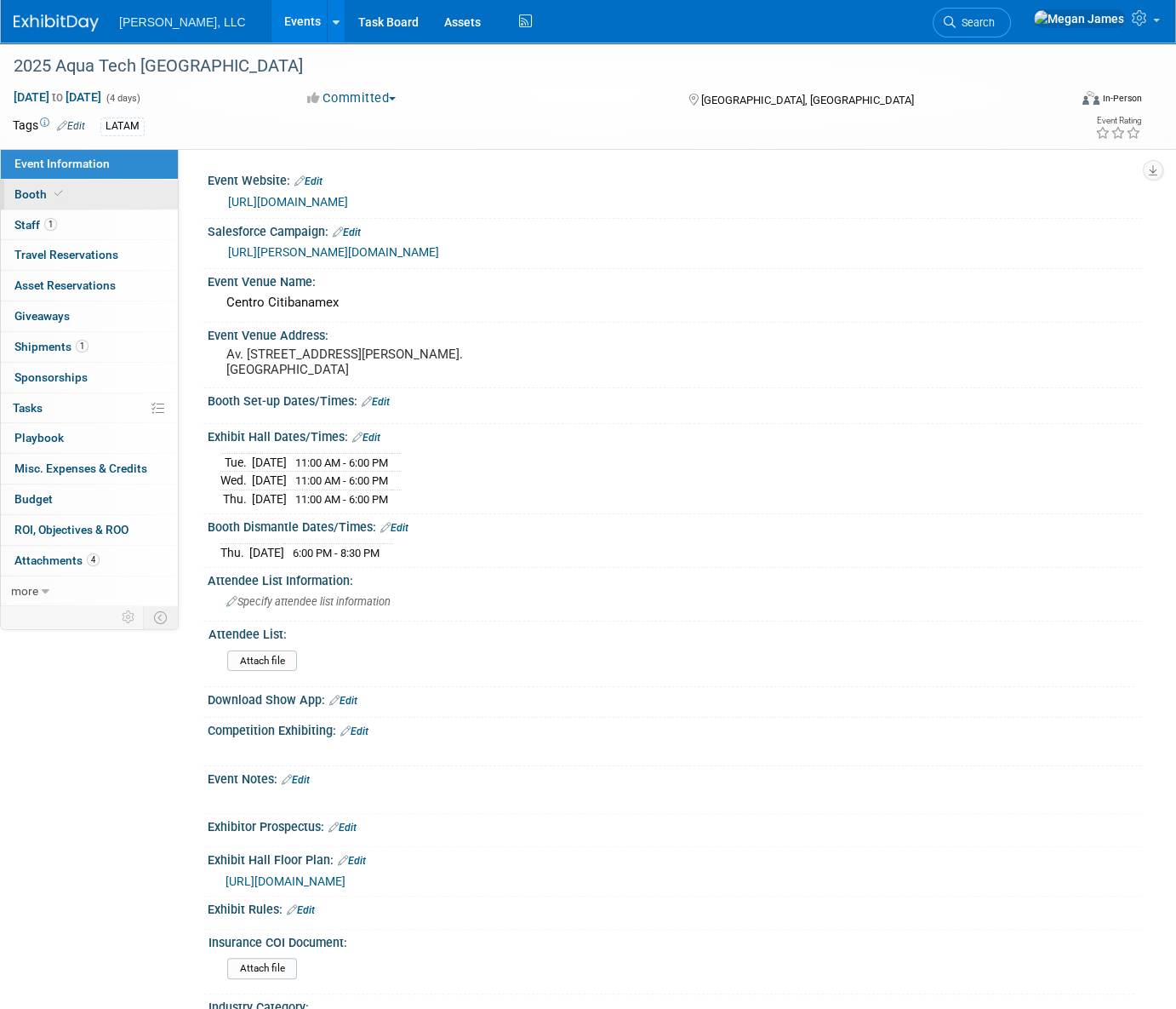
click at [136, 192] on link "Booth" at bounding box center [90, 194] width 177 height 30
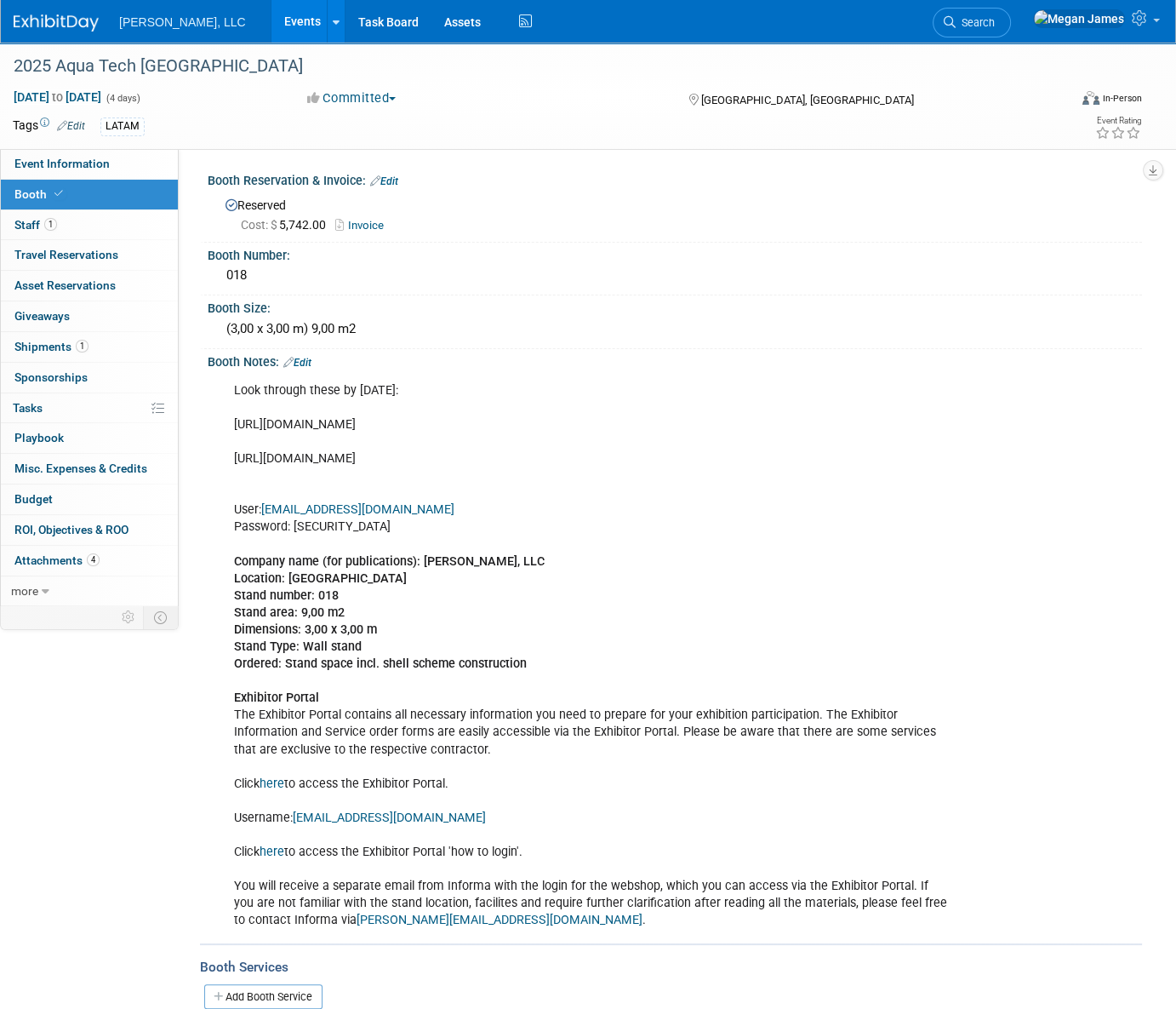
click at [311, 365] on link "Edit" at bounding box center [298, 363] width 28 height 12
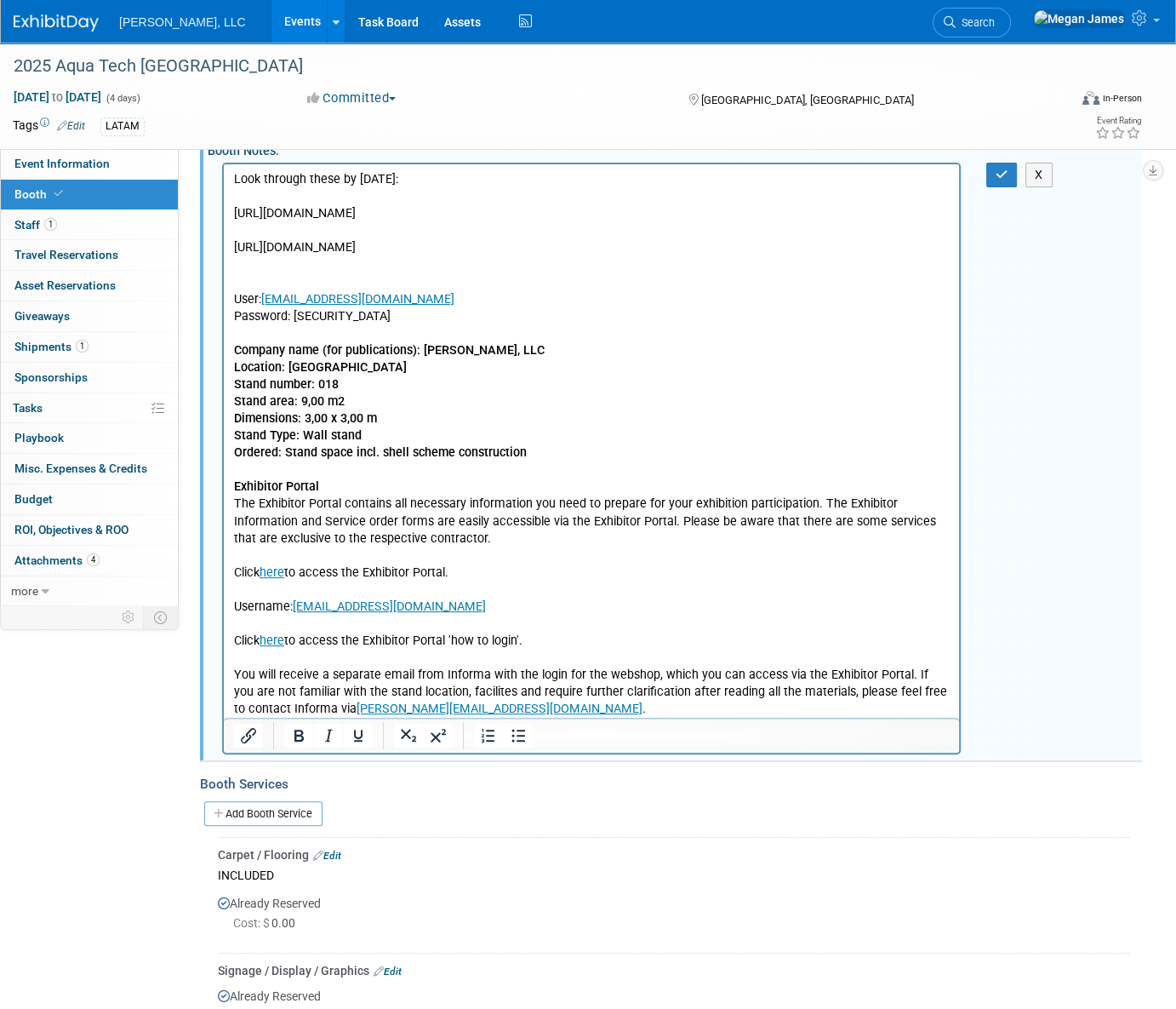
scroll to position [464, 0]
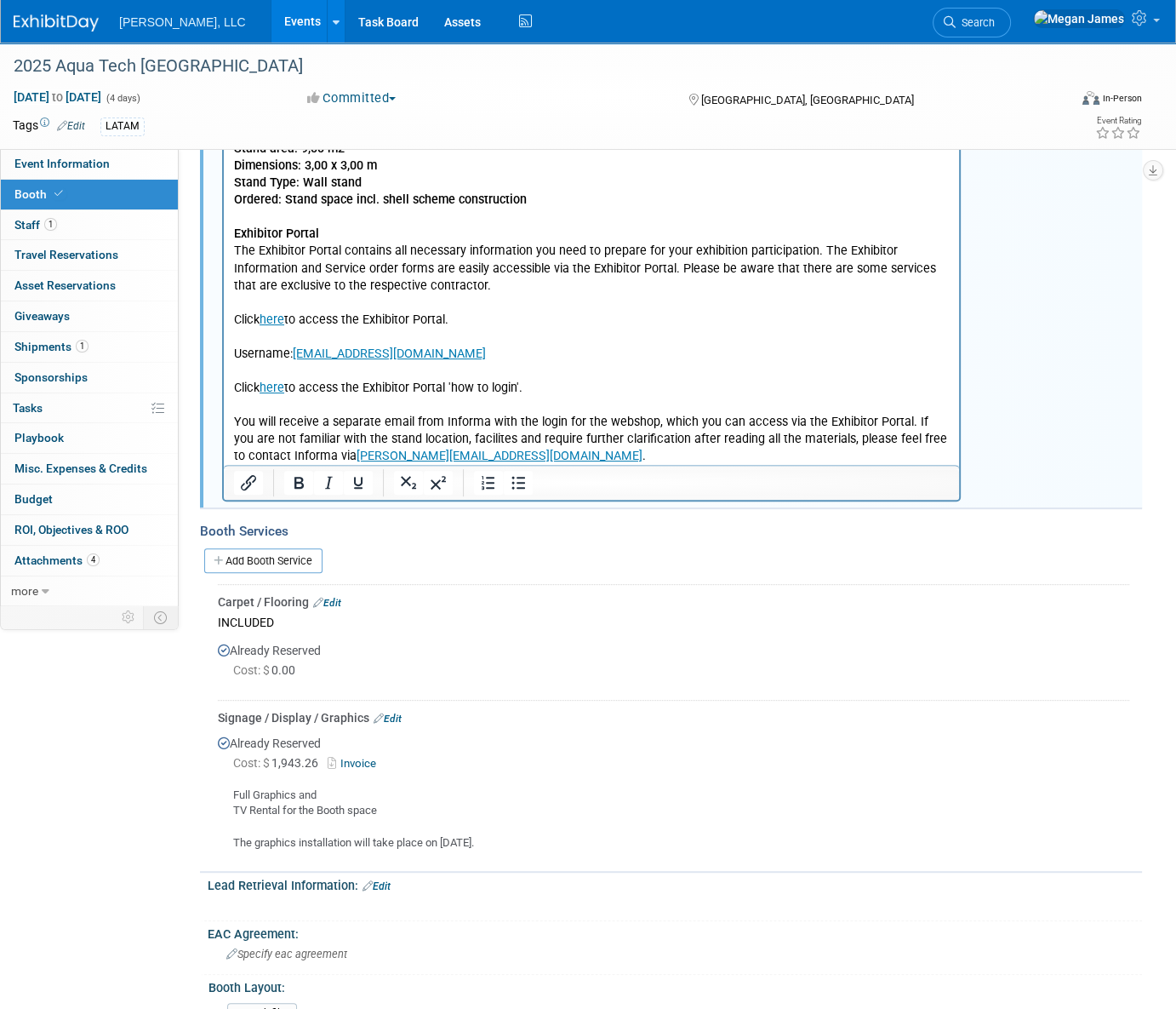
click at [539, 450] on p "Look through these by [DATE]: [URL][DOMAIN_NAME] [URL][DOMAIN_NAME] User: [EMAI…" at bounding box center [591, 192] width 716 height 548
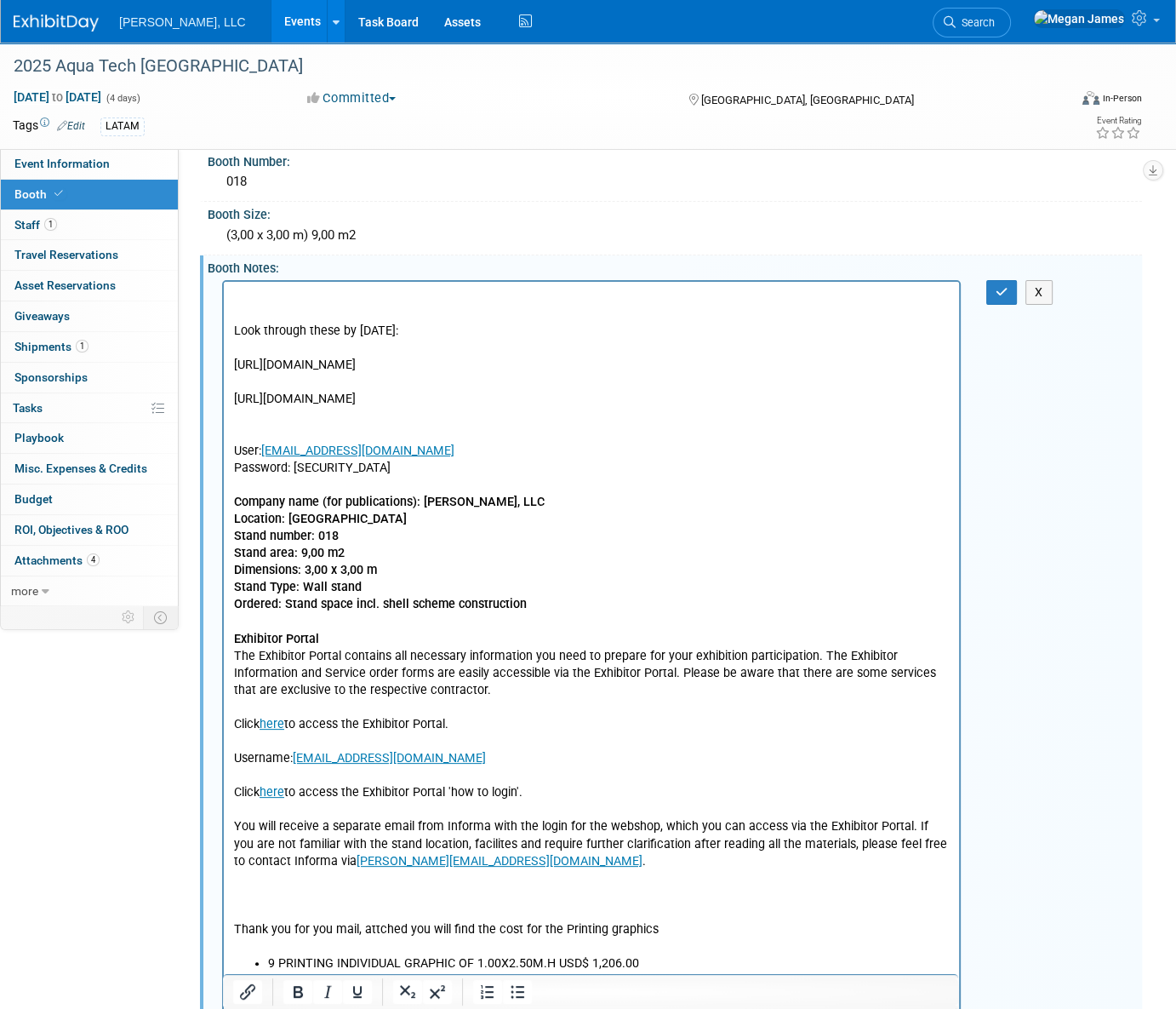
scroll to position [0, 0]
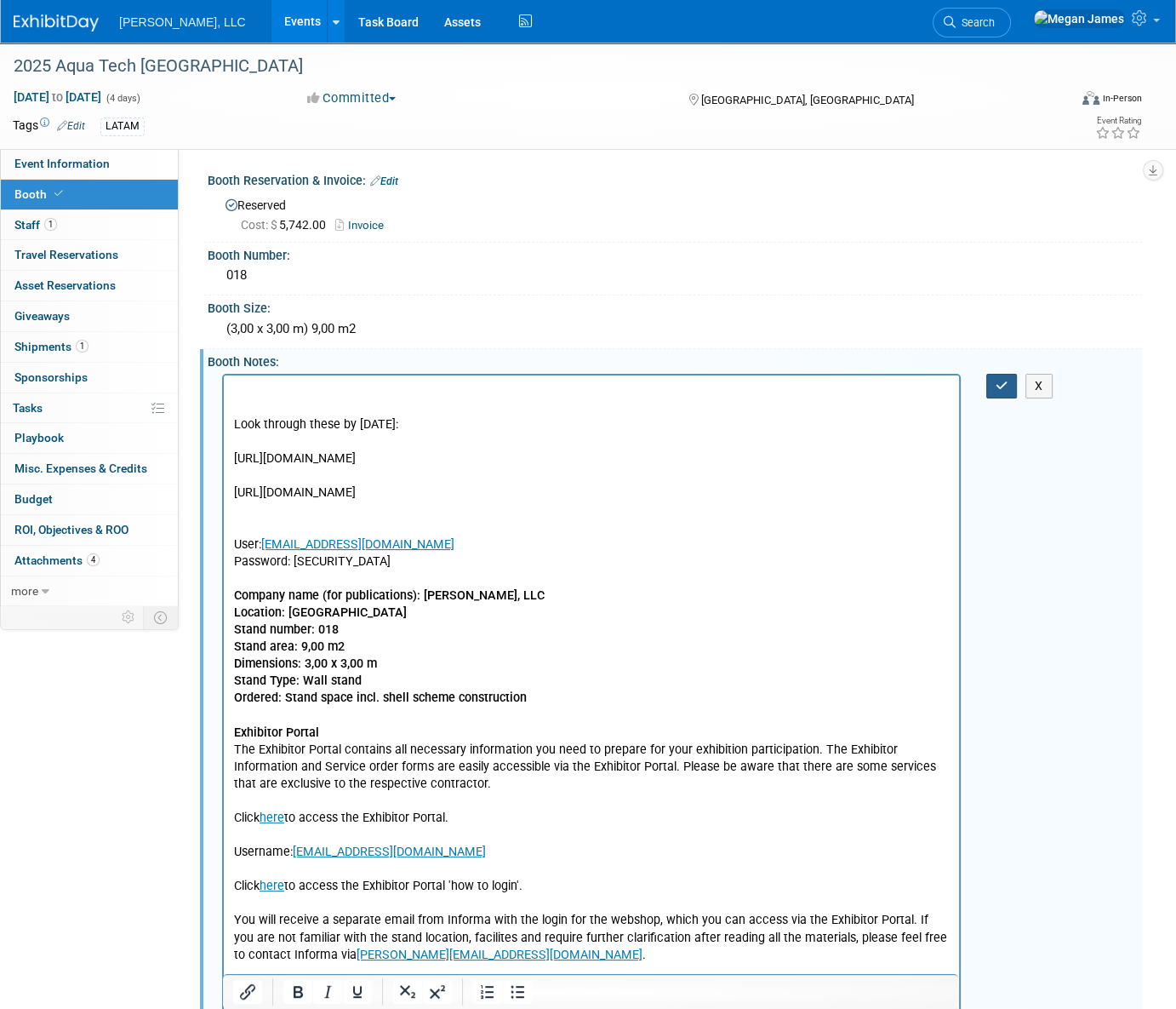
click at [997, 382] on icon "button" at bounding box center [1002, 385] width 13 height 12
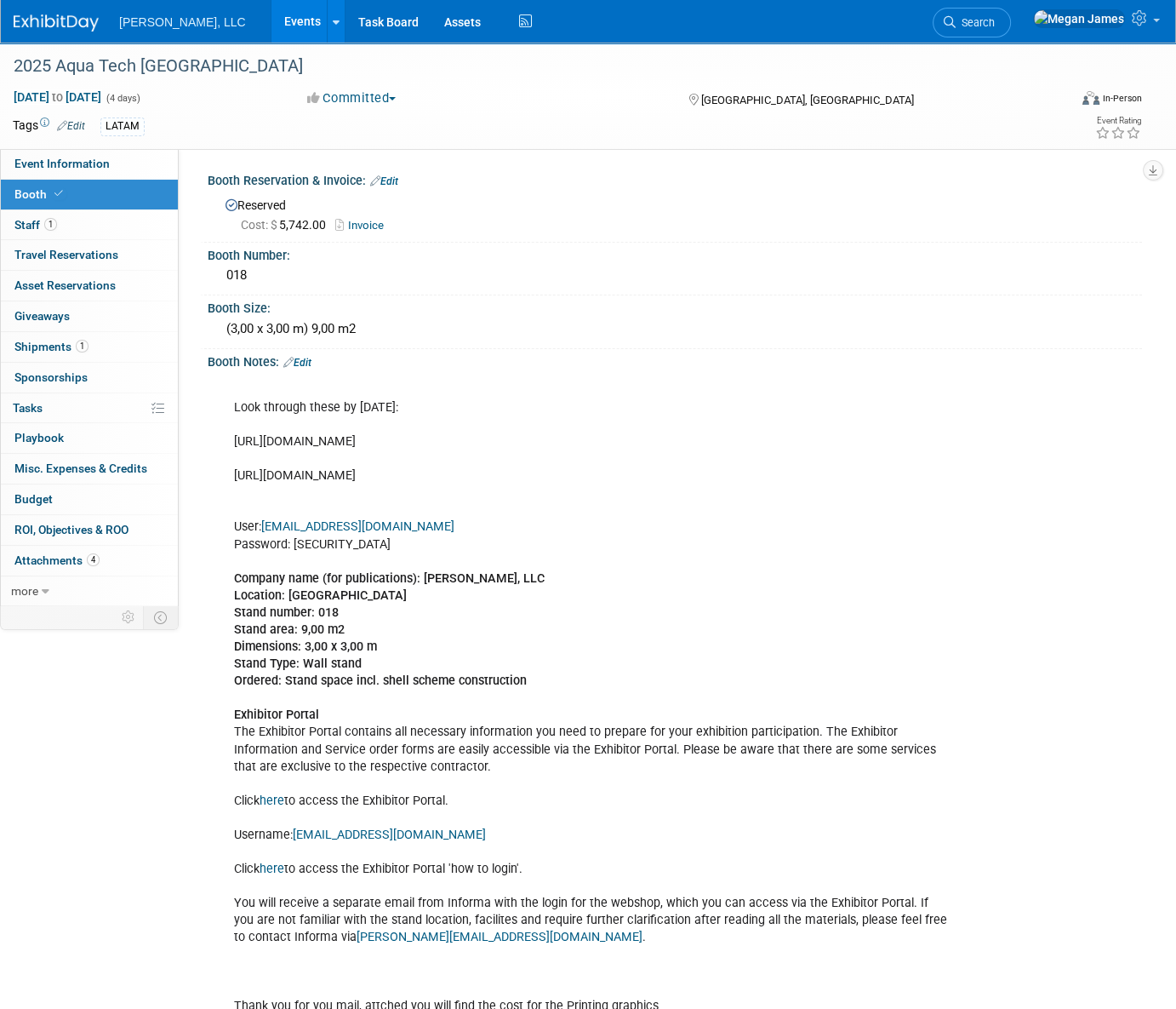
click at [272, 26] on link "Events" at bounding box center [303, 21] width 62 height 43
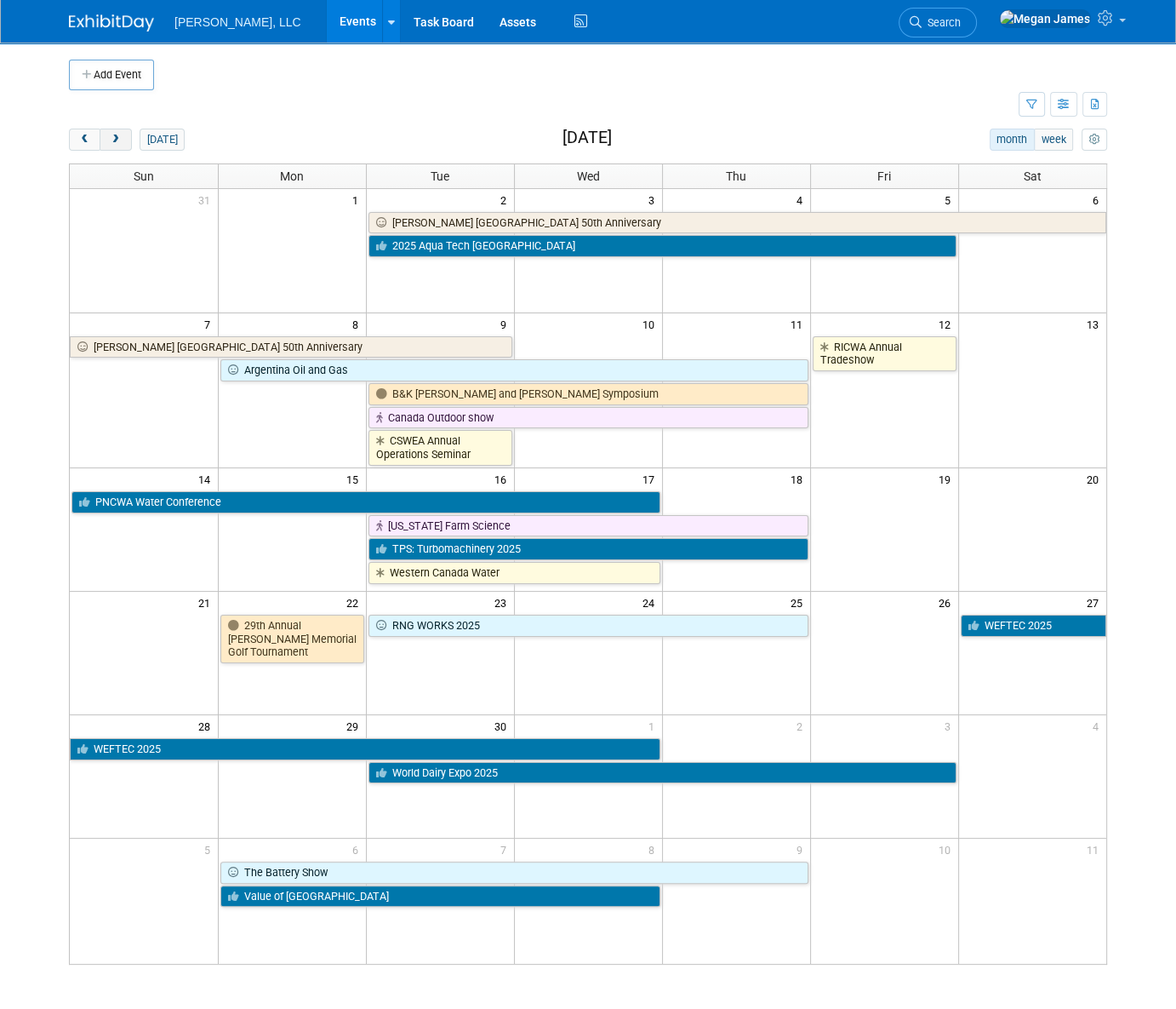
click at [120, 144] on button "next" at bounding box center [116, 139] width 32 height 22
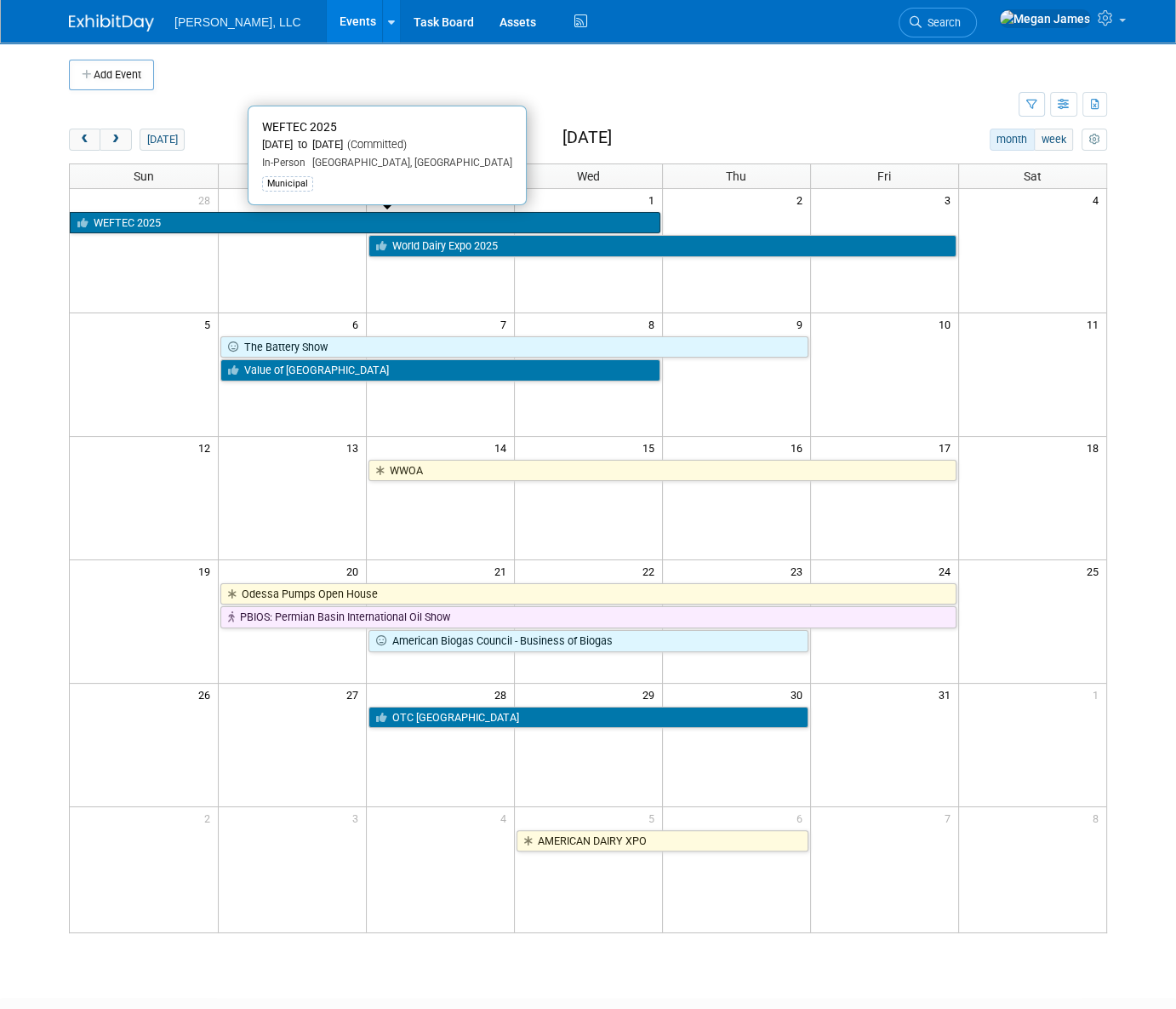
click at [197, 223] on link "WEFTEC 2025" at bounding box center [364, 223] width 590 height 22
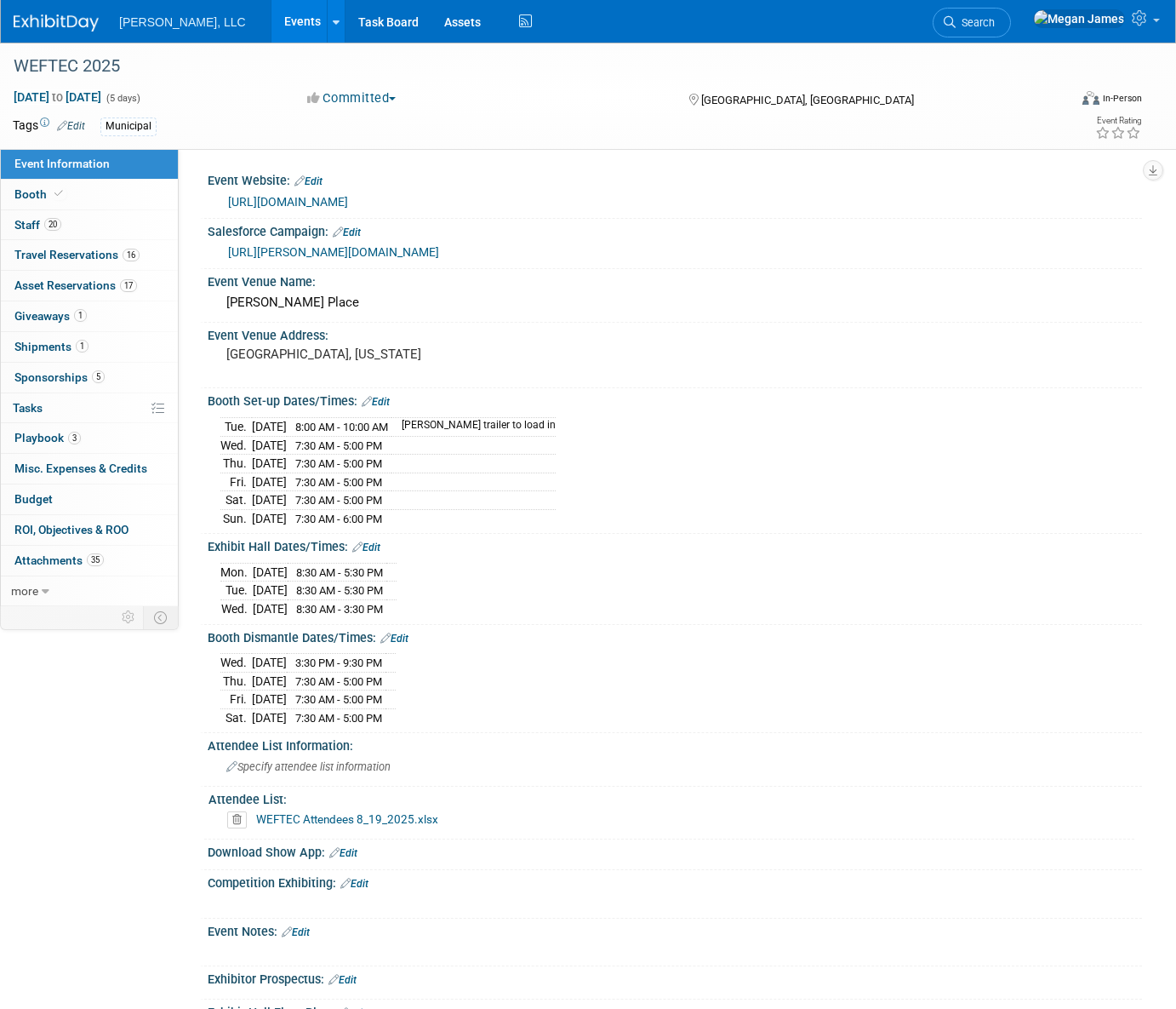
select select "Municipal"
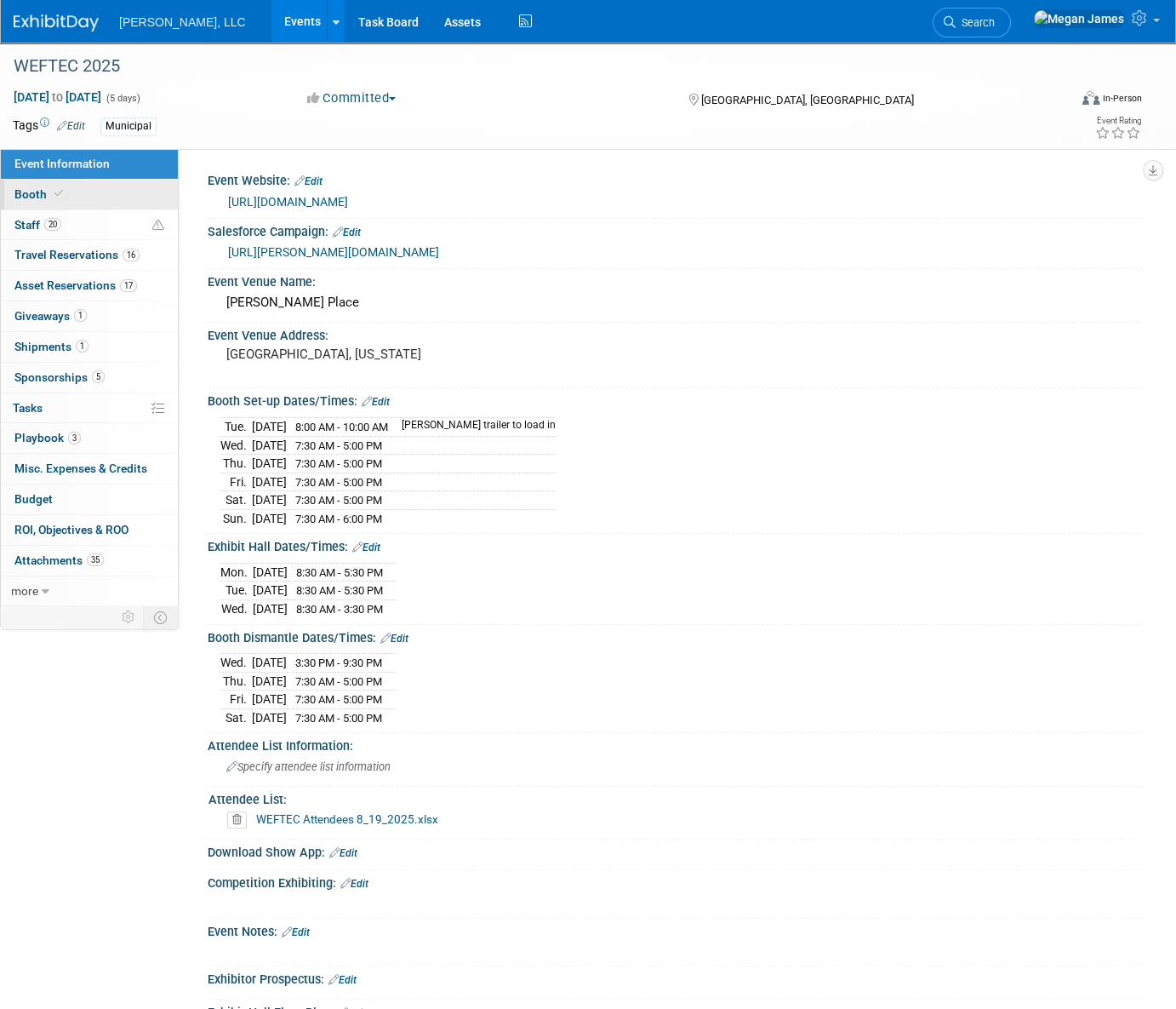
click at [114, 197] on link "Booth" at bounding box center [90, 194] width 177 height 30
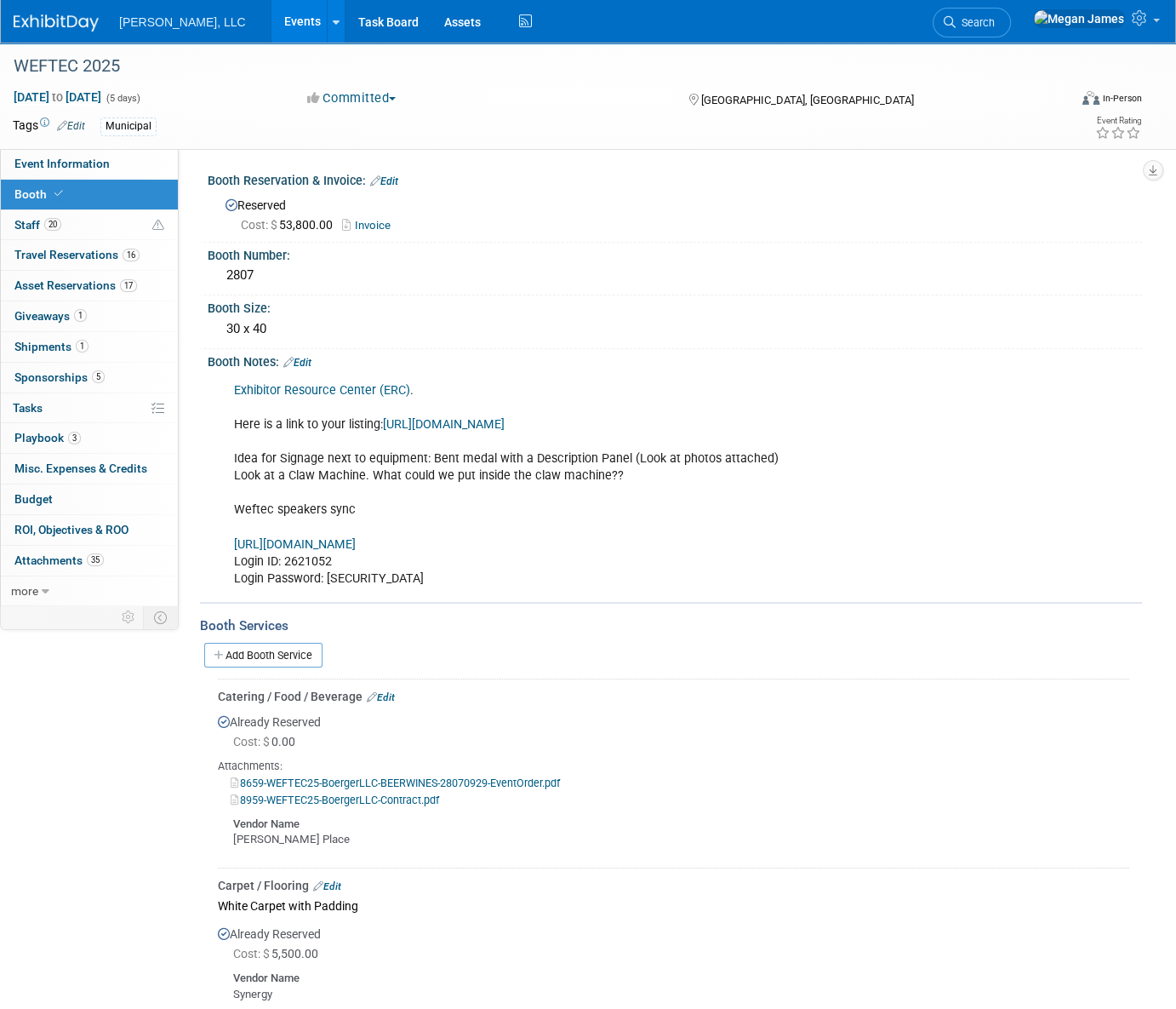
click at [367, 390] on link "Exhibitor Resource Center (ERC)" at bounding box center [322, 390] width 176 height 15
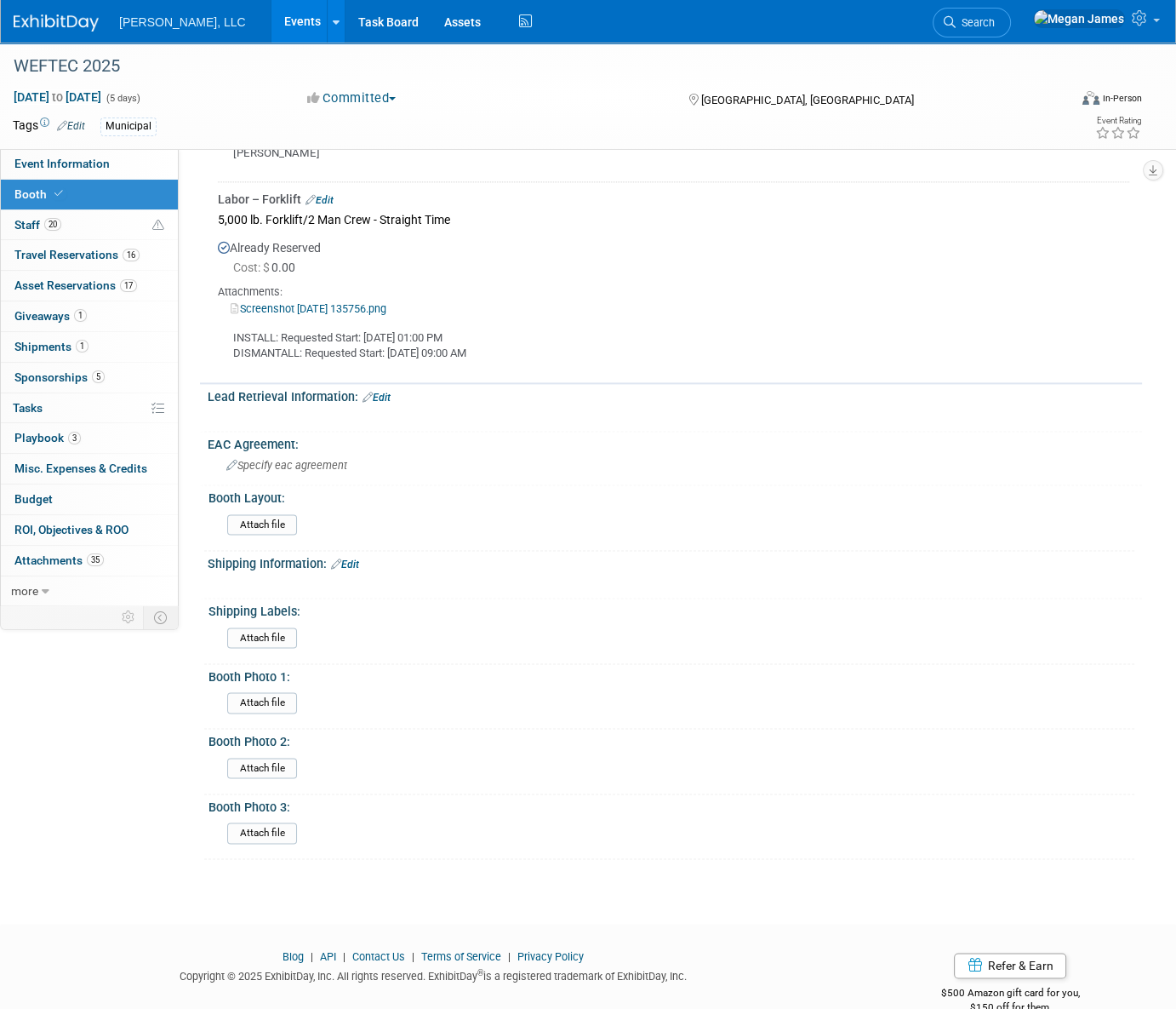
scroll to position [2164, 0]
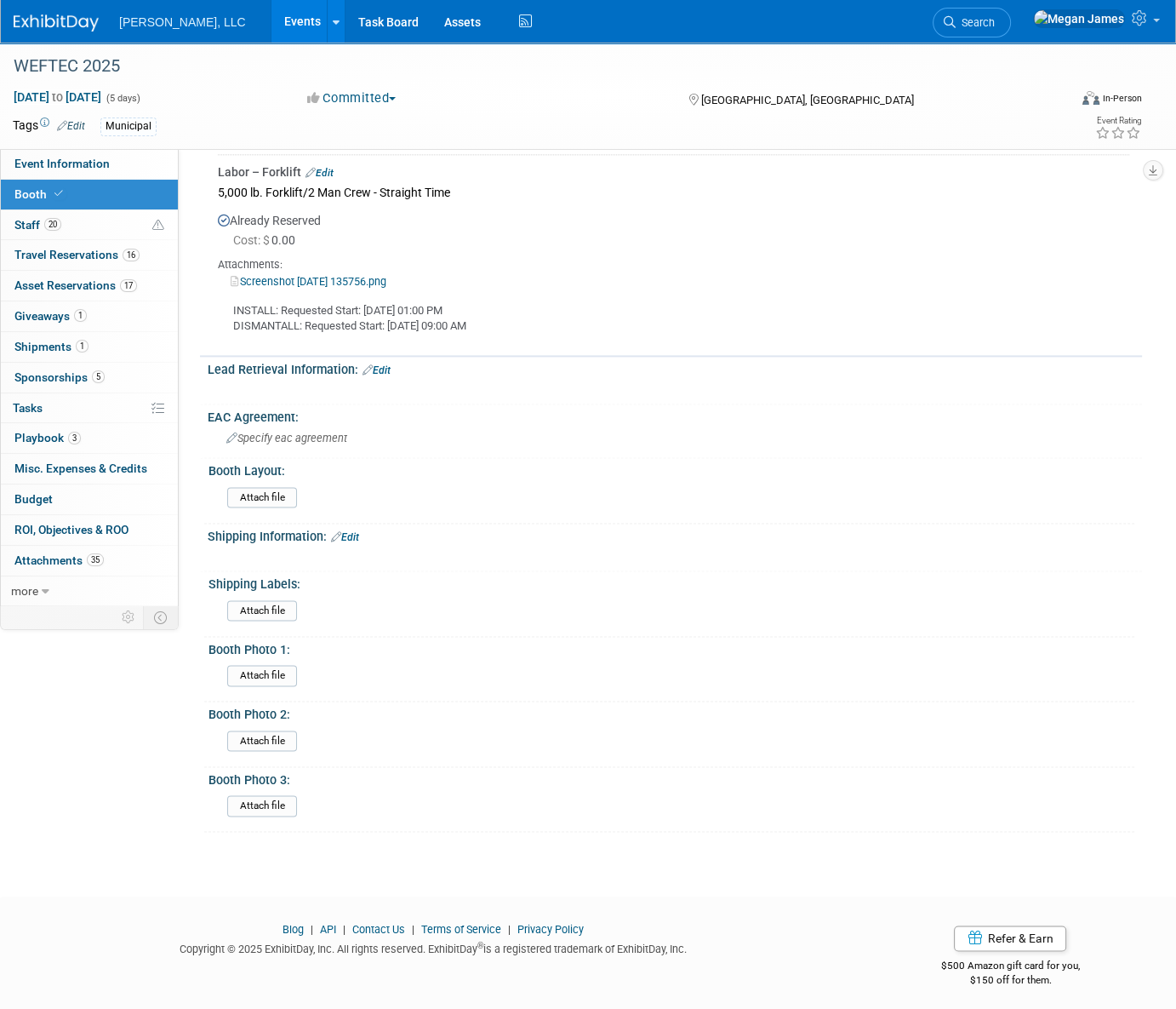
click at [383, 370] on link "Edit" at bounding box center [376, 371] width 28 height 12
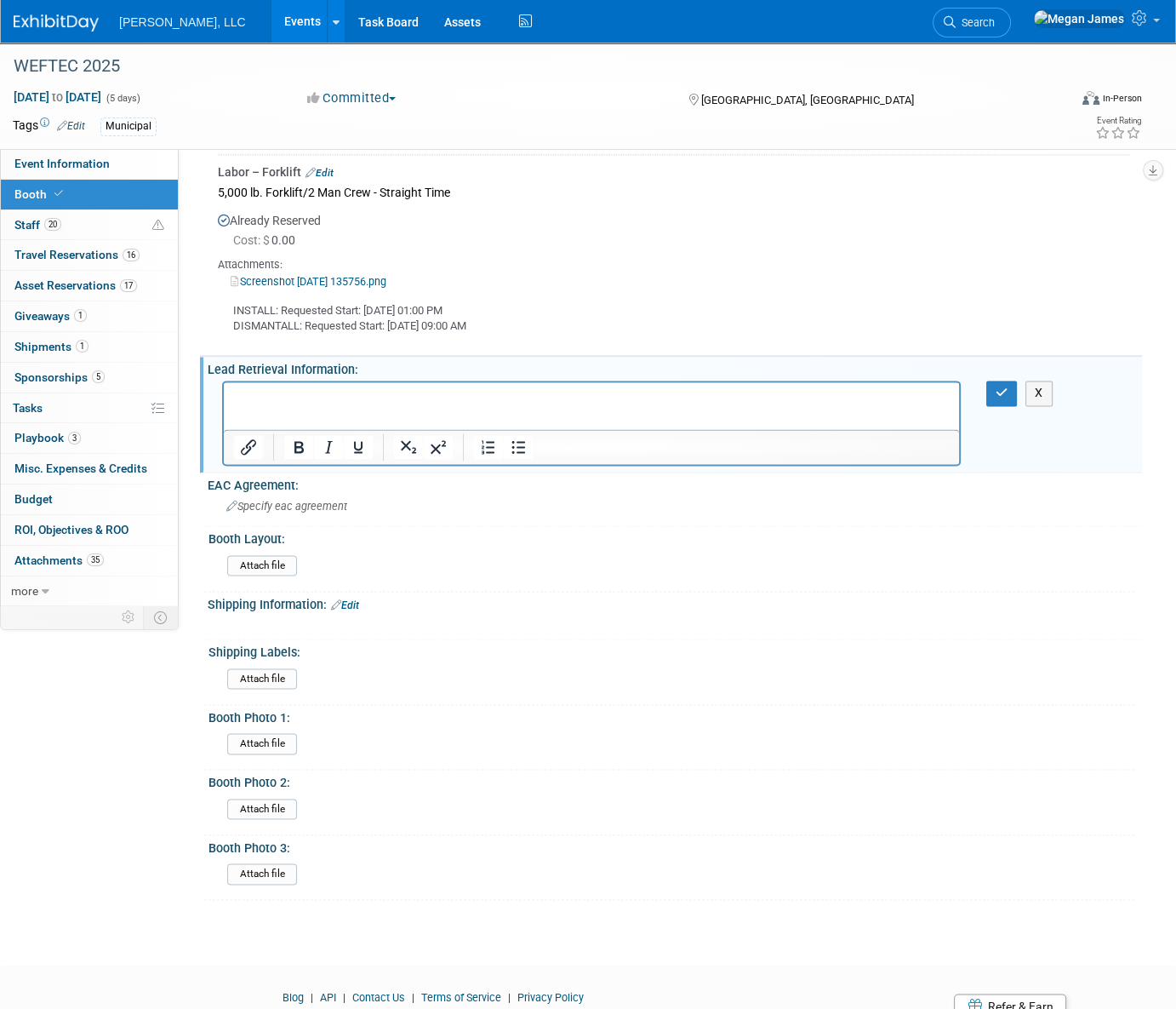
scroll to position [0, 0]
click at [990, 384] on button "button" at bounding box center [1003, 392] width 32 height 25
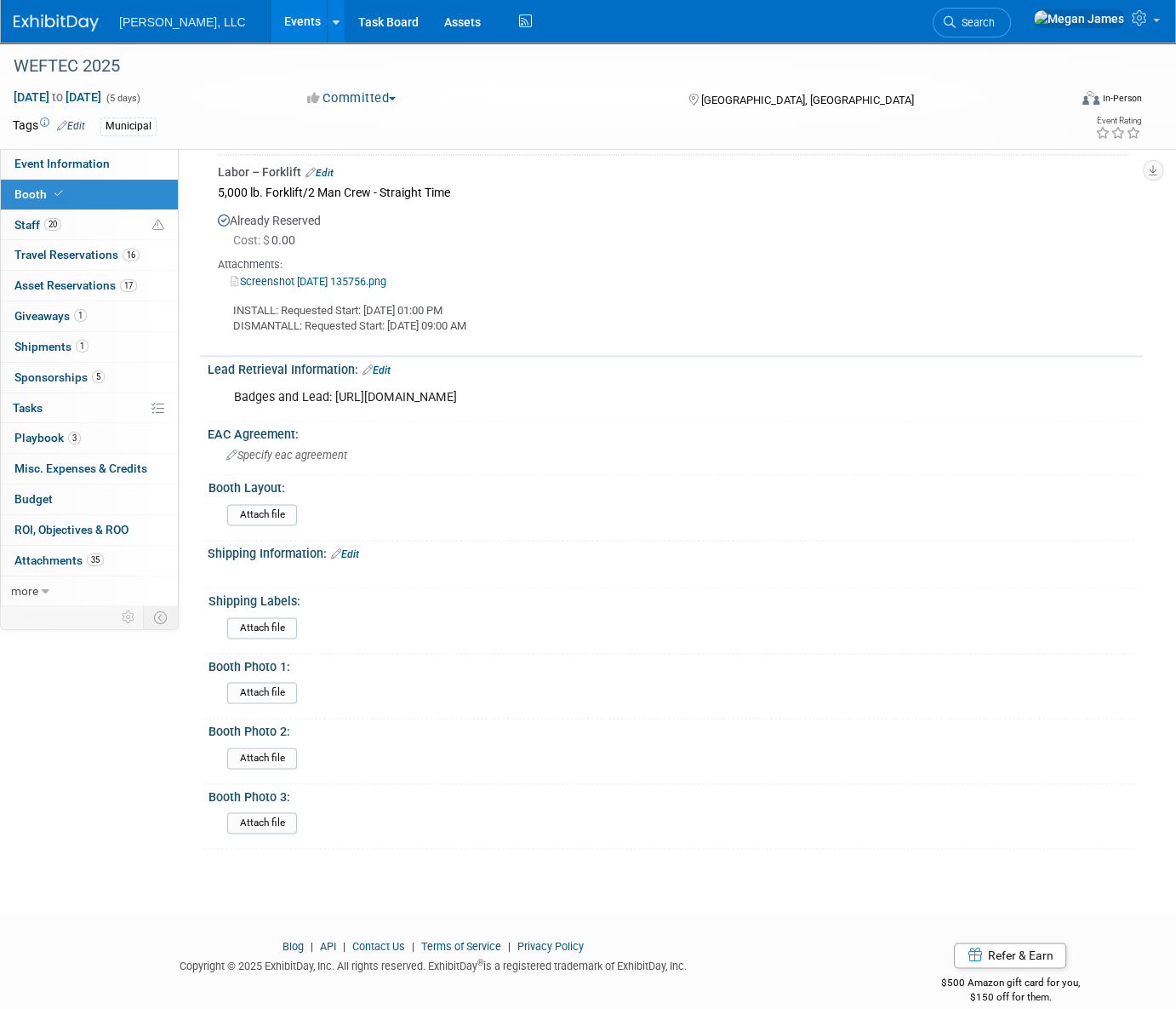
drag, startPoint x: 638, startPoint y: 5, endPoint x: 699, endPoint y: 6, distance: 61.0
click at [638, 5] on div "Boerger, LLC Events Add Event Bulk Upload Events Shareable Event Boards Recentl…" at bounding box center [578, 21] width 1128 height 43
click at [272, 31] on link "Events" at bounding box center [303, 21] width 62 height 43
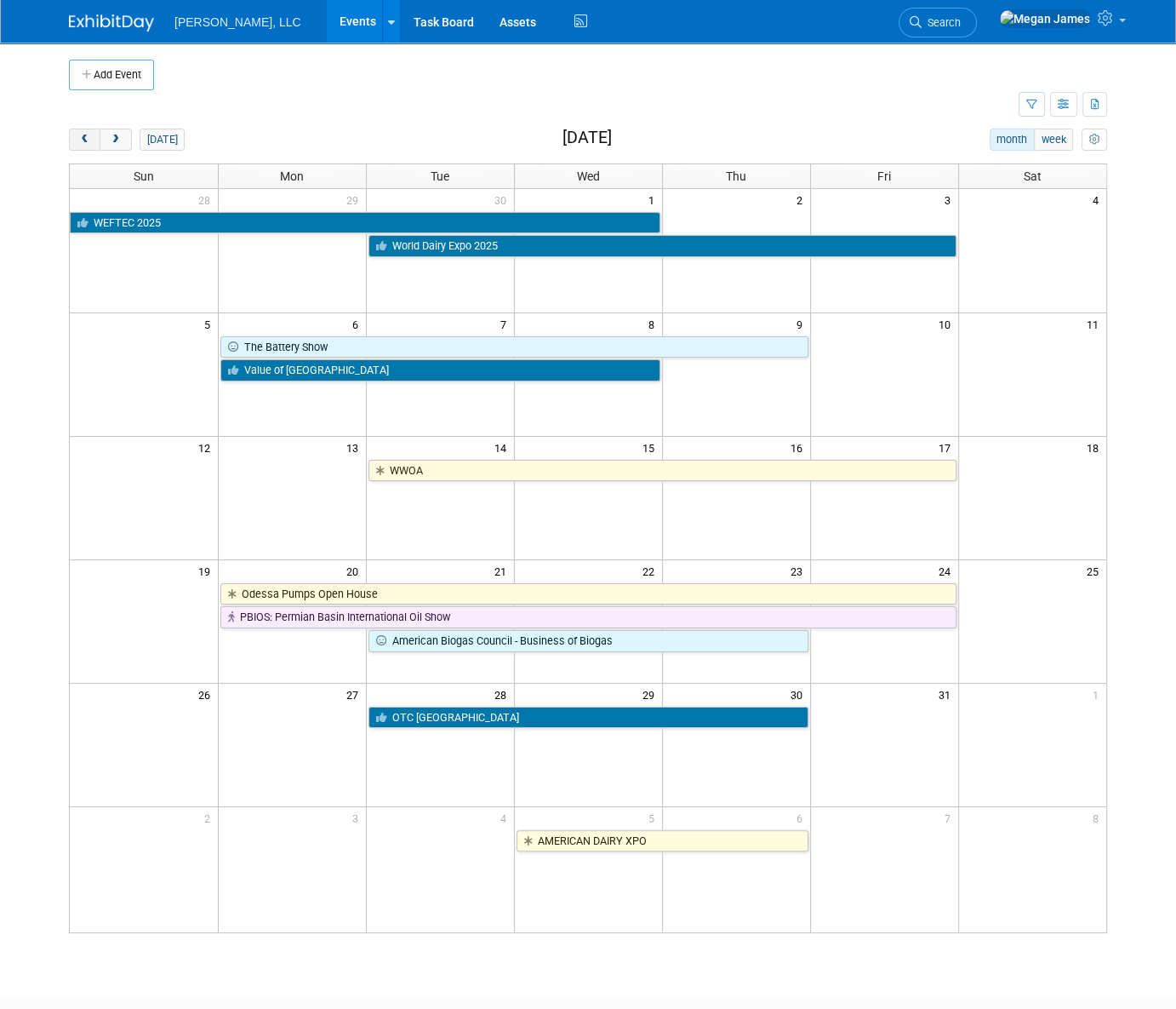
click at [87, 142] on span "prev" at bounding box center [85, 139] width 13 height 11
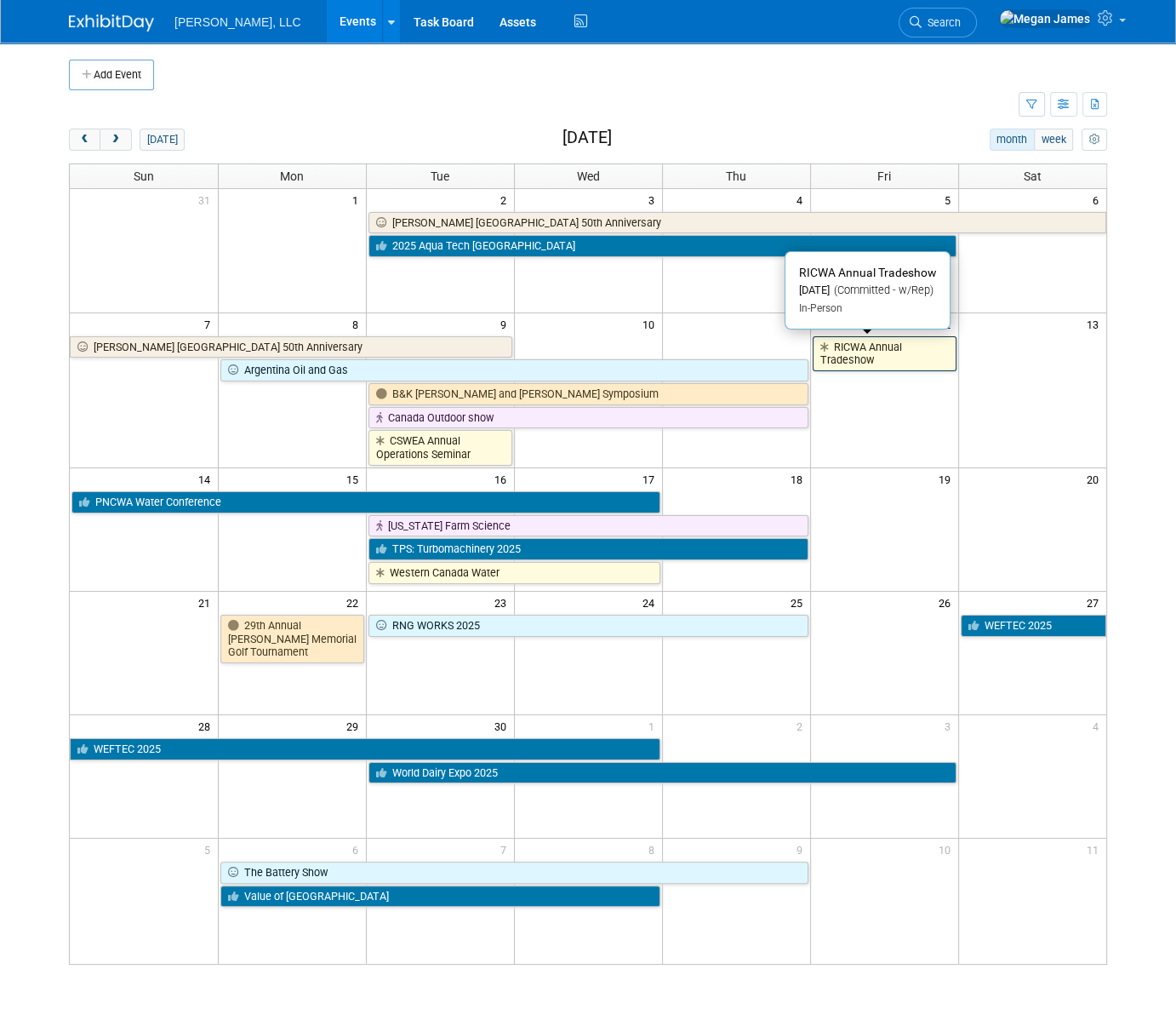
click at [904, 358] on link "RICWA Annual Tradeshow" at bounding box center [884, 354] width 143 height 35
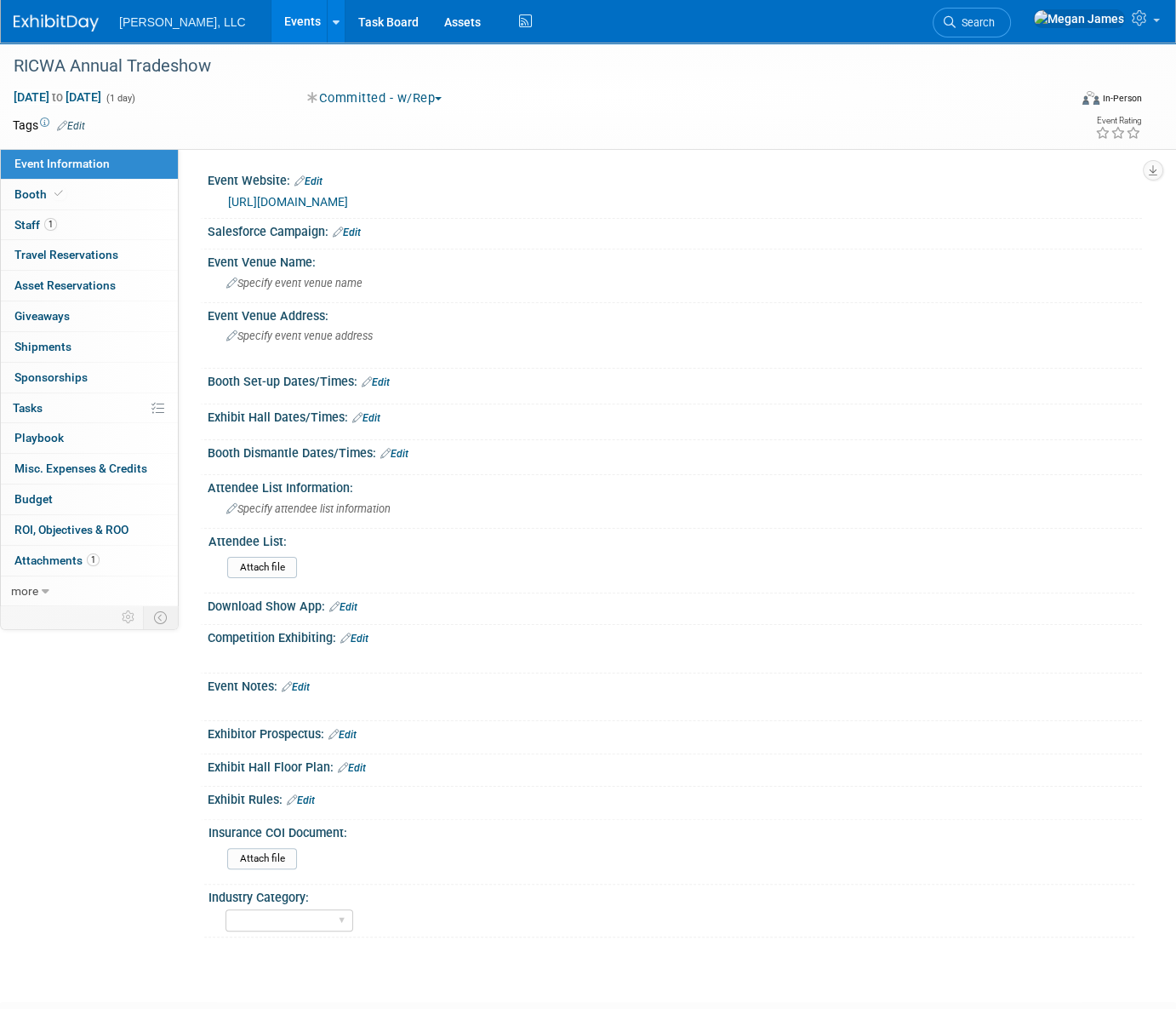
click at [272, 26] on link "Events" at bounding box center [303, 21] width 62 height 43
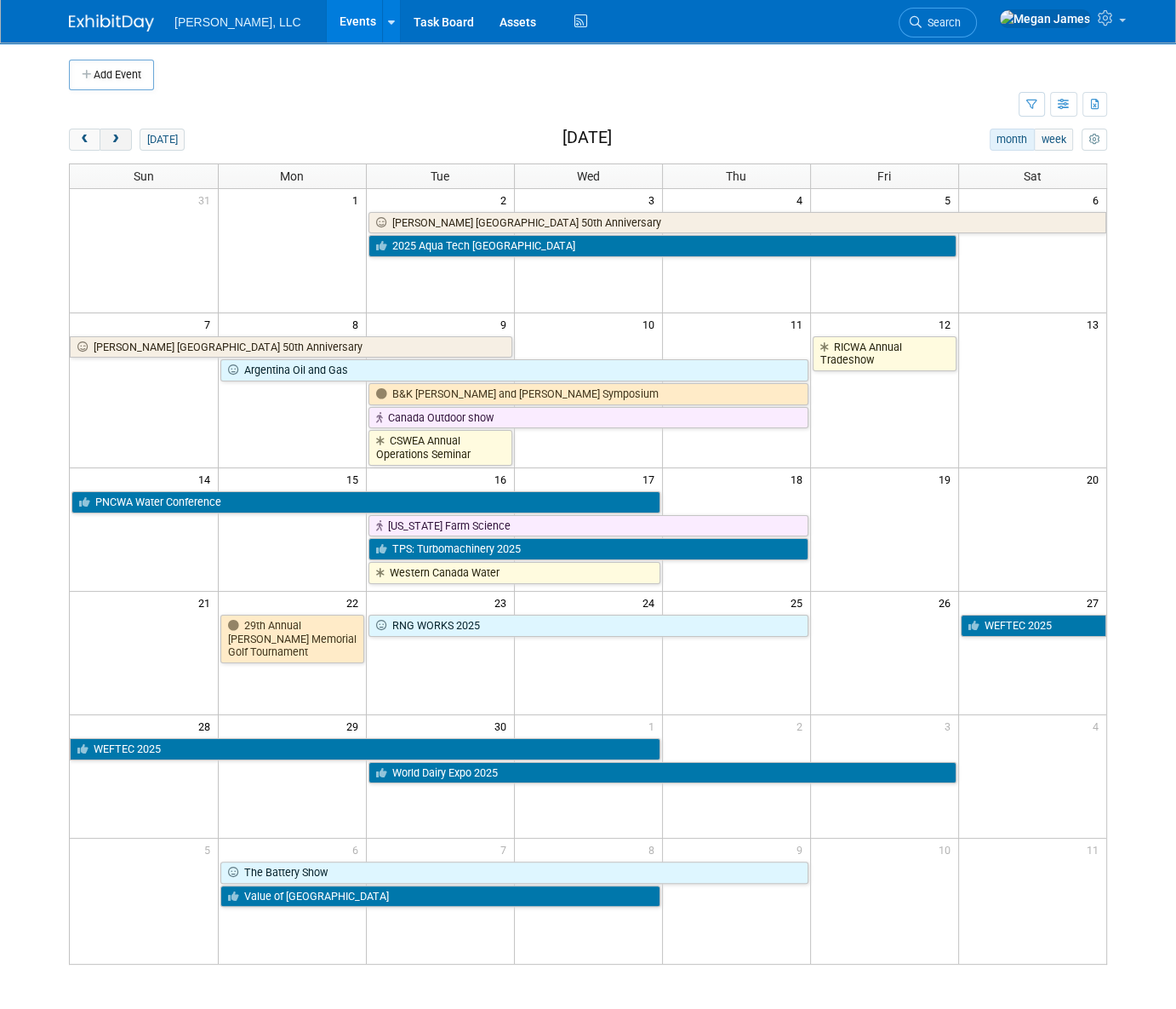
click at [117, 134] on span "next" at bounding box center [115, 139] width 13 height 11
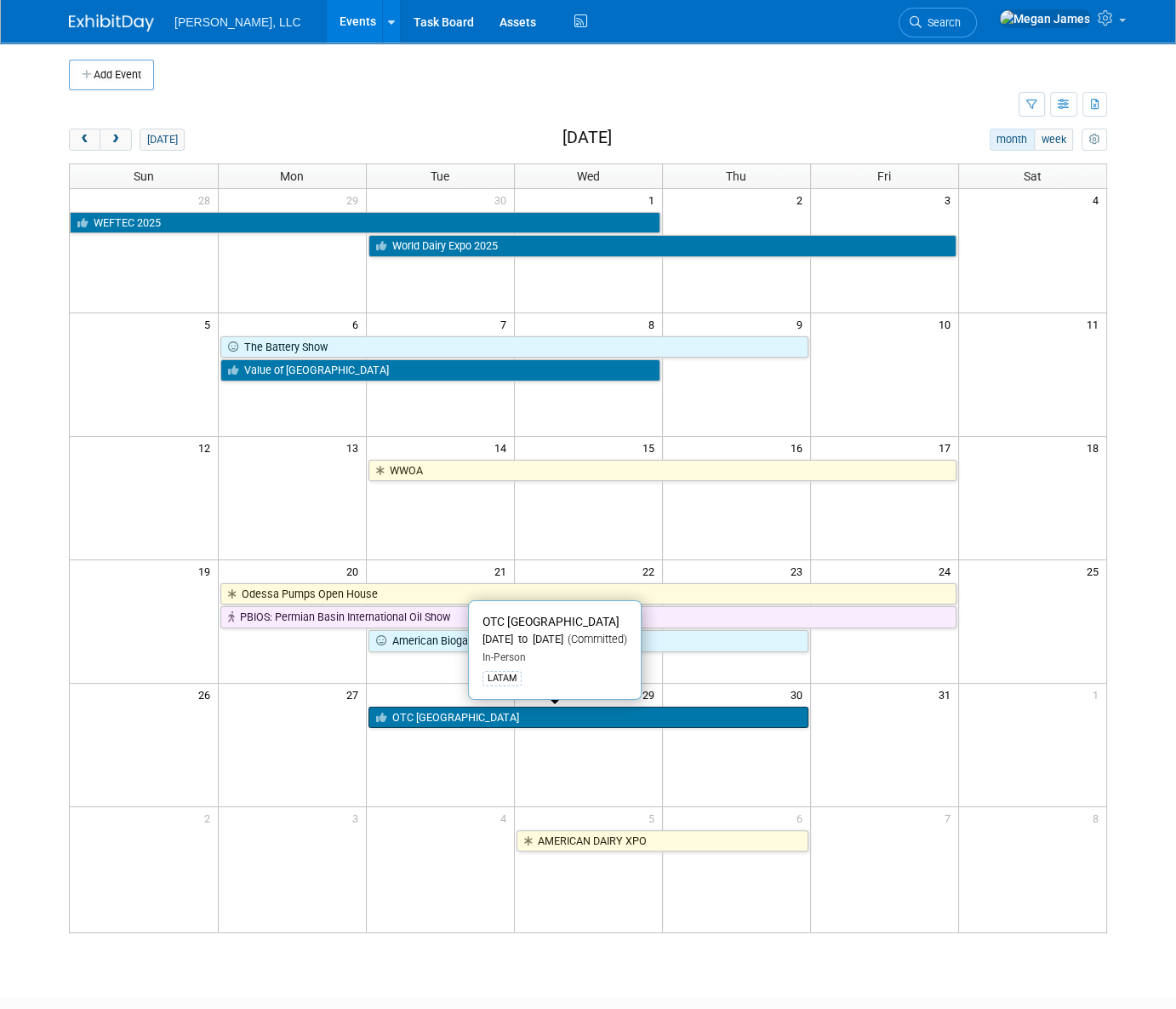
click at [435, 721] on link "OTC [GEOGRAPHIC_DATA]" at bounding box center [588, 717] width 440 height 22
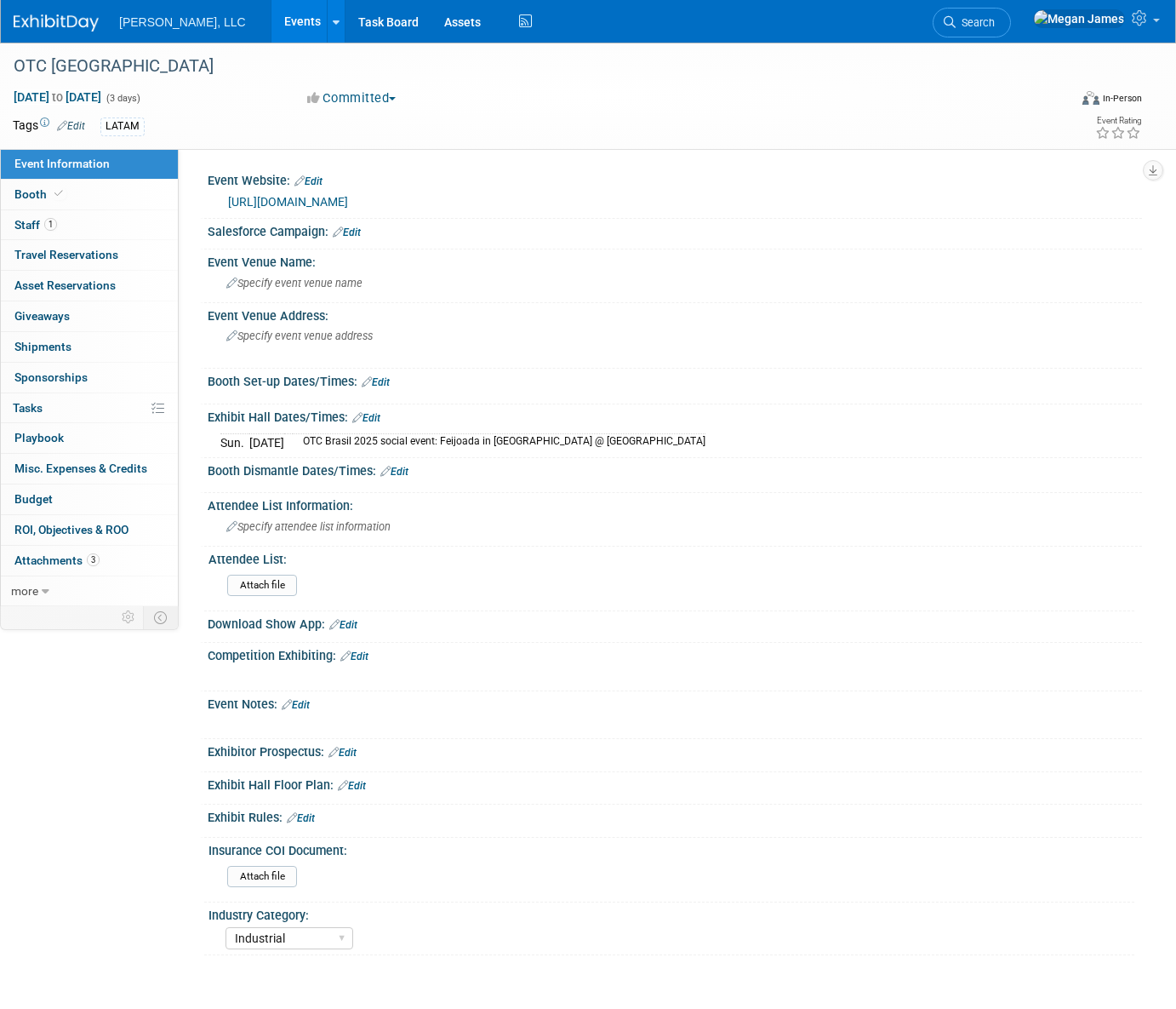
select select "Industrial"
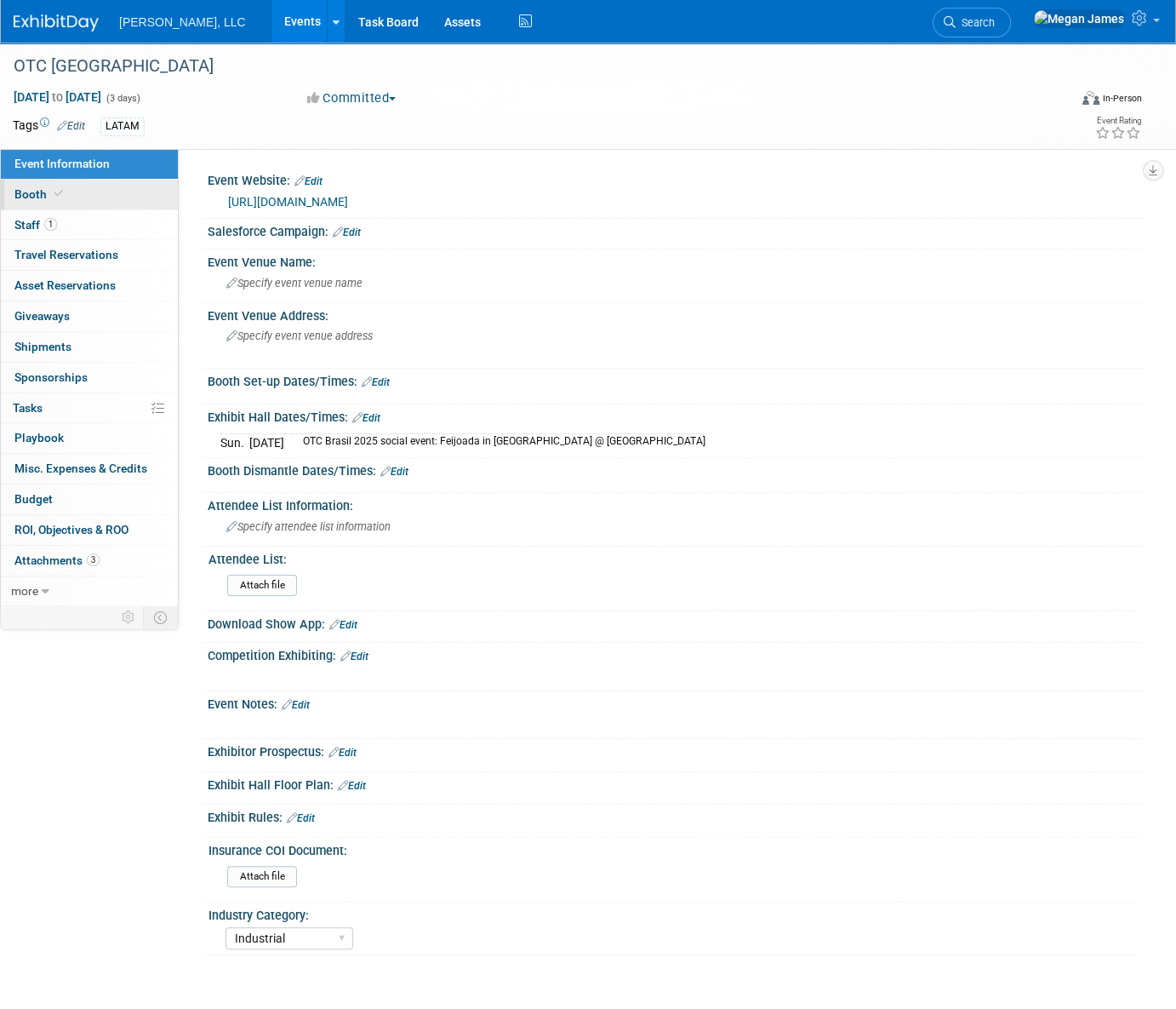
click at [132, 191] on link "Booth" at bounding box center [90, 194] width 177 height 30
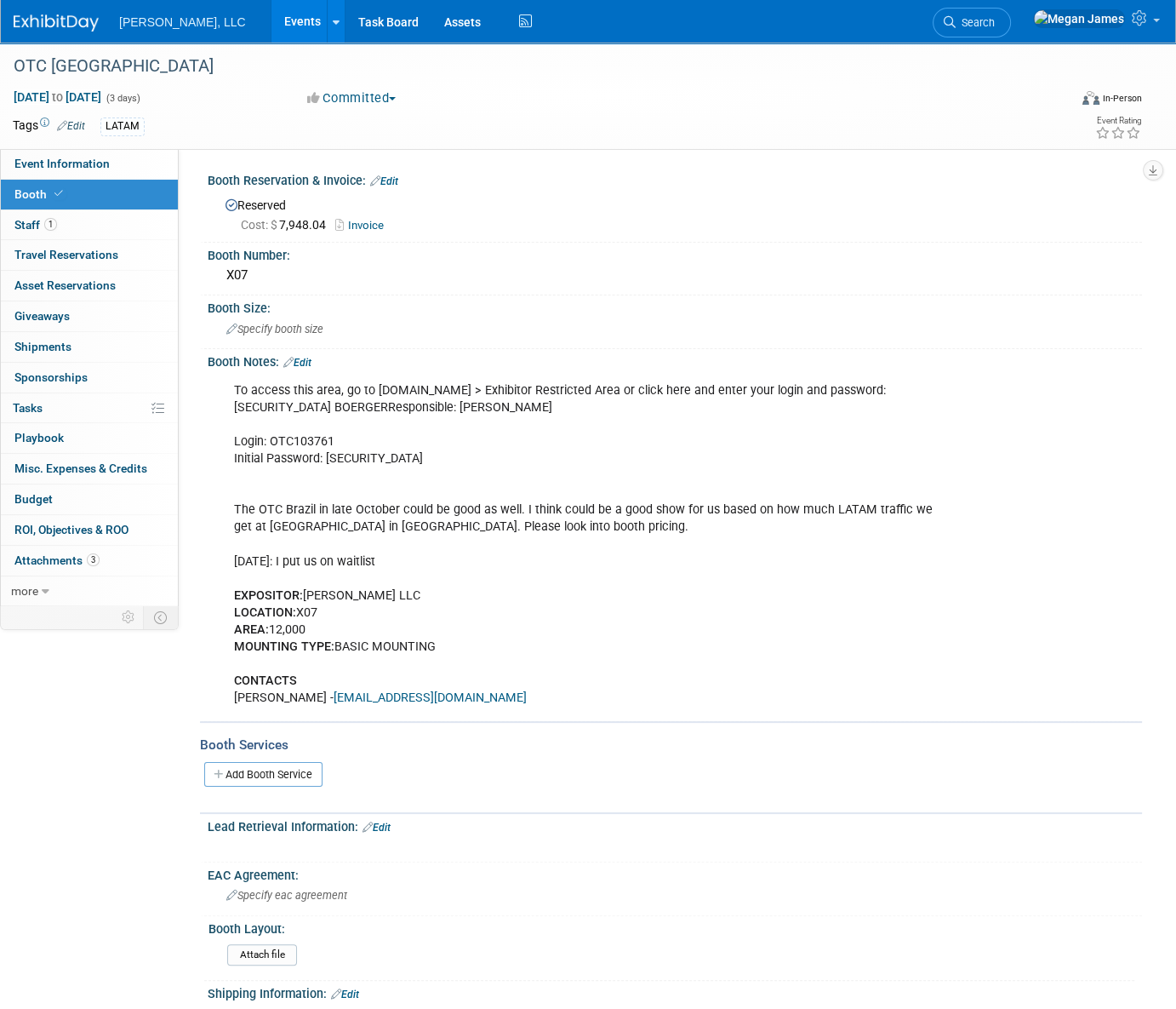
click at [299, 357] on link "Edit" at bounding box center [298, 363] width 28 height 12
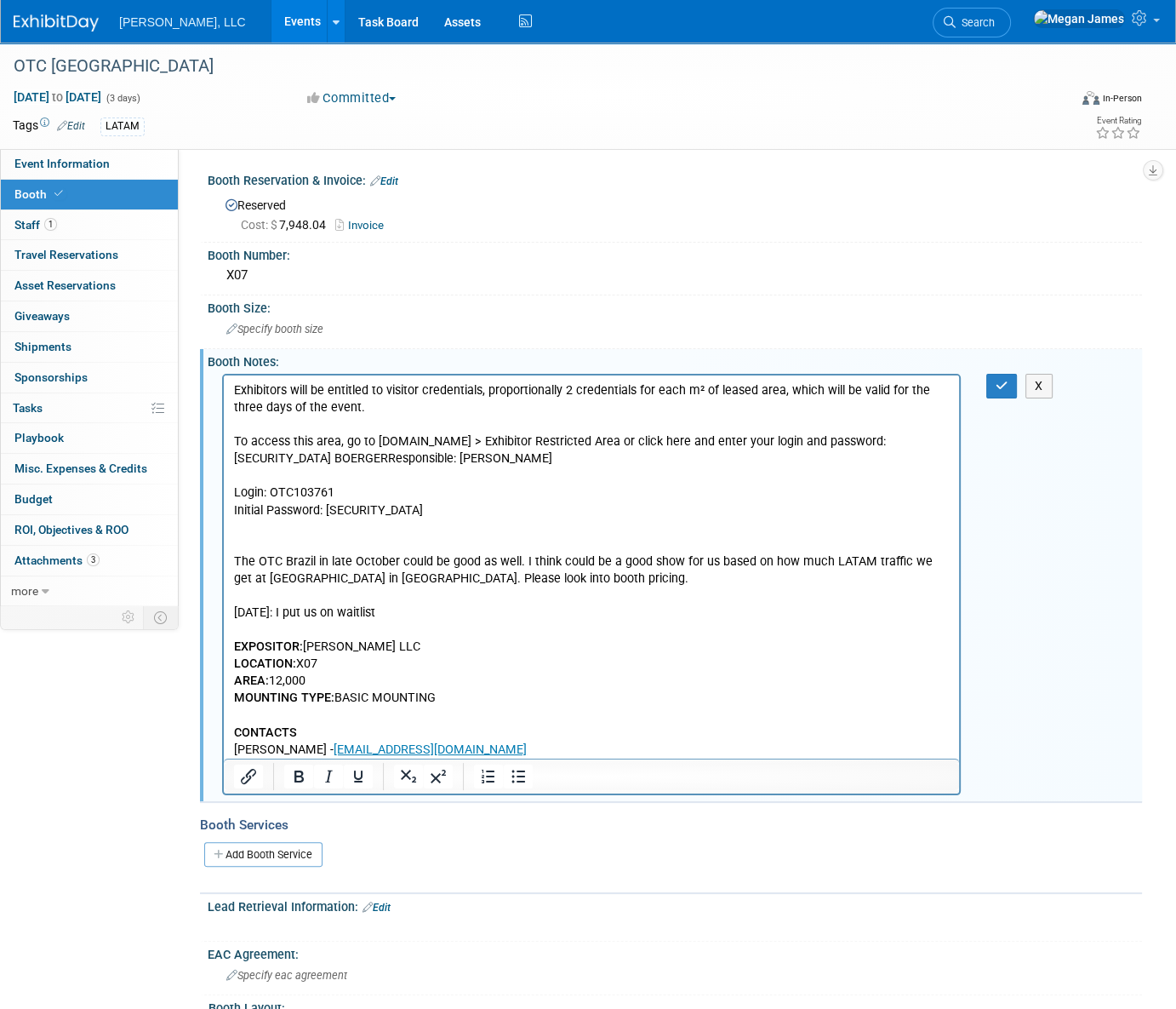
click at [428, 413] on p "Exhibitors will be entitled to visitor credentials, proportionally 2 credential…" at bounding box center [591, 398] width 716 height 34
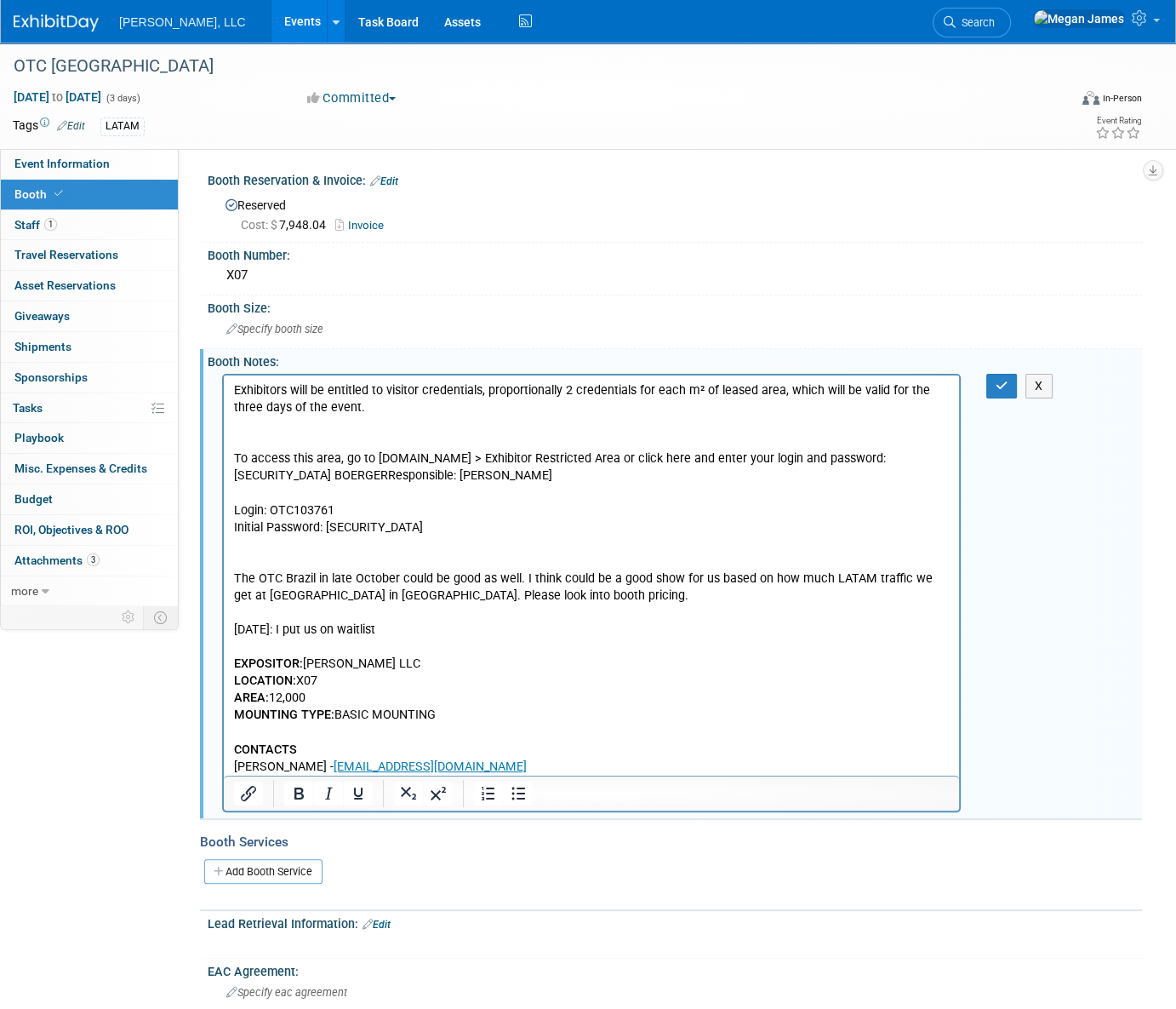
paste body "Rich Text Area. Press ALT-0 for help."
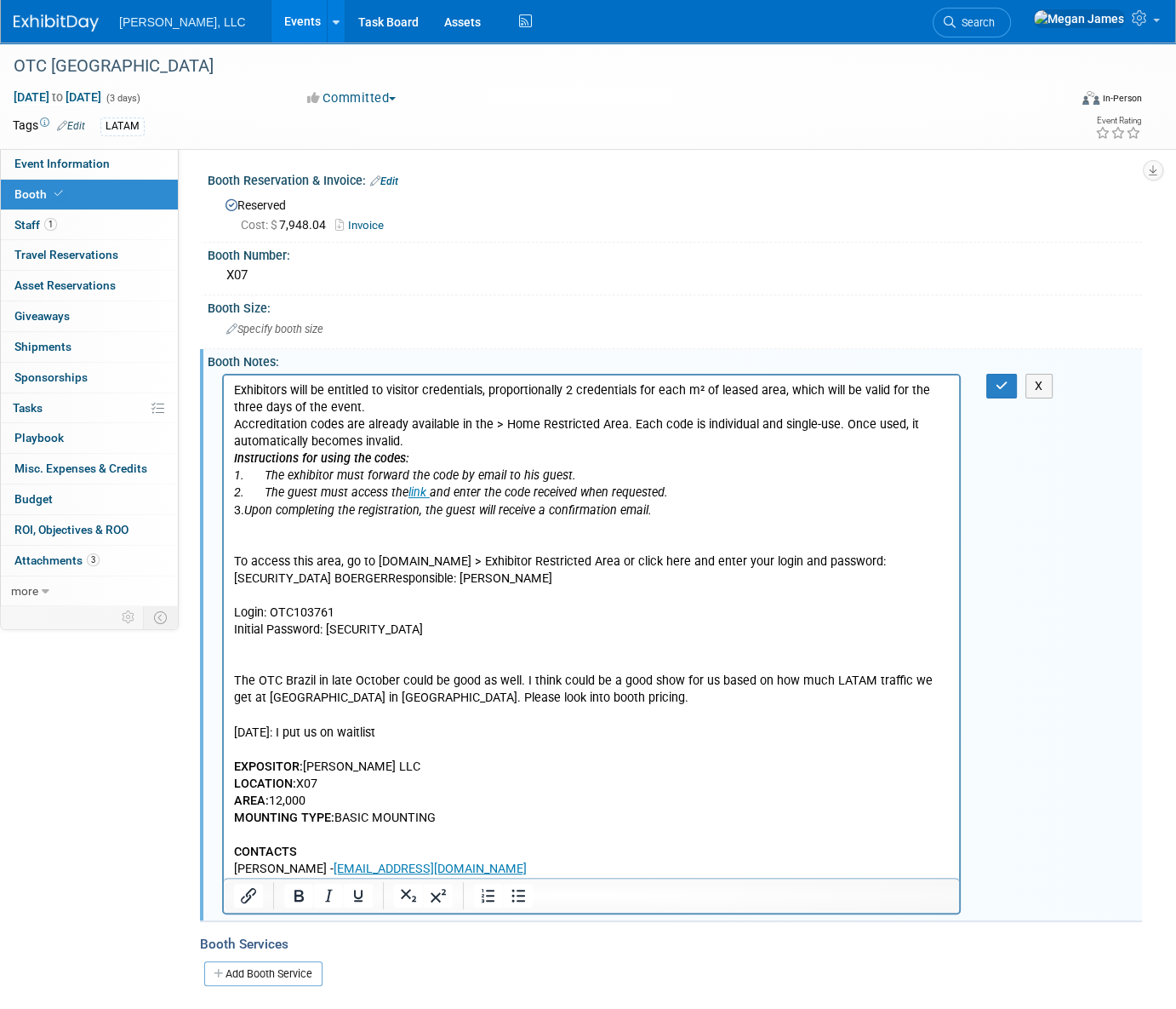
click at [235, 420] on p "Accreditation codes are already available in the > Home Restricted Area. Each c…" at bounding box center [591, 432] width 716 height 34
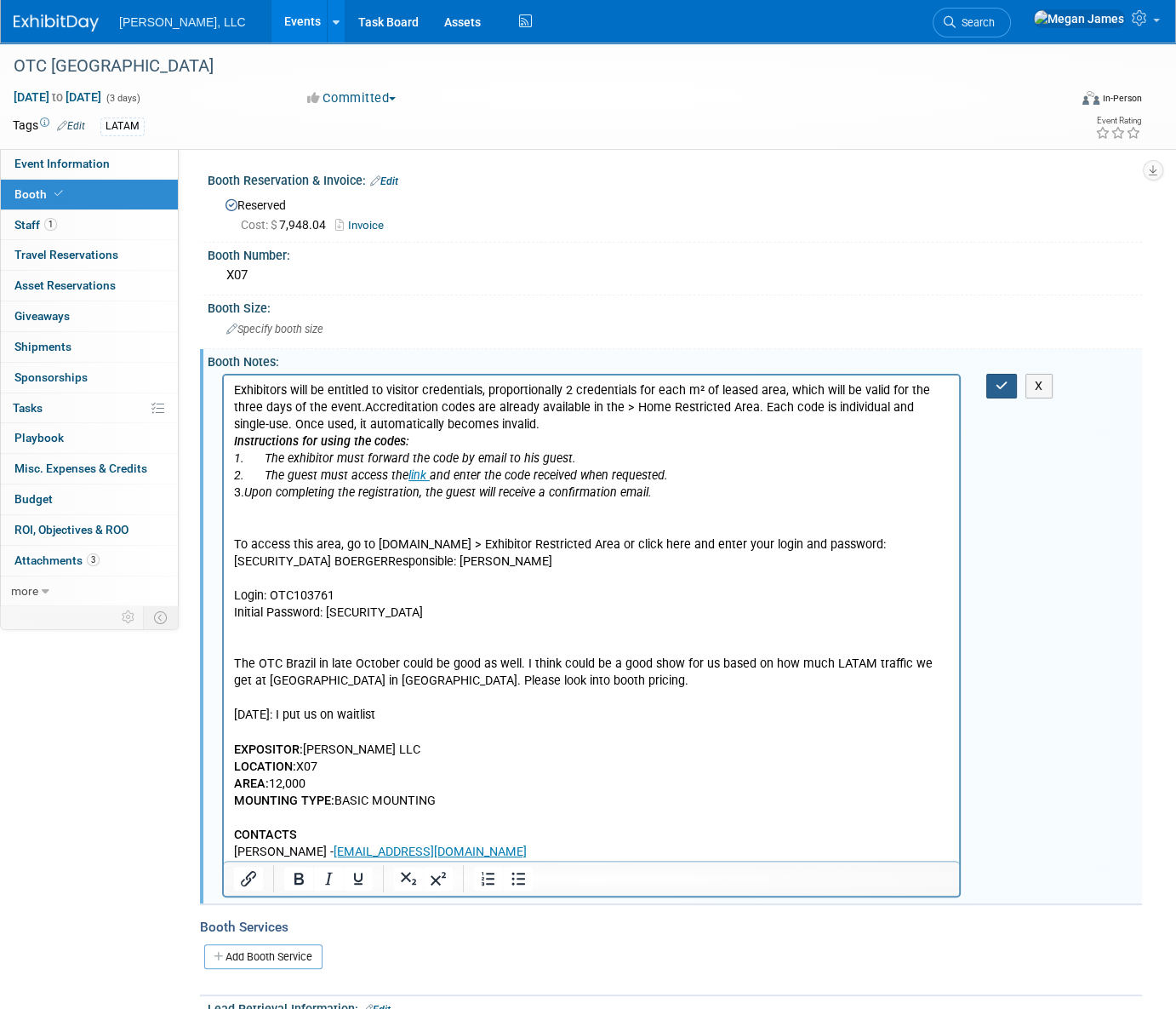
click at [1000, 386] on icon "button" at bounding box center [1002, 385] width 13 height 12
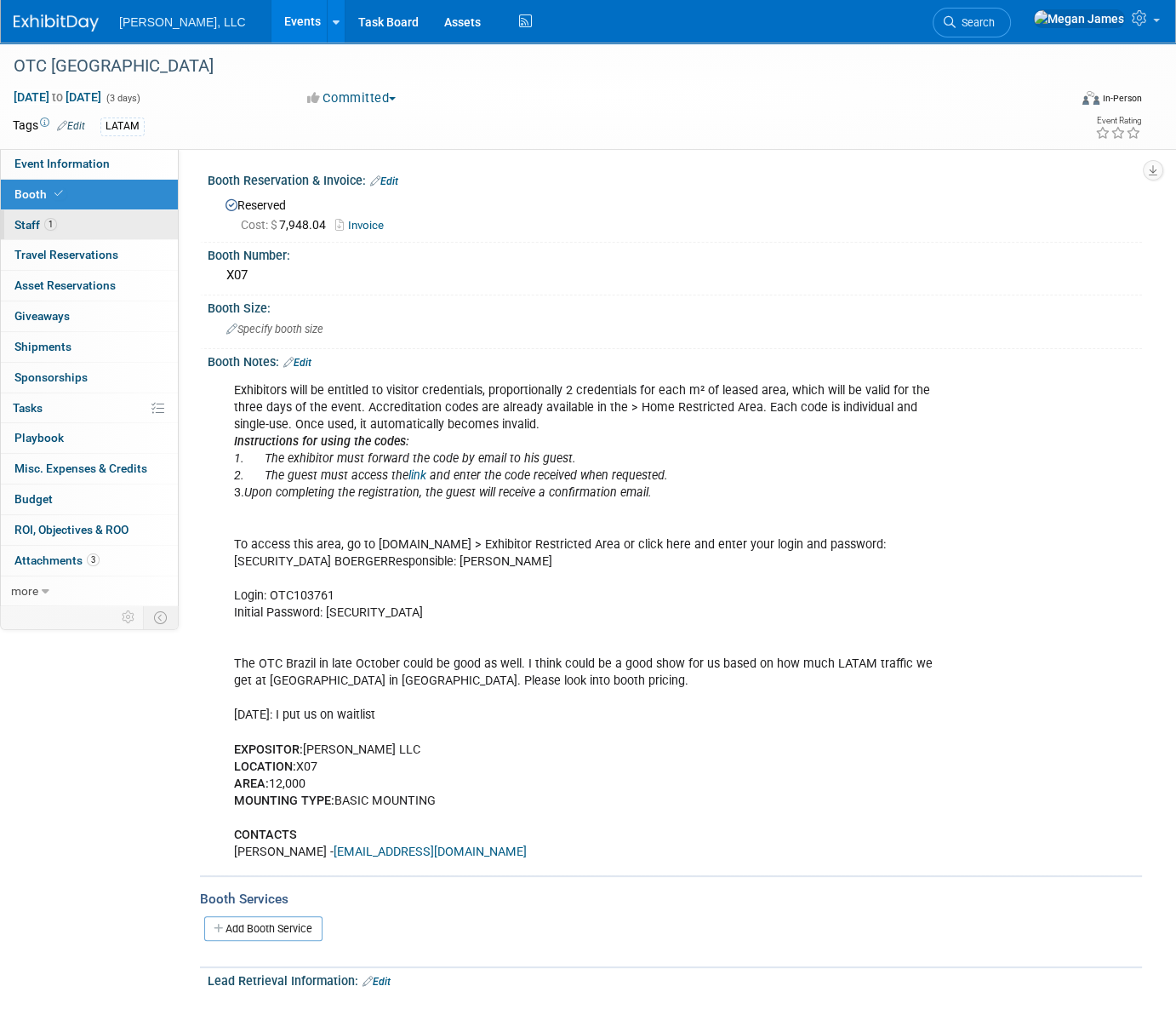
click at [96, 220] on link "1 Staff 1" at bounding box center [90, 225] width 177 height 30
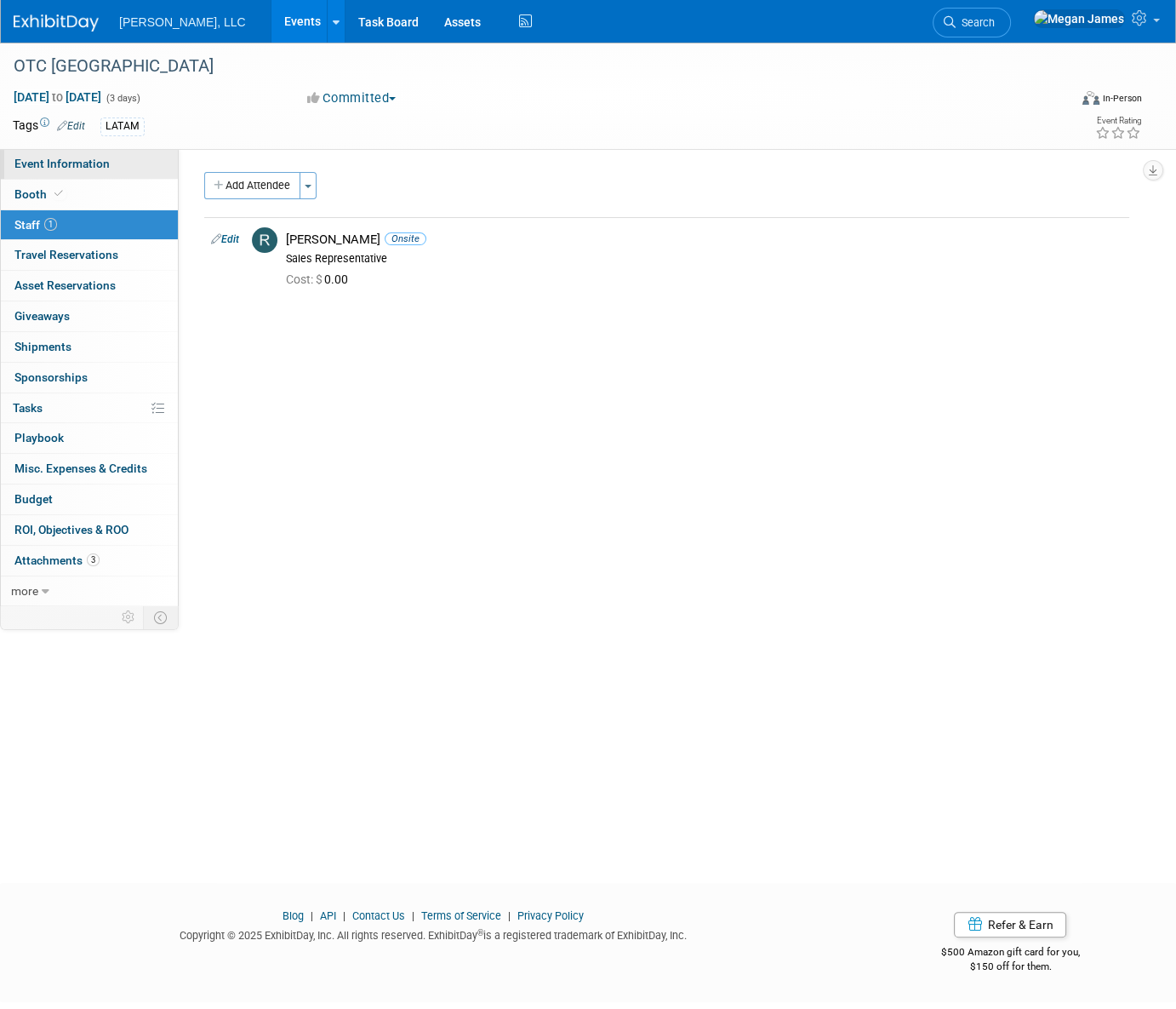
click at [115, 163] on link "Event Information" at bounding box center [90, 164] width 177 height 30
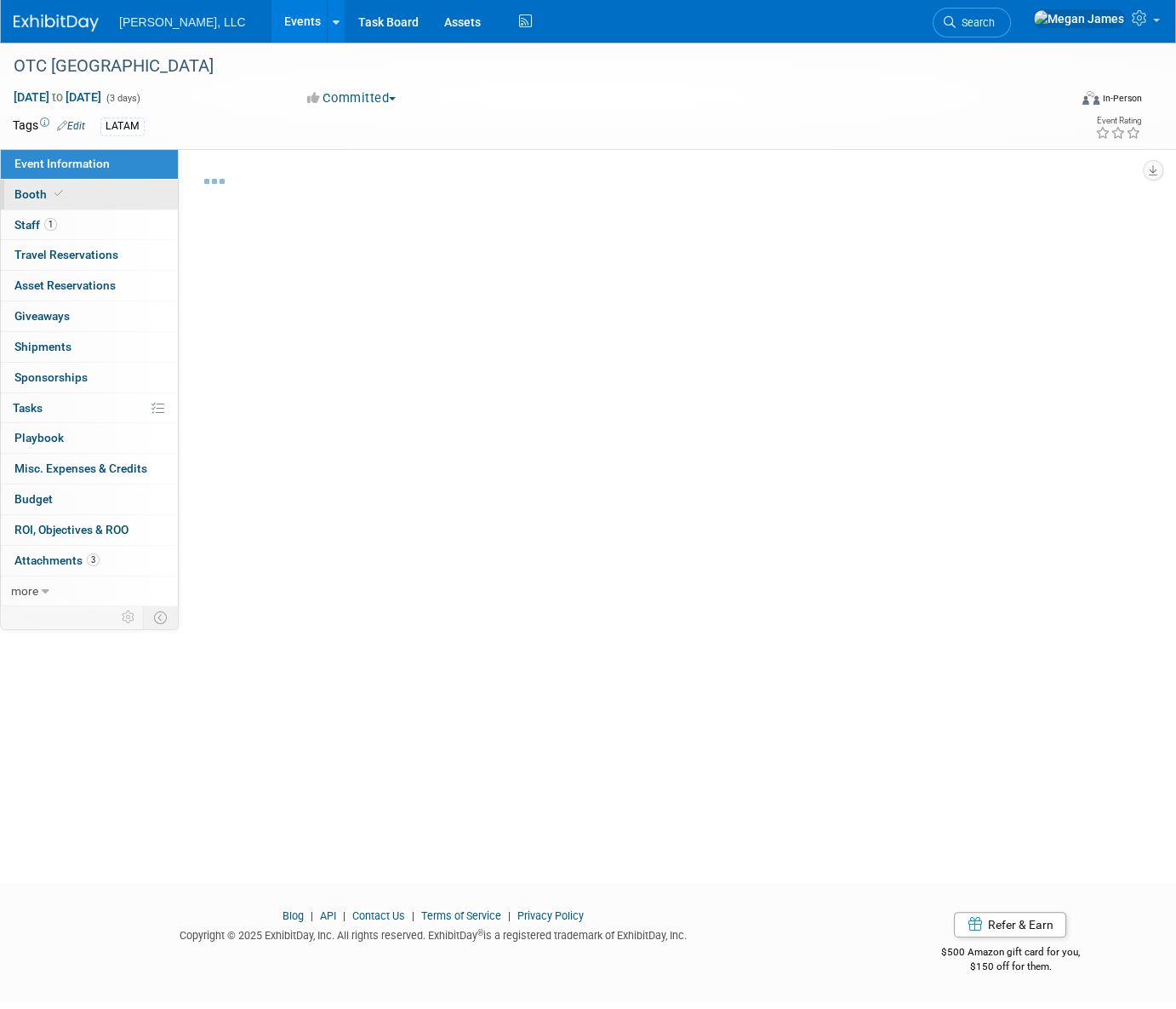
select select "Industrial"
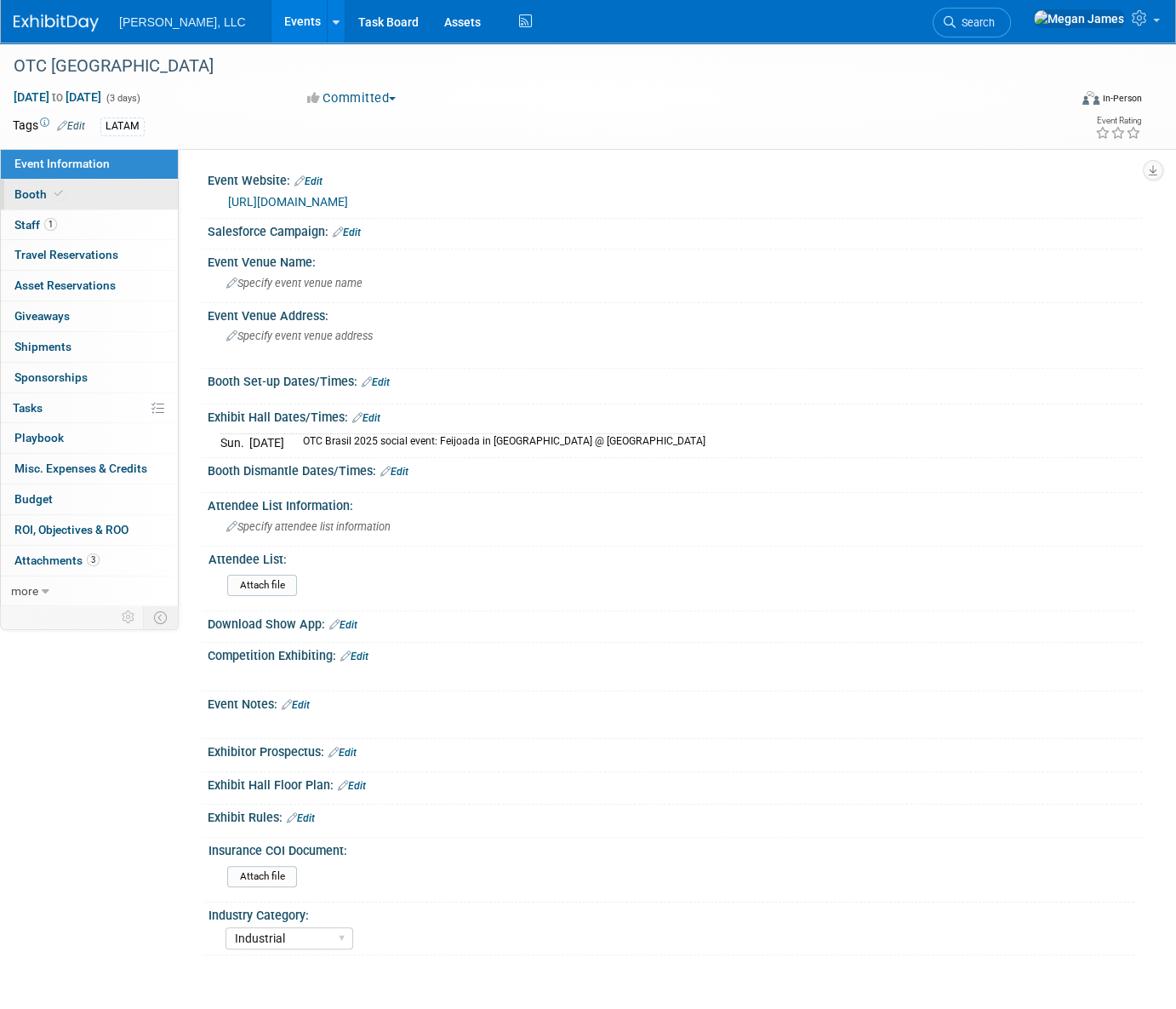
click at [117, 189] on link "Booth" at bounding box center [90, 194] width 177 height 30
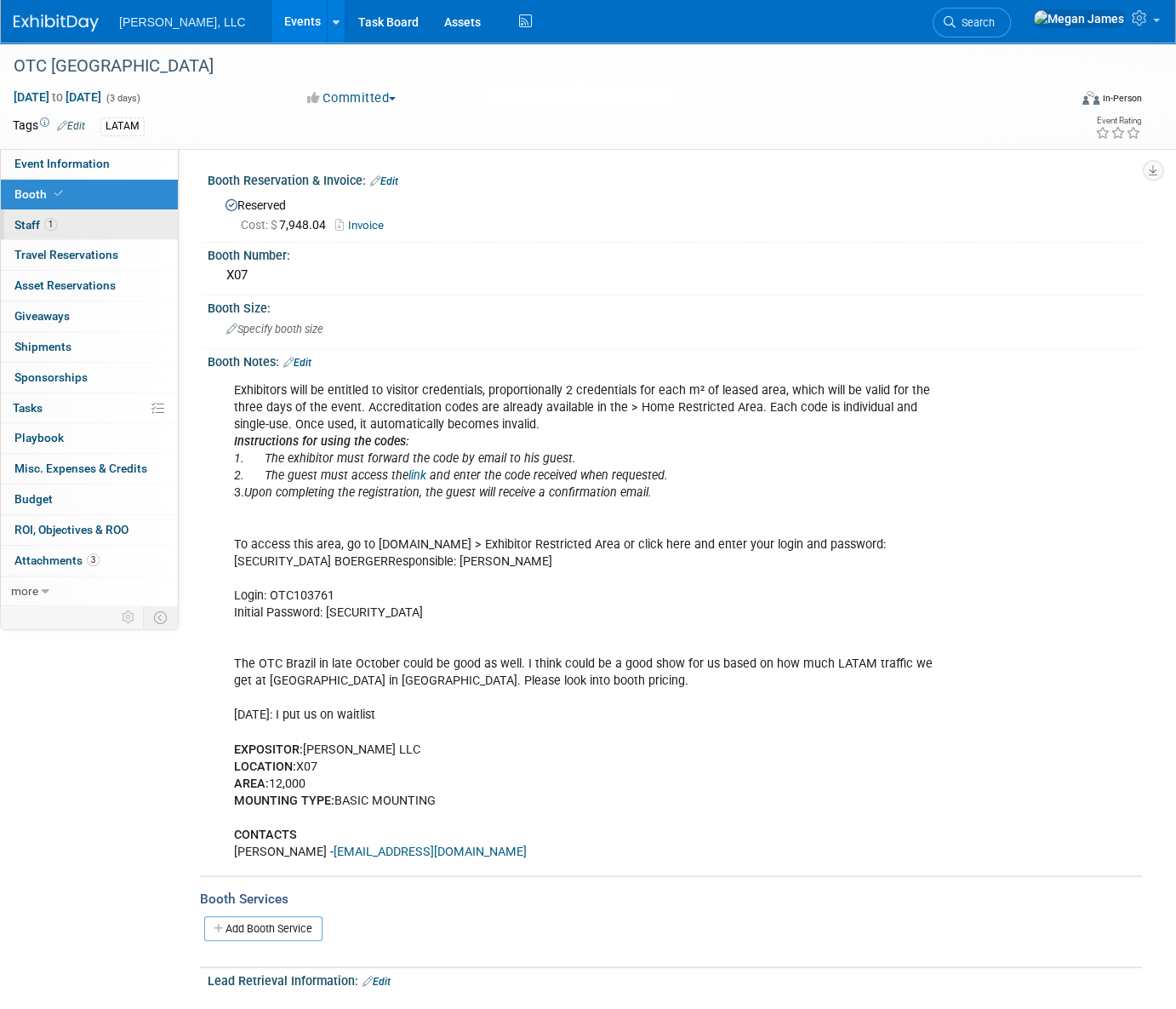
click at [119, 226] on link "1 Staff 1" at bounding box center [90, 225] width 177 height 30
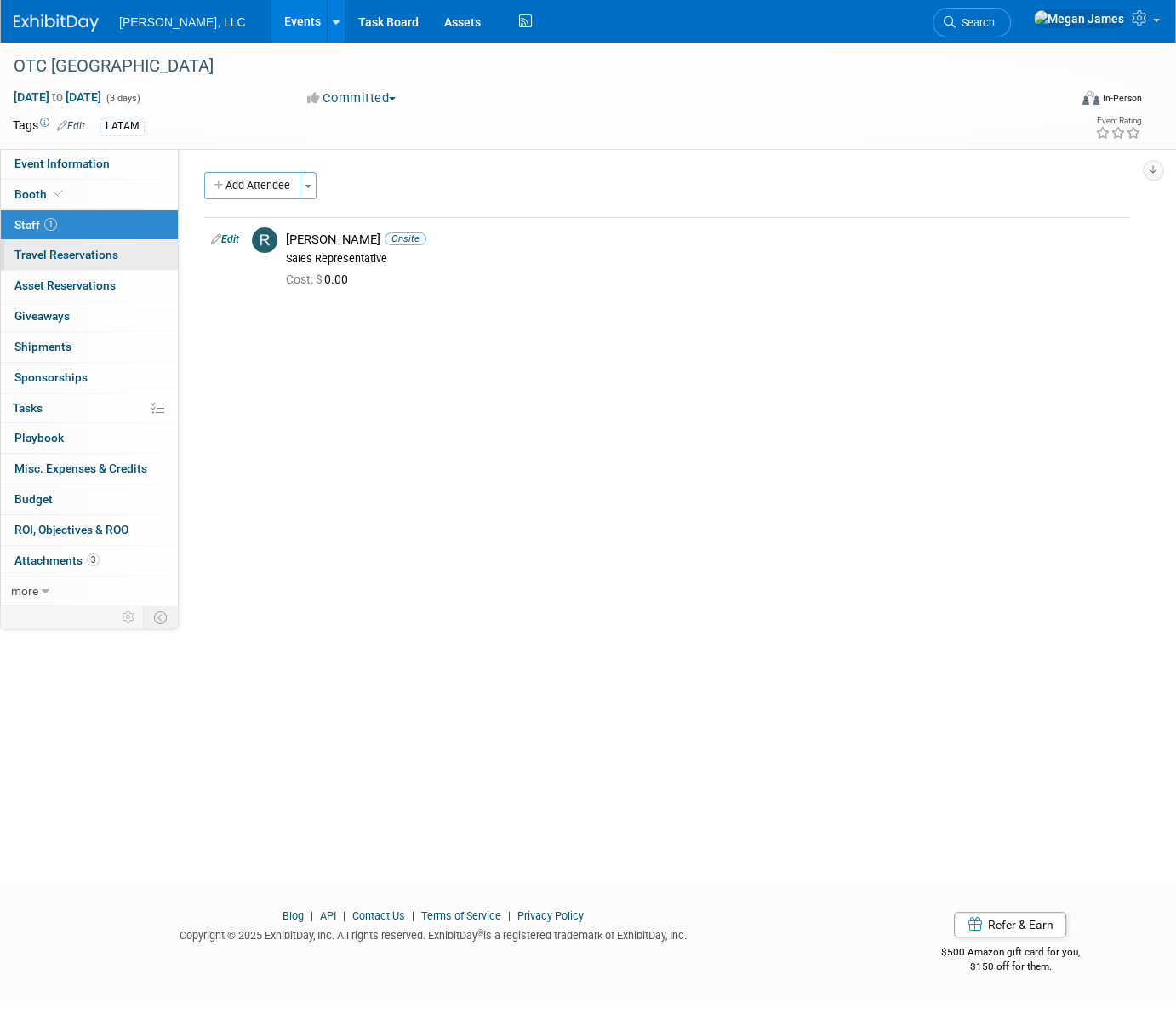
click at [124, 264] on link "0 Travel Reservations 0" at bounding box center [90, 255] width 177 height 30
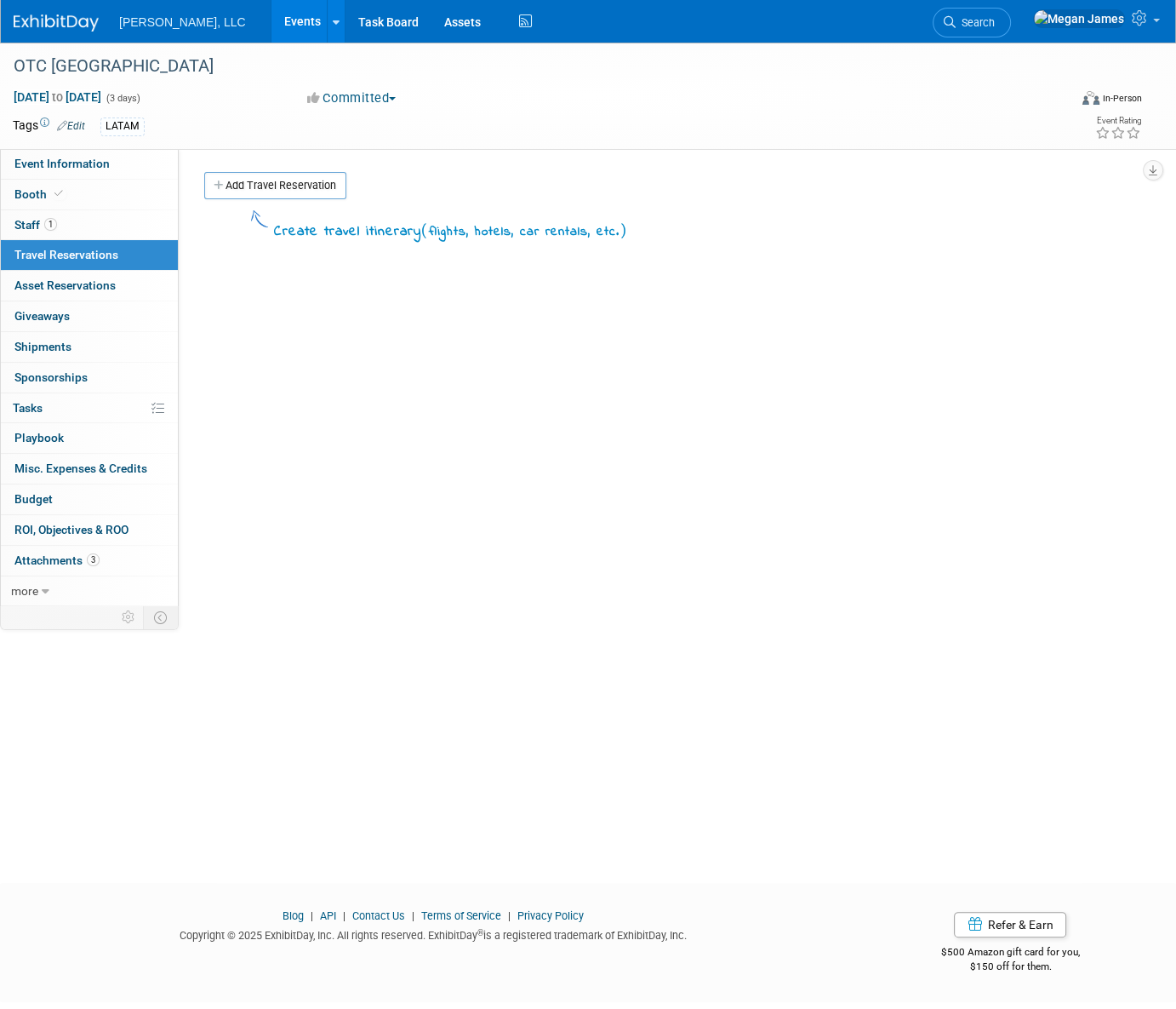
click at [513, 489] on div "Create travel itinerary ( flights, hotels, car rentals, etc. )" at bounding box center [666, 462] width 925 height 511
click at [272, 21] on link "Events" at bounding box center [303, 21] width 62 height 43
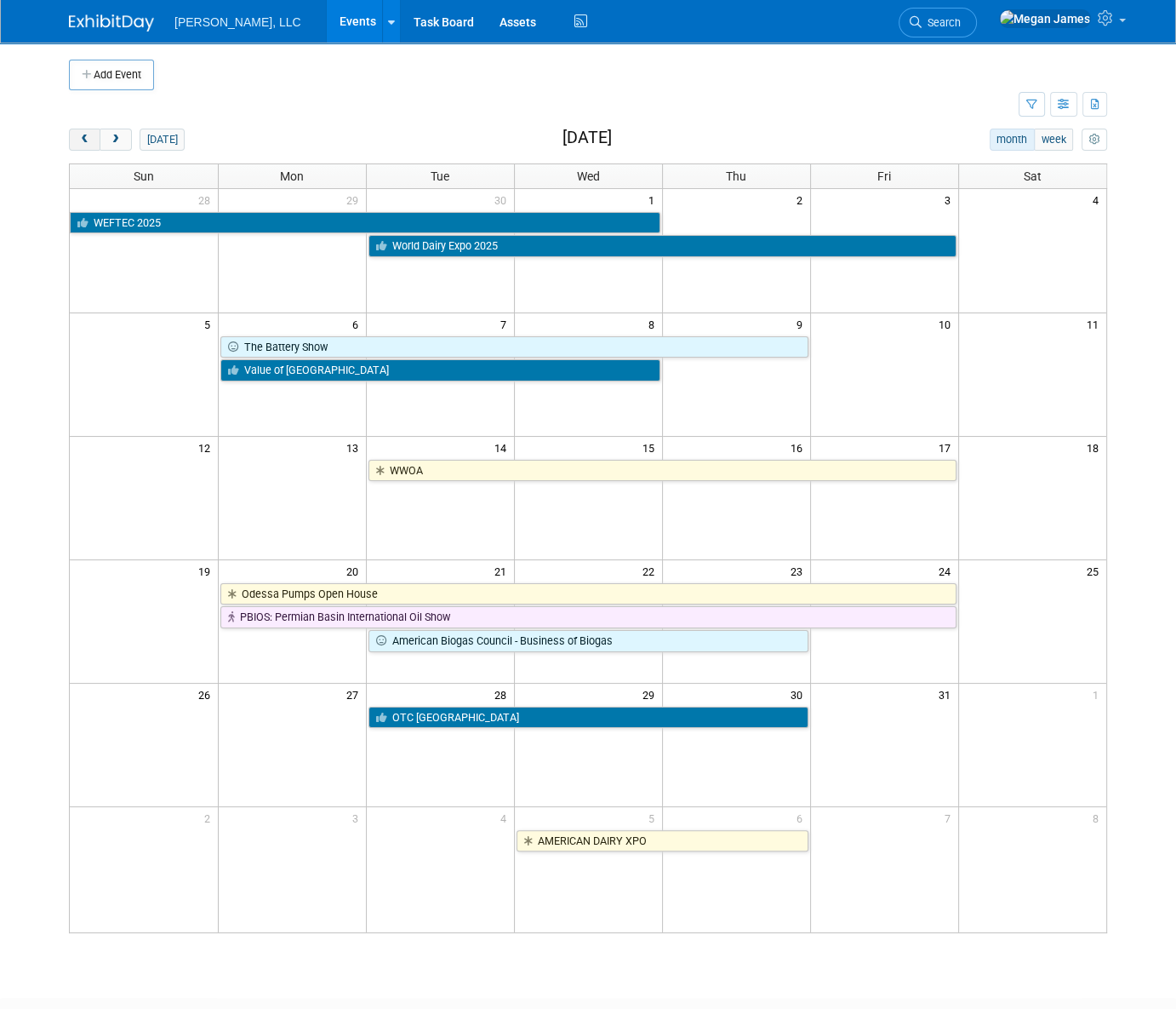
click at [90, 141] on span "prev" at bounding box center [85, 139] width 13 height 11
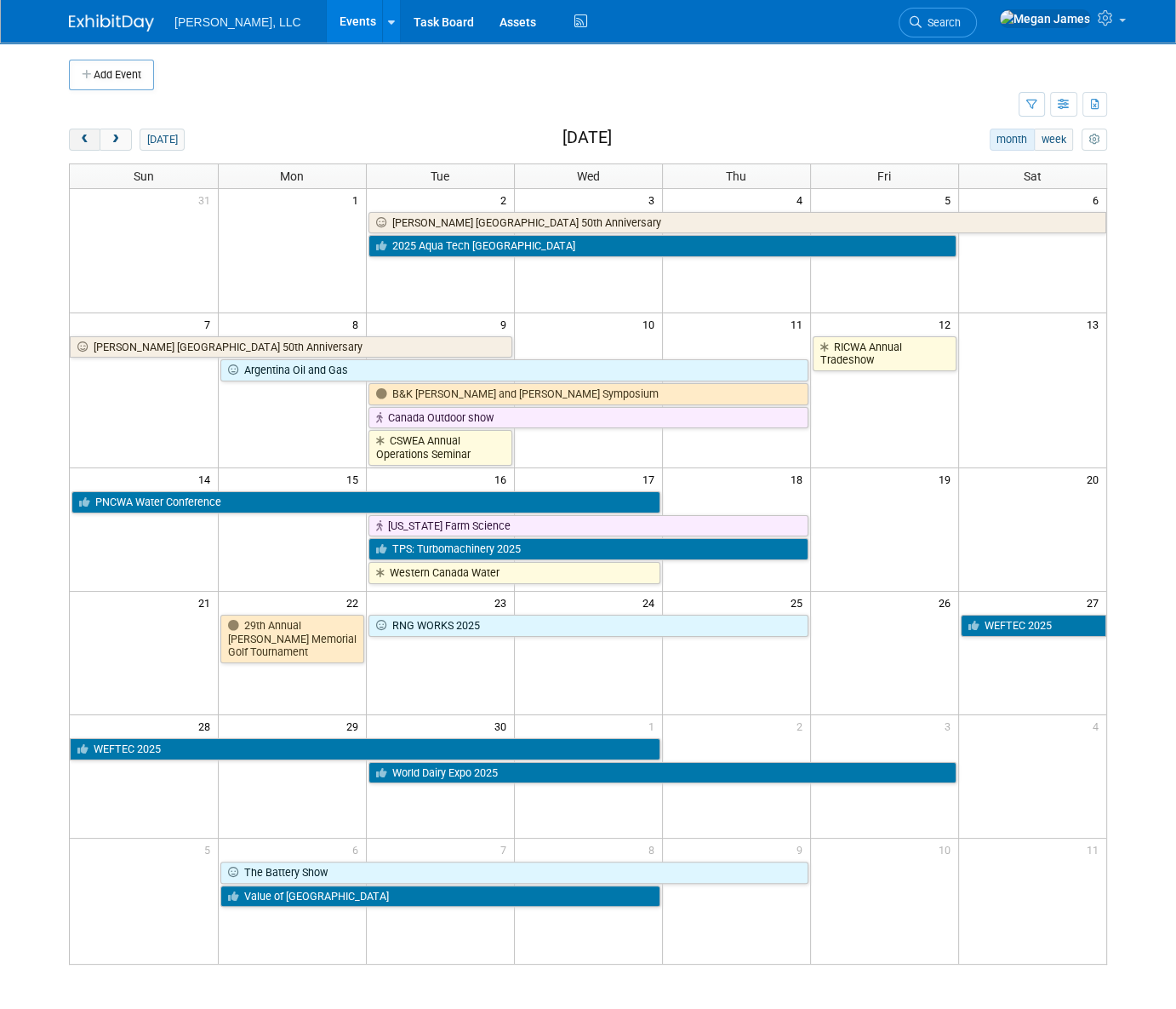
click at [89, 144] on button "prev" at bounding box center [85, 139] width 32 height 22
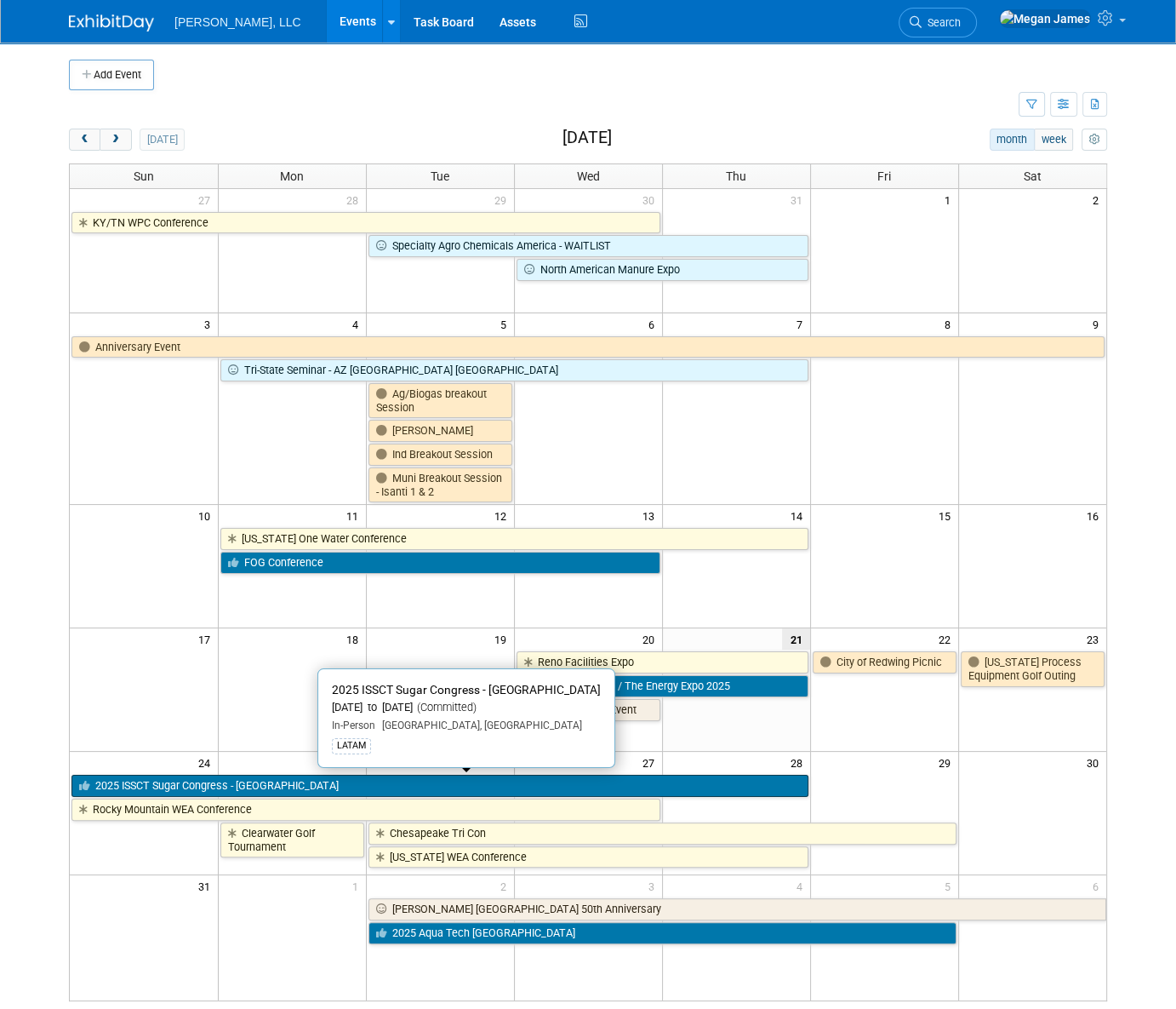
click at [186, 786] on link "2025 ISSCT Sugar Congress - [GEOGRAPHIC_DATA]" at bounding box center [440, 786] width 737 height 22
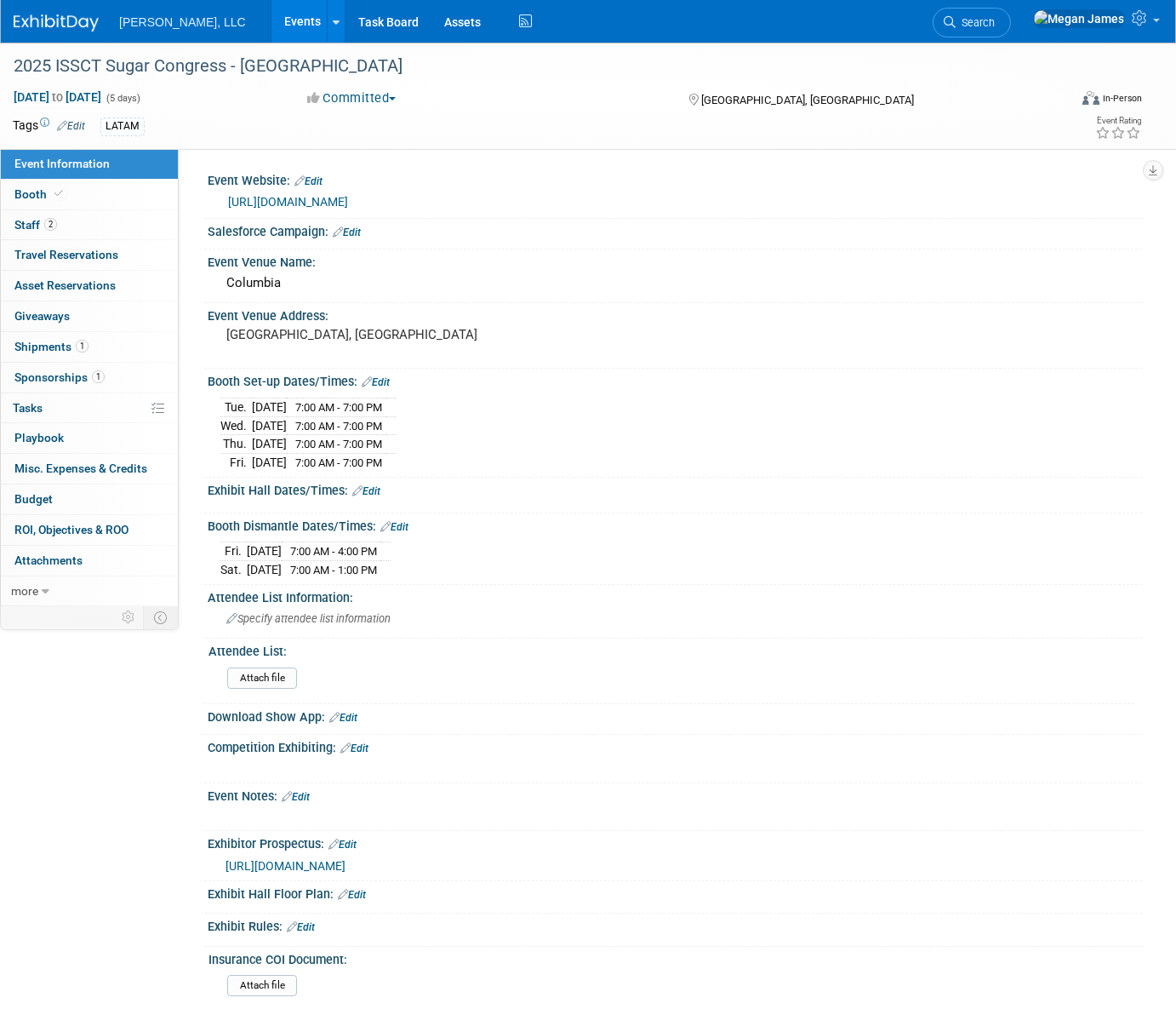
select select "Industrial"
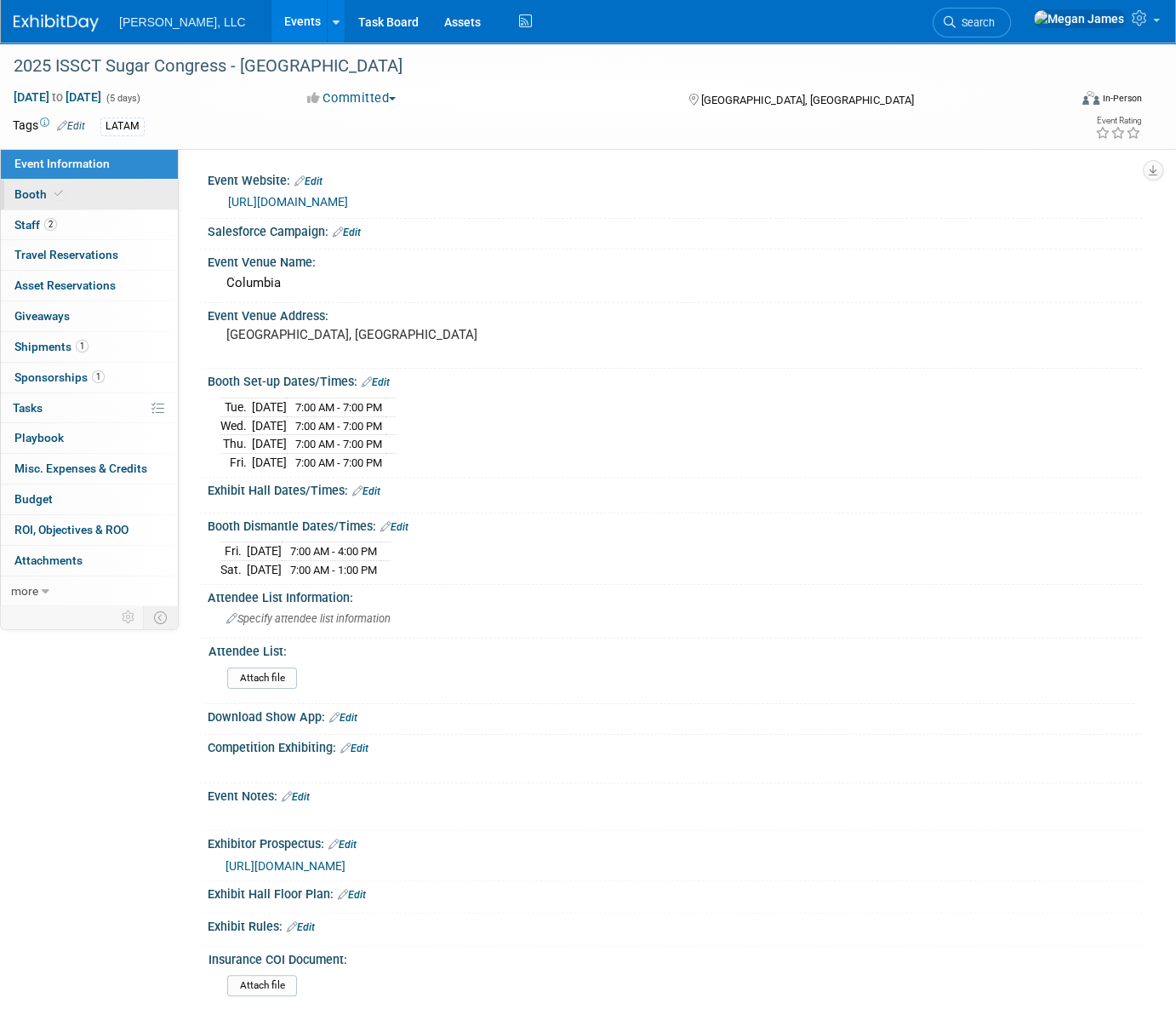
click at [99, 193] on link "Booth" at bounding box center [90, 194] width 177 height 30
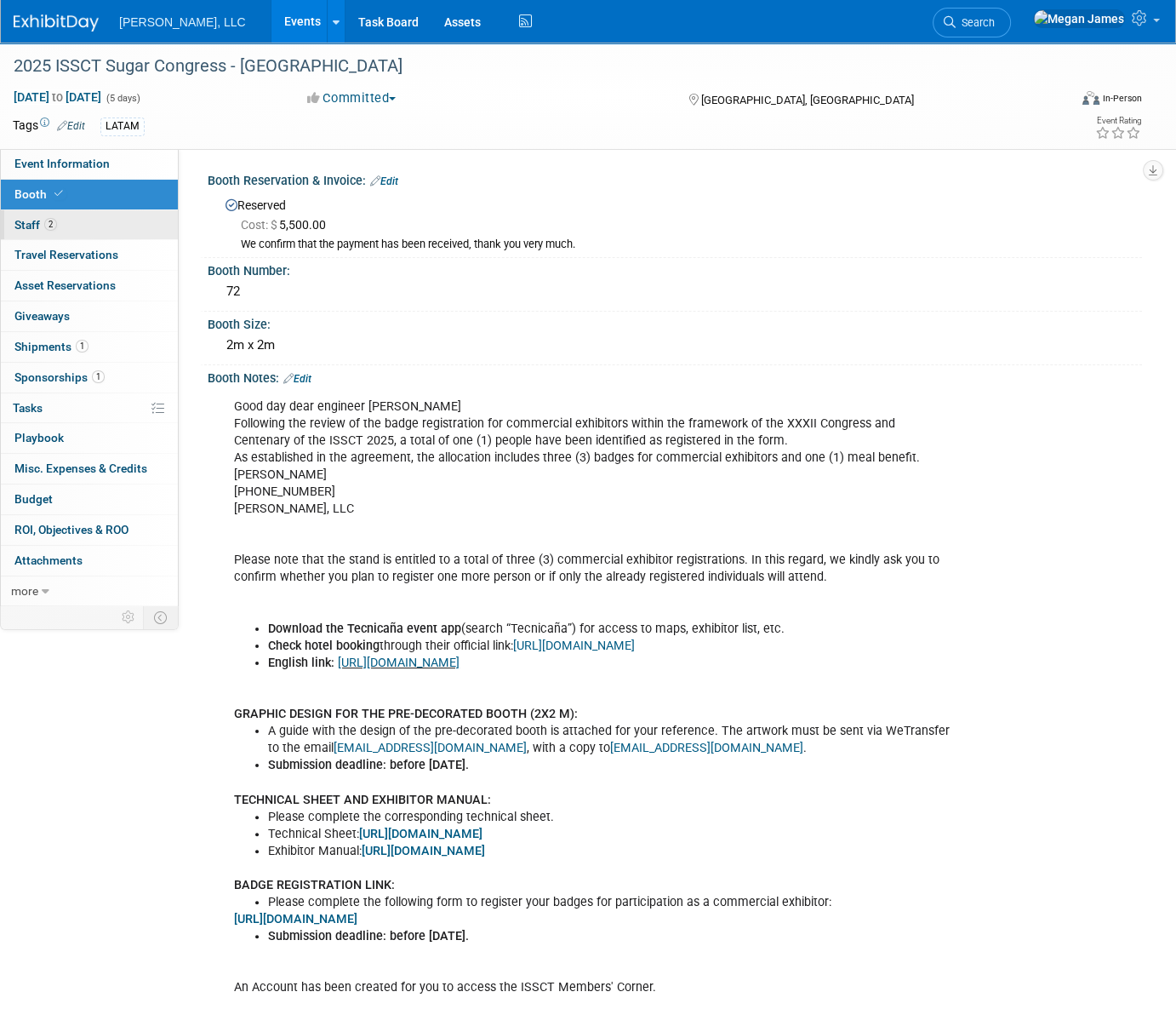
click at [96, 226] on link "2 Staff 2" at bounding box center [90, 225] width 177 height 30
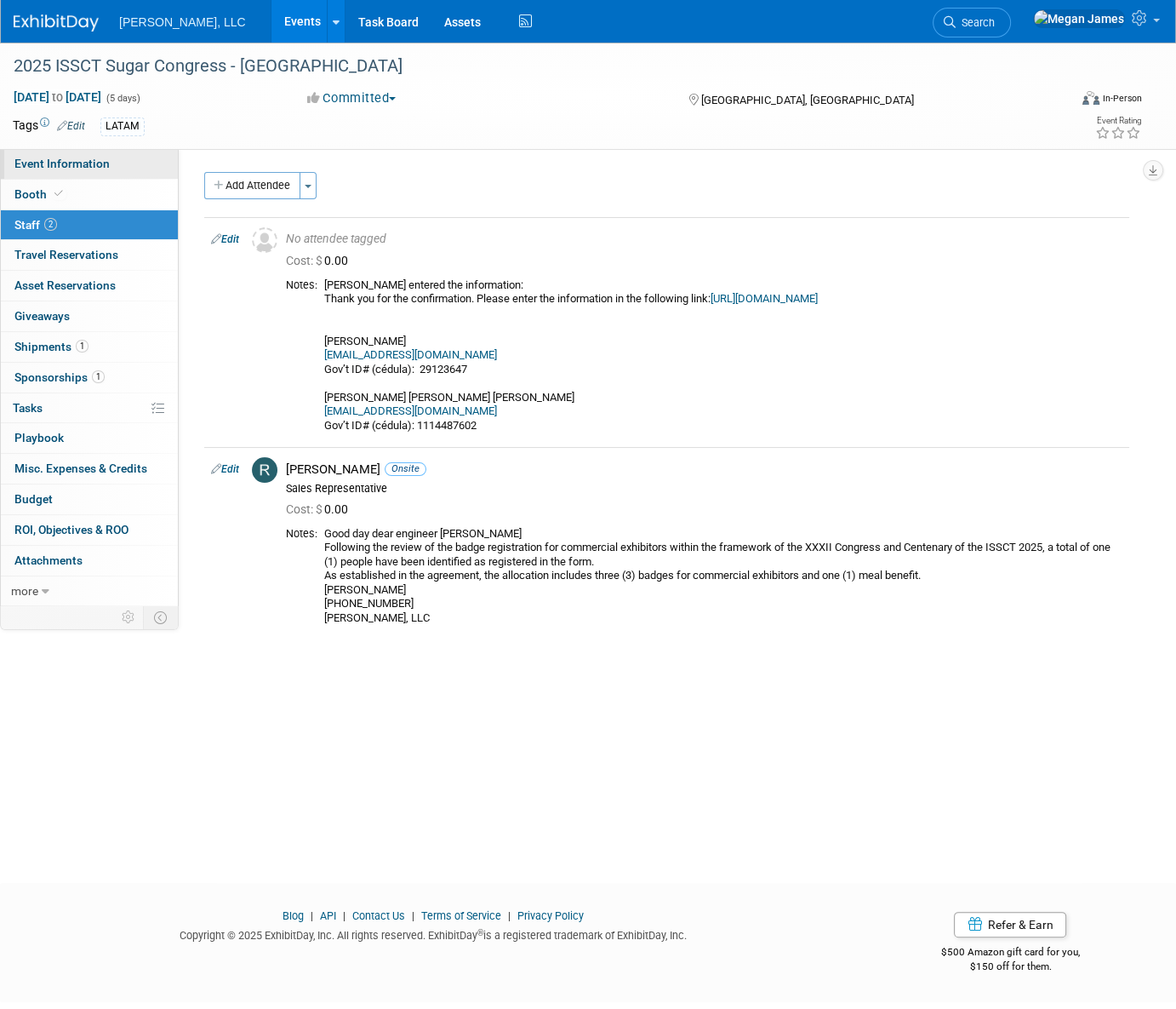
click at [103, 172] on link "Event Information" at bounding box center [90, 164] width 177 height 30
select select "Industrial"
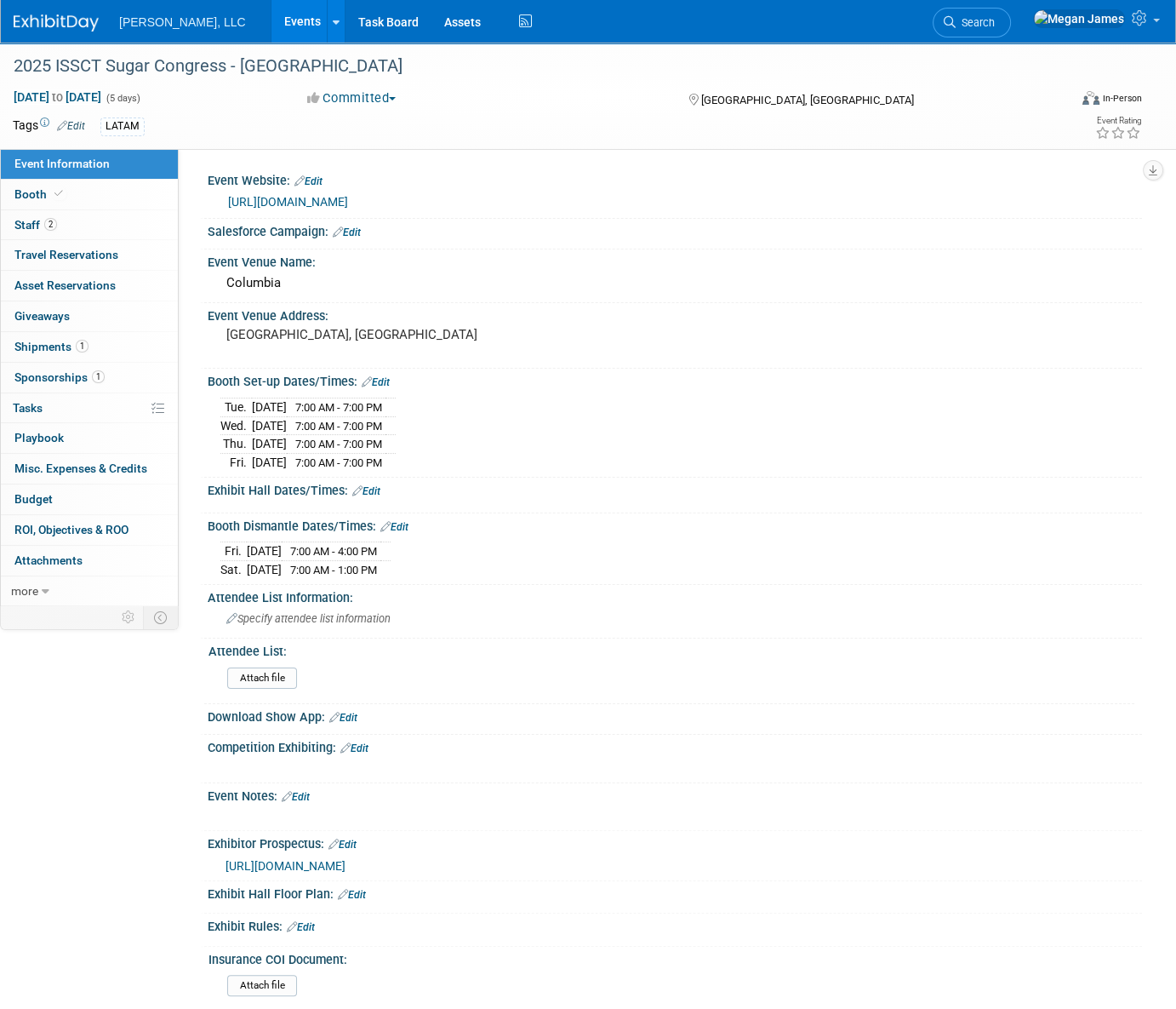
click at [272, 13] on link "Events" at bounding box center [303, 21] width 62 height 43
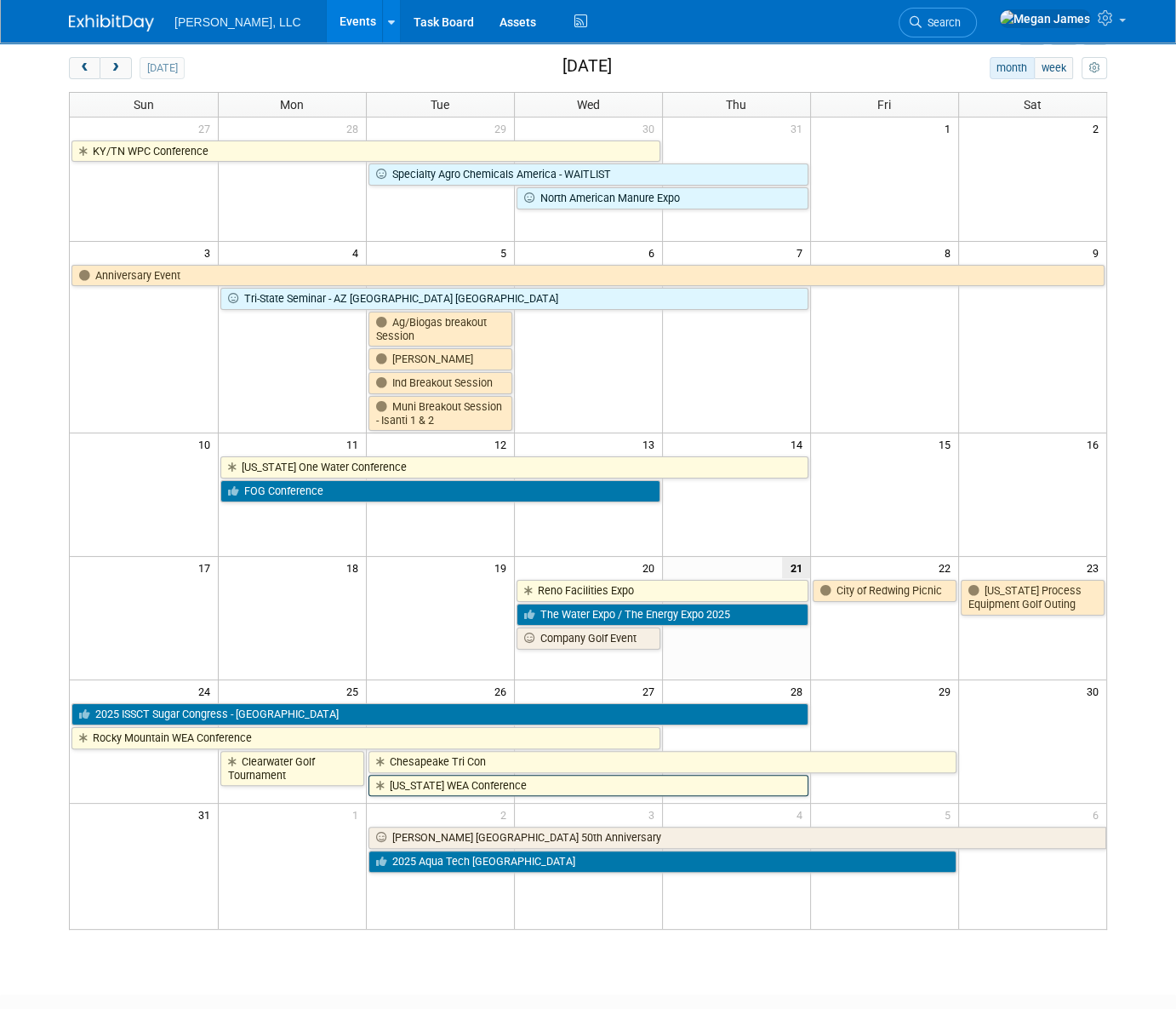
scroll to position [175, 0]
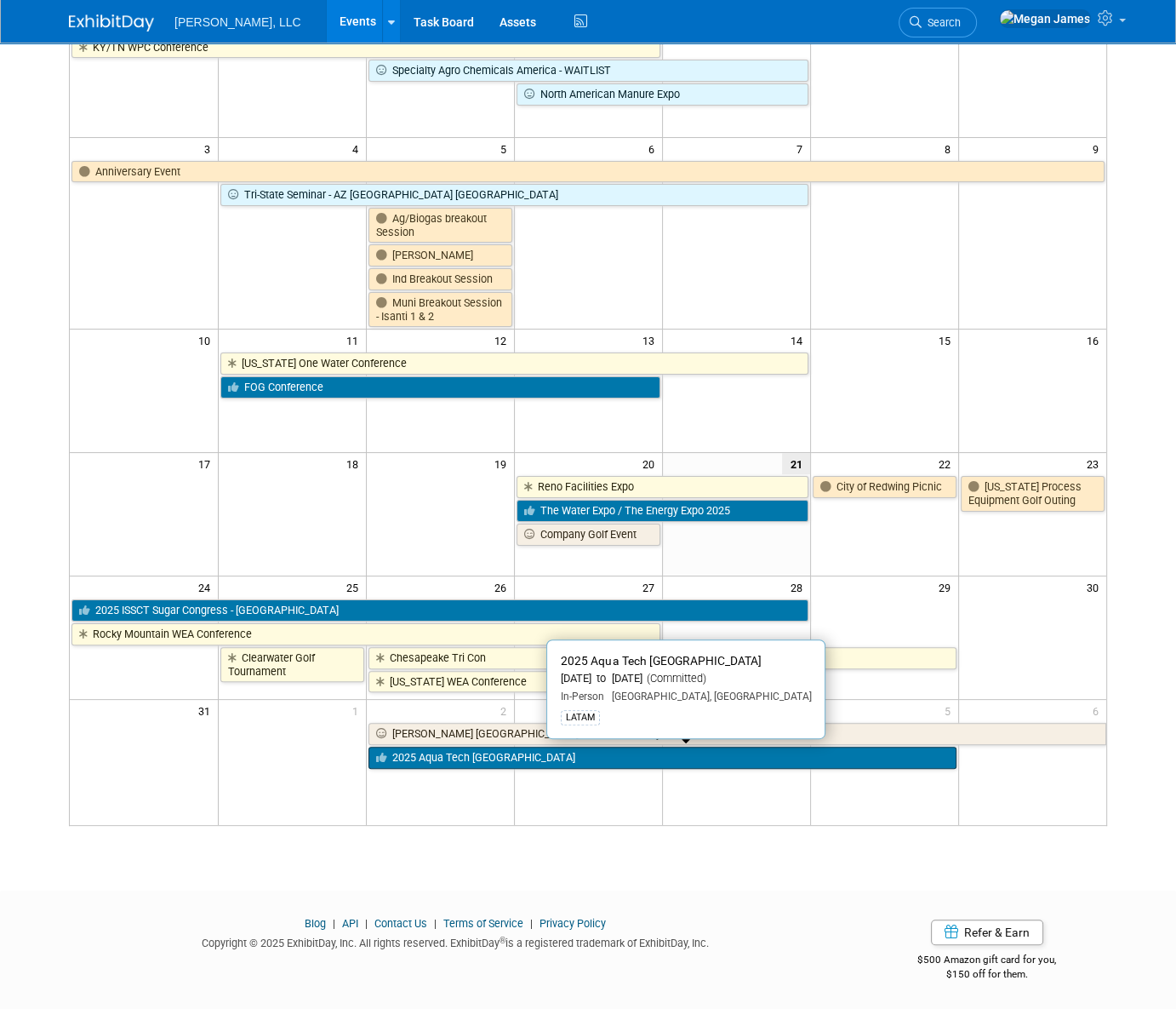
click at [457, 756] on link "2025 Aqua Tech [GEOGRAPHIC_DATA]" at bounding box center [662, 758] width 588 height 22
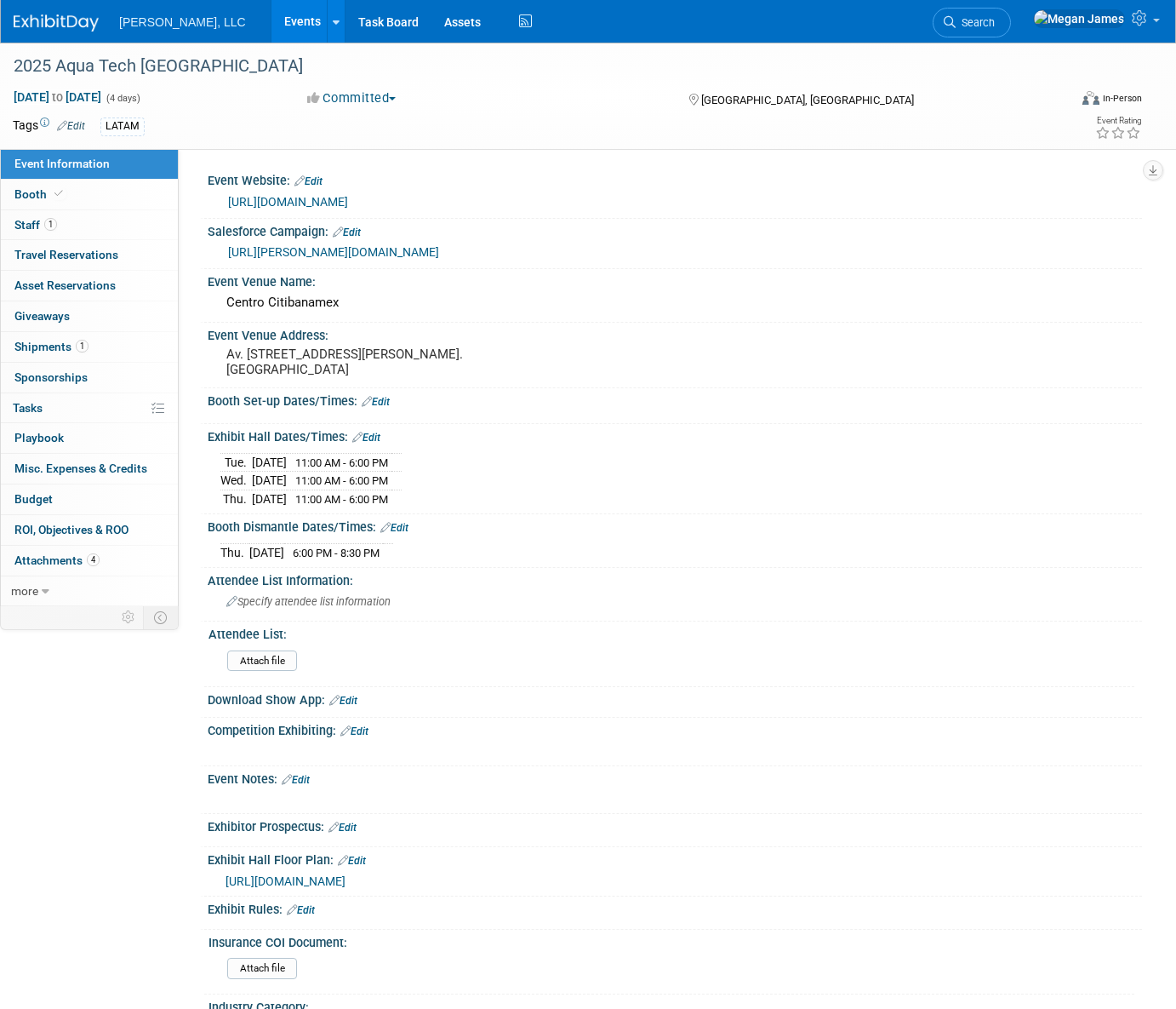
select select "Municipal"
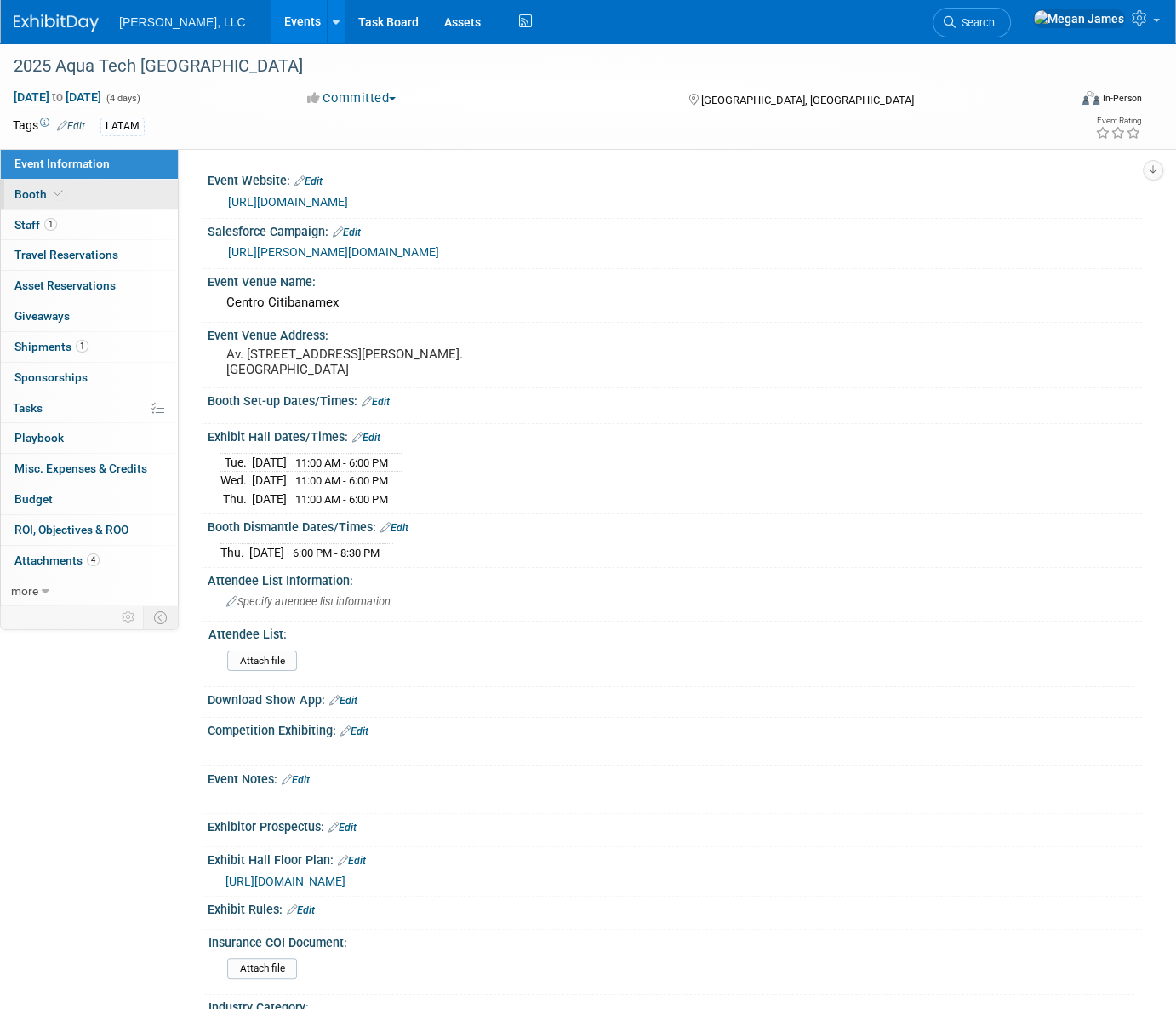
click at [136, 195] on link "Booth" at bounding box center [90, 194] width 177 height 30
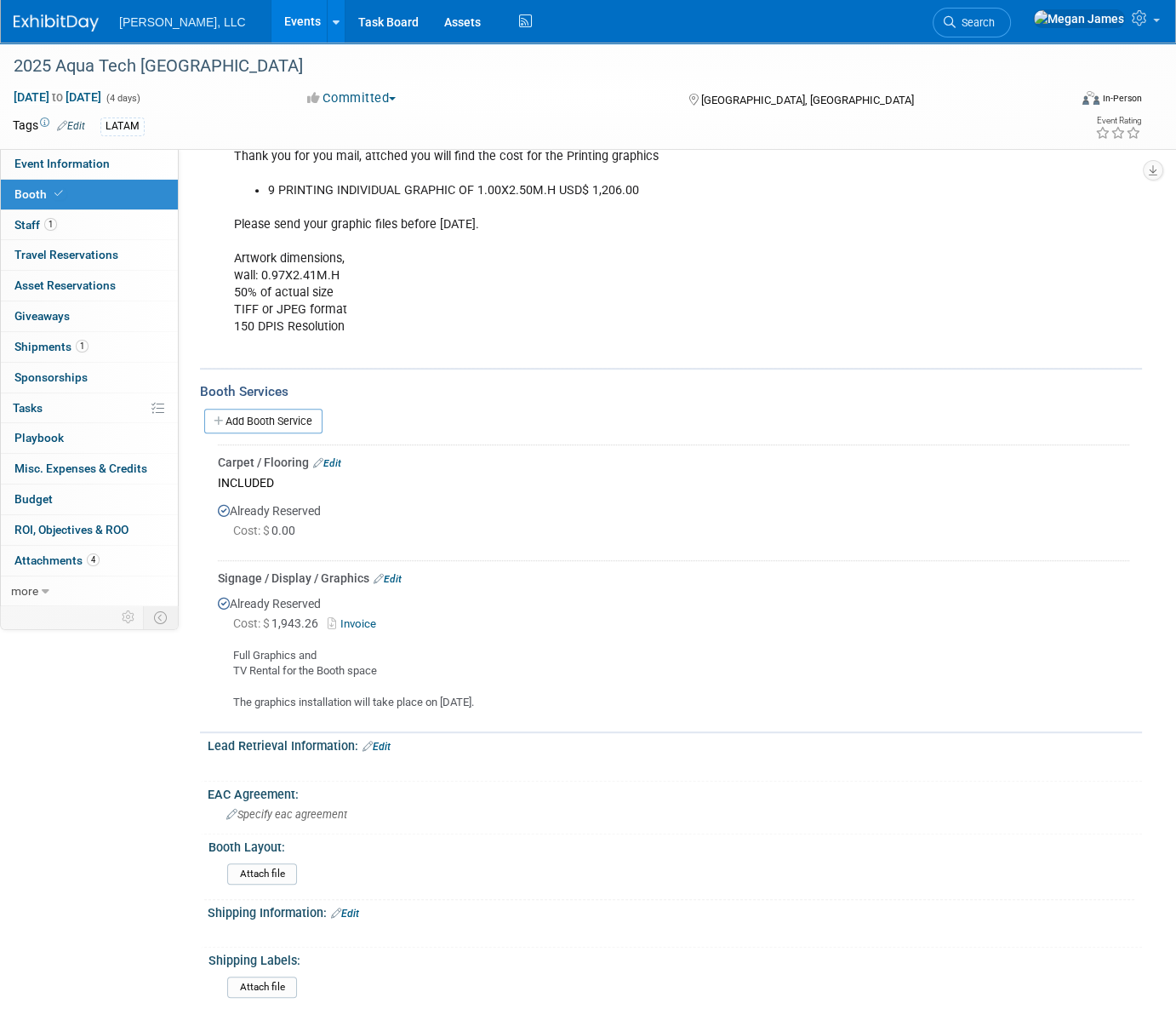
scroll to position [928, 0]
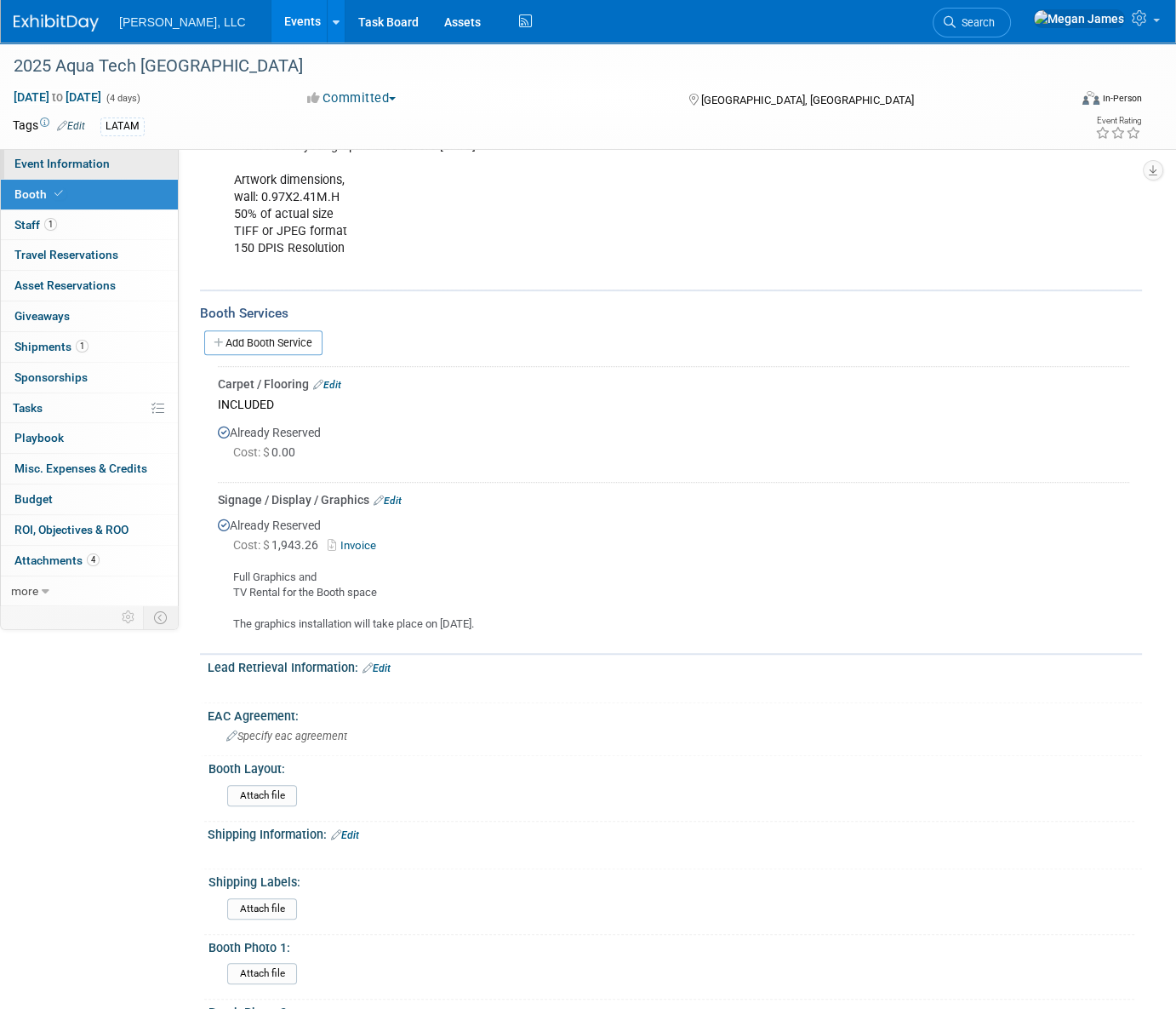
click at [111, 168] on link "Event Information" at bounding box center [90, 164] width 177 height 30
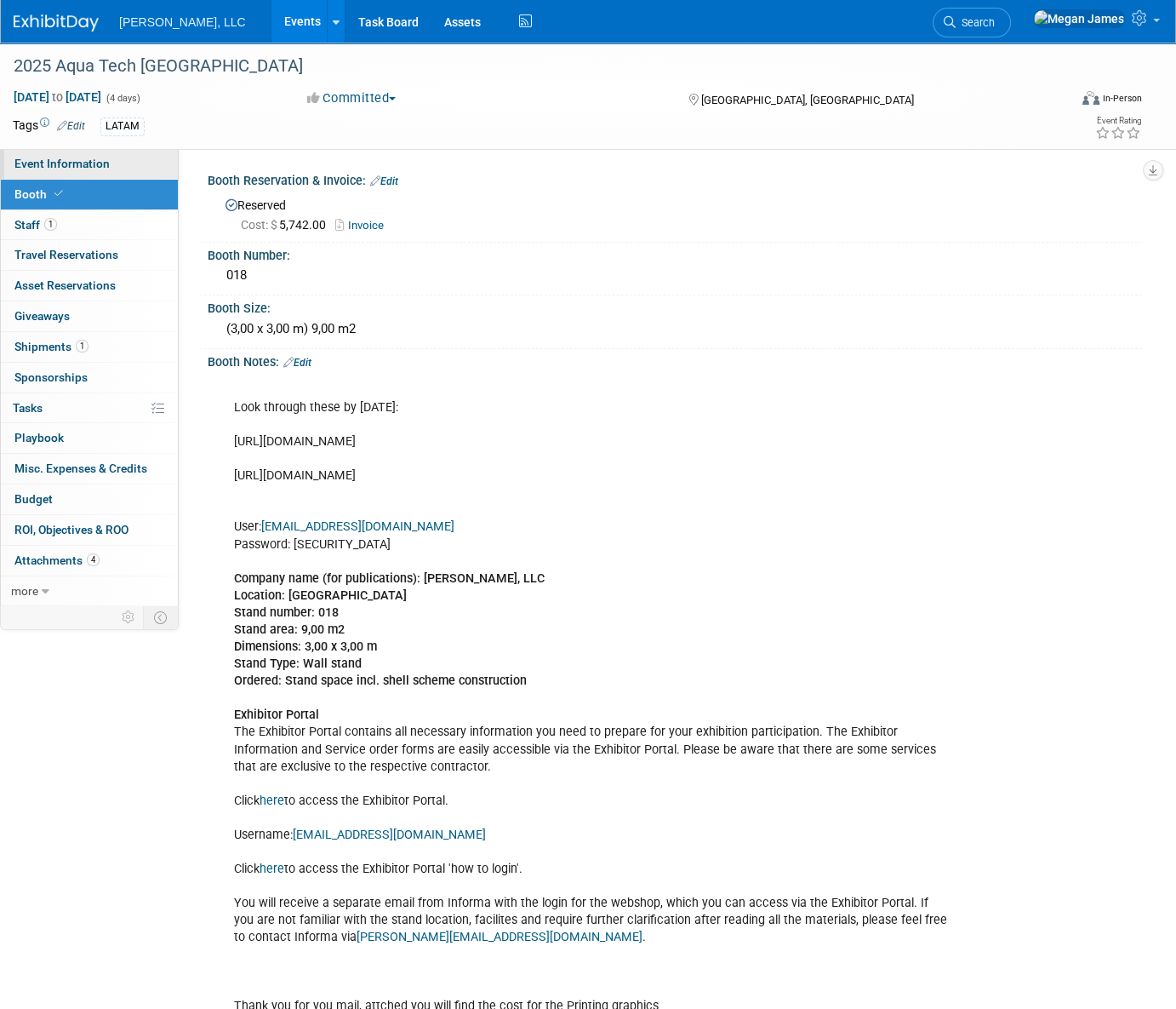
select select "Municipal"
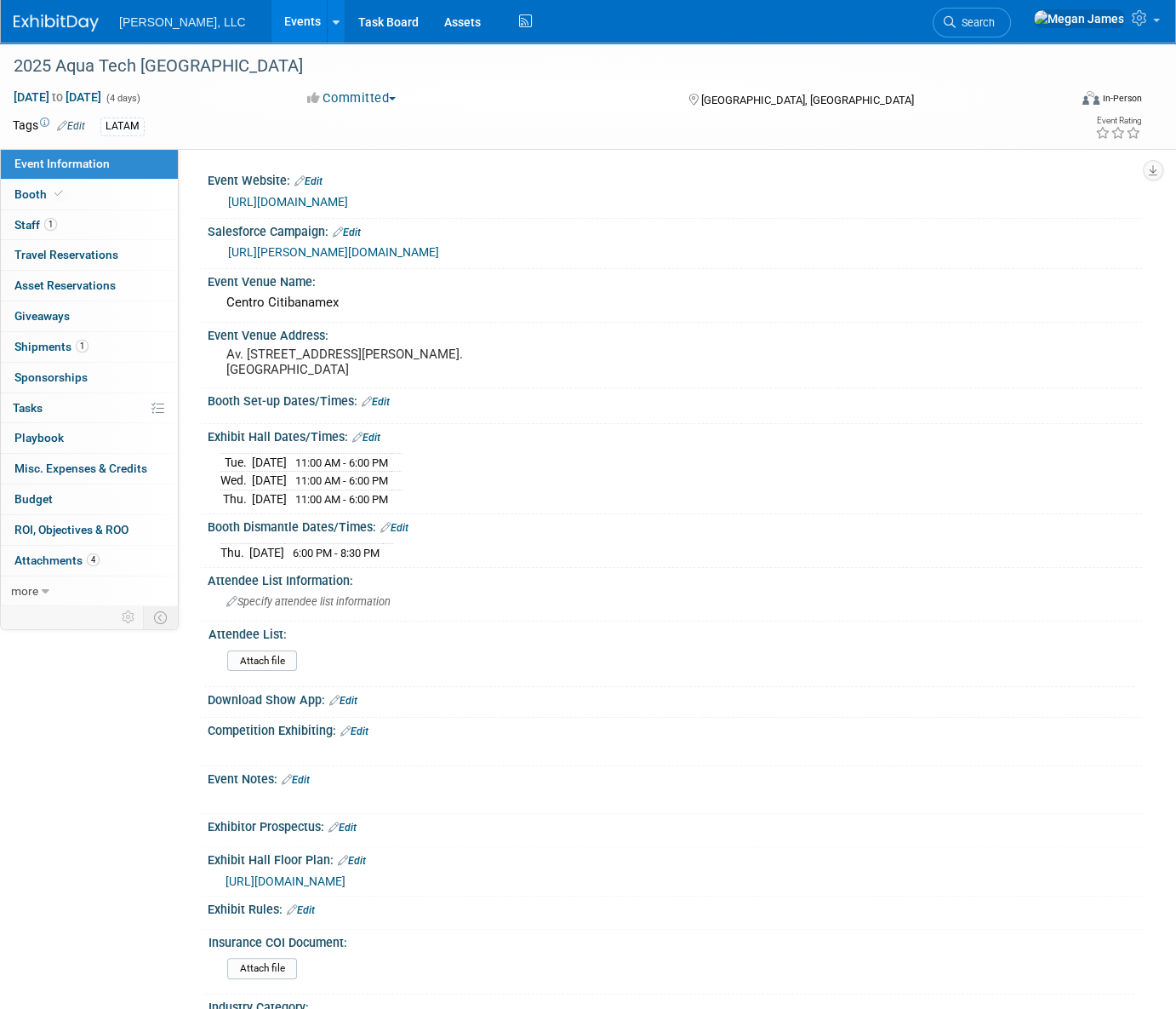
click at [381, 407] on link "Edit" at bounding box center [375, 401] width 28 height 12
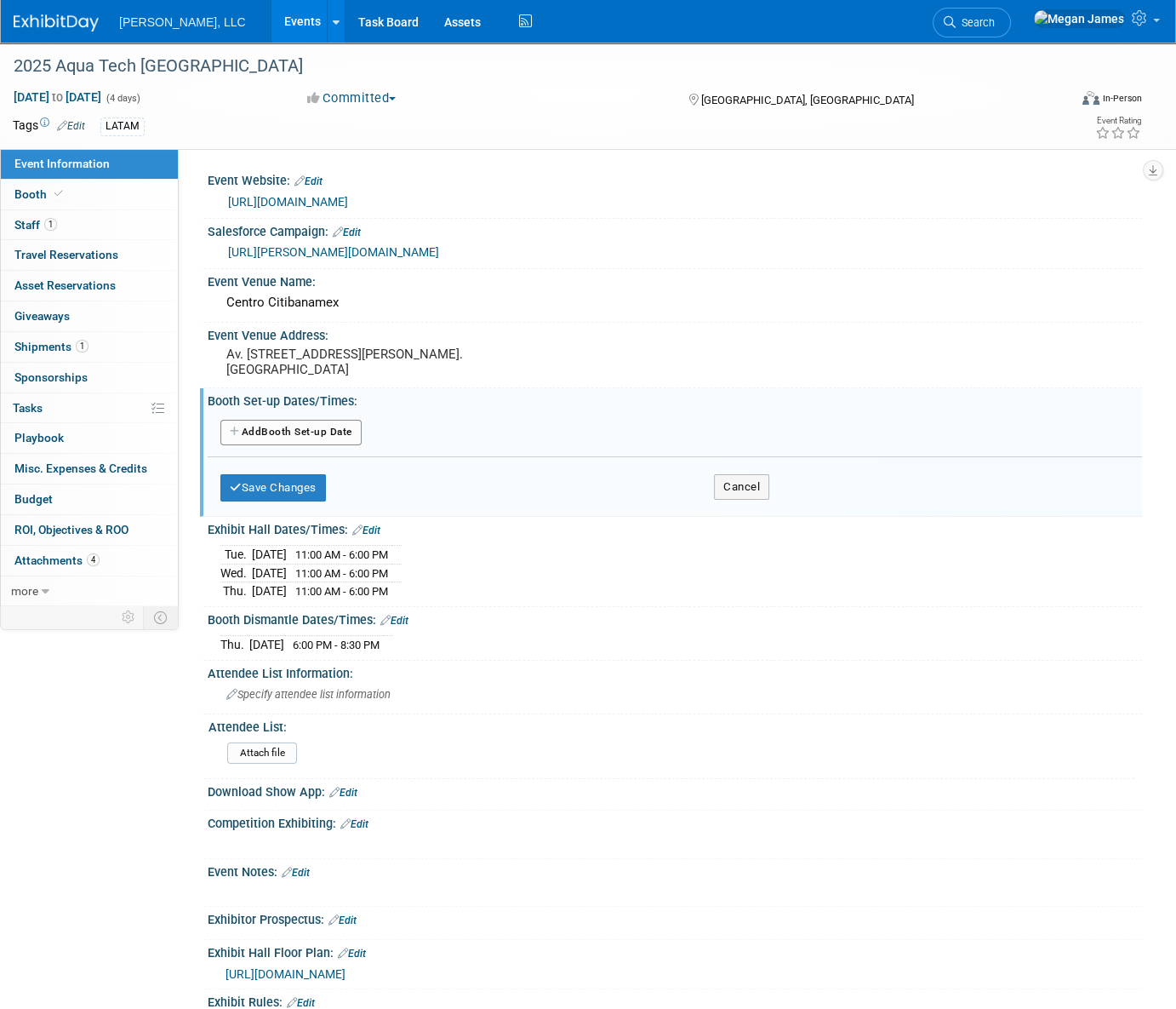
click at [294, 445] on button "Add Another Booth Set-up Date" at bounding box center [291, 432] width 141 height 26
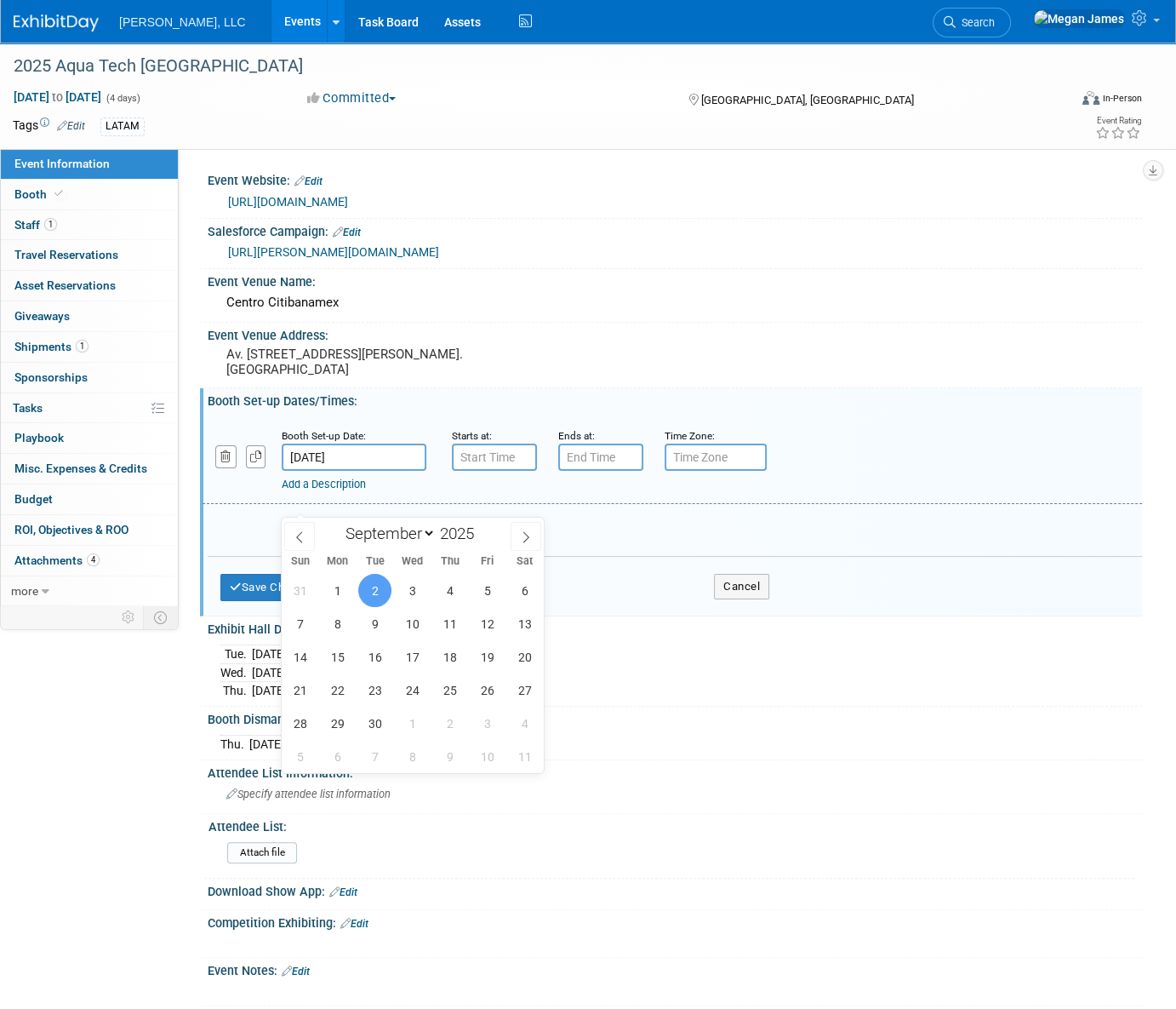
click at [366, 471] on input "Sep 2, 2025" at bounding box center [353, 456] width 144 height 27
click at [301, 536] on icon at bounding box center [300, 537] width 12 height 12
select select "7"
drag, startPoint x: 525, startPoint y: 721, endPoint x: 469, endPoint y: 462, distance: 265.0
click at [525, 721] on span "30" at bounding box center [524, 722] width 33 height 33
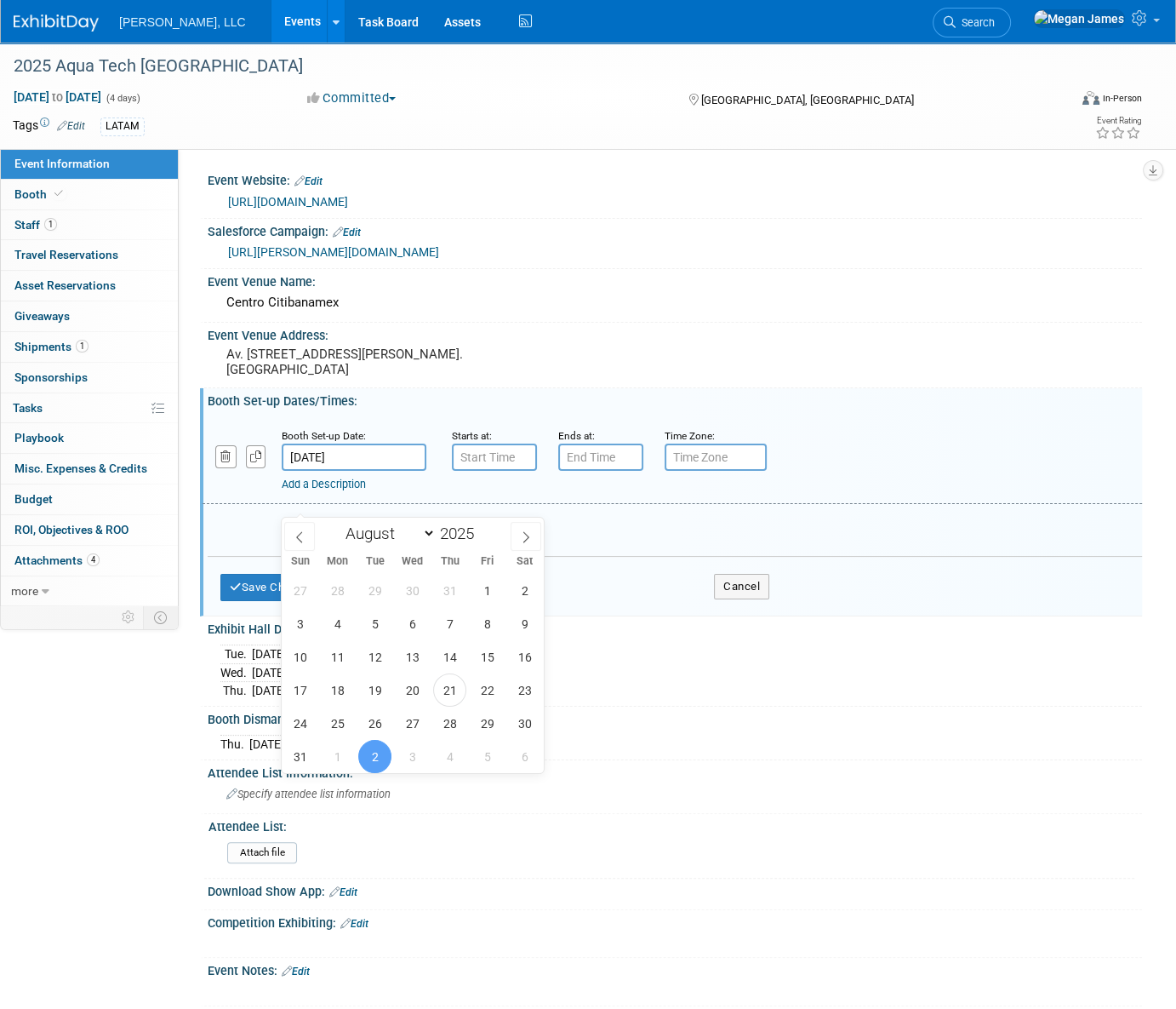
type input "Aug 30, 2025"
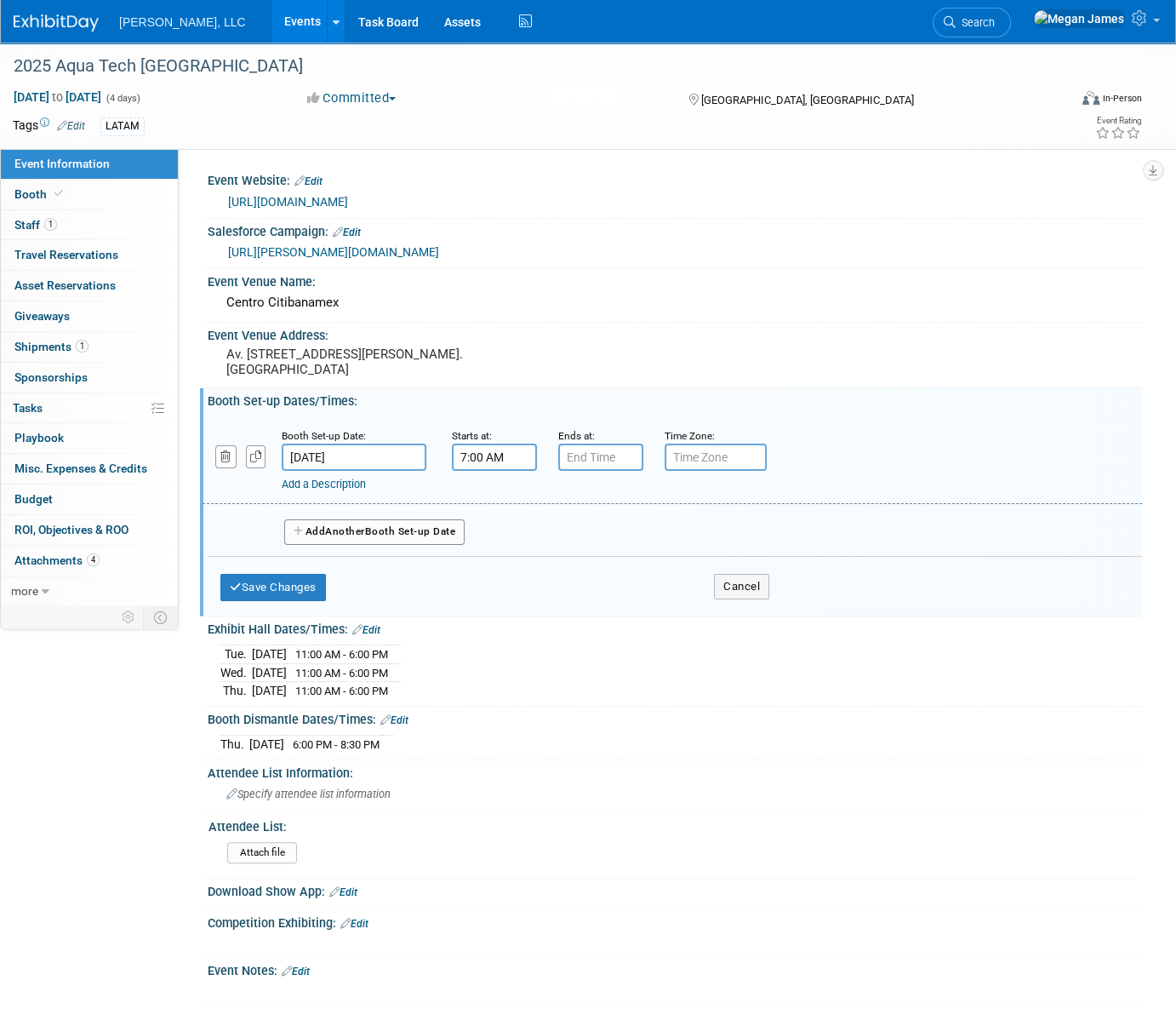
click at [505, 471] on input "7:00 AM" at bounding box center [494, 456] width 85 height 27
drag, startPoint x: 521, startPoint y: 500, endPoint x: 439, endPoint y: 502, distance: 82.0
click at [439, 471] on div "Starts at: 7:00 AM 07 : 00 AM 12 01 02 03 04 05 06 07 08 09 10 11 00 05 10 15 2…" at bounding box center [492, 448] width 107 height 44
type input "8:00 PM"
type input "7:00 PM"
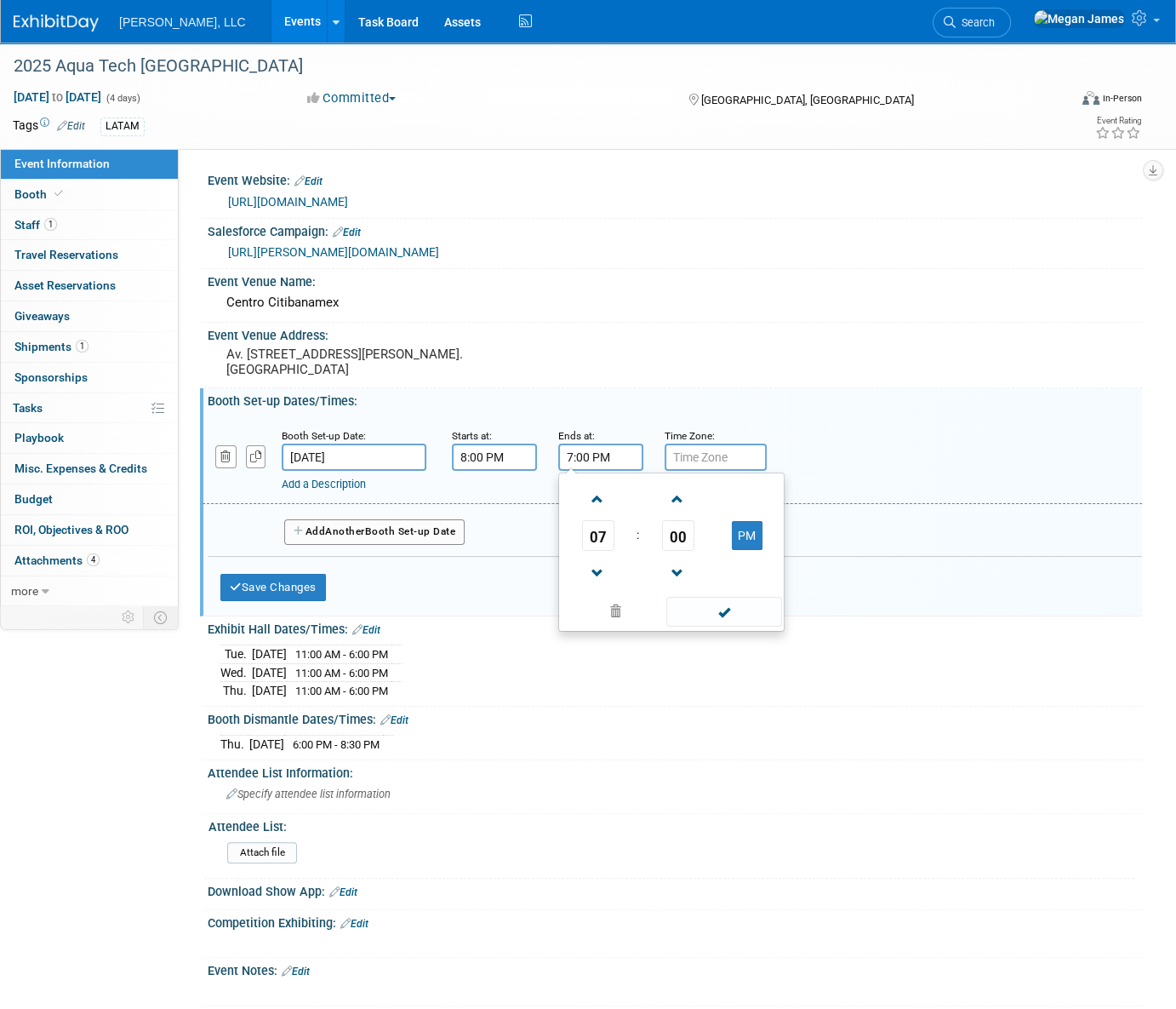
drag, startPoint x: 621, startPoint y: 499, endPoint x: 553, endPoint y: 499, distance: 68.0
click at [553, 471] on div "Ends at: 7:00 PM 07 : 00 PM 12 01 02 03 04 05 06 07 08 09 10 11 00 05 10 15 20 …" at bounding box center [598, 448] width 107 height 44
type input "10:00 PM"
click at [316, 545] on button "Add Another Booth Set-up Date" at bounding box center [373, 532] width 180 height 26
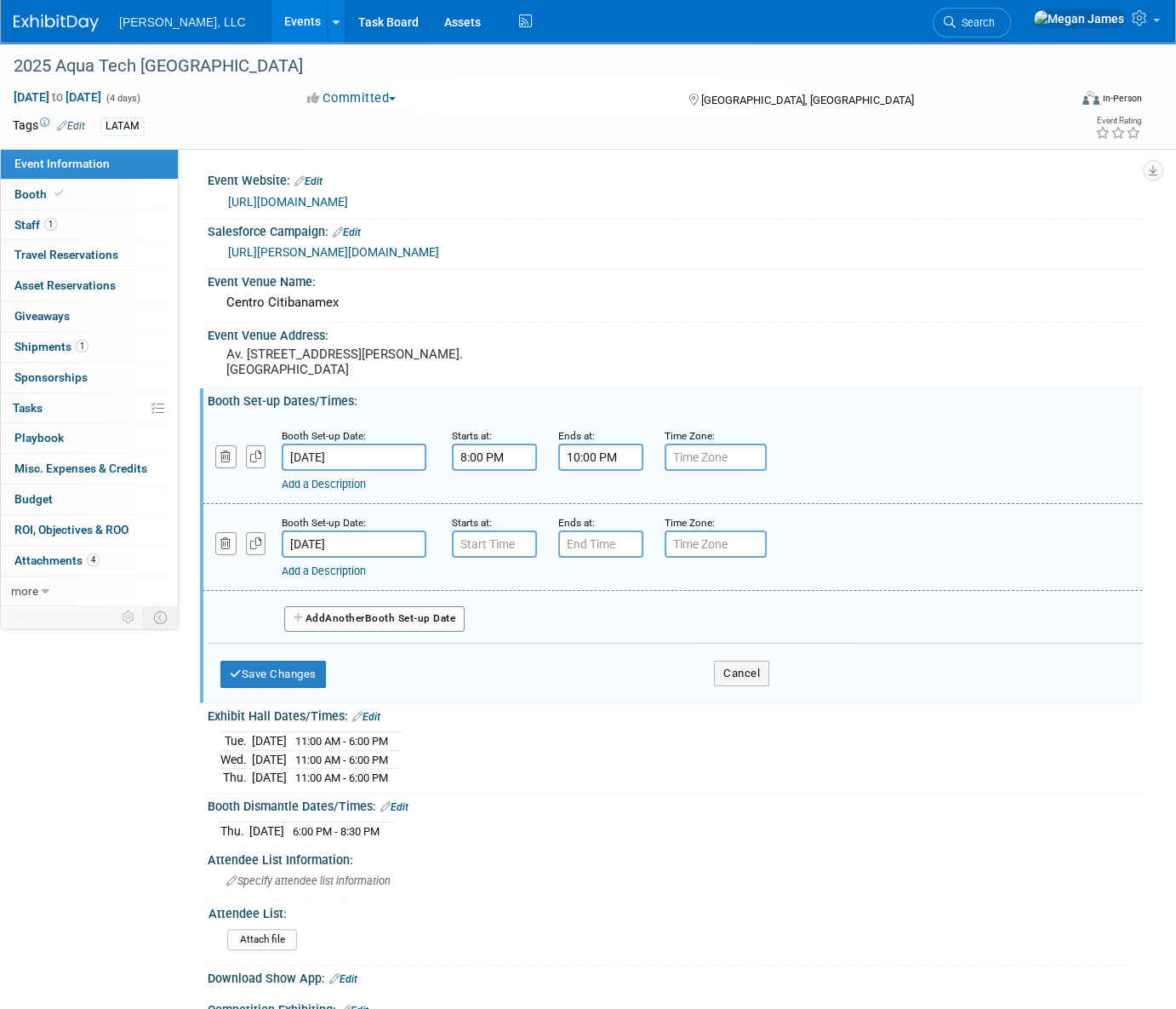
click at [337, 558] on input "Aug 31, 2025" at bounding box center [353, 544] width 144 height 27
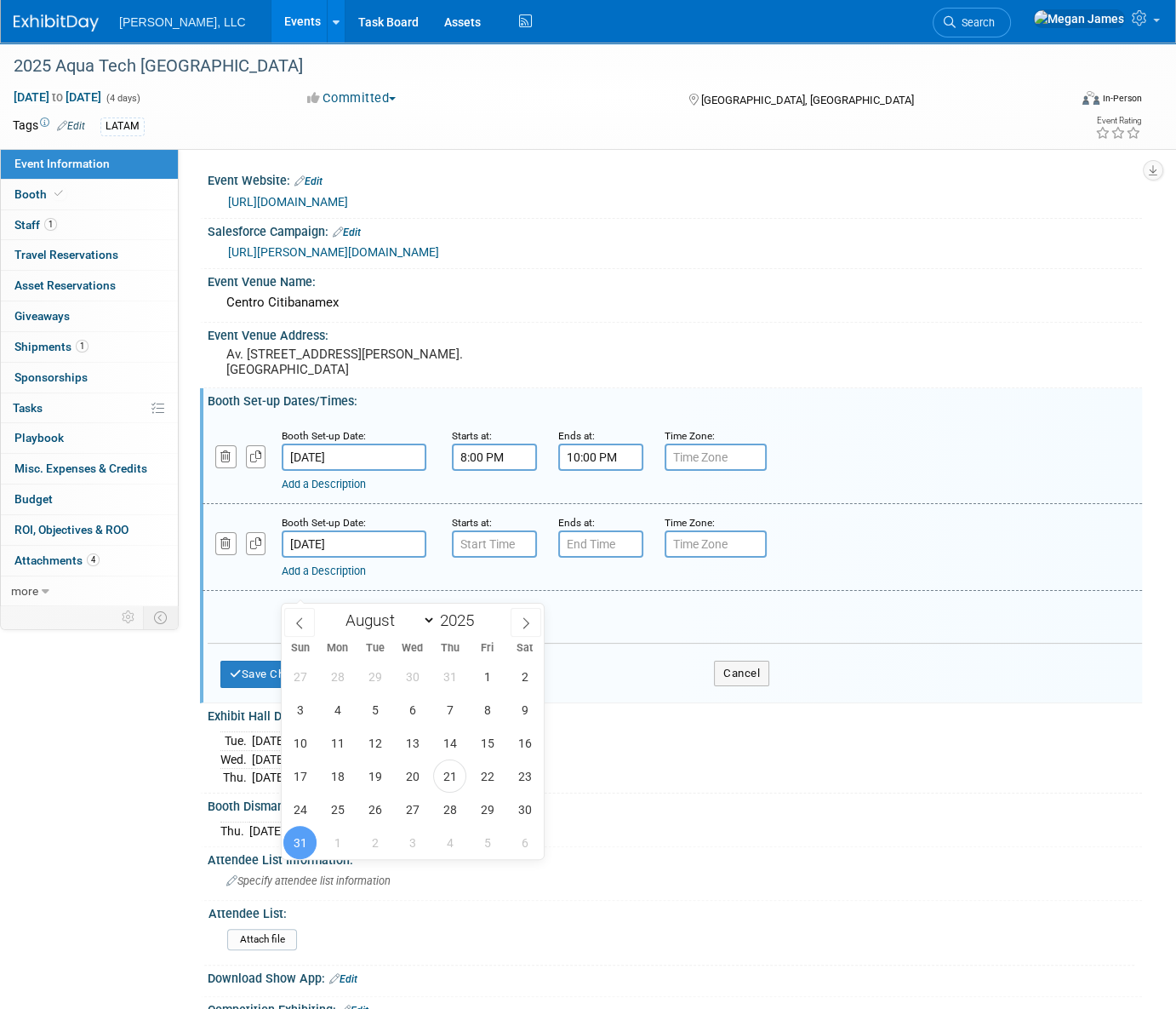
click at [375, 558] on input "Aug 31, 2025" at bounding box center [353, 544] width 144 height 27
type input "7:00 AM"
click at [489, 558] on input "7:00 AM" at bounding box center [494, 544] width 85 height 27
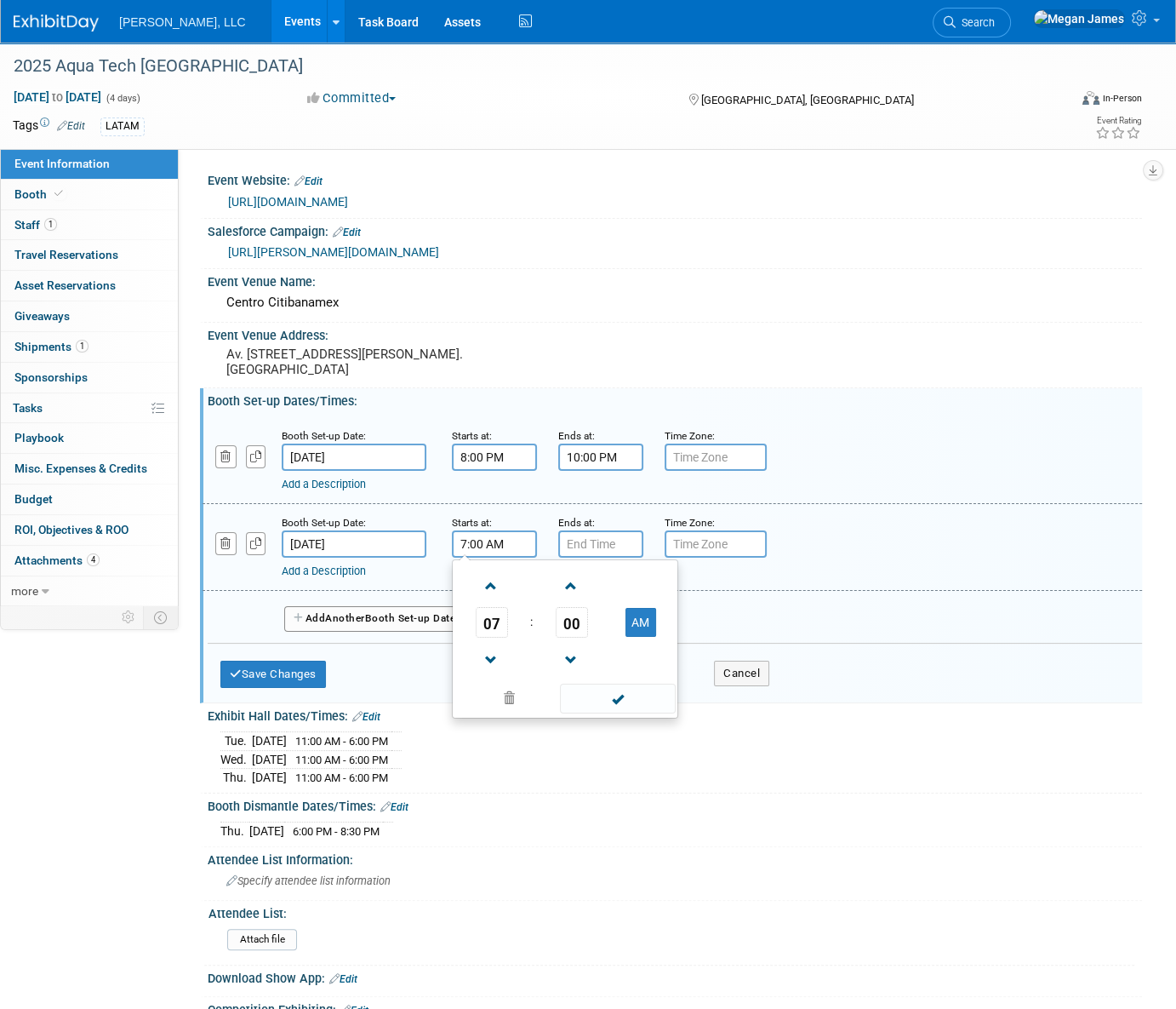
drag, startPoint x: 510, startPoint y: 589, endPoint x: 417, endPoint y: 592, distance: 93.0
click at [417, 591] on div "Booth Set-up Date: Aug 31, 2025 Starts at: 7:00 AM 07 : 00 AM 12 01 02 03 04 05…" at bounding box center [672, 547] width 940 height 87
click at [631, 531] on div "Ends at:" at bounding box center [598, 521] width 81 height 17
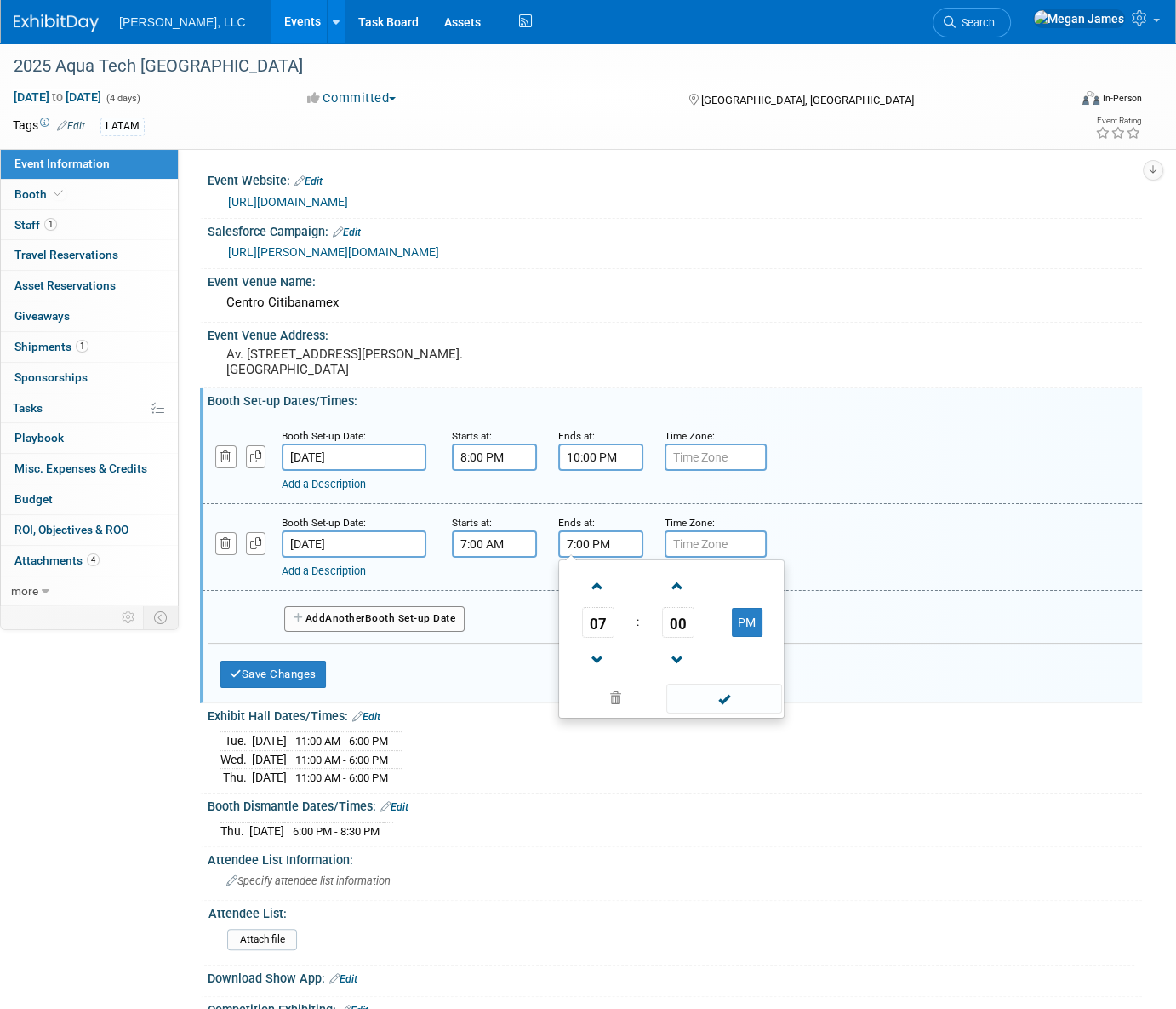
click at [629, 558] on input "7:00 PM" at bounding box center [600, 544] width 85 height 27
click at [527, 589] on div "Booth Set-up Date: Aug 31, 2025 Starts at: 7:00 AM Ends at: 7:00 PM 07 : 00 PM …" at bounding box center [672, 547] width 940 height 87
type input "10:00 PM"
drag, startPoint x: 310, startPoint y: 525, endPoint x: 352, endPoint y: 530, distance: 42.3
click at [310, 490] on link "Add a Description" at bounding box center [324, 484] width 85 height 13
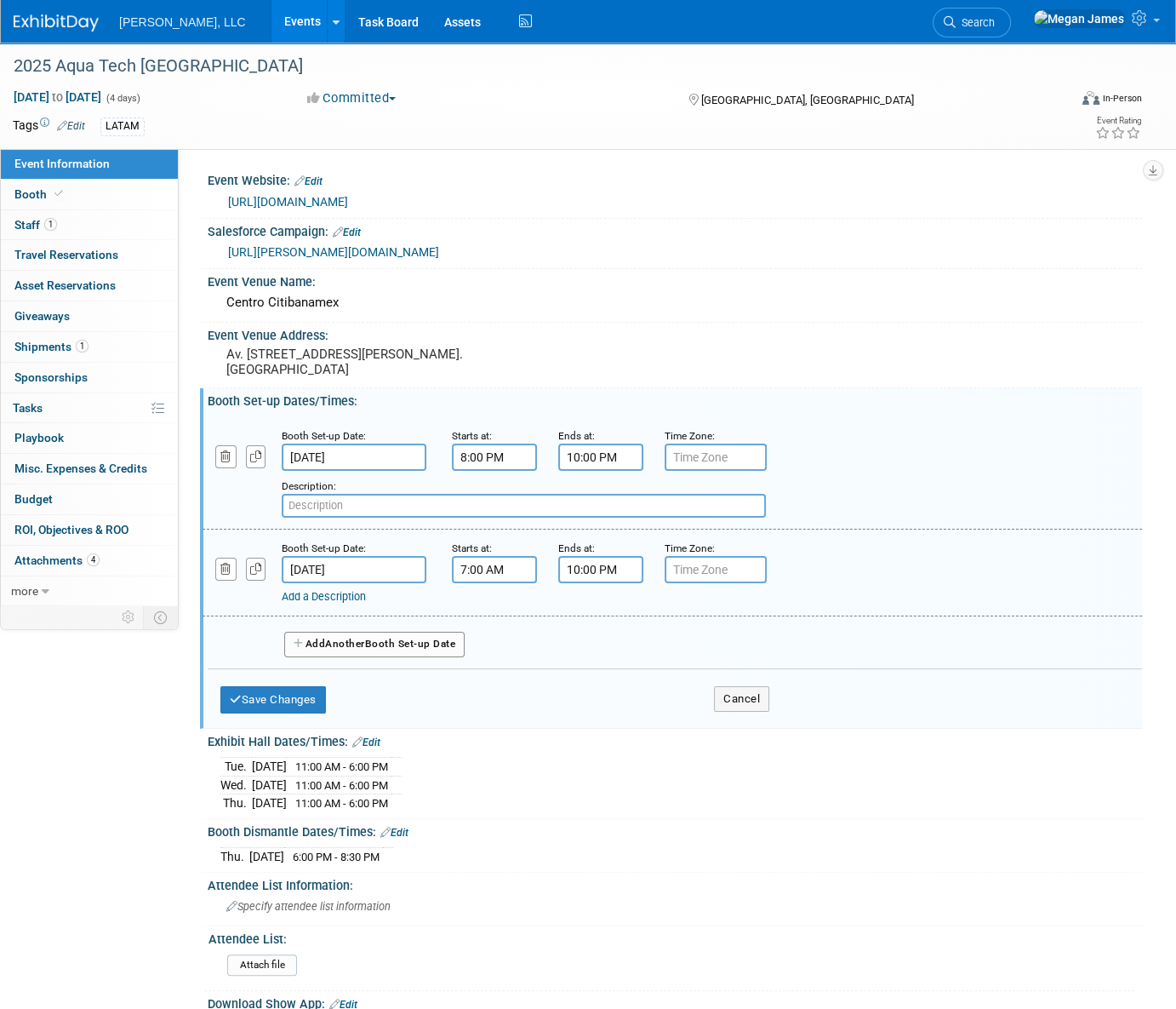
paste input "NON-STOP SETUP"
click at [285, 518] on input "NON-STOP SETUP" at bounding box center [524, 506] width 484 height 24
click at [433, 518] on input "24 - hr NON-STOP SETUP" at bounding box center [524, 506] width 484 height 24
drag, startPoint x: 426, startPoint y: 547, endPoint x: 247, endPoint y: 544, distance: 179.0
click at [247, 518] on div "Add a Description Description: 24 - hr NON-STOP SETUP" at bounding box center [592, 494] width 805 height 47
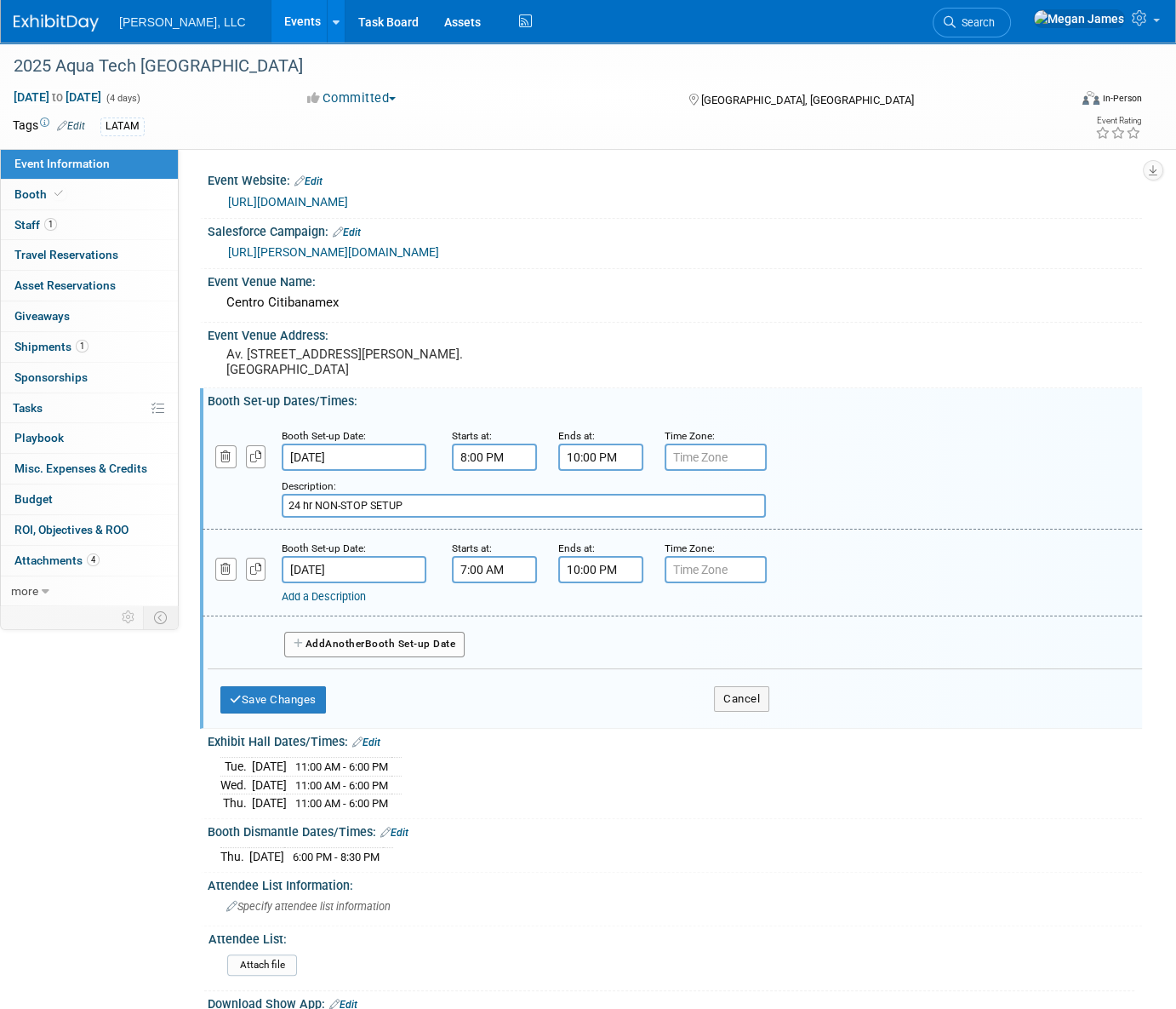
type input "24 hr NON-STOP SETUP"
click at [342, 603] on link "Add a Description" at bounding box center [324, 596] width 85 height 13
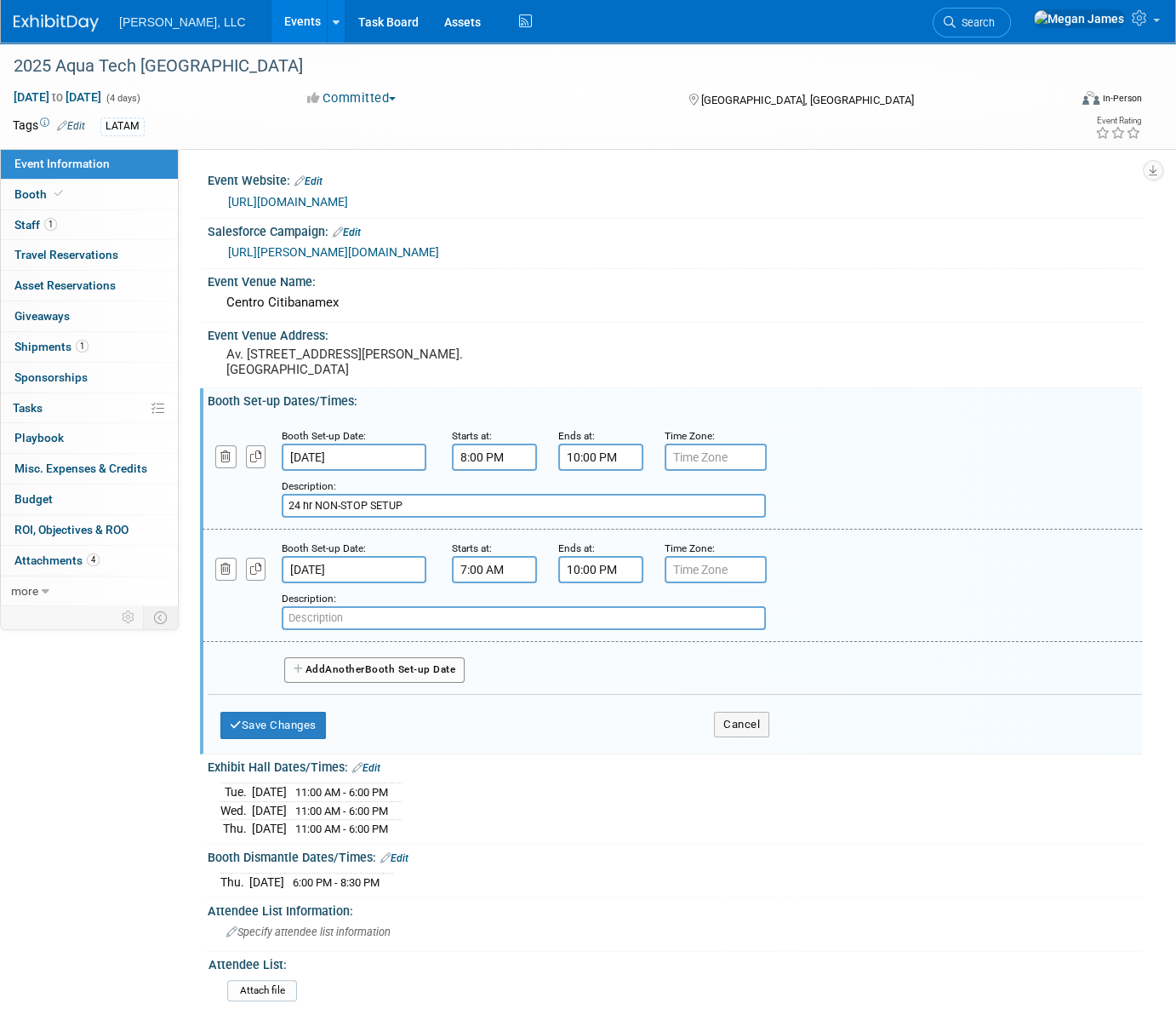
paste input "24 hr NON-STOP SETUP"
type input "24 hr NON-STOP SETUP"
click at [283, 739] on button "Save Changes" at bounding box center [273, 725] width 106 height 27
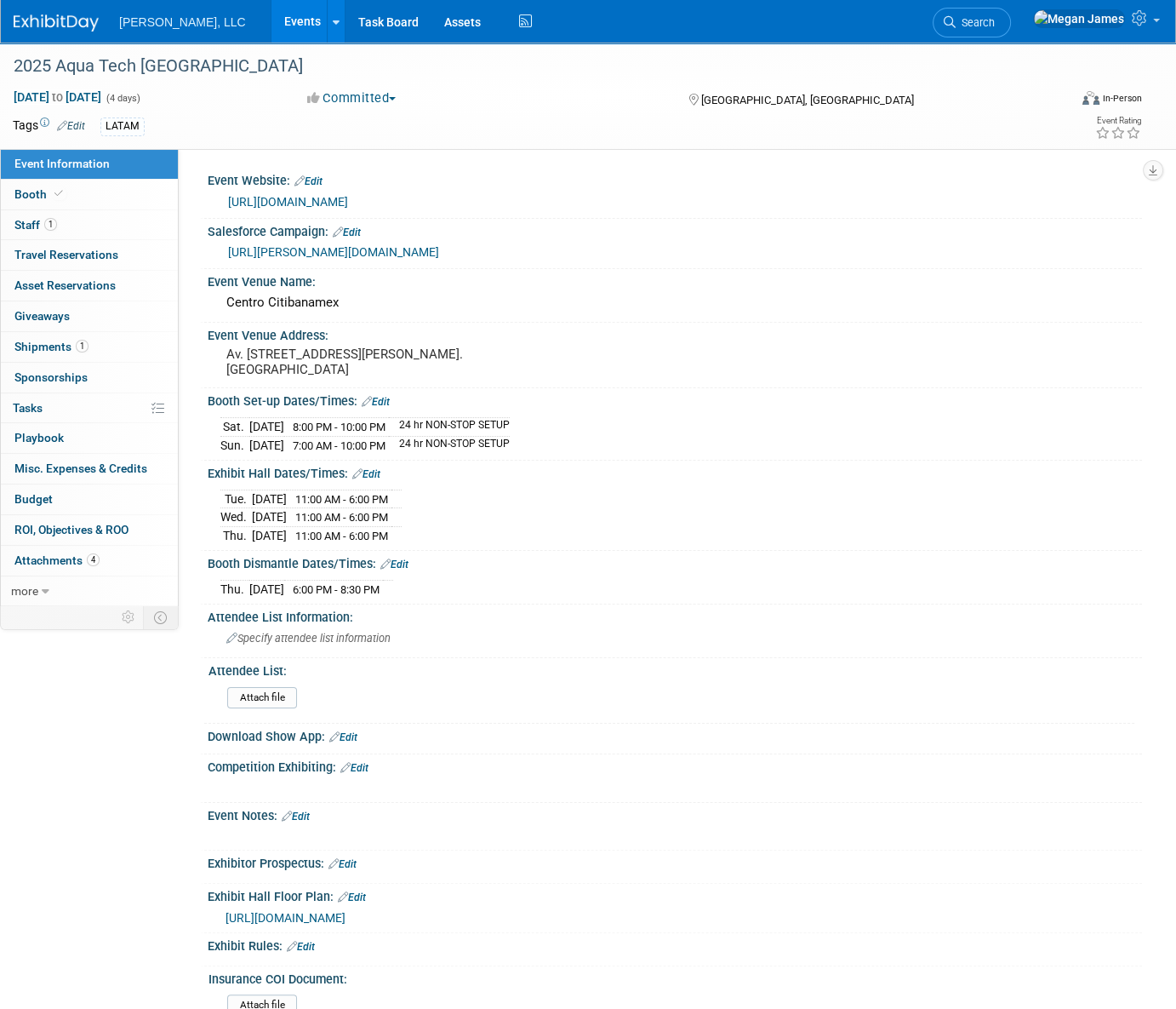
click at [384, 407] on link "Edit" at bounding box center [375, 401] width 28 height 12
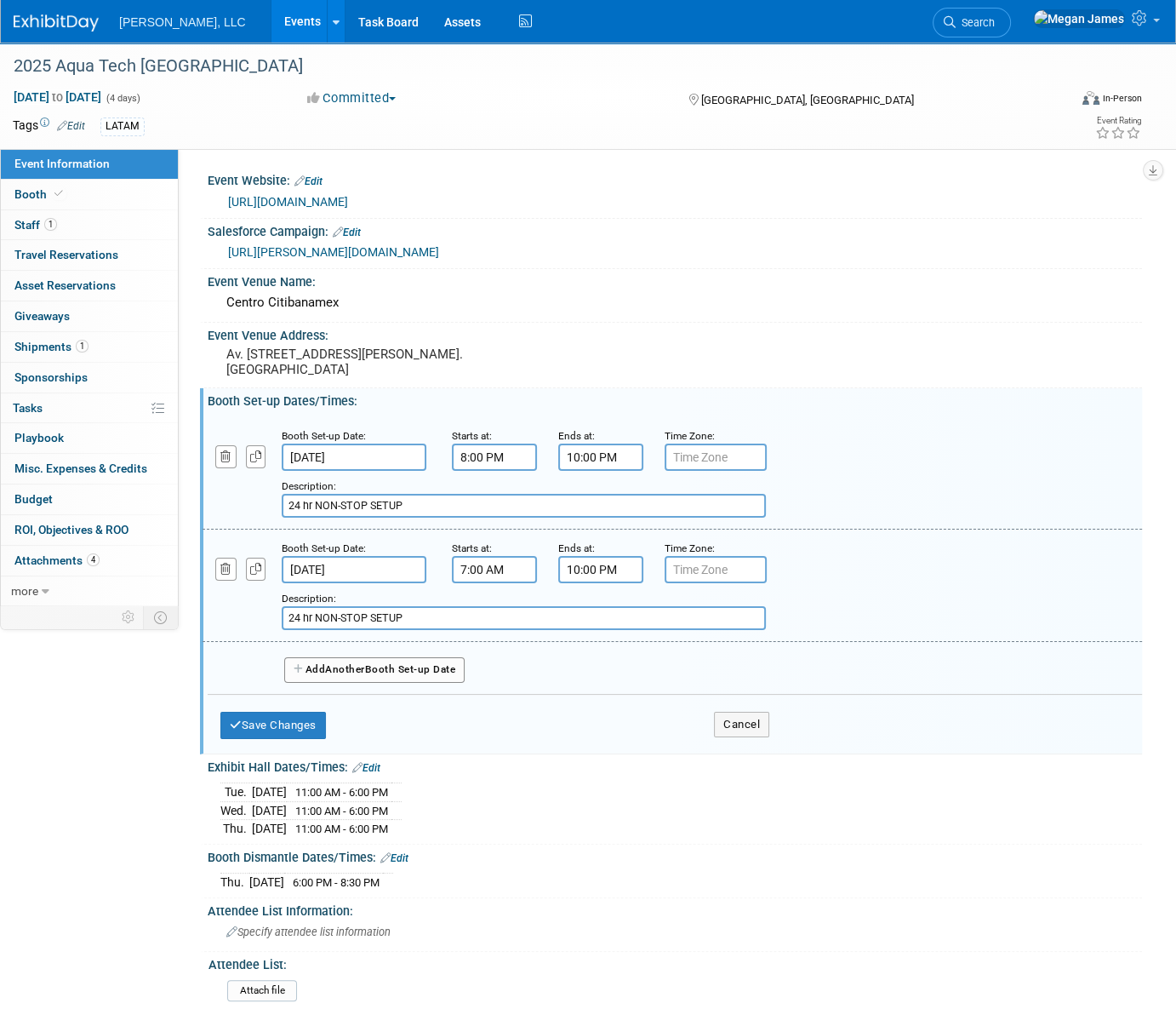
drag, startPoint x: 249, startPoint y: 552, endPoint x: 214, endPoint y: 551, distance: 35.0
click at [214, 518] on div "Add a Description Description: 24 hr NON-STOP SETUP" at bounding box center [592, 494] width 805 height 47
type input "="
click at [382, 518] on input "text" at bounding box center [524, 506] width 484 height 24
drag, startPoint x: 420, startPoint y: 671, endPoint x: 270, endPoint y: 662, distance: 150.3
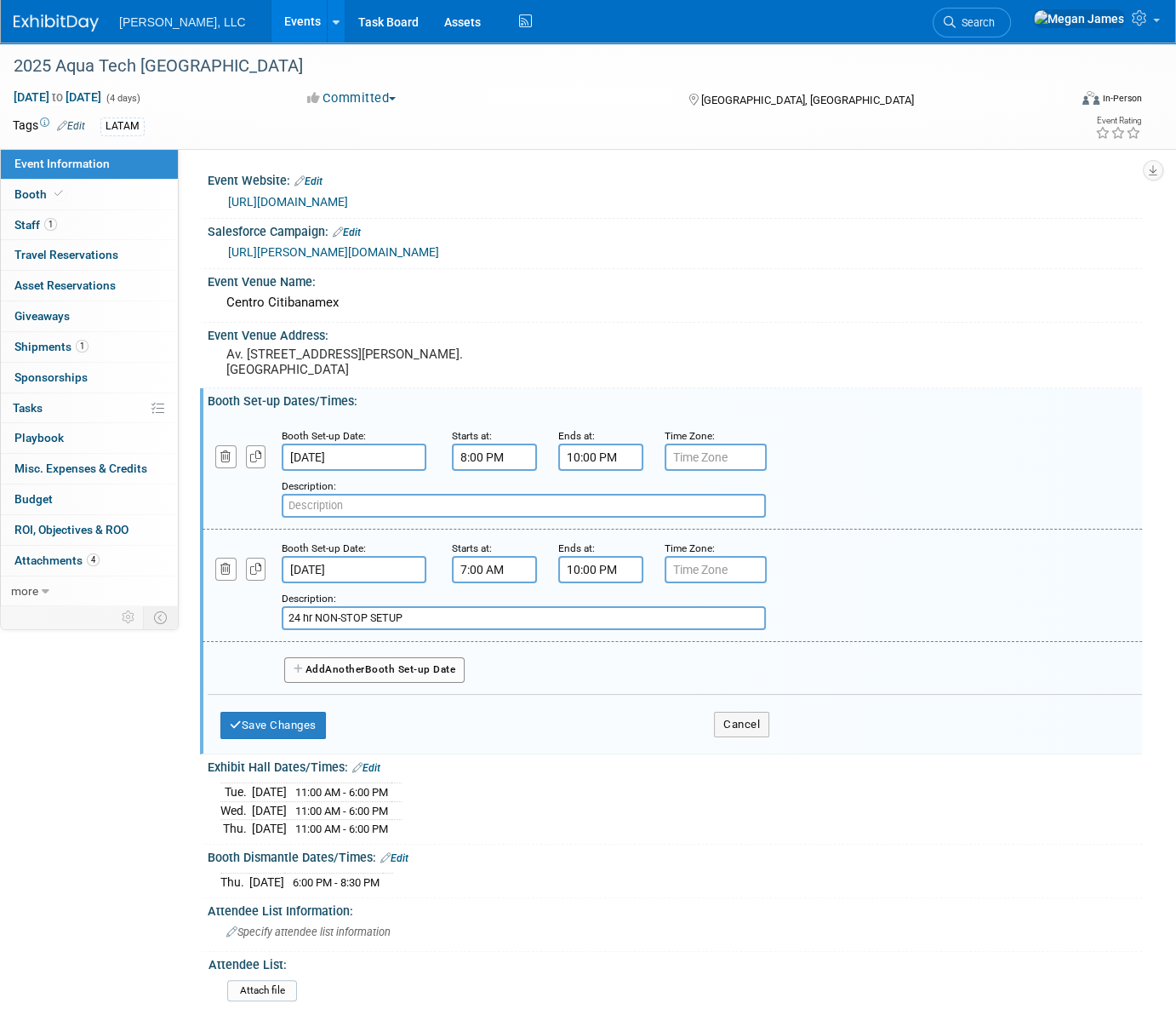
click at [270, 631] on div "Add a Description Description: 24 hr NON-STOP SETUP" at bounding box center [592, 607] width 805 height 47
click at [309, 739] on button "Save Changes" at bounding box center [273, 725] width 106 height 27
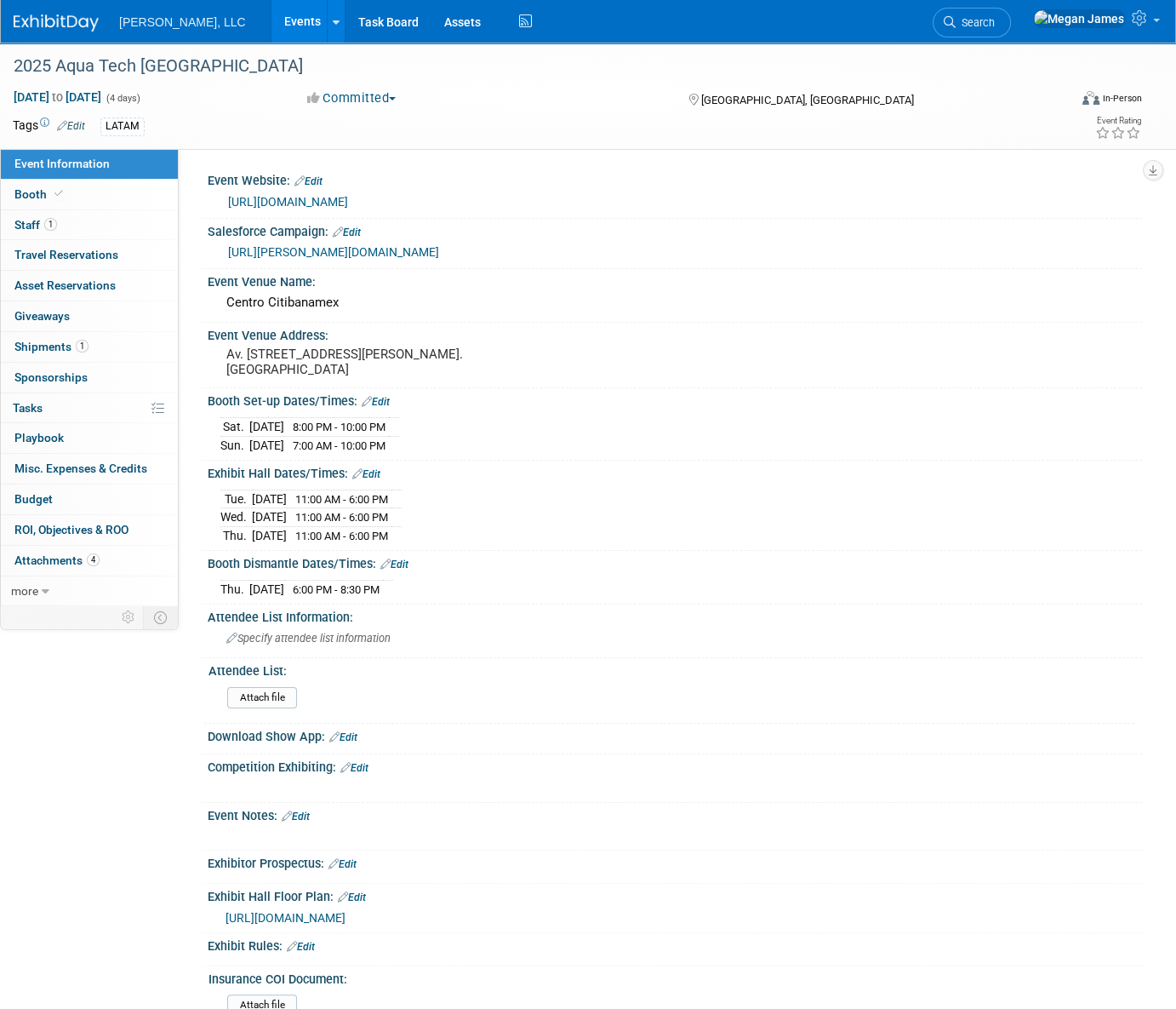
click at [272, 20] on link "Events" at bounding box center [303, 21] width 62 height 43
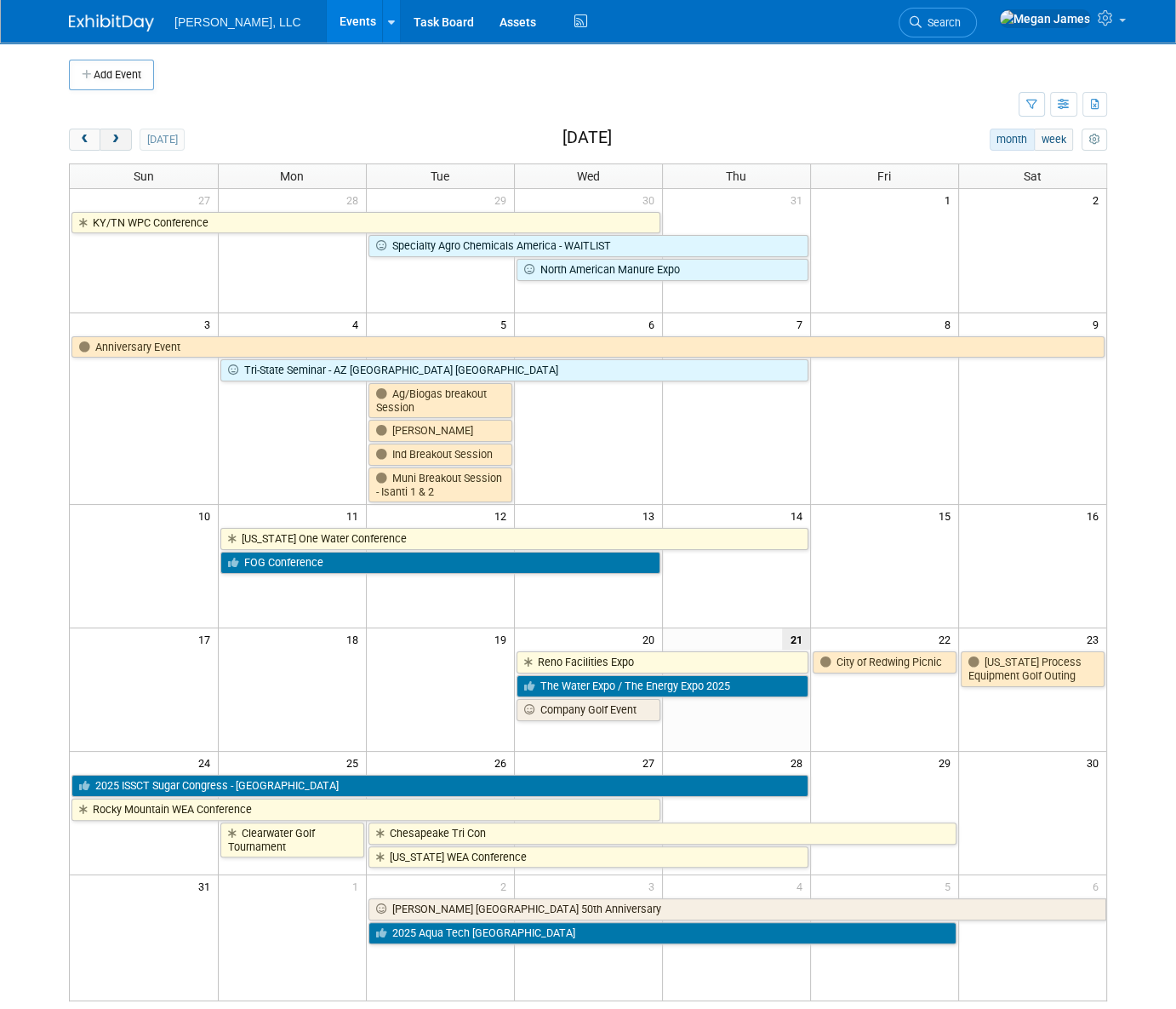
drag, startPoint x: 108, startPoint y: 143, endPoint x: 126, endPoint y: 143, distance: 18.0
click at [108, 143] on button "next" at bounding box center [116, 139] width 32 height 22
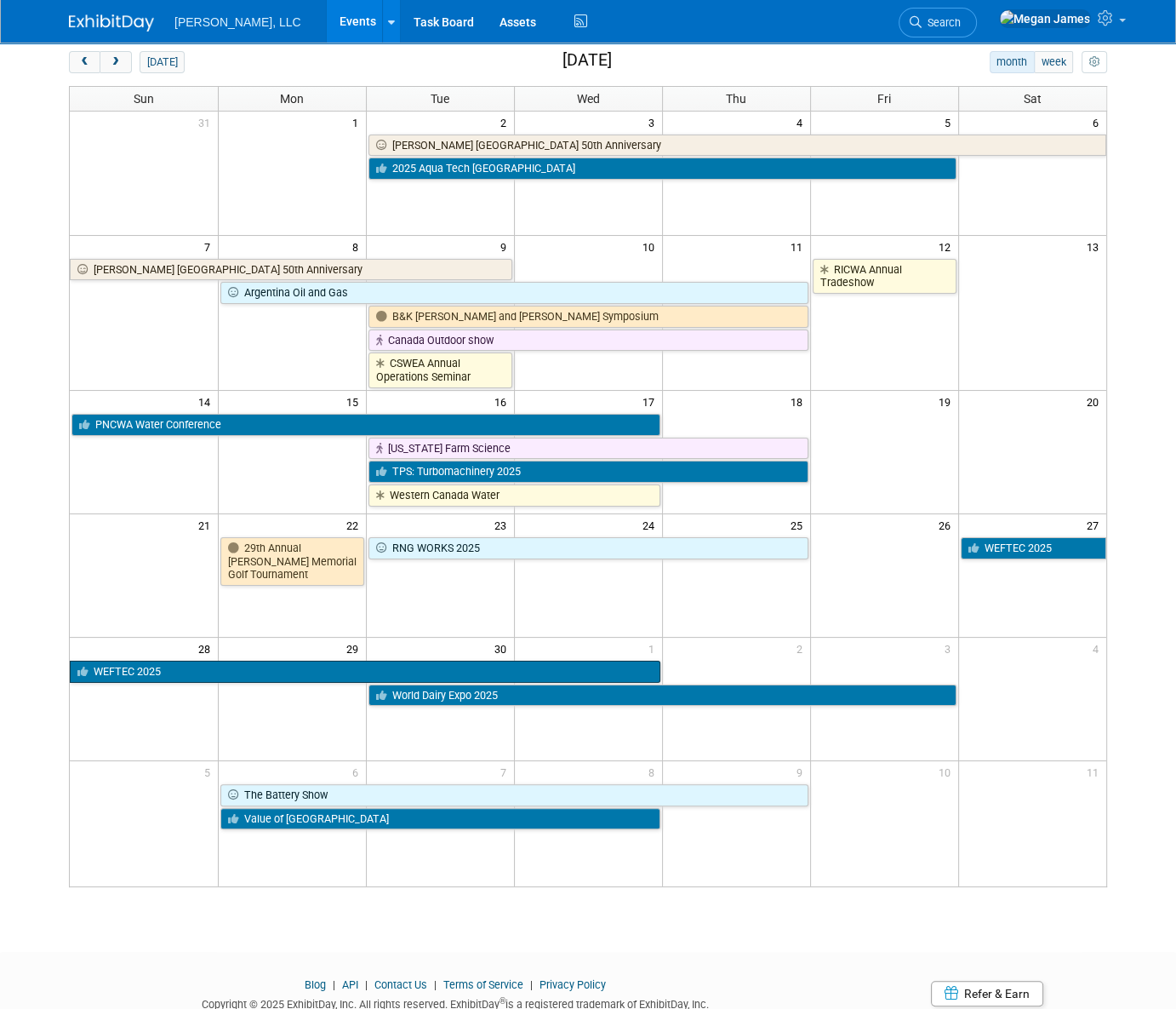
scroll to position [137, 0]
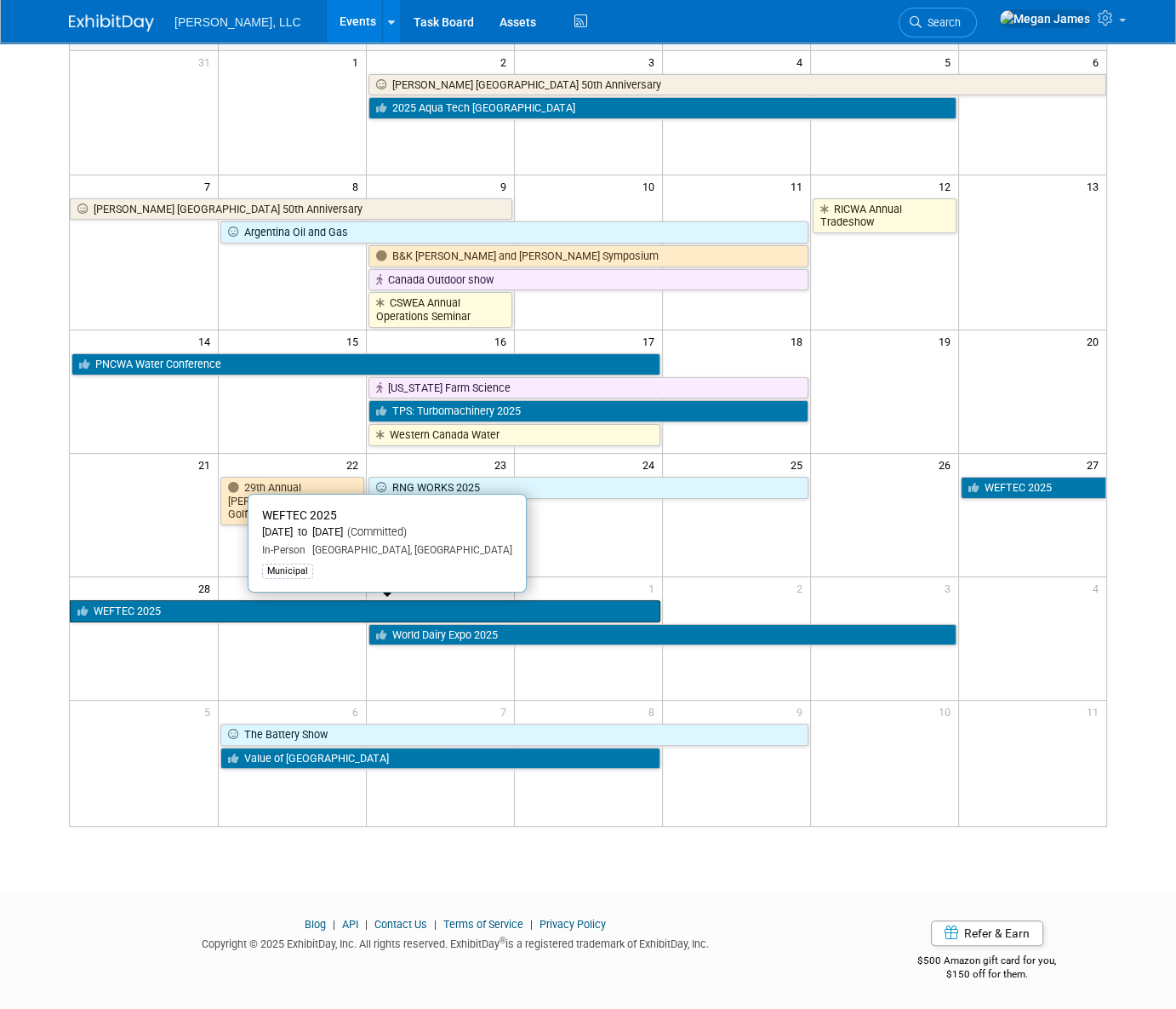
click at [137, 613] on link "WEFTEC 2025" at bounding box center [364, 612] width 590 height 22
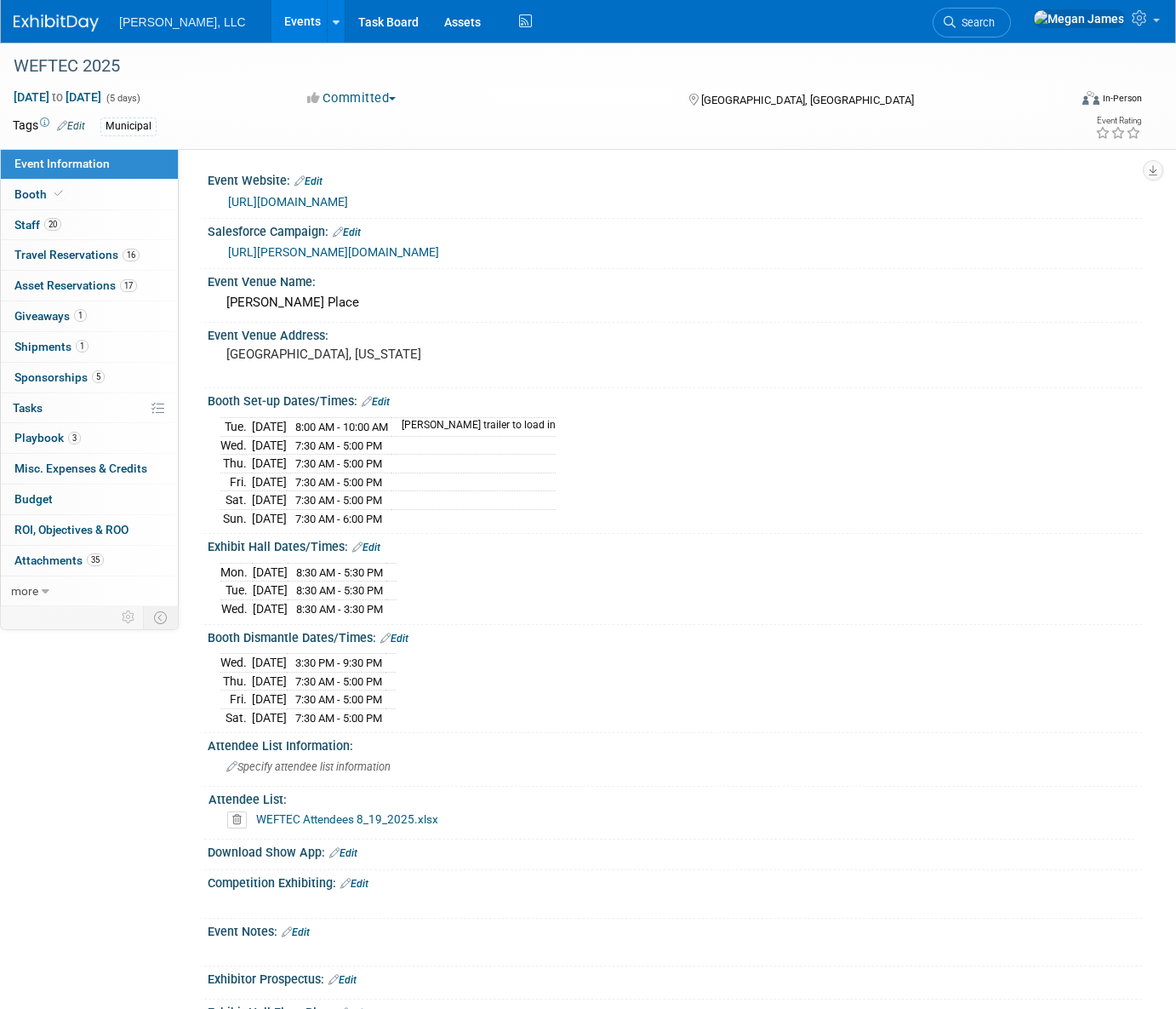
select select "Municipal"
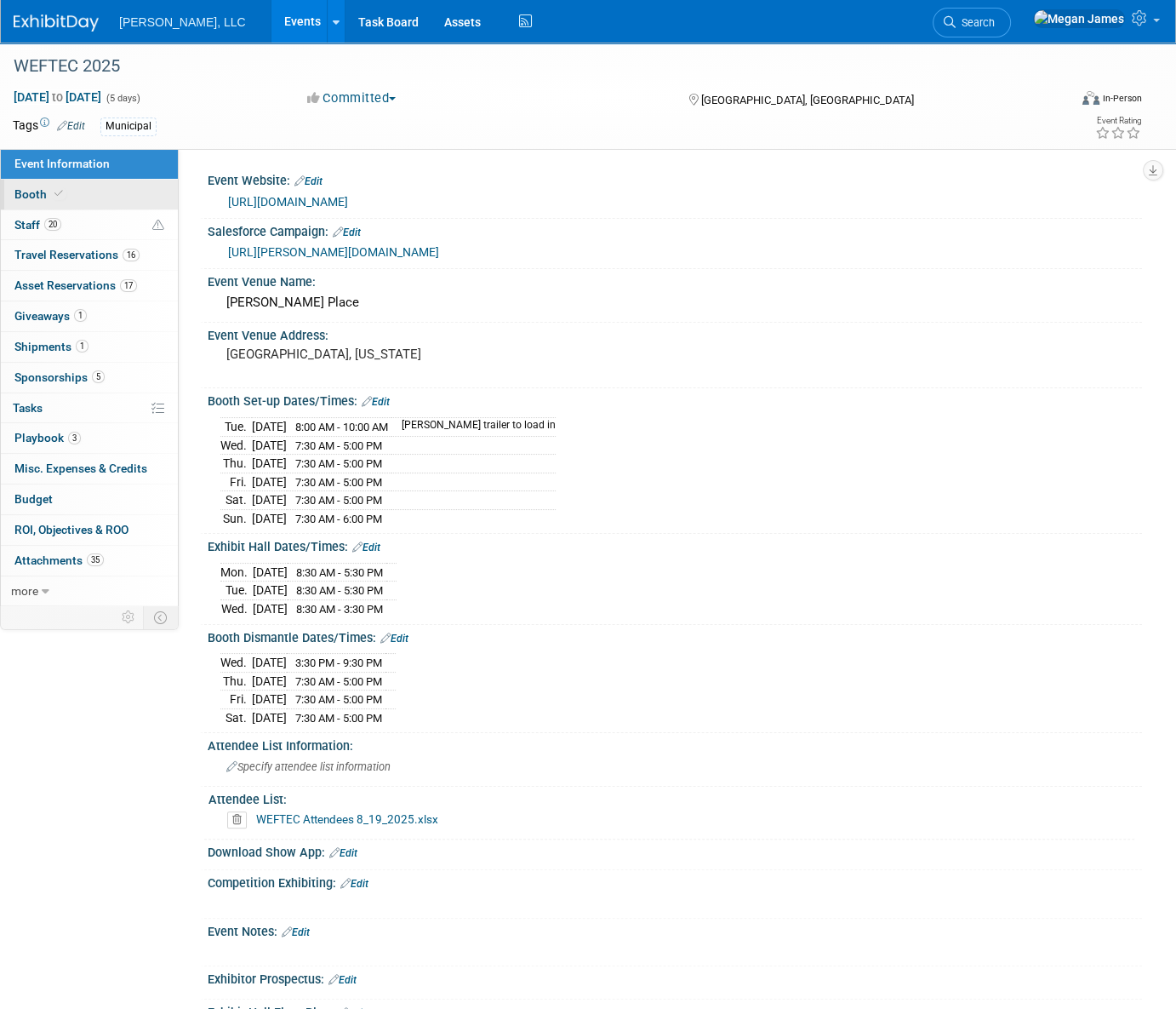
click at [103, 198] on link "Booth" at bounding box center [90, 194] width 177 height 30
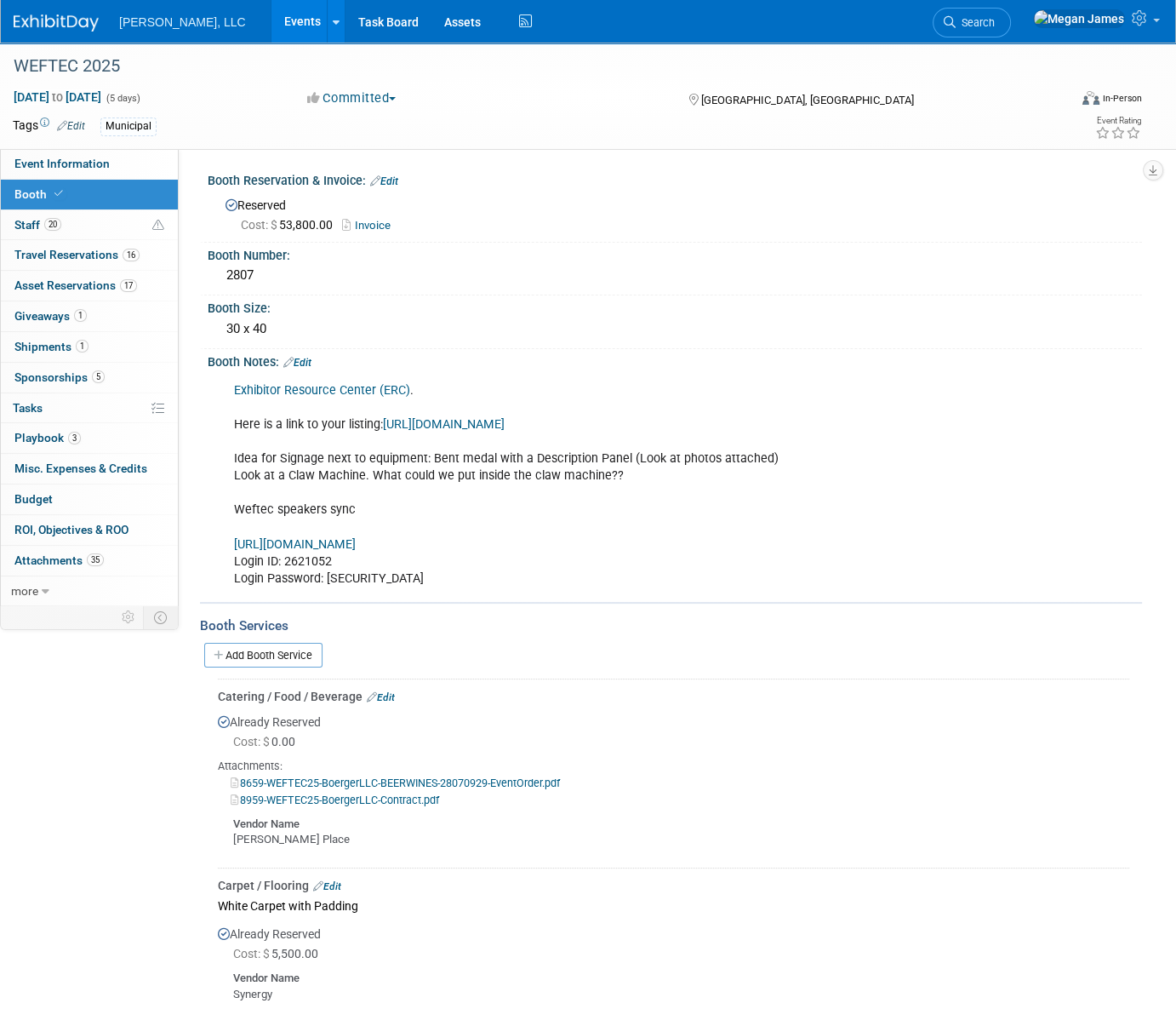
click at [305, 359] on link "Edit" at bounding box center [298, 363] width 28 height 12
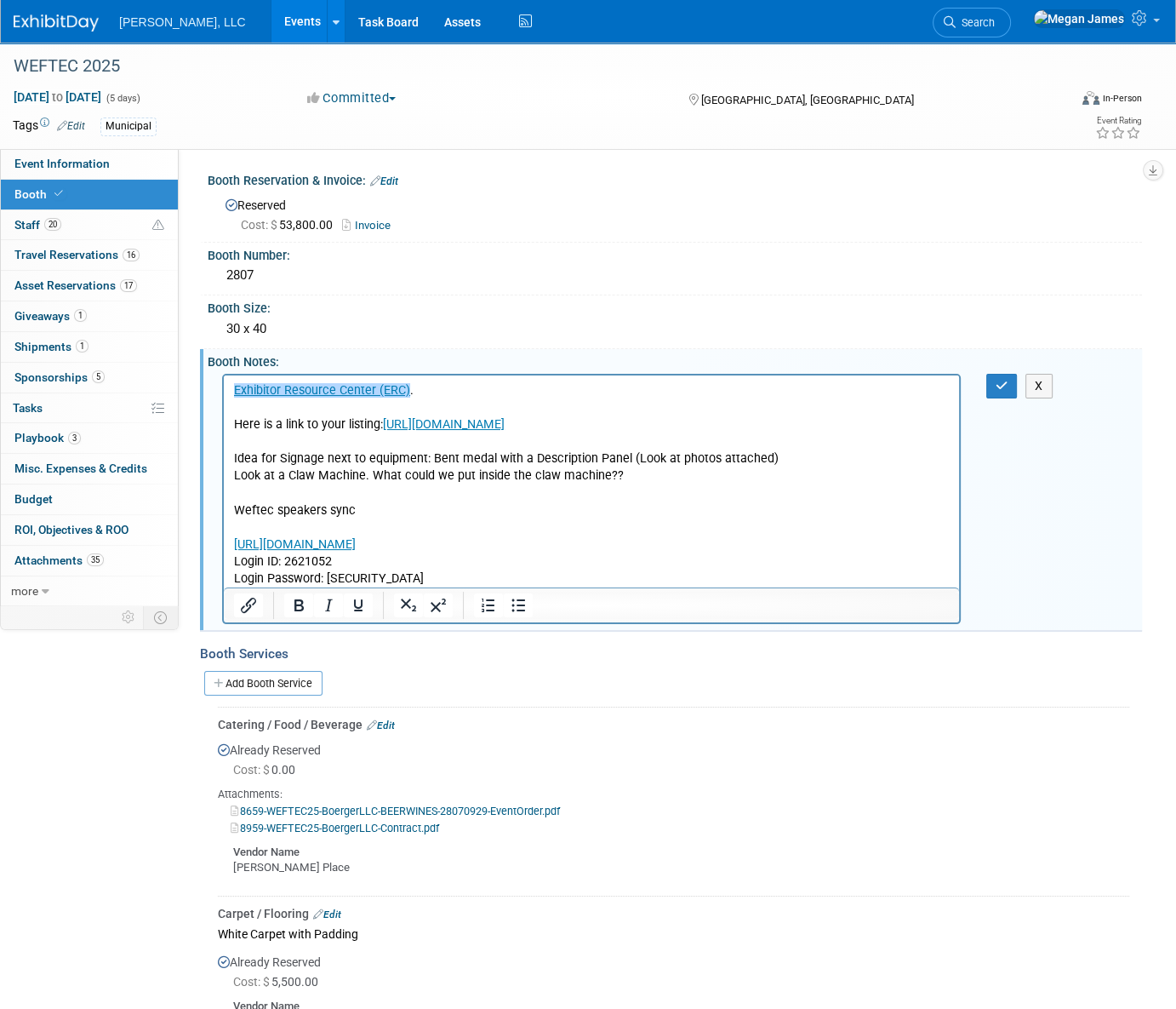
click at [267, 455] on p "﻿ Exhibitor Resource Center (ERC) . Here is a link to your listing: https://wef…" at bounding box center [591, 484] width 716 height 205
click at [235, 389] on link "Exhibitor Resource Center (ERC)" at bounding box center [322, 389] width 176 height 15
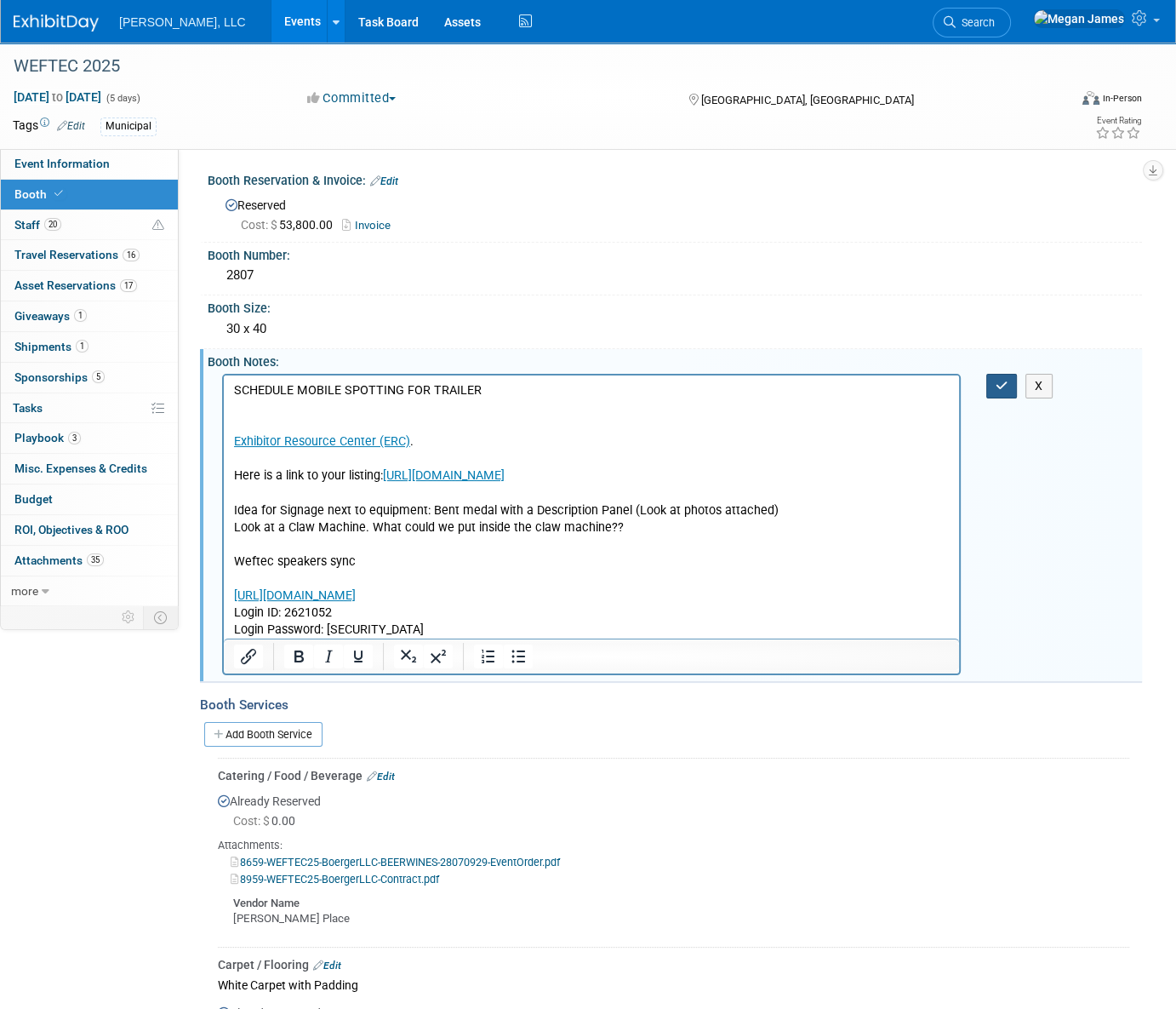
click at [1000, 384] on icon "button" at bounding box center [1002, 385] width 13 height 12
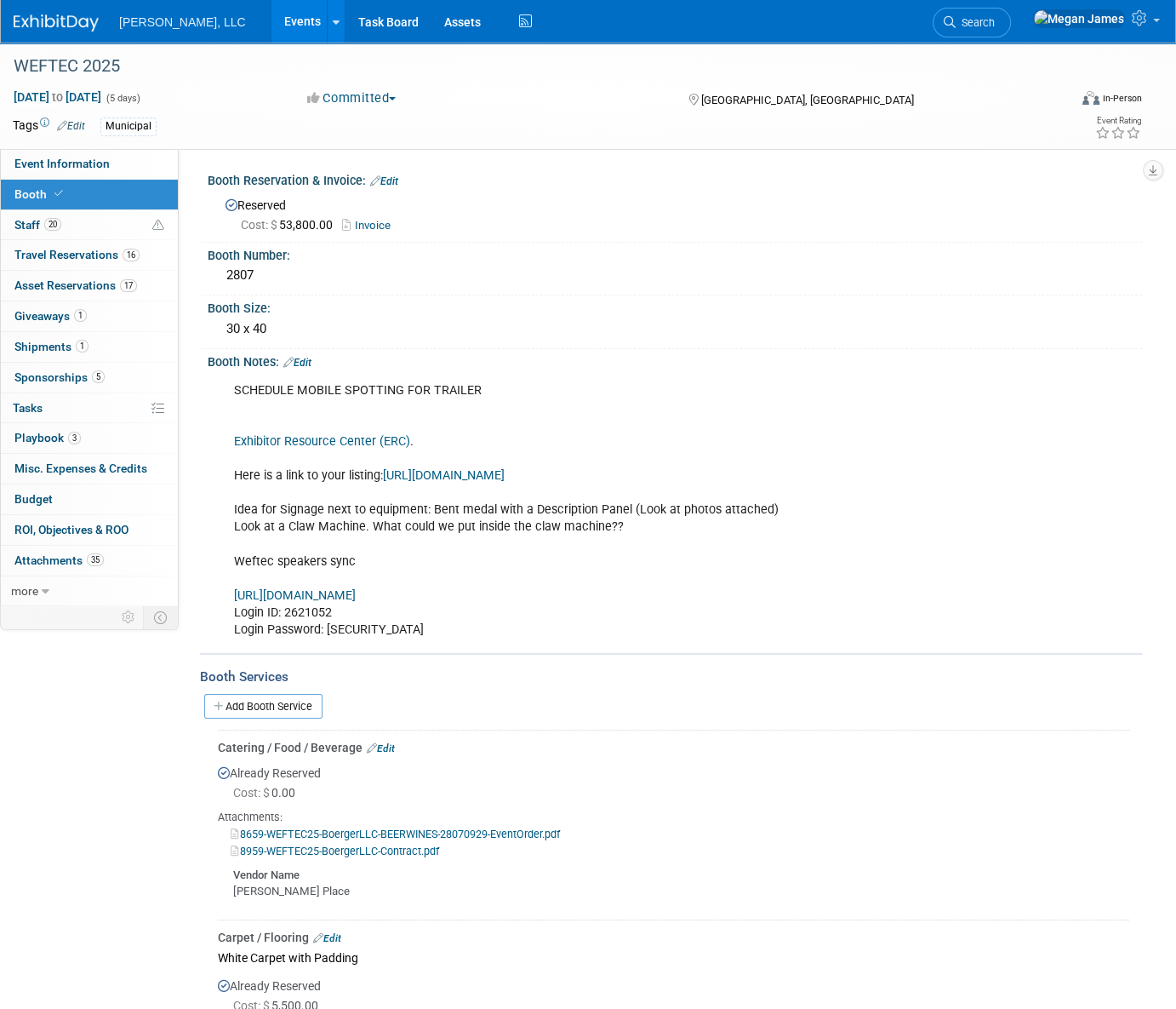
click at [272, 27] on link "Events" at bounding box center [303, 21] width 62 height 43
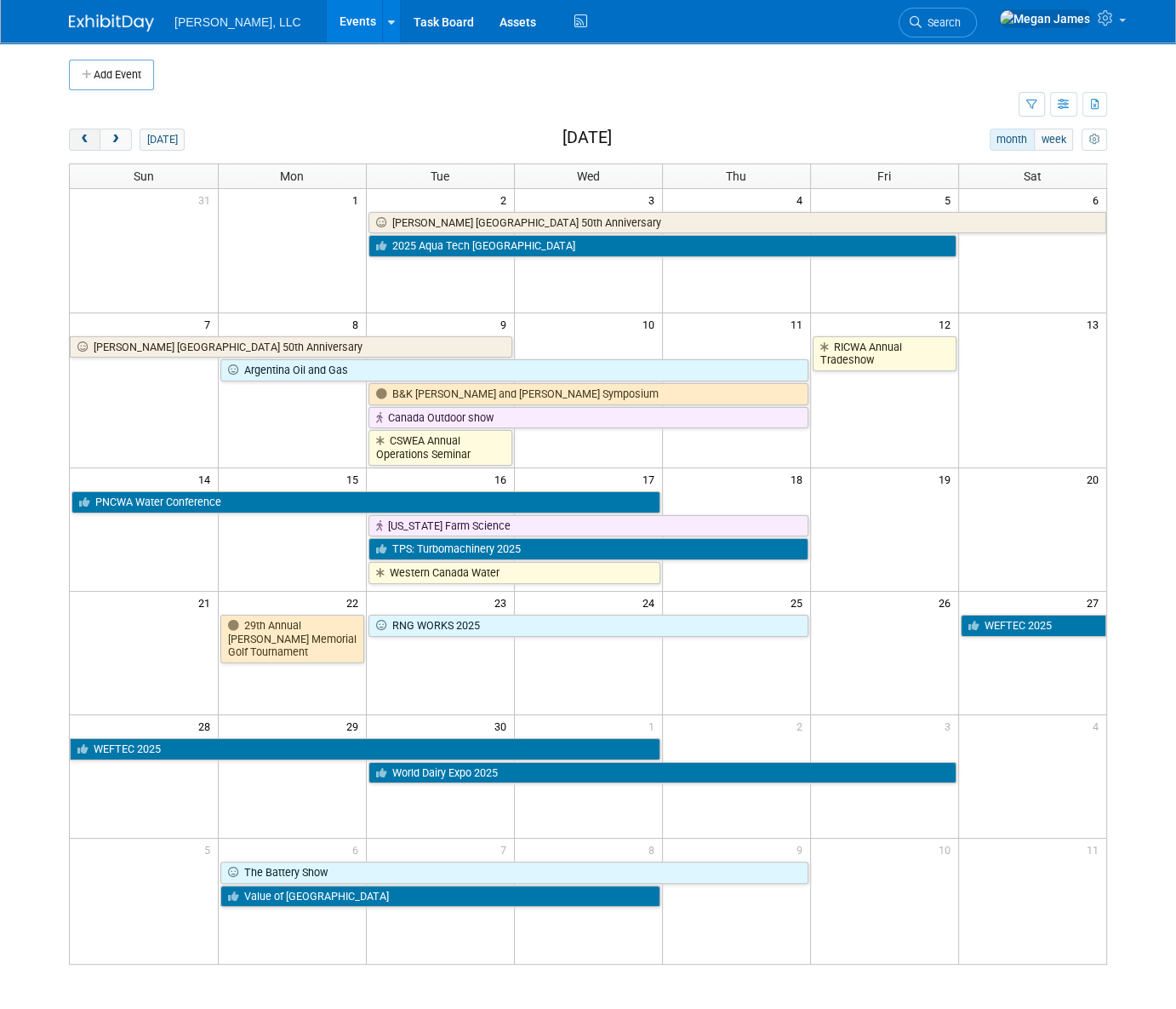
click at [75, 144] on button "prev" at bounding box center [85, 139] width 32 height 22
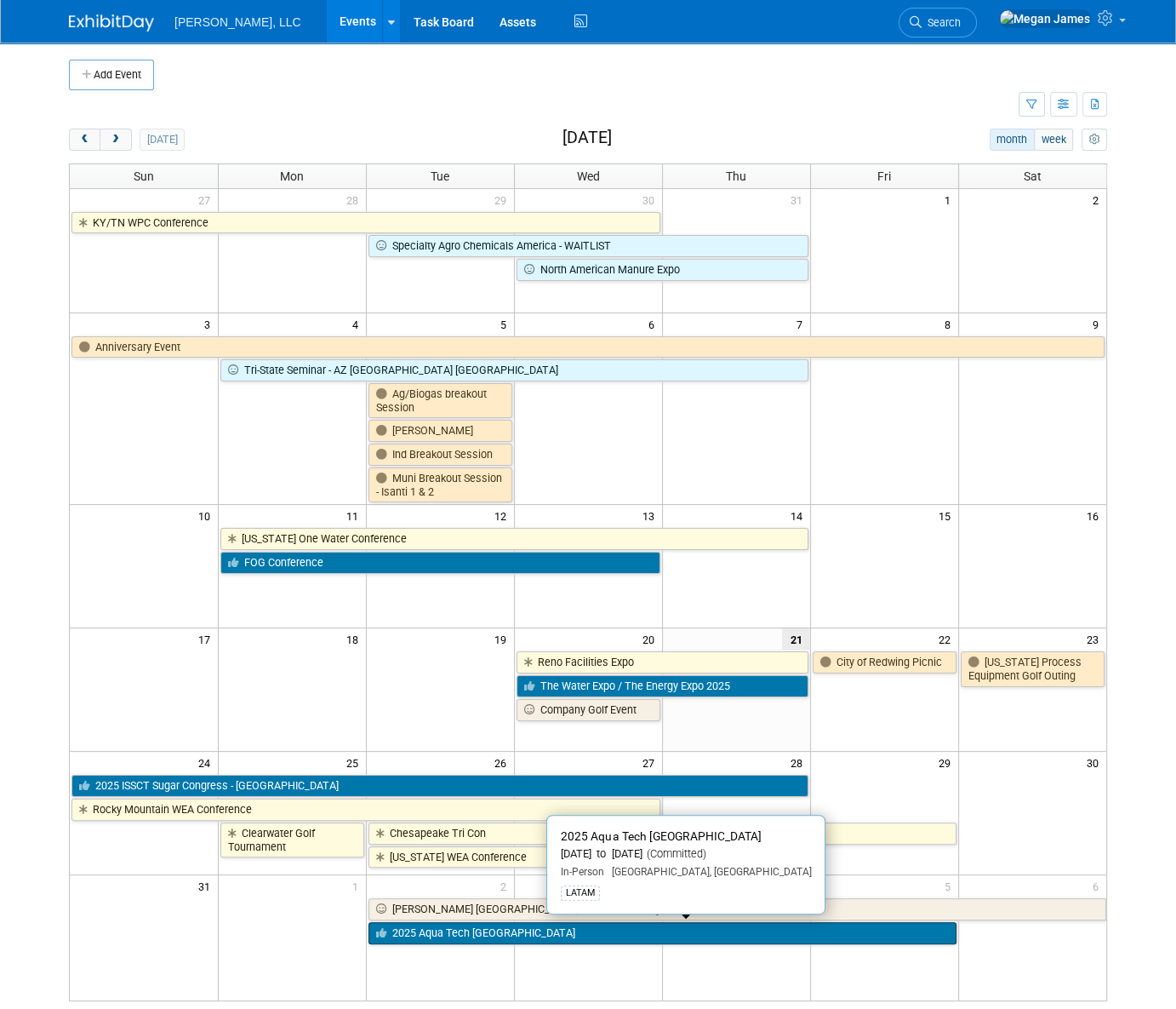
click at [448, 932] on link "2025 Aqua Tech [GEOGRAPHIC_DATA]" at bounding box center [662, 933] width 588 height 22
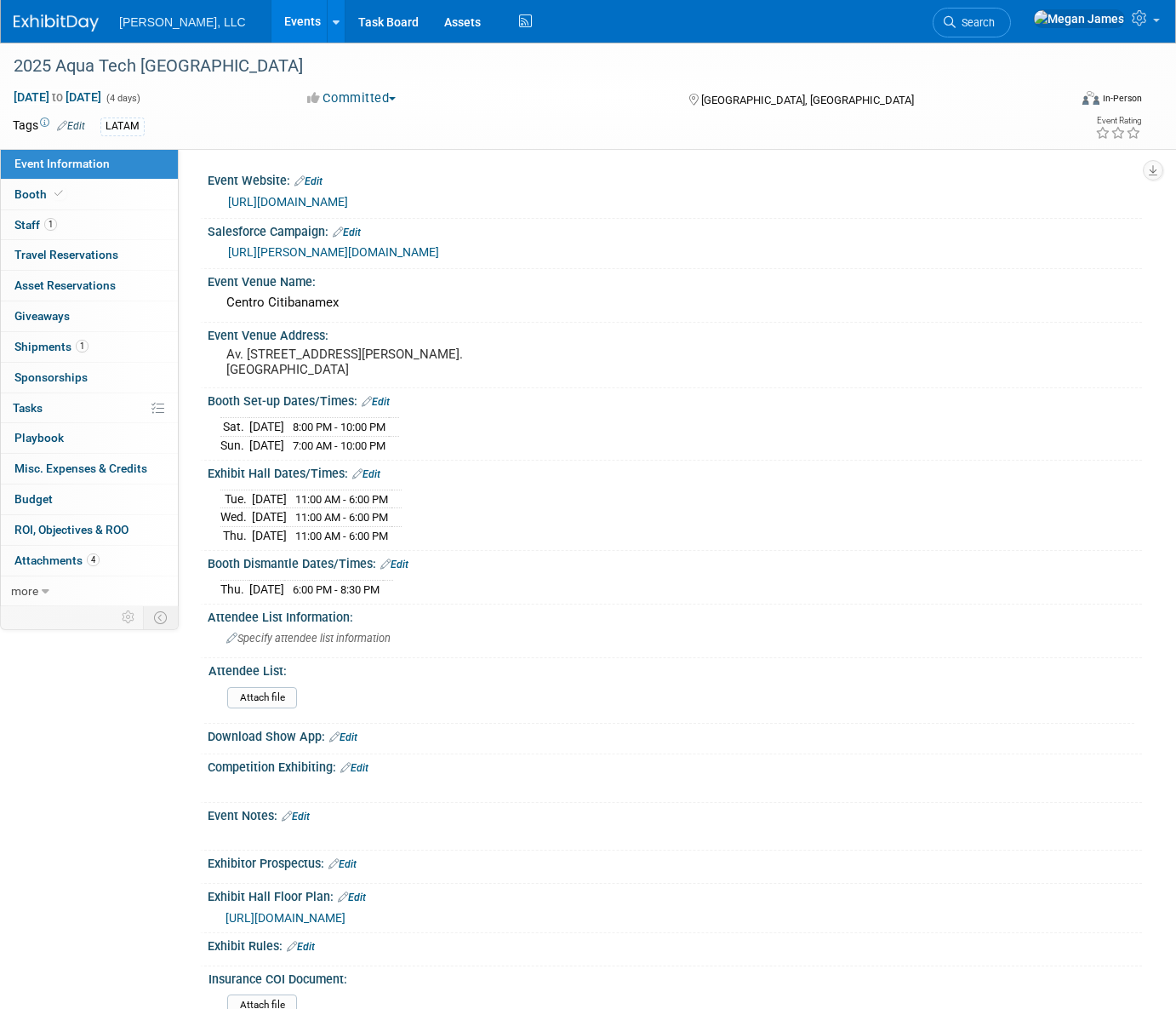
select select "Municipal"
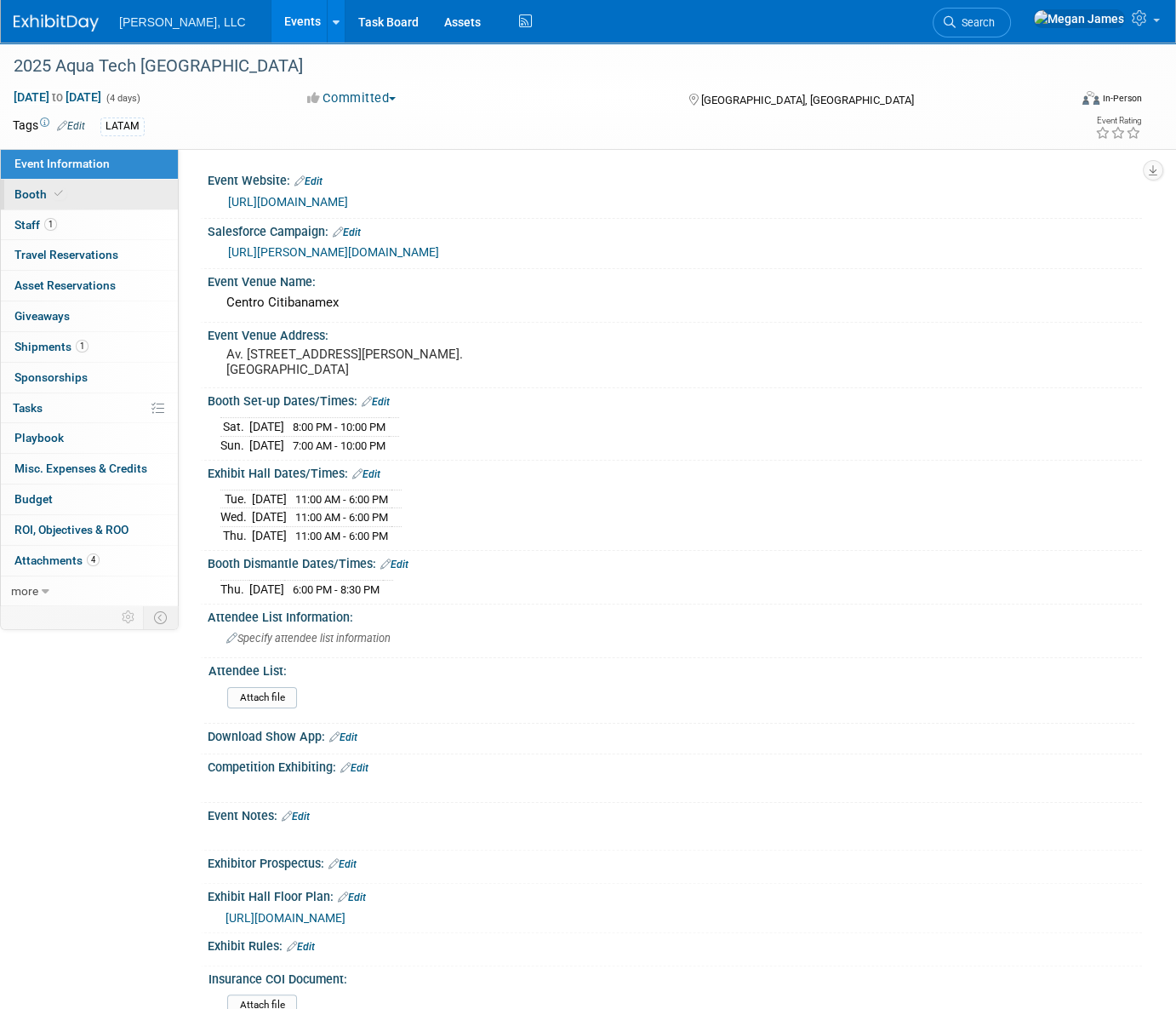
click at [145, 190] on link "Booth" at bounding box center [90, 194] width 177 height 30
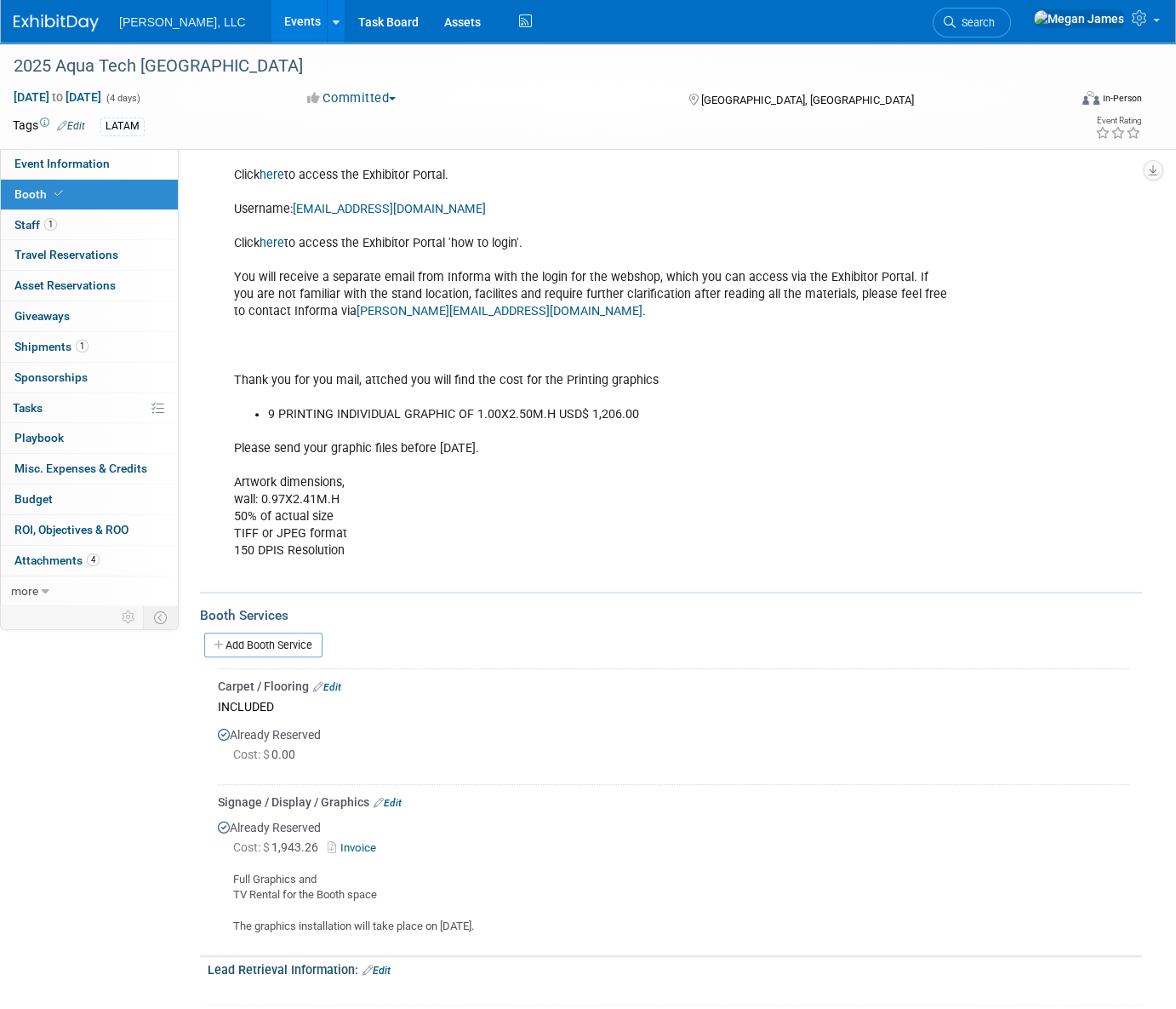
scroll to position [852, 0]
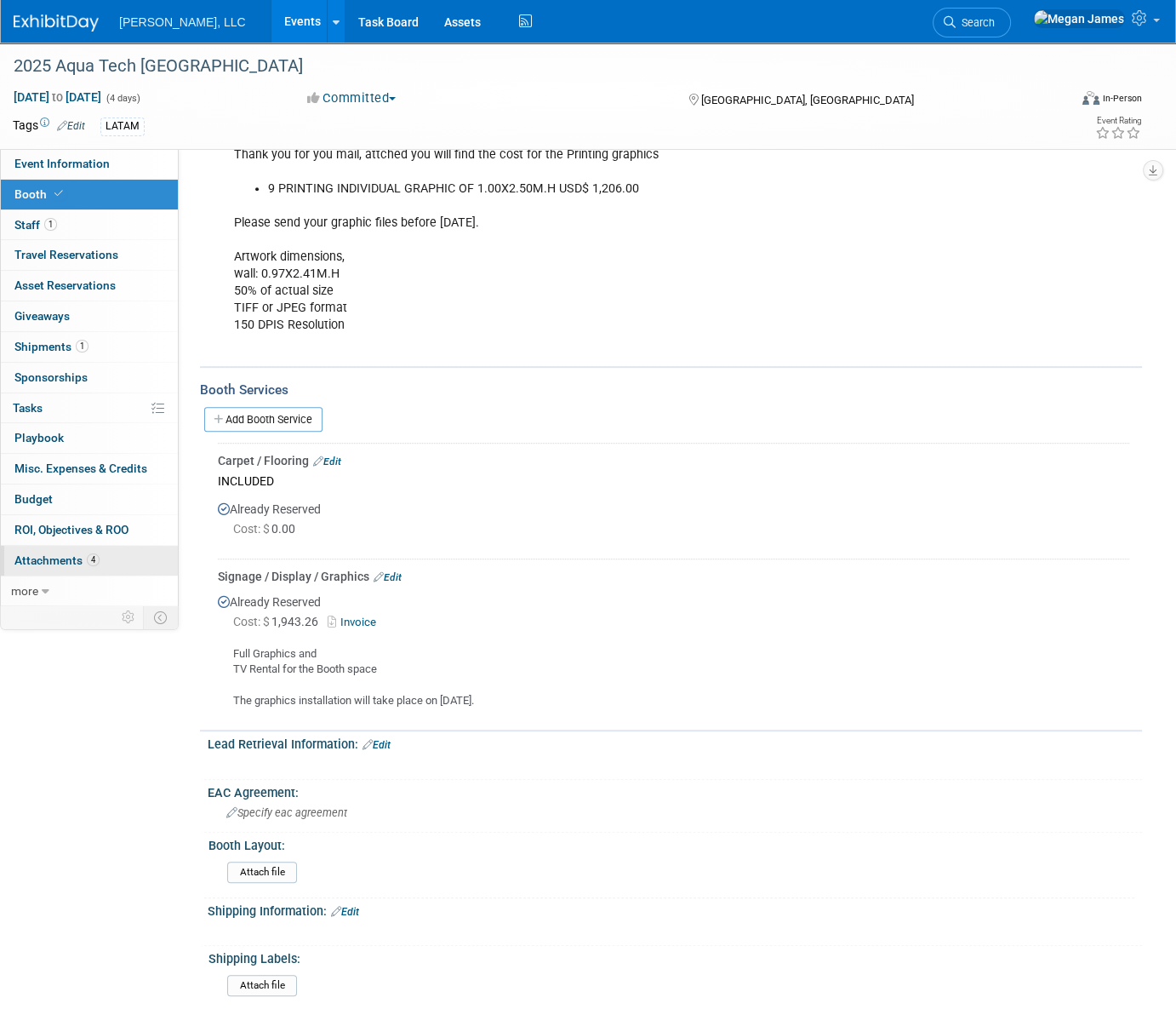
click at [120, 557] on link "4 Attachments 4" at bounding box center [90, 561] width 177 height 30
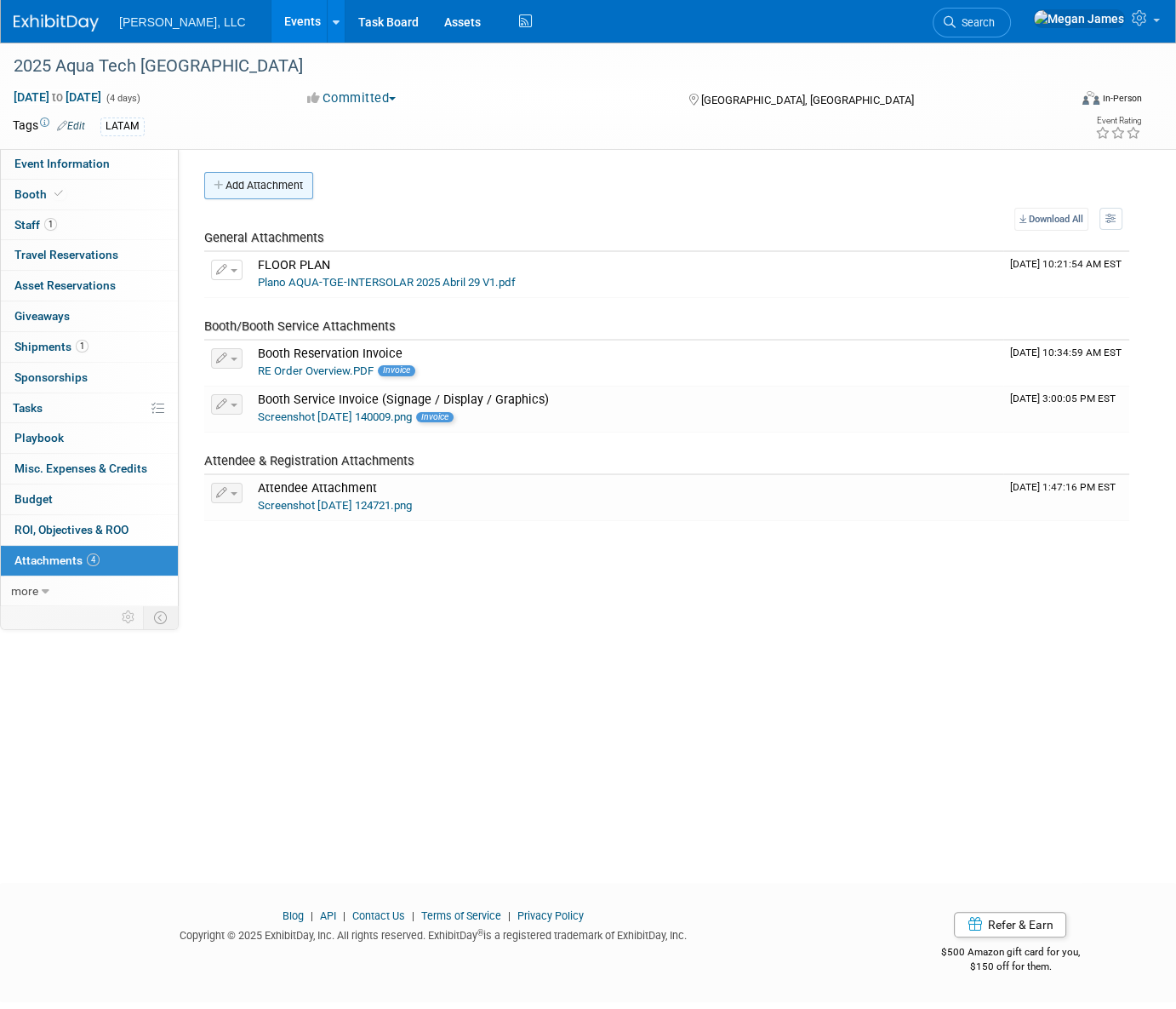
click at [294, 174] on button "Add Attachment" at bounding box center [258, 185] width 109 height 27
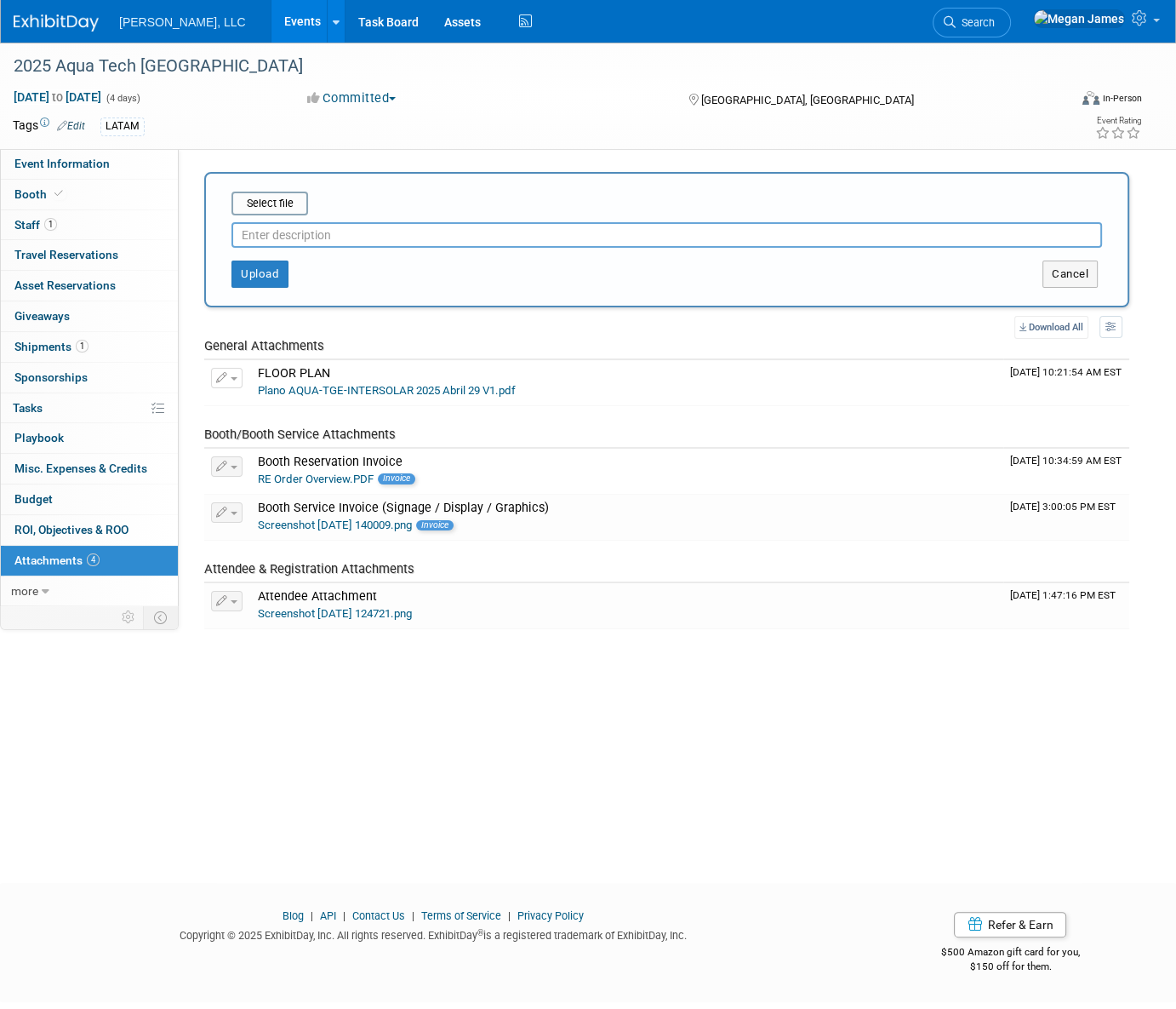
click at [328, 222] on input "text" at bounding box center [666, 235] width 870 height 26
click at [290, 237] on input "text" at bounding box center [666, 235] width 870 height 26
paste input "﻿Letter of Authorization for Assembly and Date of Entry"
type input "﻿Letter of Authorization for Assembly and Date of Entry"
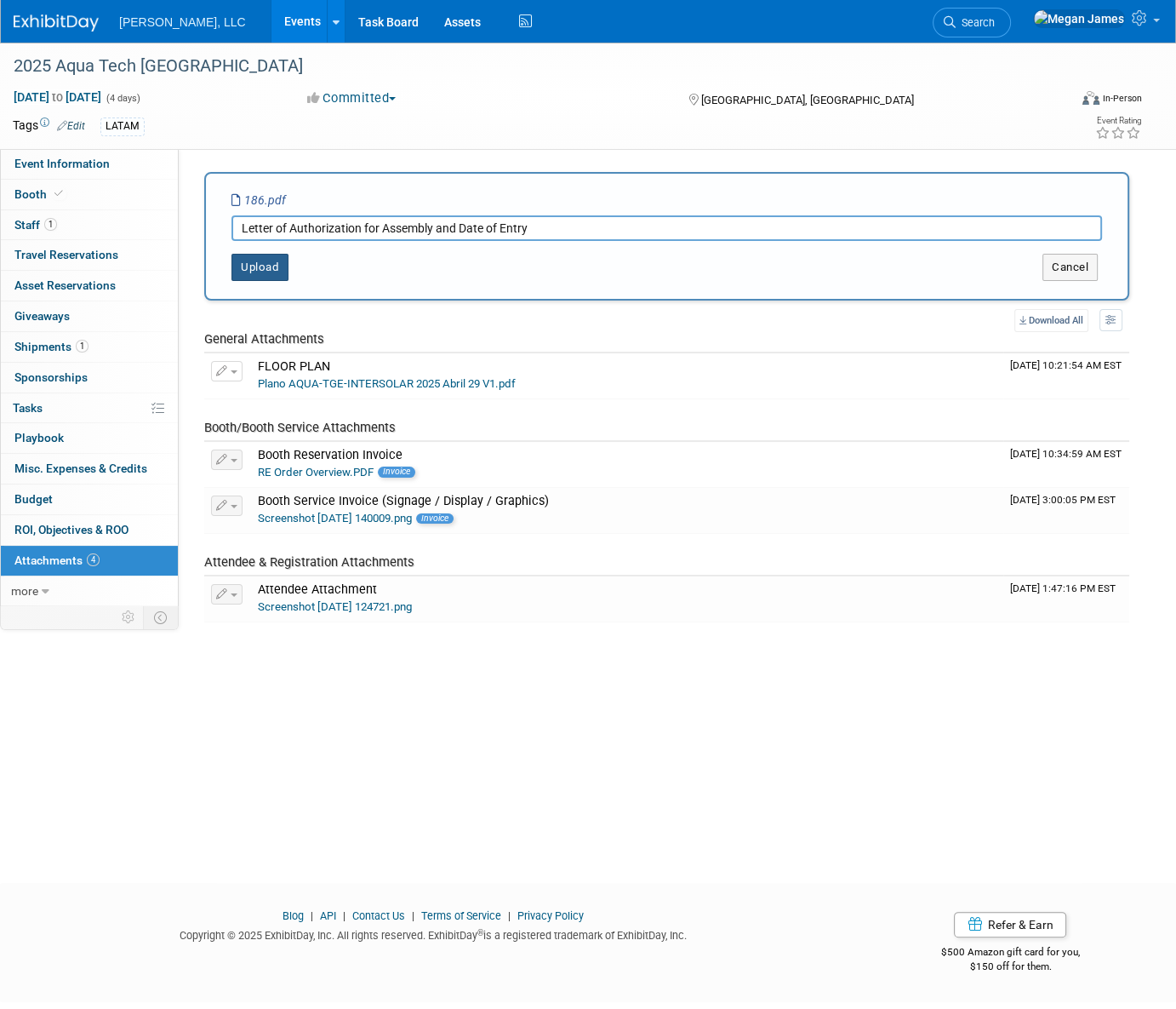
click at [279, 271] on button "Upload" at bounding box center [259, 267] width 57 height 27
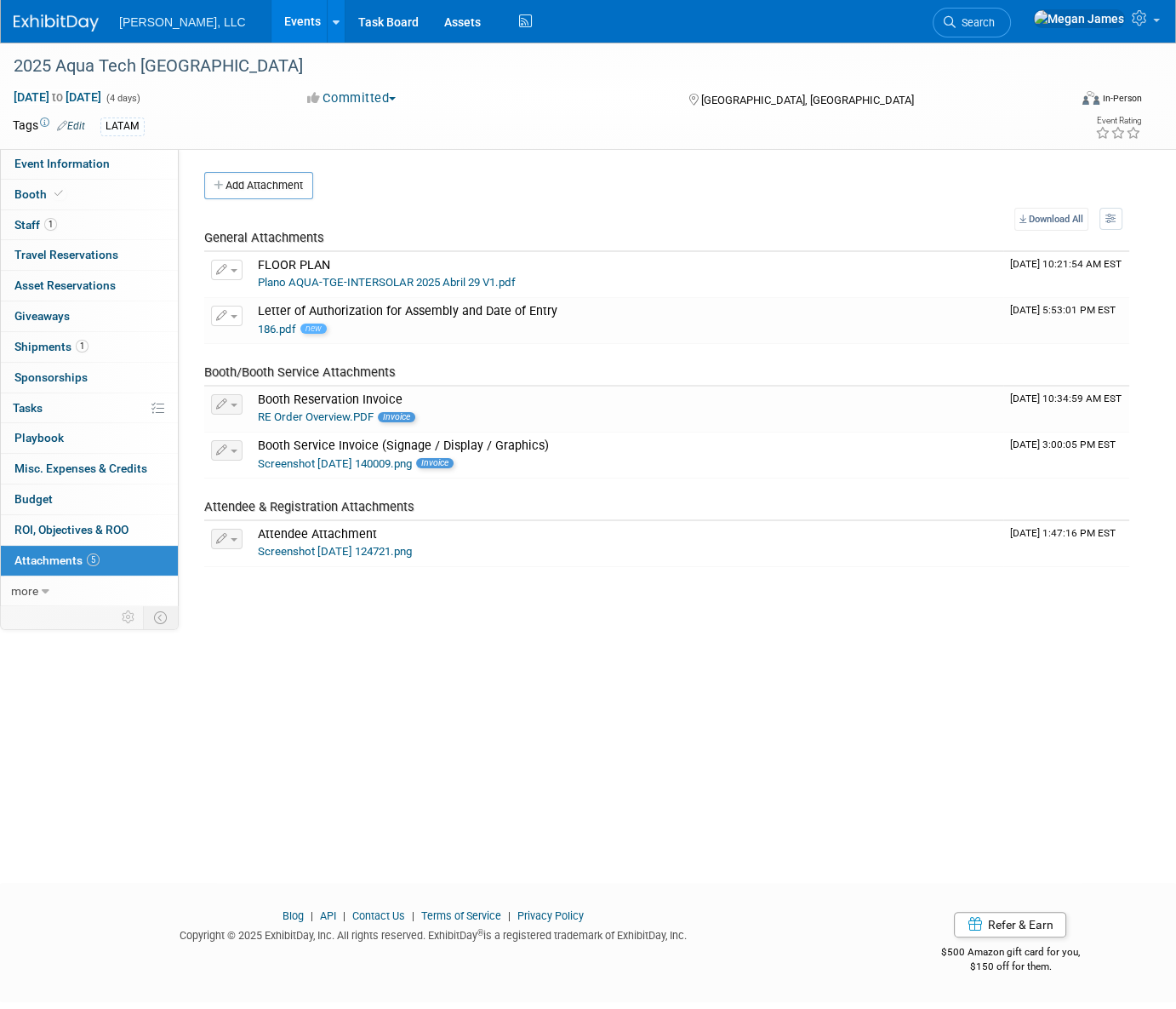
click at [272, 25] on link "Events" at bounding box center [303, 21] width 62 height 43
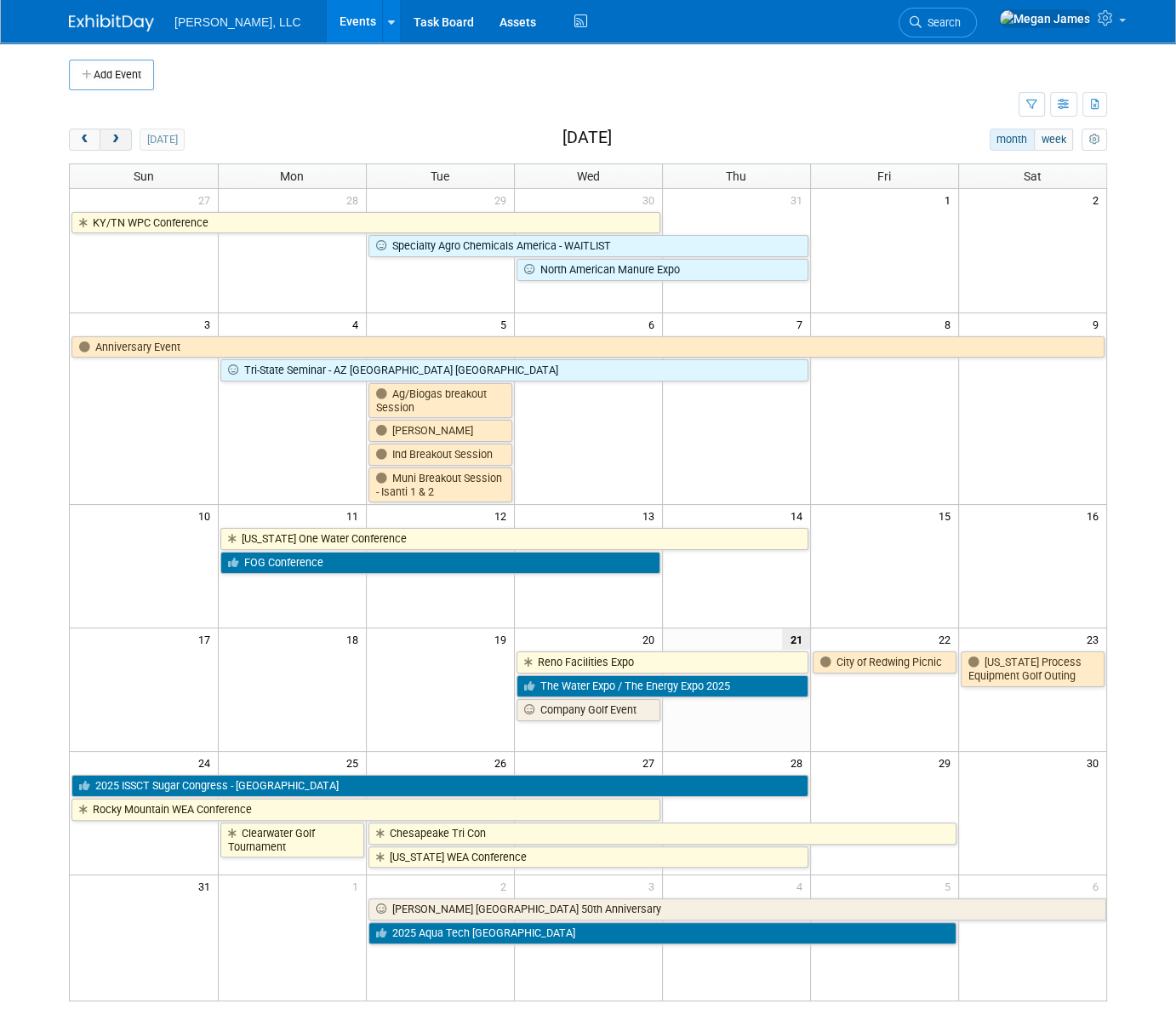
click at [122, 140] on button "next" at bounding box center [116, 139] width 32 height 22
click at [121, 140] on button "next" at bounding box center [116, 139] width 32 height 22
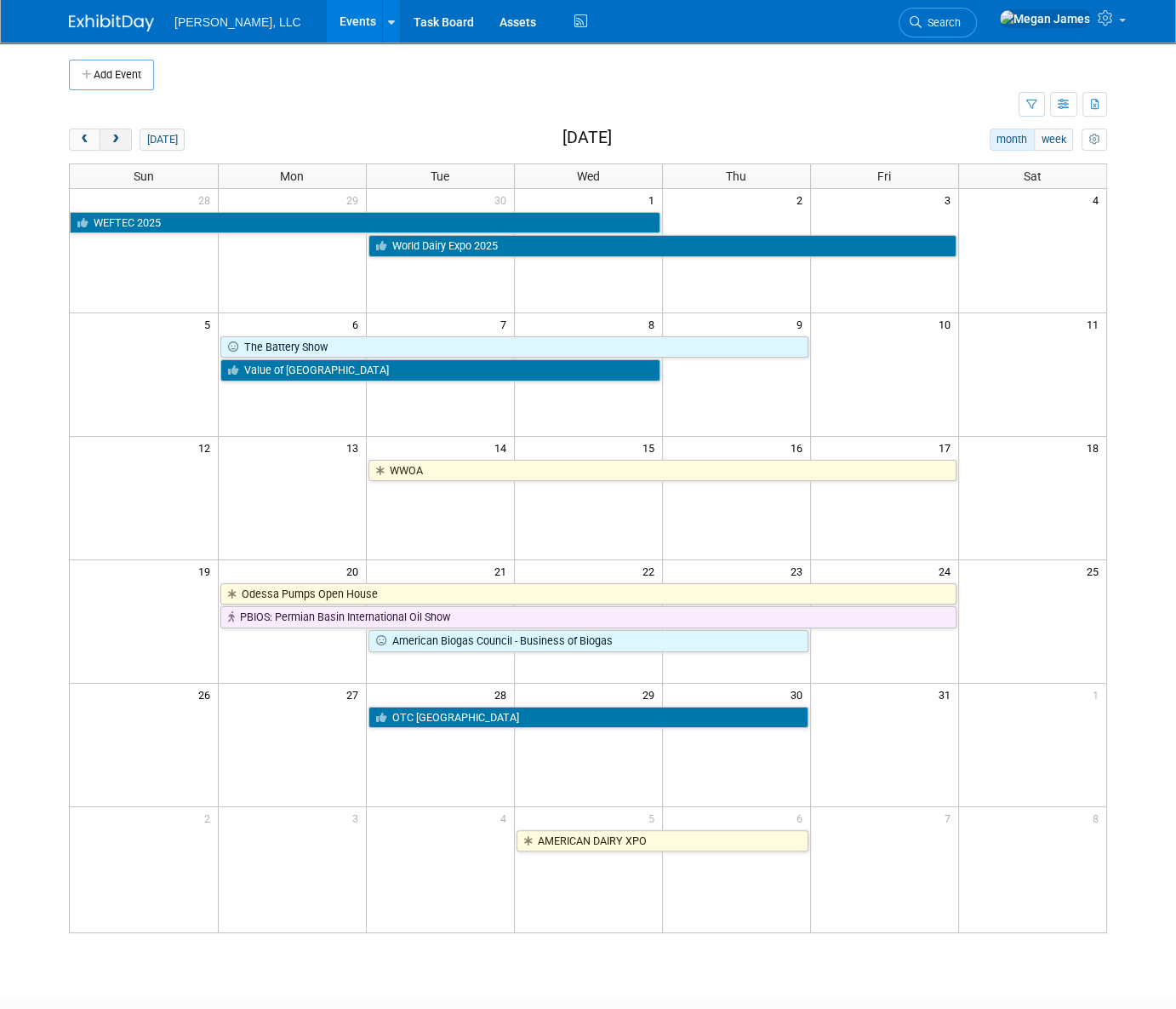
click at [121, 140] on button "next" at bounding box center [116, 139] width 32 height 22
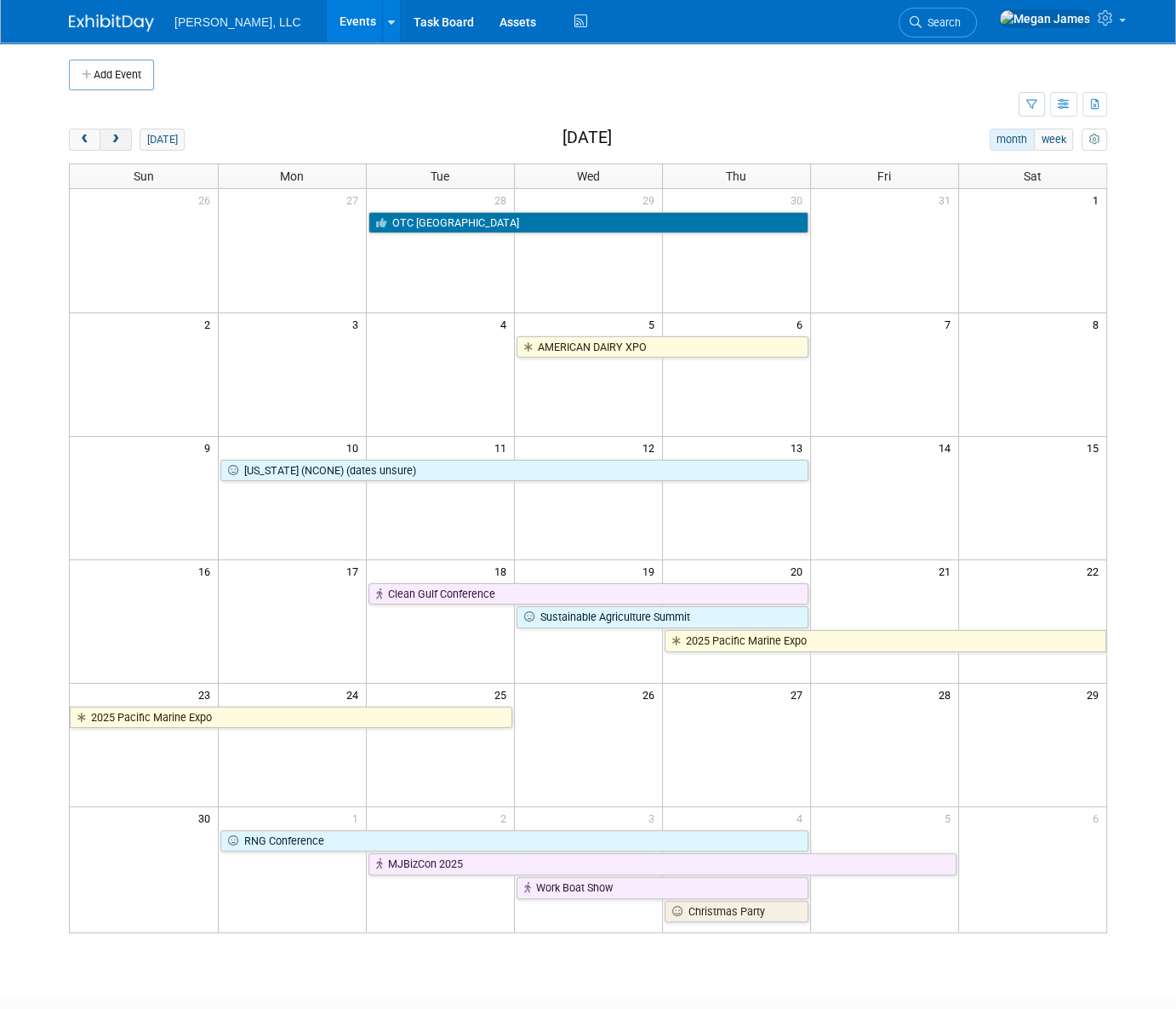
click at [121, 140] on button "next" at bounding box center [116, 139] width 32 height 22
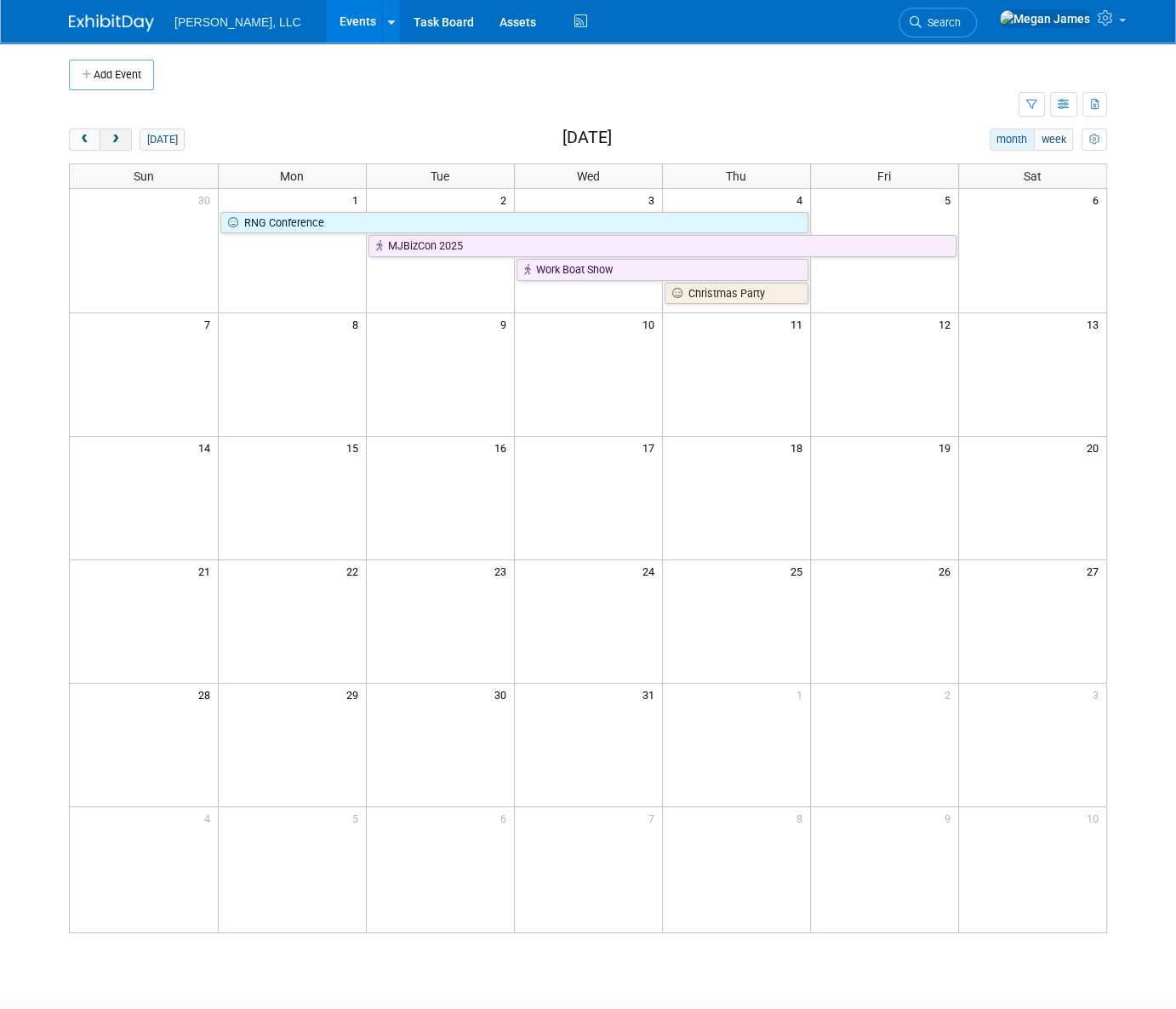
click at [121, 140] on button "next" at bounding box center [116, 139] width 32 height 22
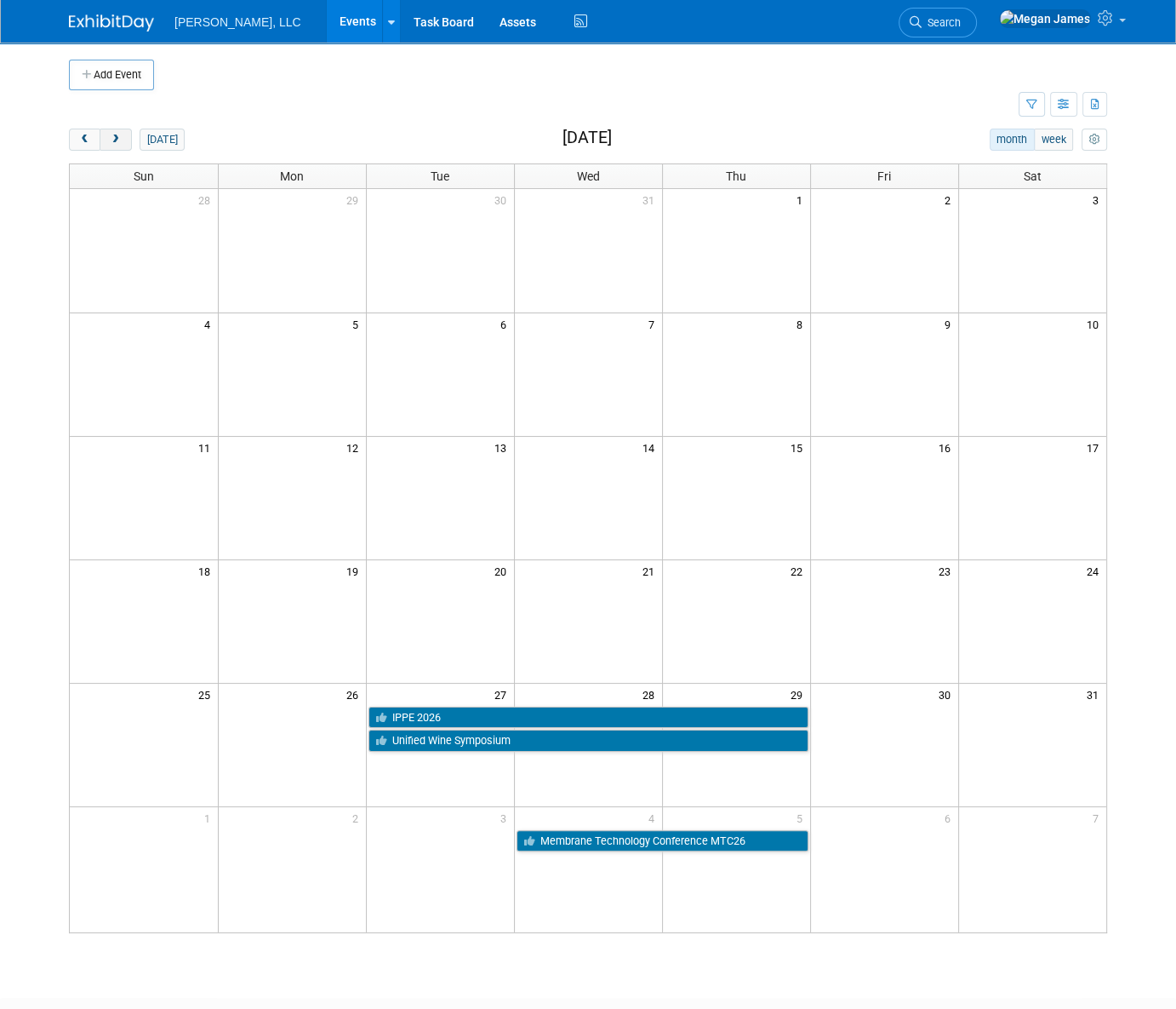
click at [121, 140] on button "next" at bounding box center [116, 139] width 32 height 22
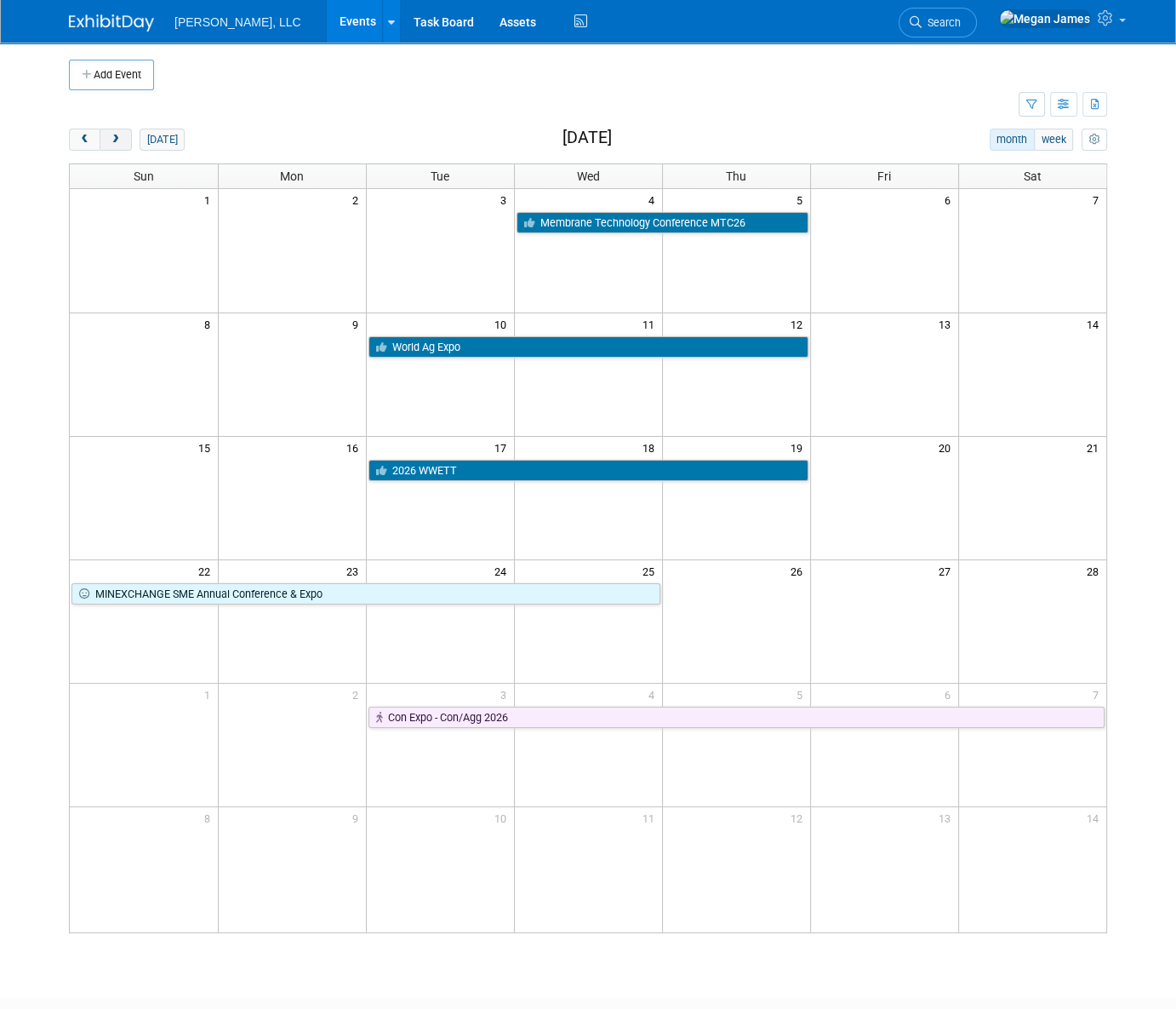
click at [121, 140] on button "next" at bounding box center [116, 139] width 32 height 22
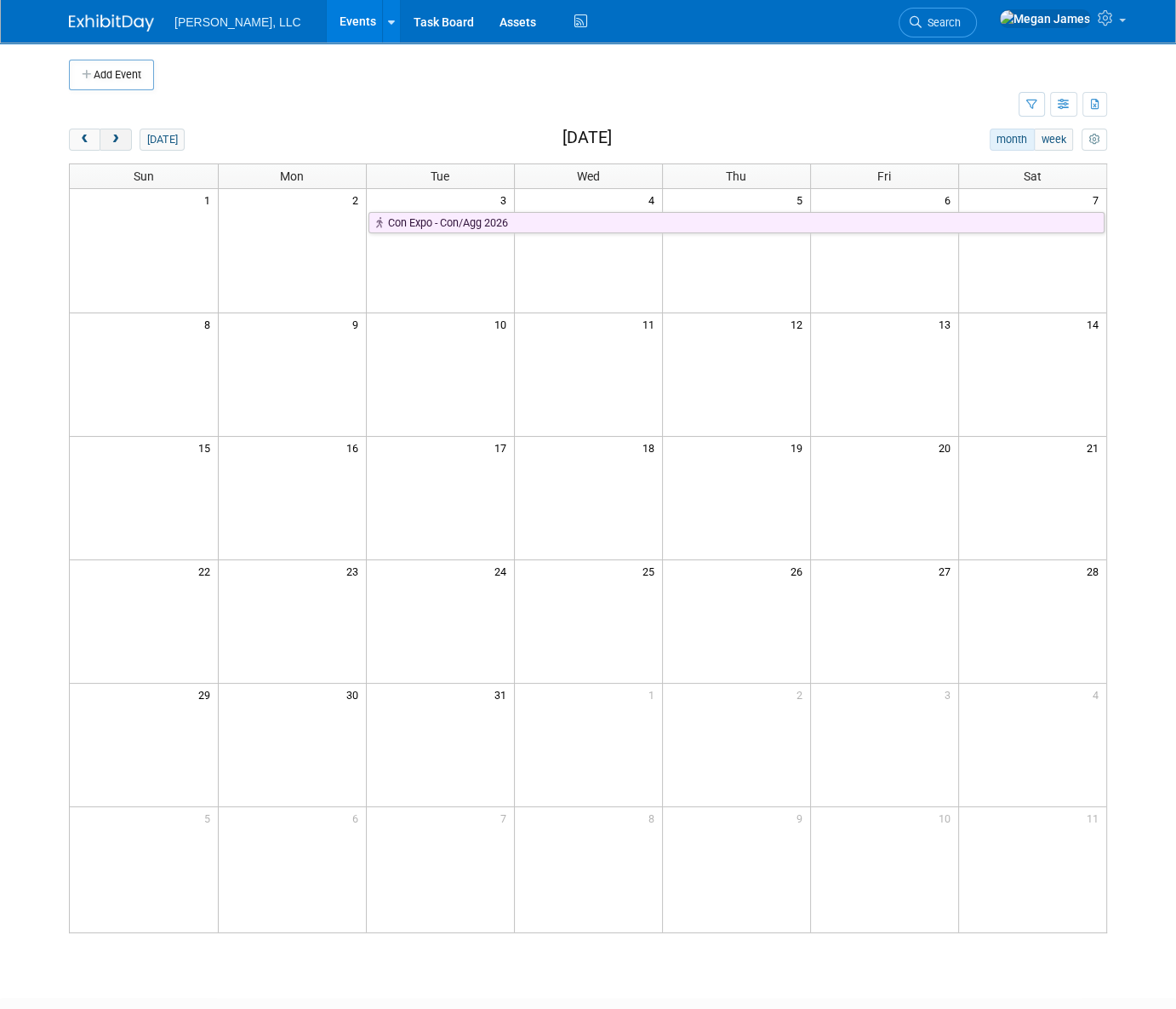
click at [121, 140] on button "next" at bounding box center [116, 139] width 32 height 22
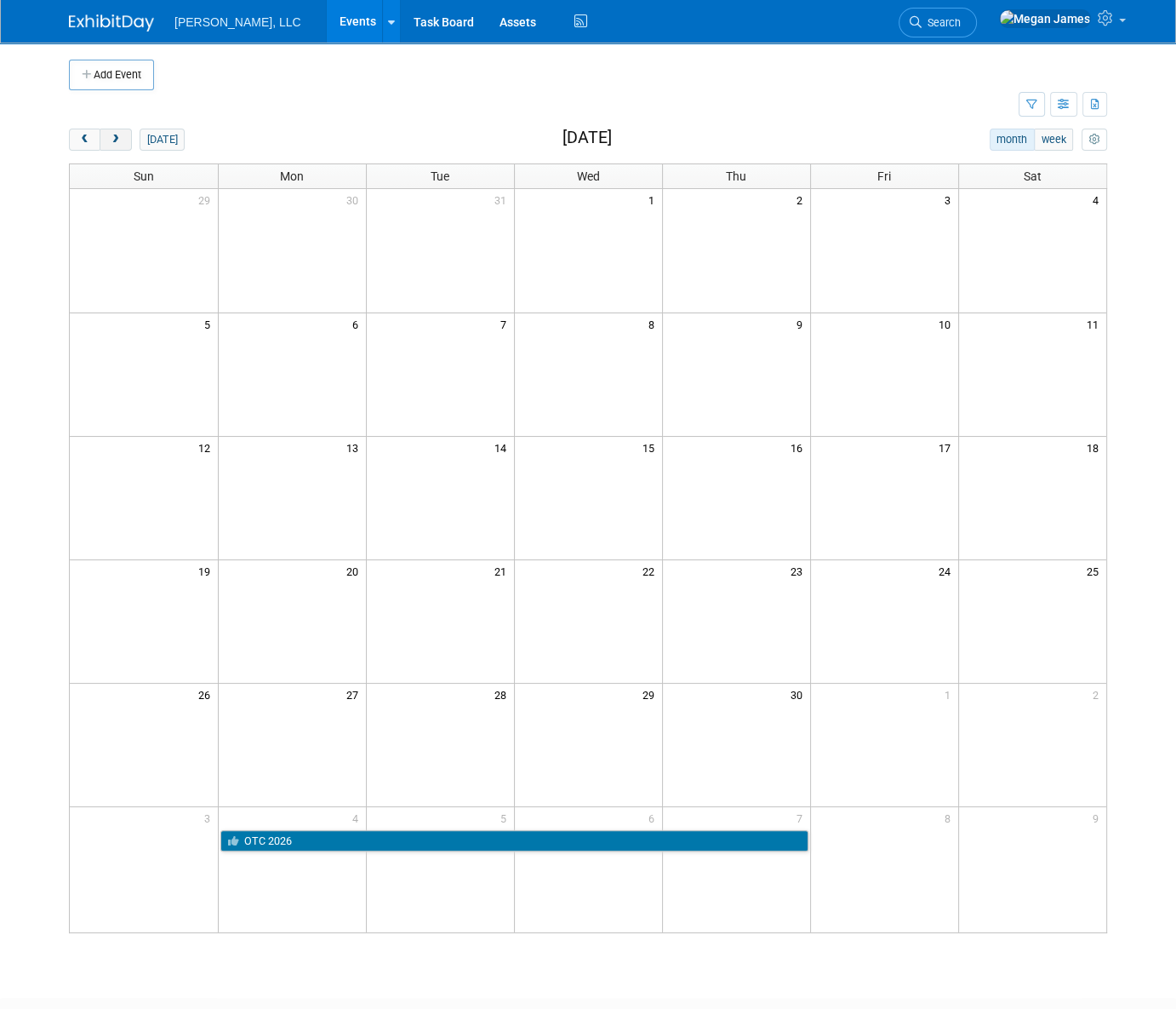
click at [121, 140] on button "next" at bounding box center [116, 139] width 32 height 22
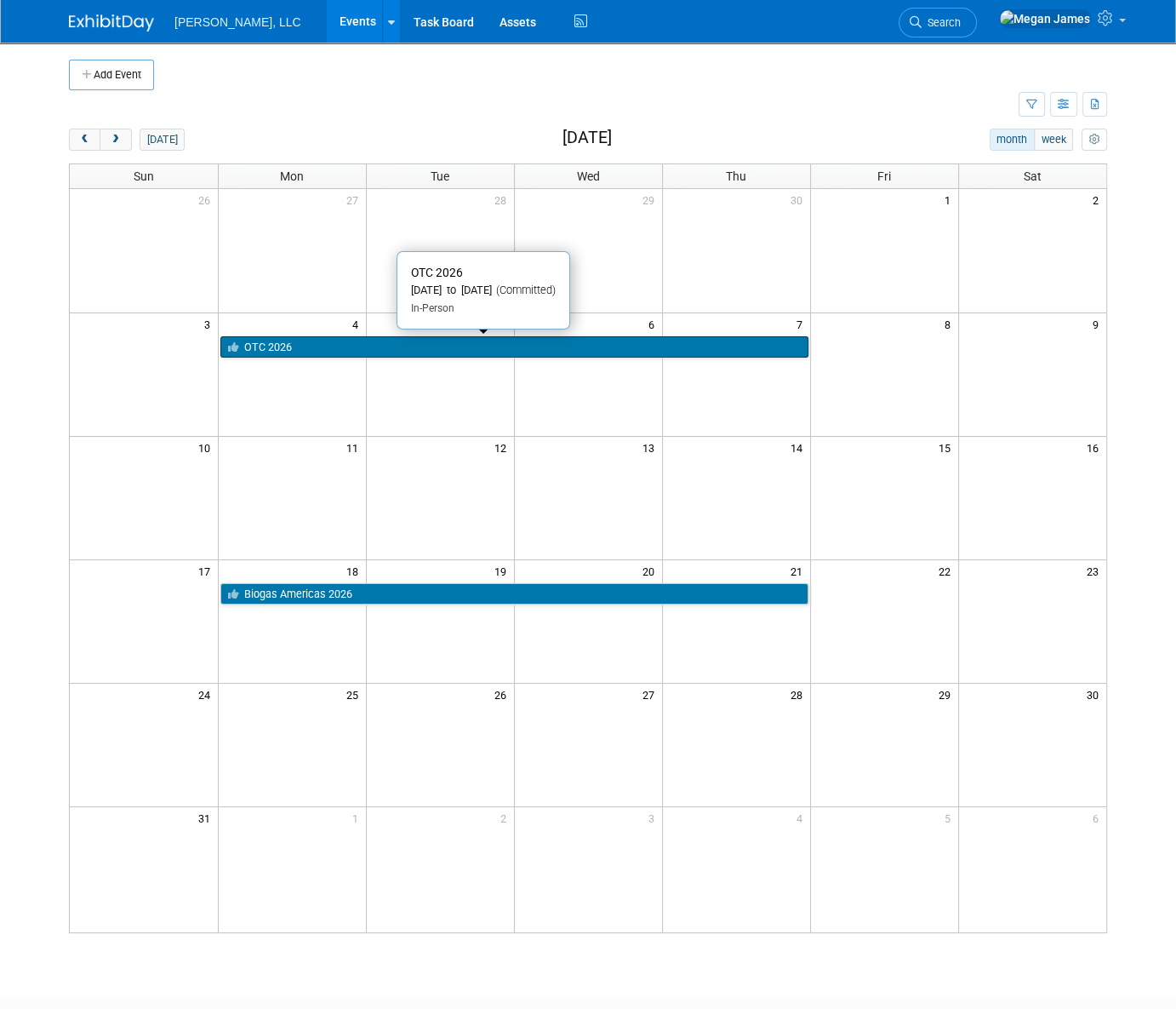
click at [281, 349] on link "OTC 2026" at bounding box center [514, 348] width 588 height 22
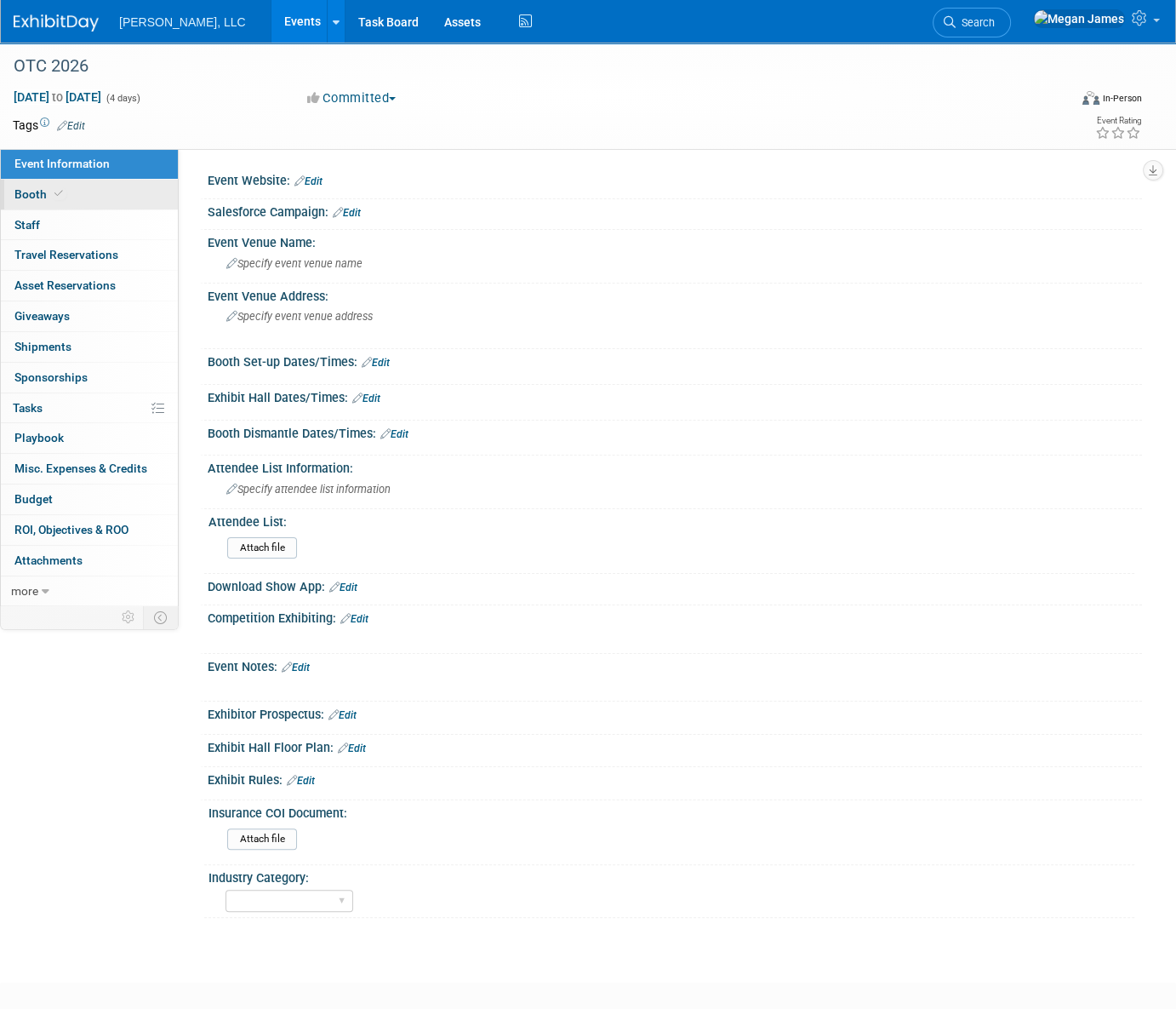
click at [77, 202] on link "Booth" at bounding box center [90, 194] width 177 height 30
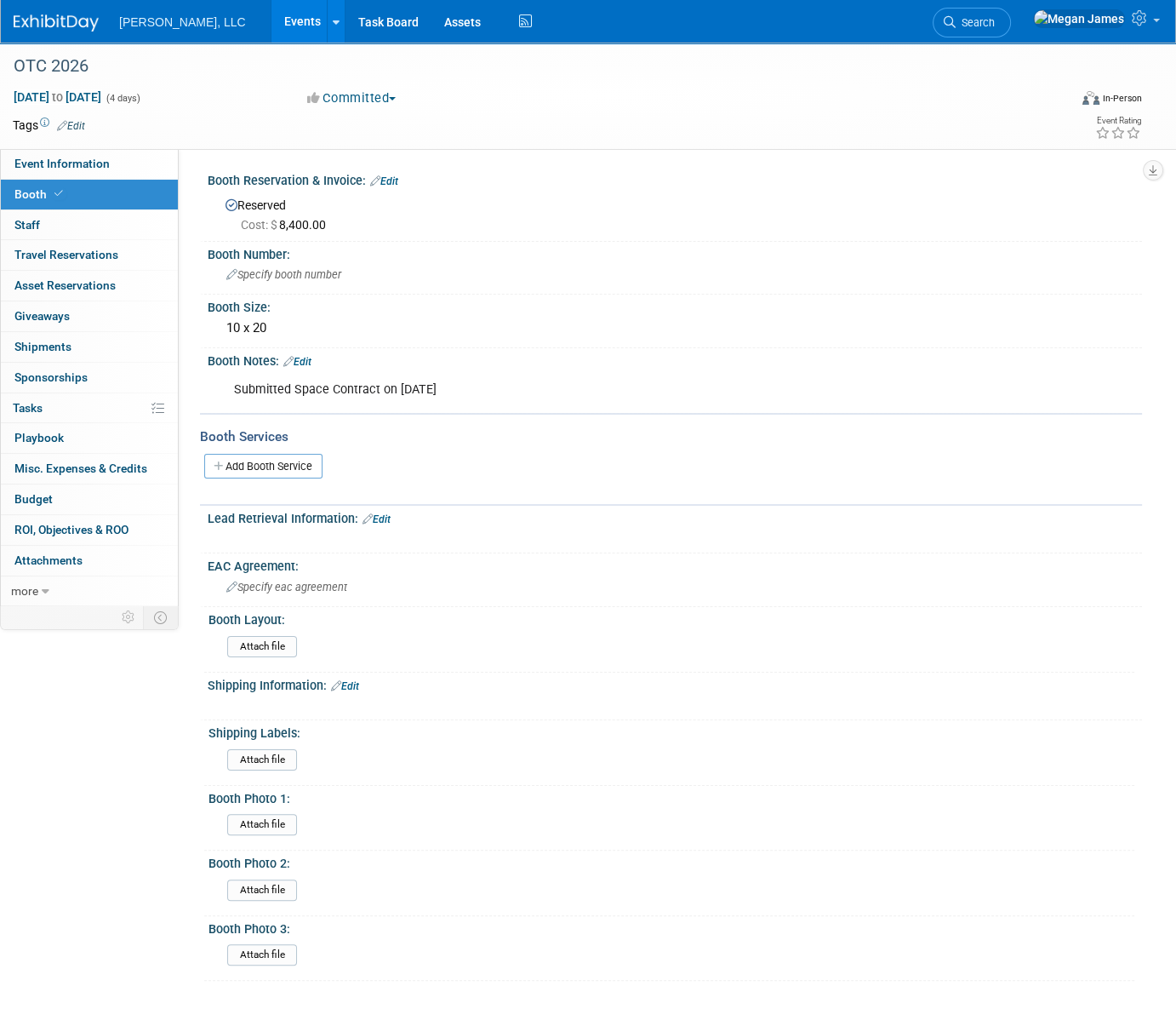
click at [390, 179] on link "Edit" at bounding box center [384, 181] width 28 height 12
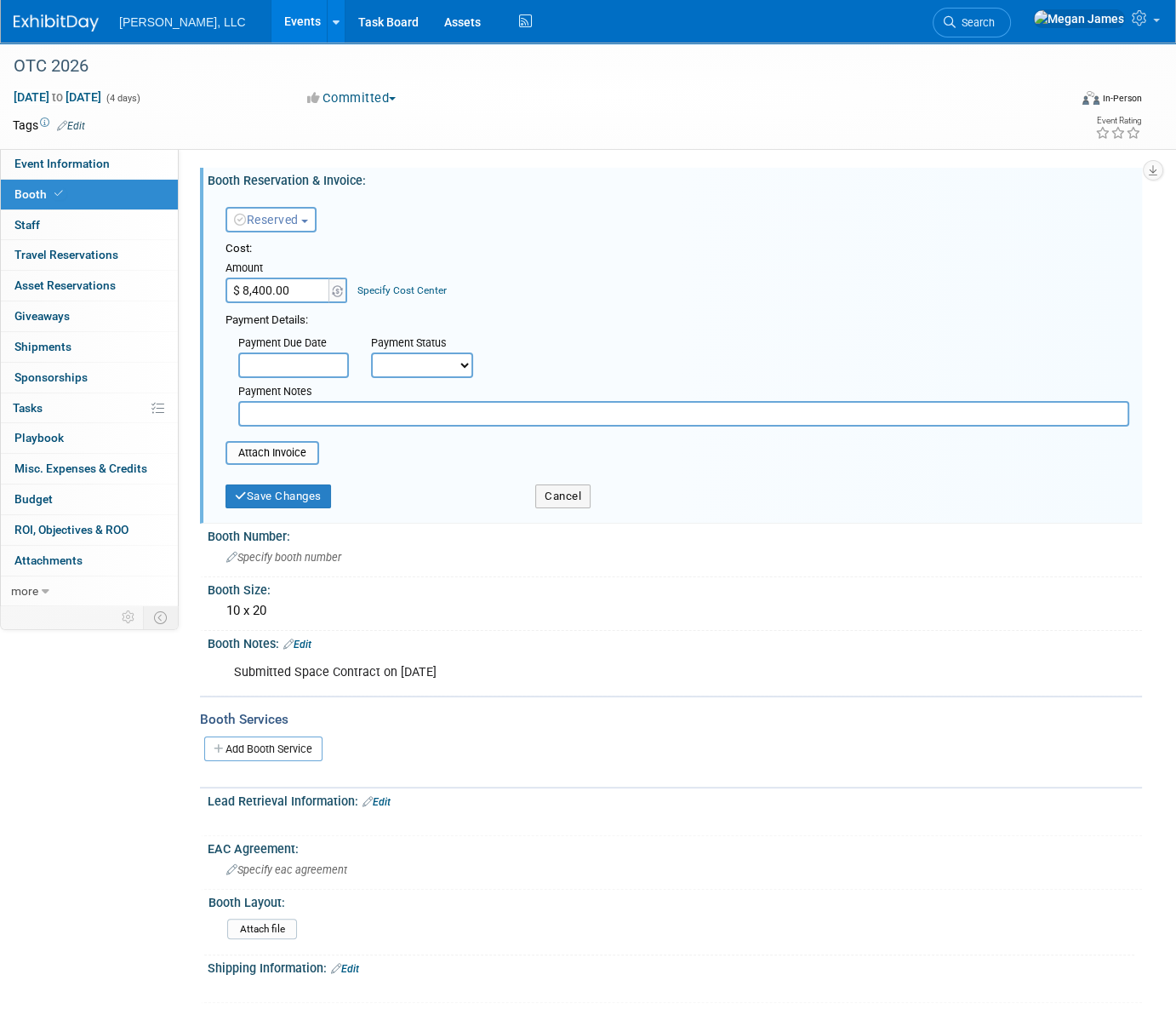
click at [409, 361] on select "Not Paid Yet Partially Paid Paid in Full" at bounding box center [422, 366] width 103 height 26
select select "1"
click at [371, 353] on select "Not Paid Yet Partially Paid Paid in Full" at bounding box center [422, 366] width 103 height 26
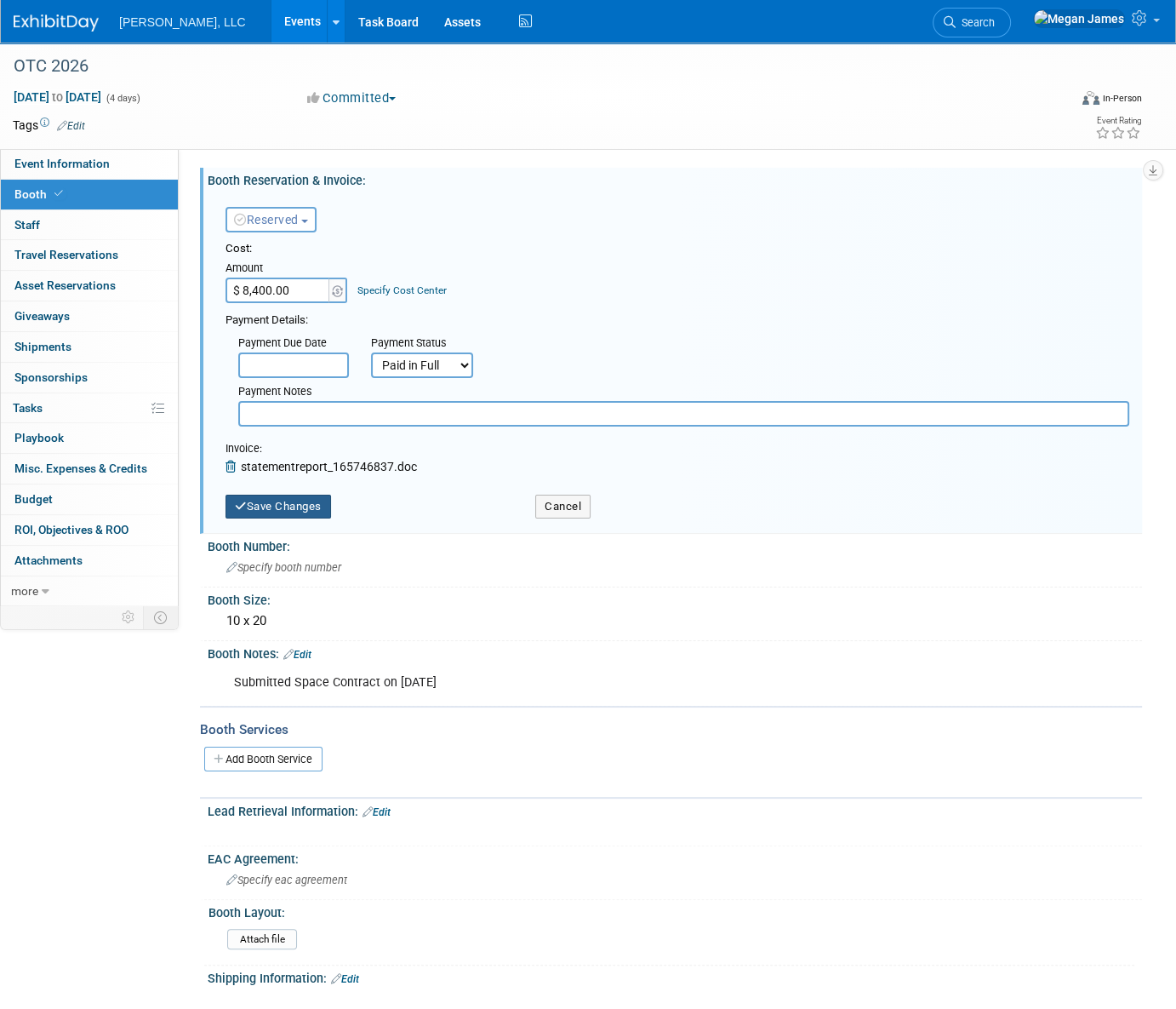
click at [308, 505] on button "Save Changes" at bounding box center [279, 507] width 106 height 24
